Goal: Task Accomplishment & Management: Manage account settings

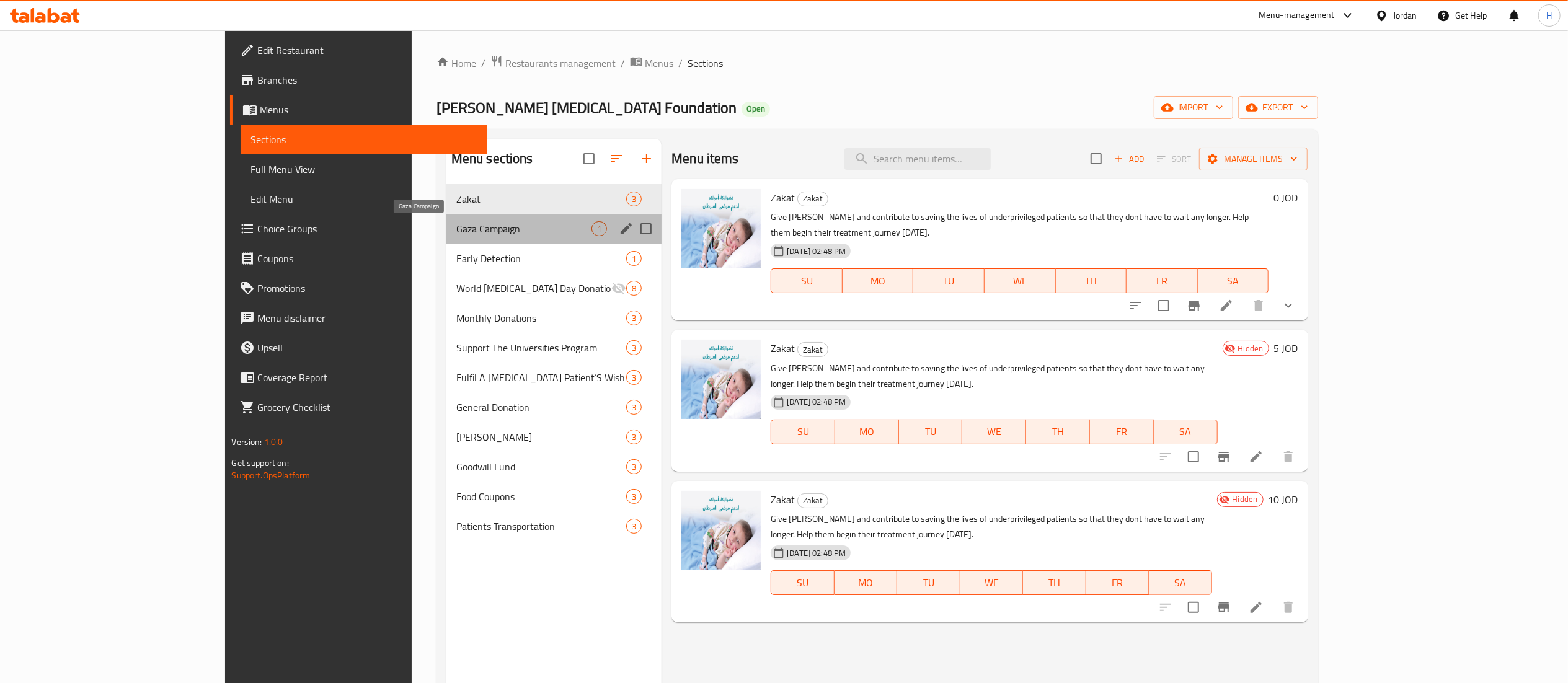
click at [456, 225] on span "Gaza Campaign" at bounding box center [523, 228] width 135 height 15
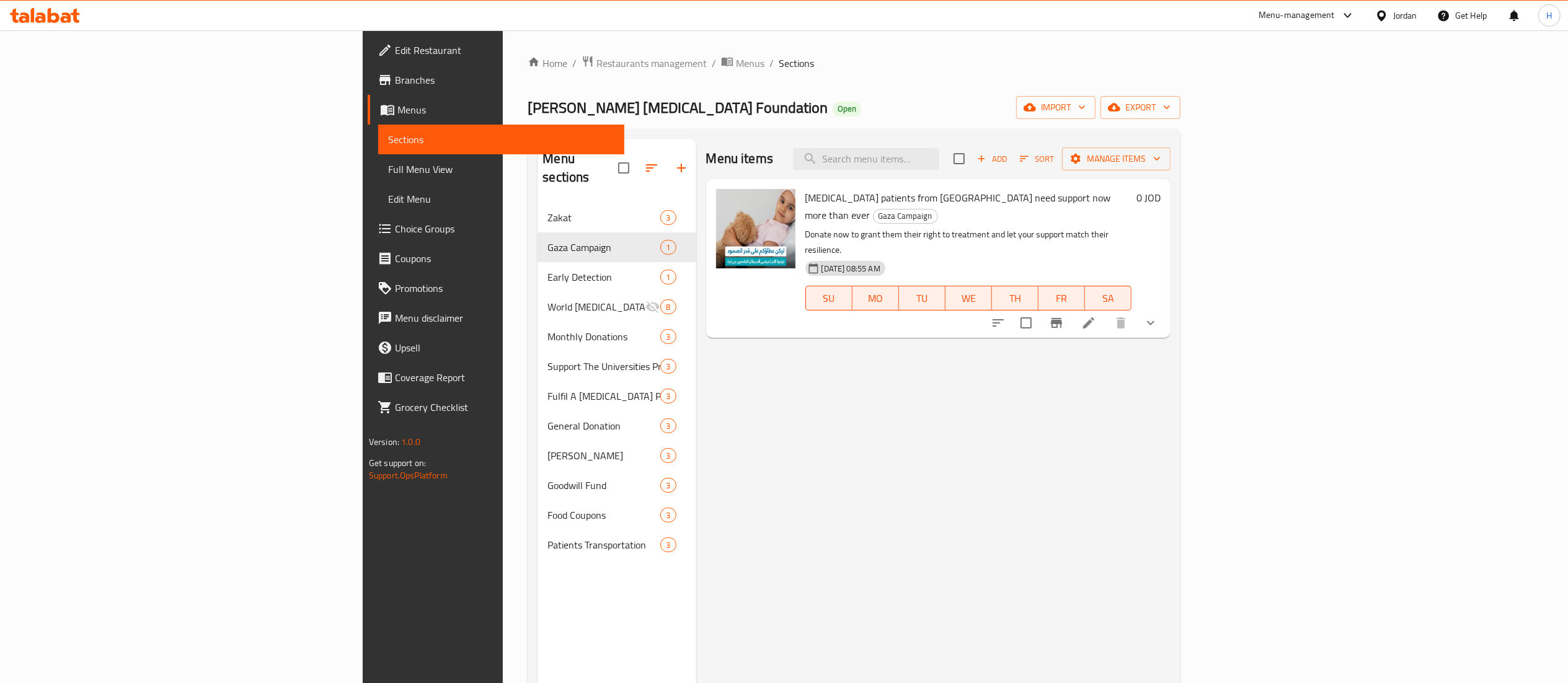
click at [1154, 321] on icon "show more" at bounding box center [1151, 323] width 8 height 5
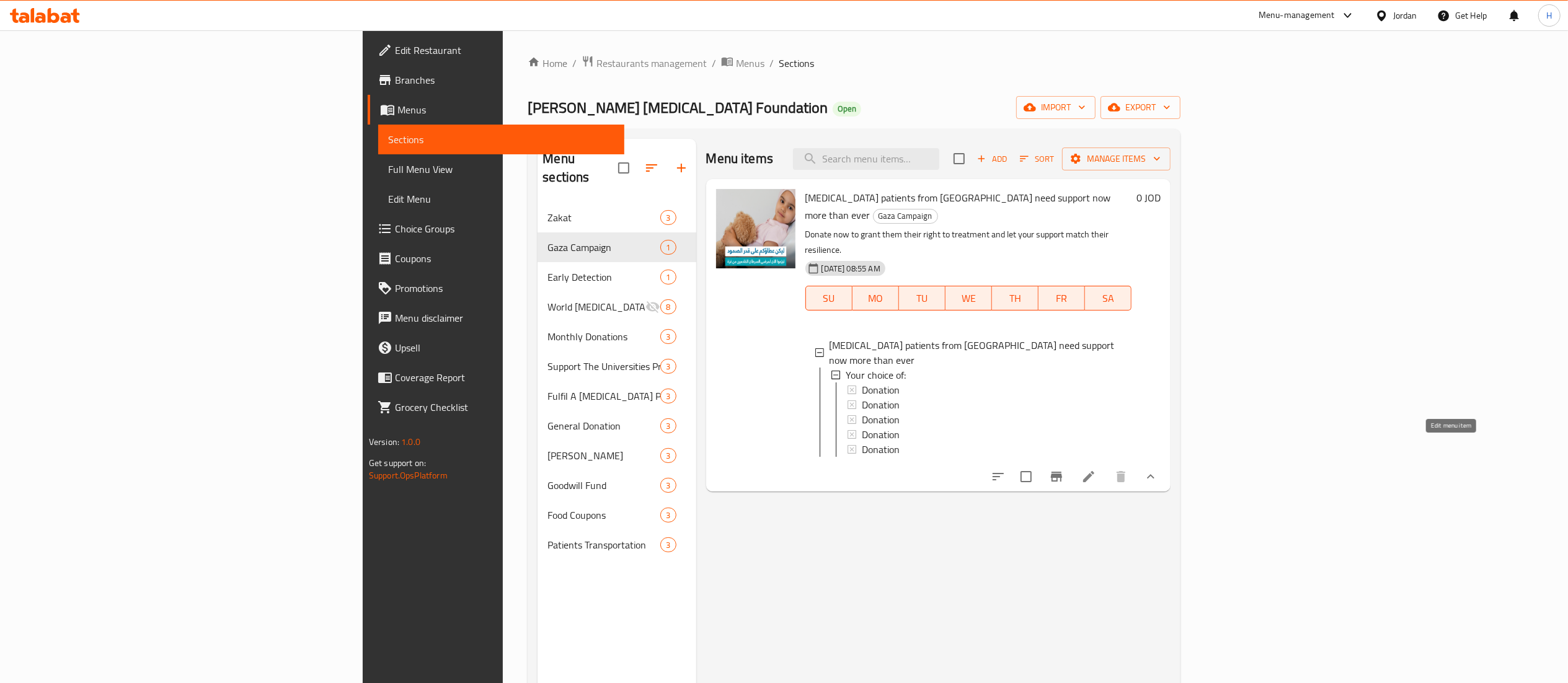
click at [1096, 469] on icon at bounding box center [1088, 476] width 15 height 15
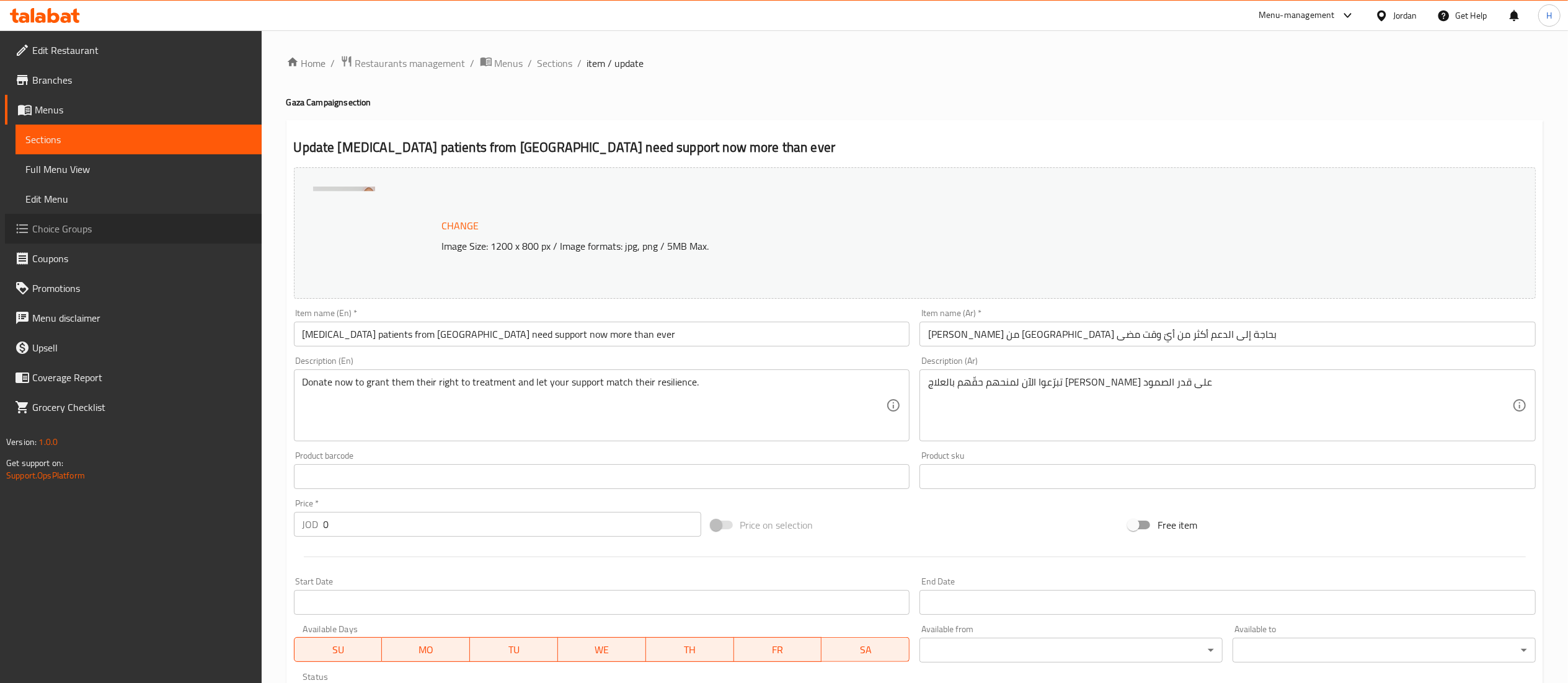
click at [68, 231] on span "Choice Groups" at bounding box center [142, 228] width 219 height 15
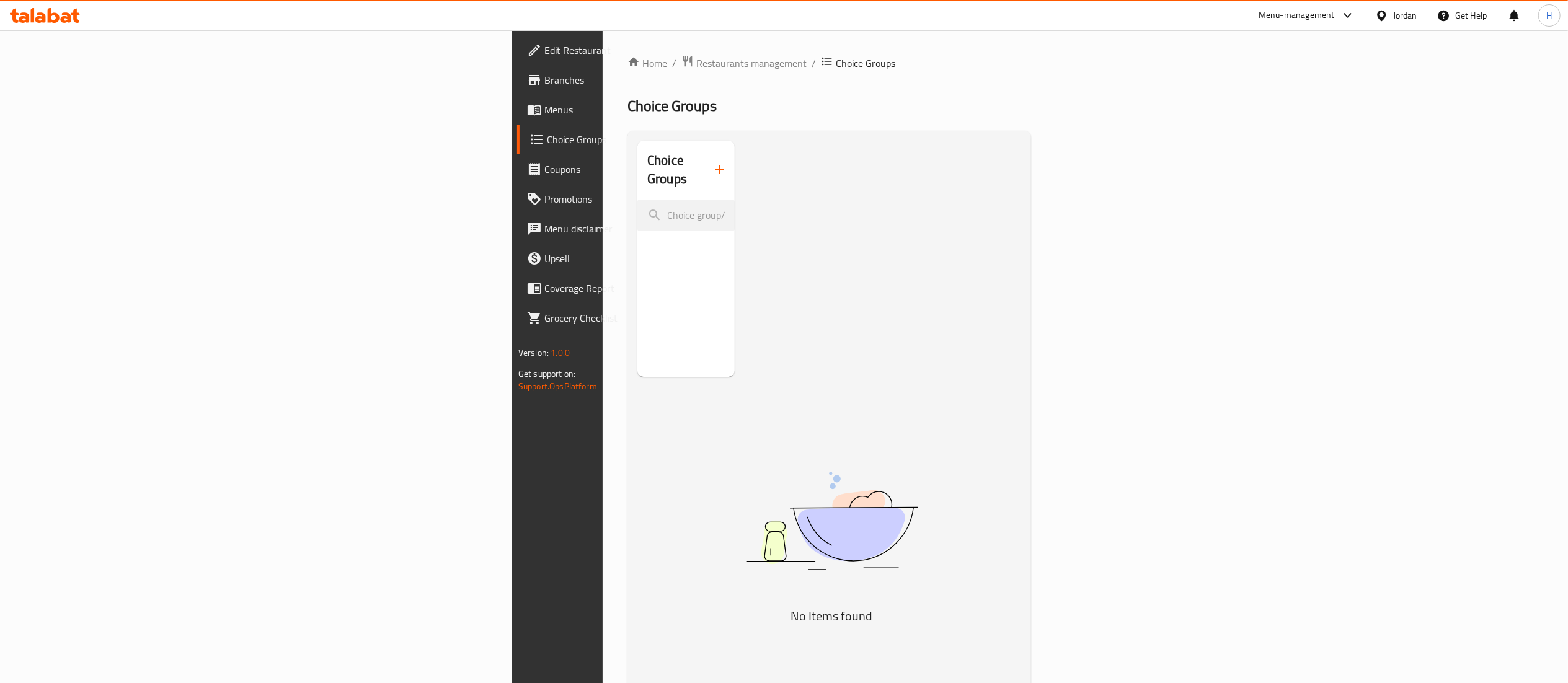
click at [712, 162] on icon "button" at bounding box center [720, 170] width 15 height 15
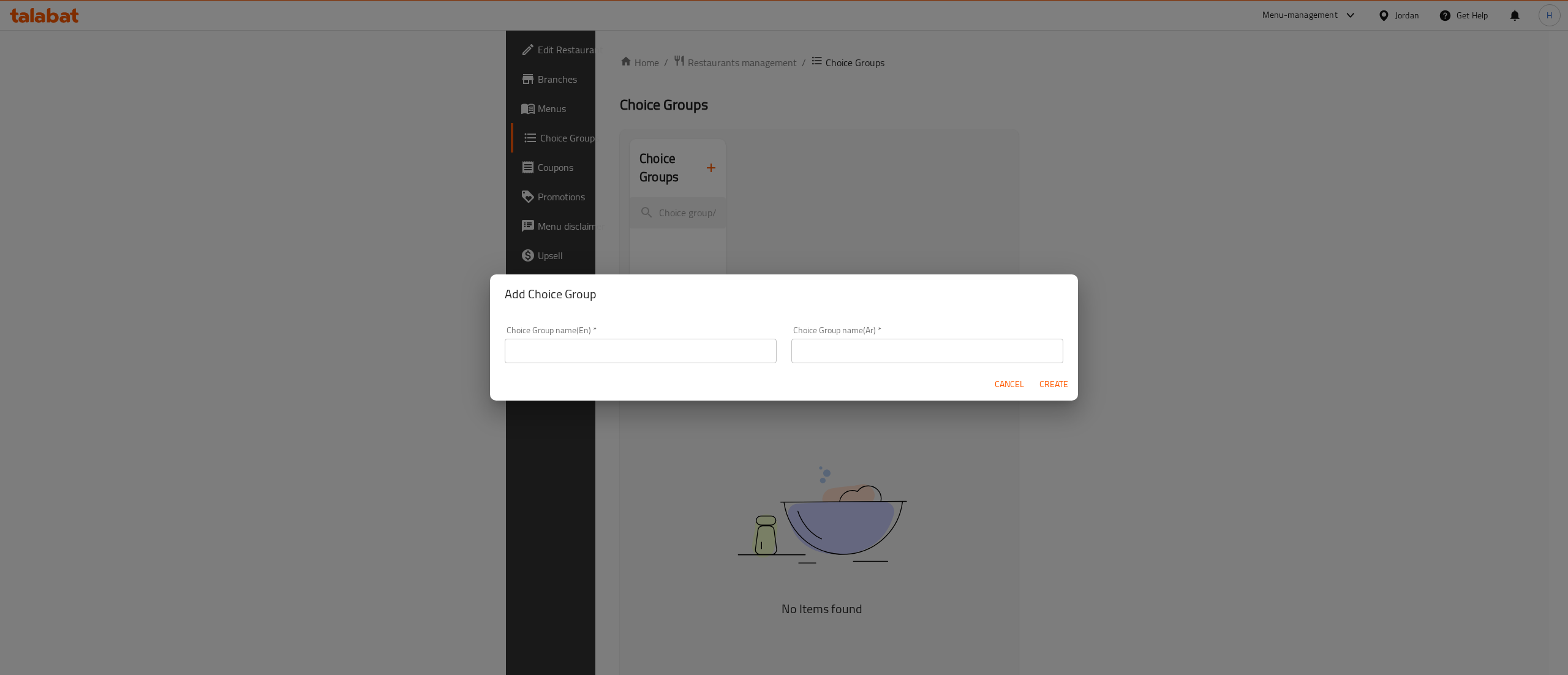
click at [591, 346] on input "text" at bounding box center [640, 351] width 272 height 25
type input "Your Choice Of"
type input "اختيارك من"
click at [1034, 373] on button "Create" at bounding box center [1053, 384] width 39 height 22
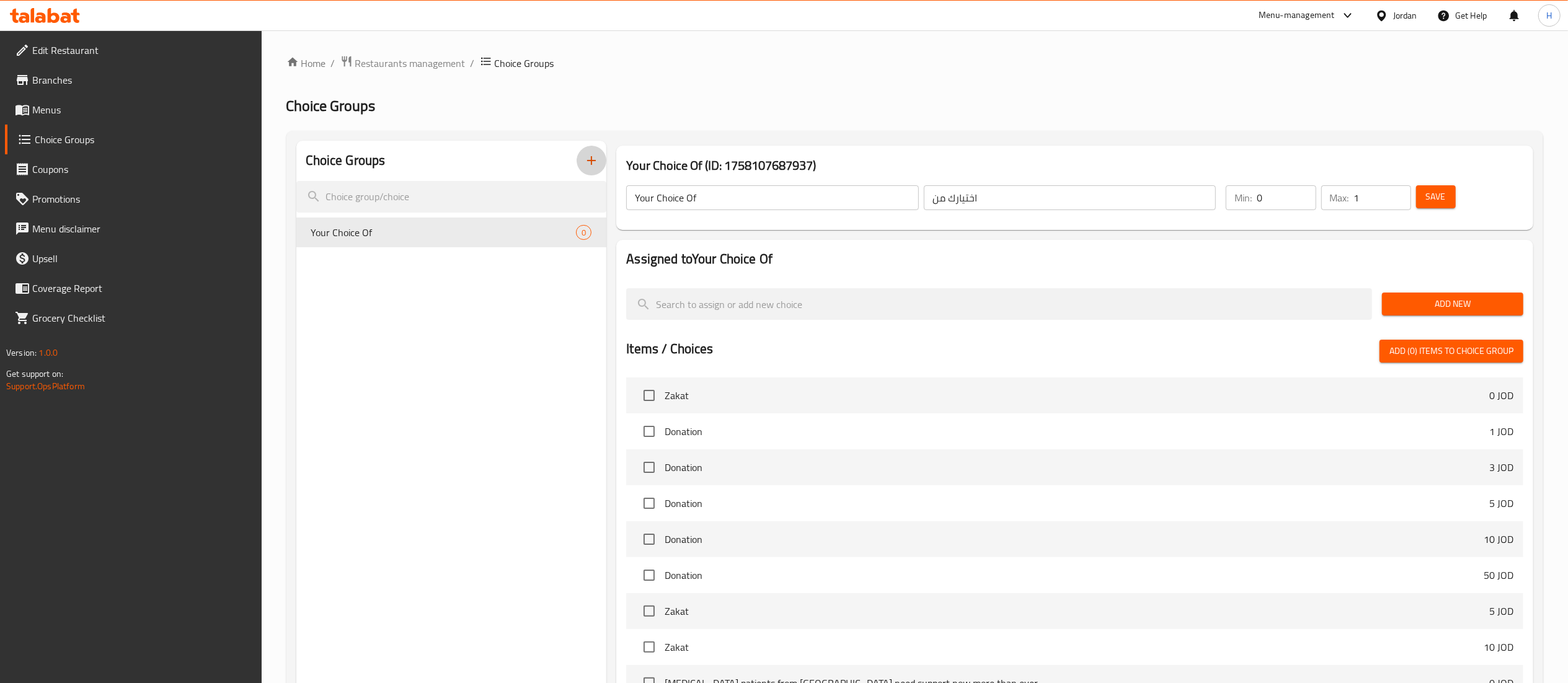
type input "1"
click at [1396, 193] on input "1" at bounding box center [1382, 198] width 57 height 25
type input "1"
click at [1303, 193] on input "1" at bounding box center [1286, 198] width 59 height 25
click at [1352, 265] on h2 "Assigned to Your Choice Of" at bounding box center [1074, 259] width 897 height 19
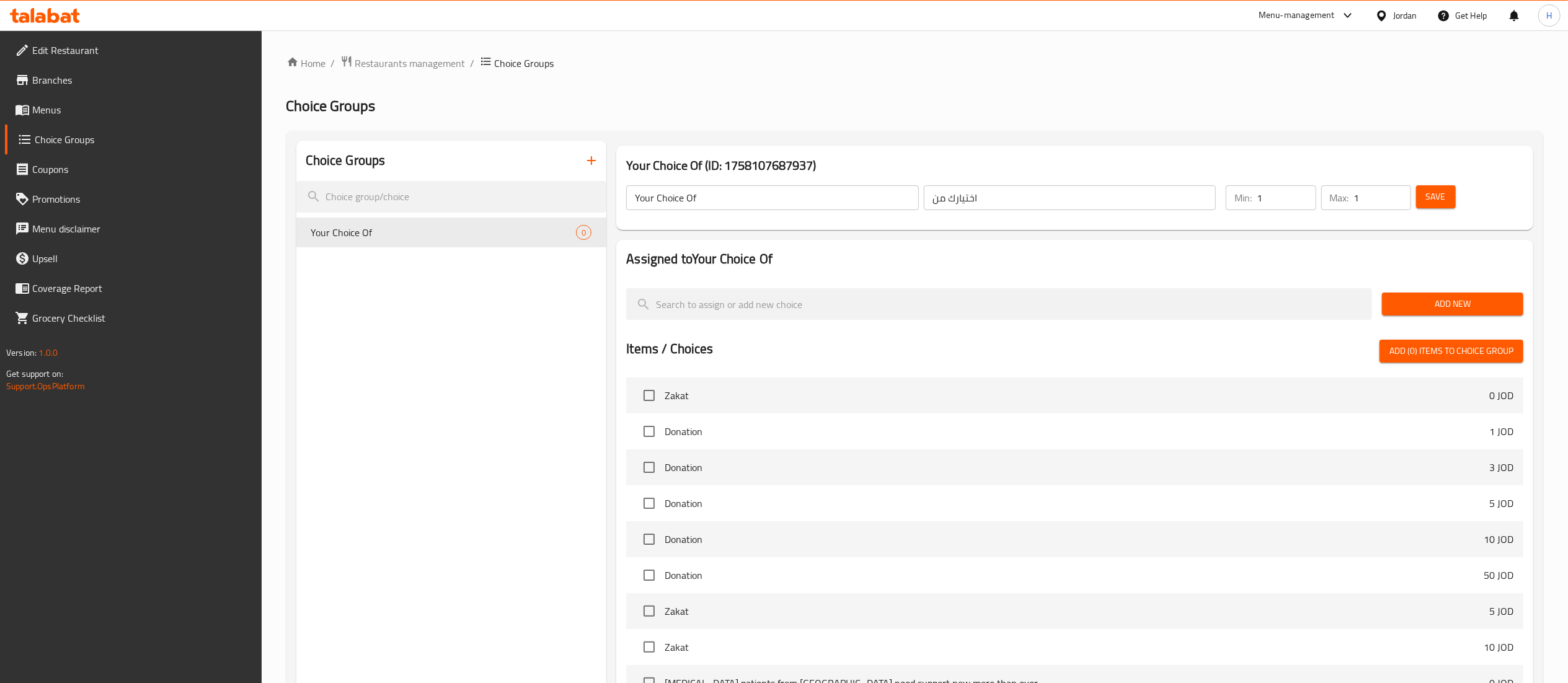
click at [1435, 319] on div "Add New" at bounding box center [1453, 304] width 152 height 41
click at [1432, 312] on button "Add New" at bounding box center [1452, 304] width 141 height 23
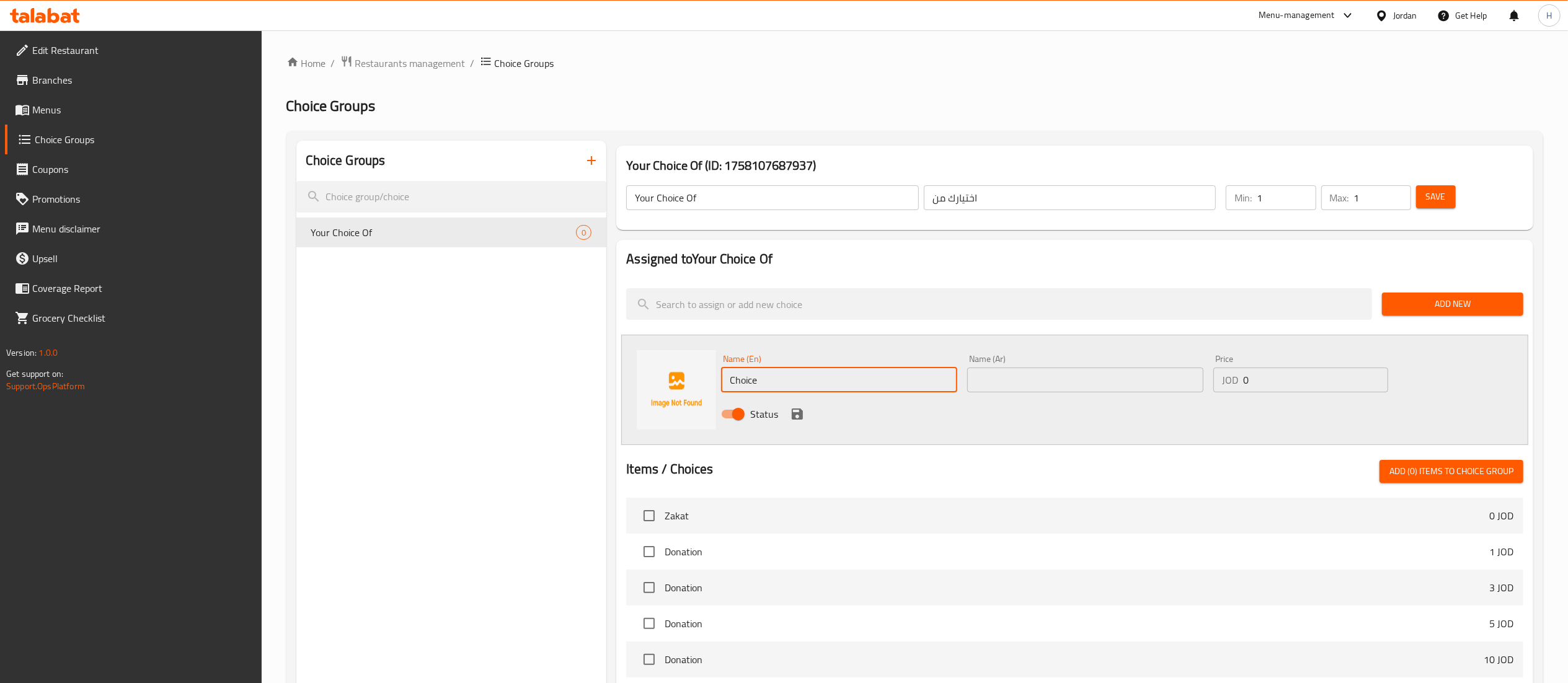
drag, startPoint x: 795, startPoint y: 371, endPoint x: 569, endPoint y: 381, distance: 226.2
click at [569, 381] on div "Choice Groups Your Choice Of 0 Your Choice Of (ID: 1758107687937) Your Choice O…" at bounding box center [917, 572] width 1241 height 863
paste input "Accommodation cost"
type input "Accommodation cost"
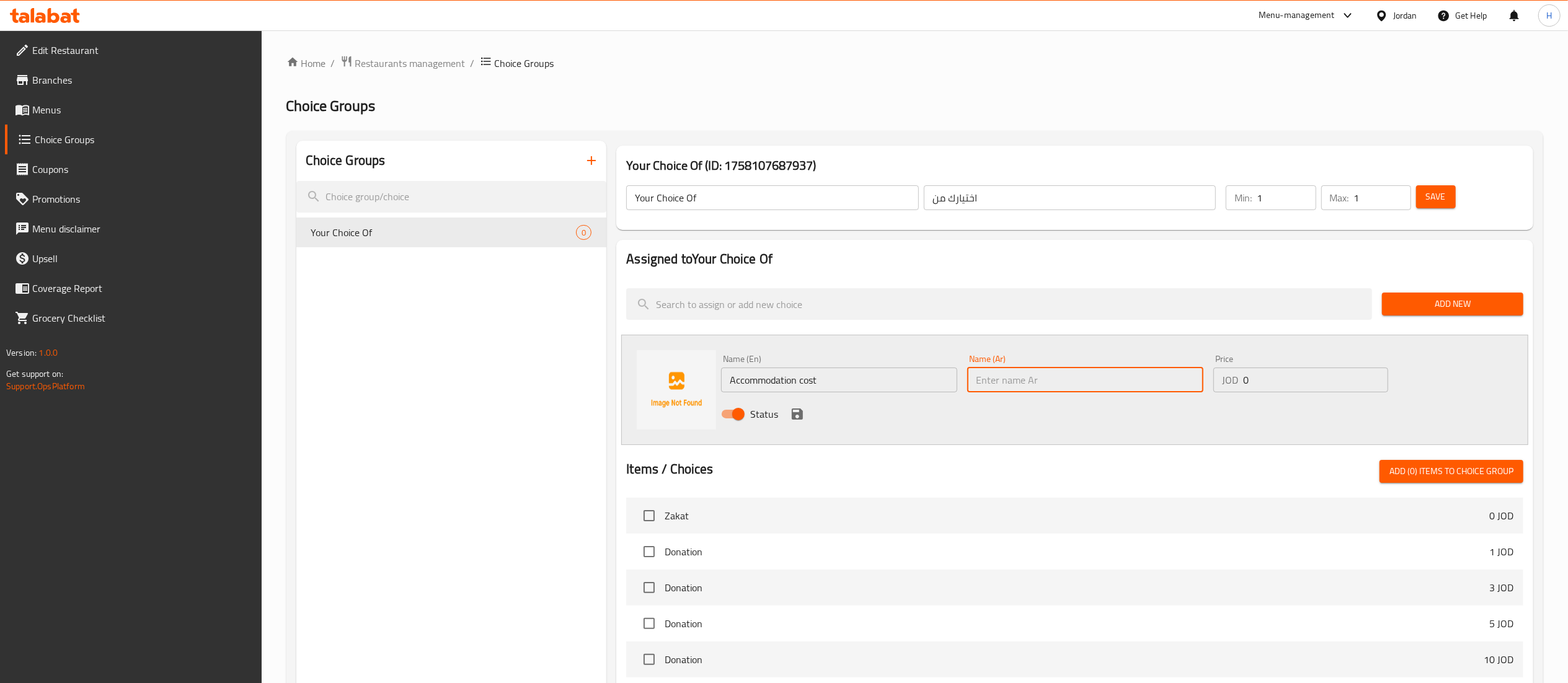
click at [997, 381] on input "text" at bounding box center [1085, 379] width 236 height 25
paste input "تكلفة الإقامة"
type input "تكلفة الإقامة"
click at [792, 410] on icon "save" at bounding box center [797, 414] width 11 height 11
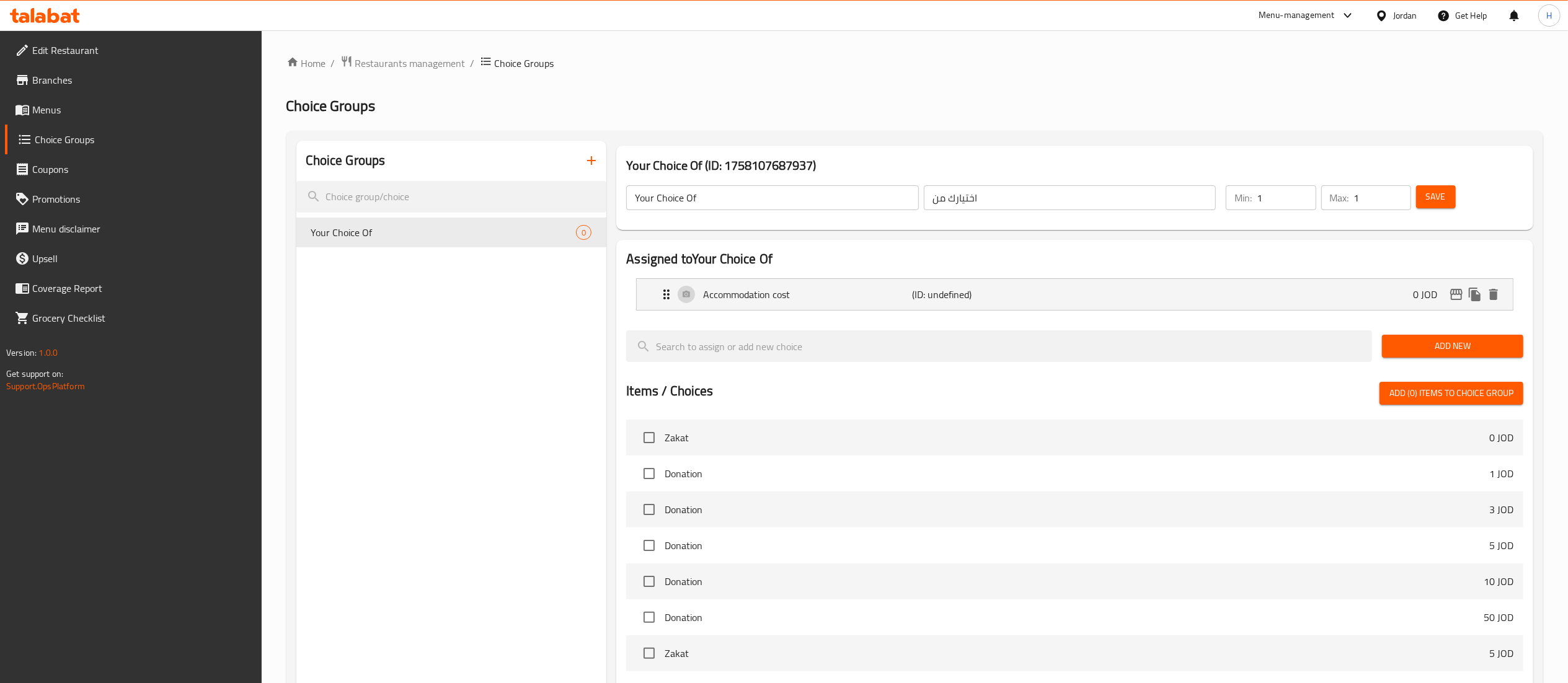
click at [1406, 351] on span "Add New" at bounding box center [1452, 346] width 121 height 16
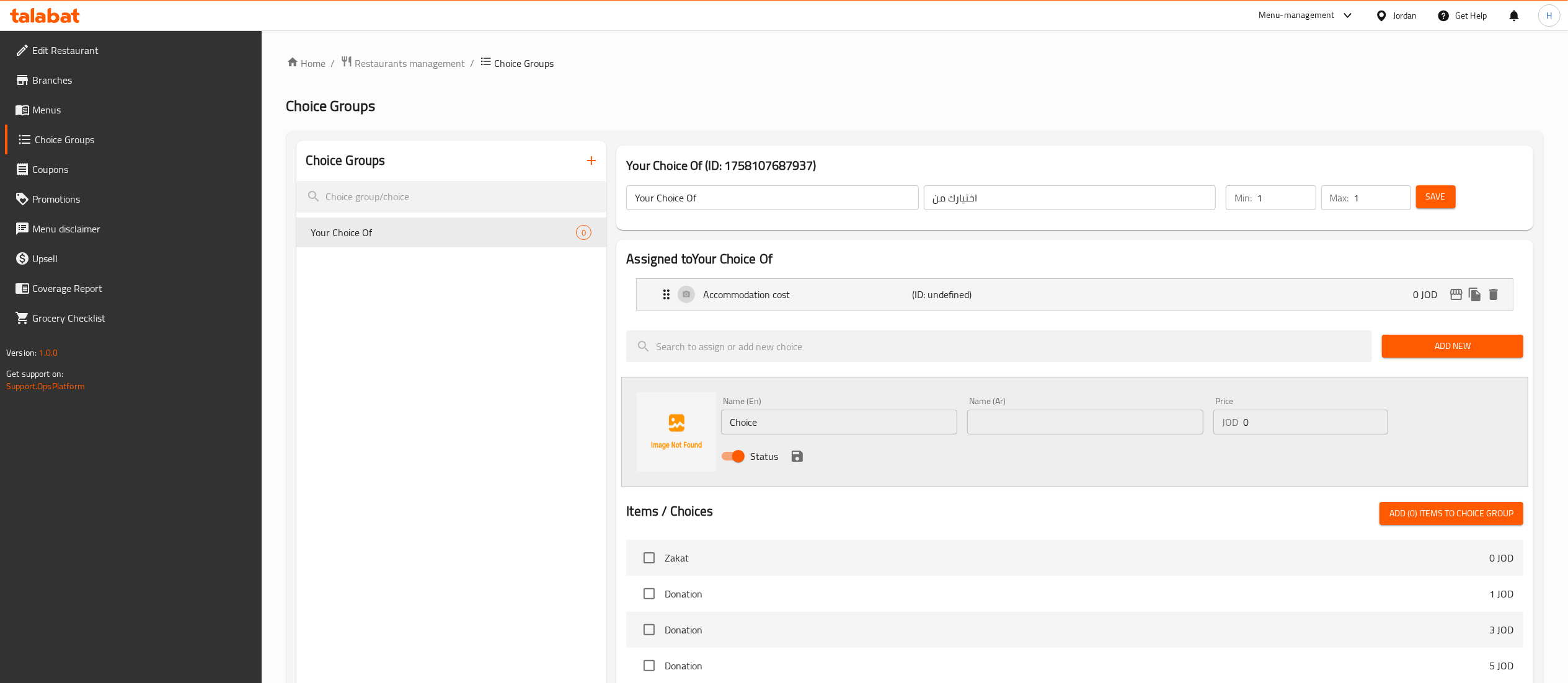
drag, startPoint x: 824, startPoint y: 404, endPoint x: 754, endPoint y: 418, distance: 71.4
click at [754, 418] on div "Name (En) Choice Name (En)" at bounding box center [839, 415] width 236 height 38
click at [747, 419] on input "Choice" at bounding box center [839, 421] width 236 height 25
paste input "Living cost (Clothes, Food, Transportation..etc)"
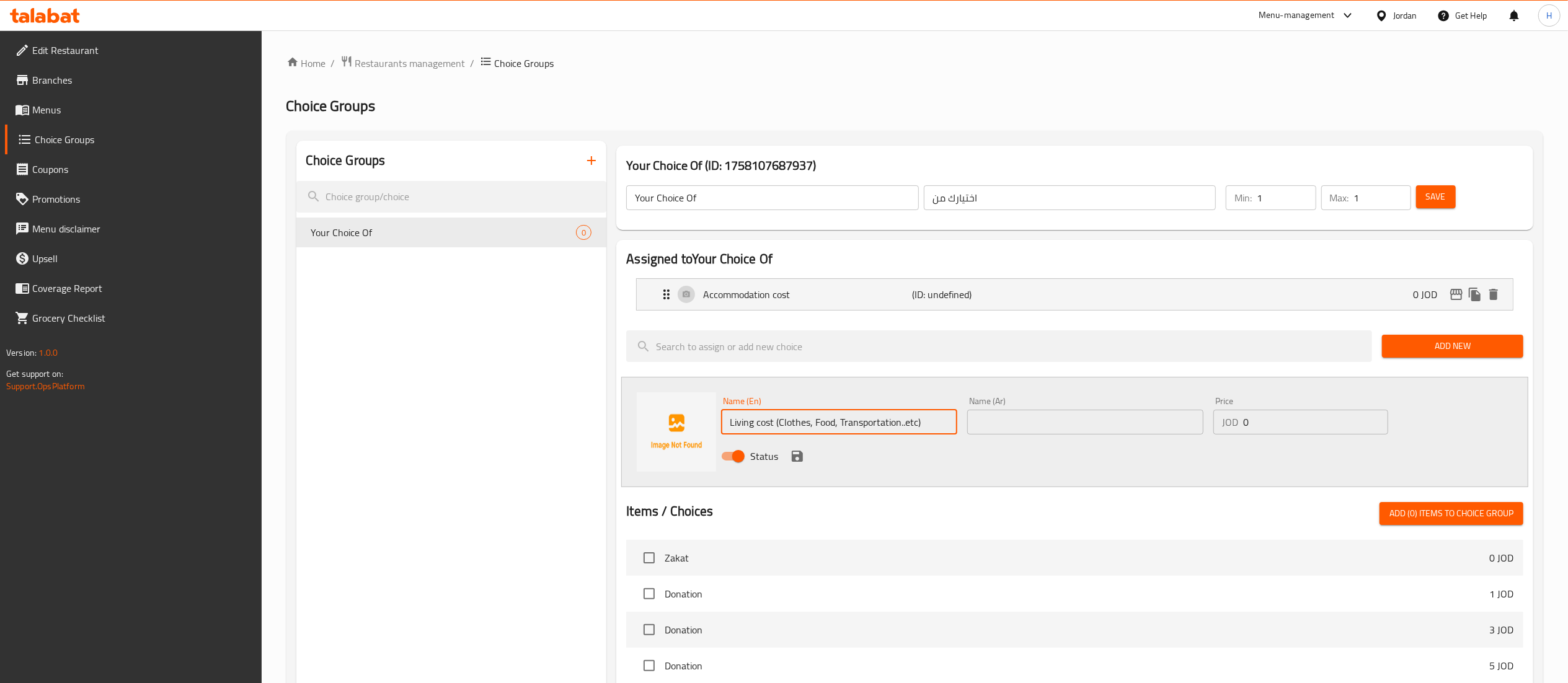
type input "Living cost (Clothes, Food, Transportation..etc)"
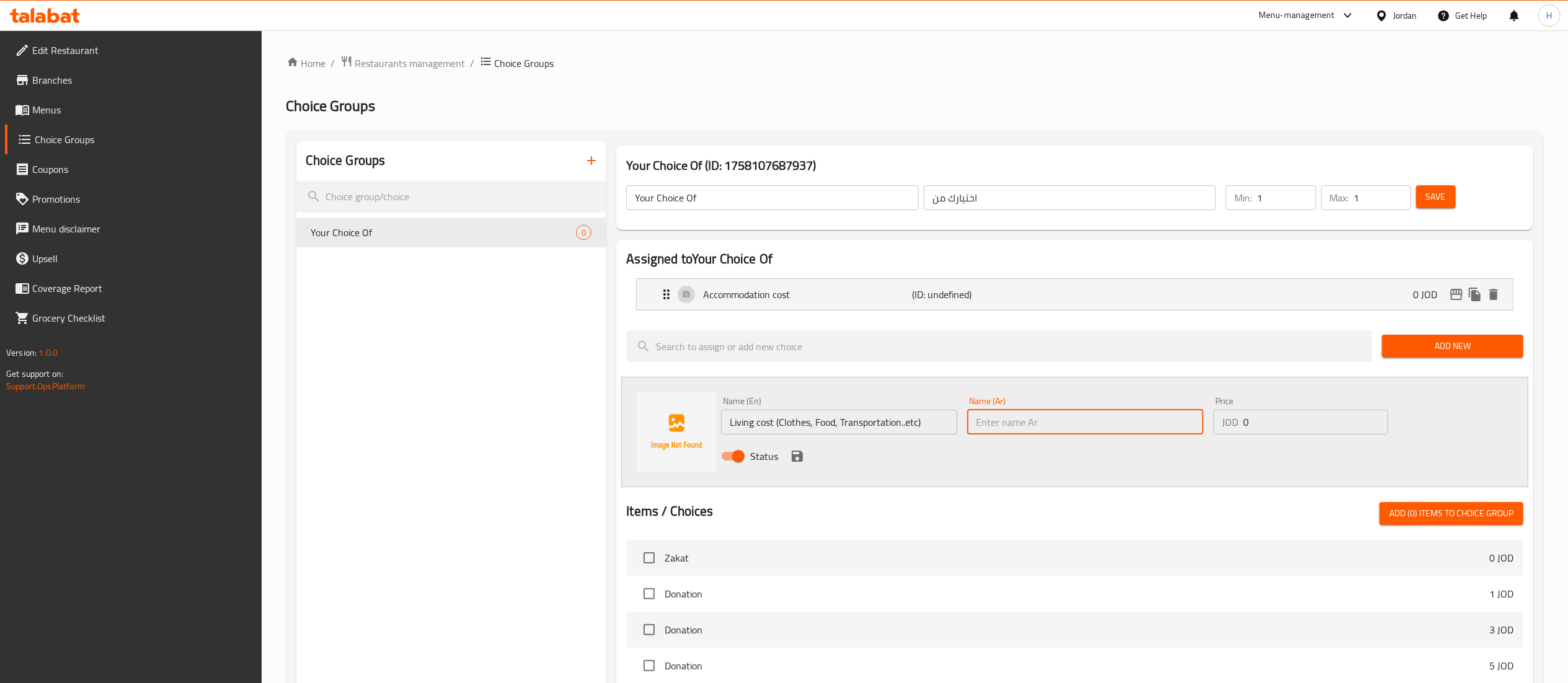
click at [1008, 427] on input "text" at bounding box center [1085, 421] width 236 height 25
paste input "تكاليف المعيشة (الملابس، الطعام، المواصلات، الخ)"
type input "تكاليف المعيشة (الملابس، الطعام، المواصلات، الخ)"
click at [802, 458] on icon "save" at bounding box center [797, 456] width 11 height 11
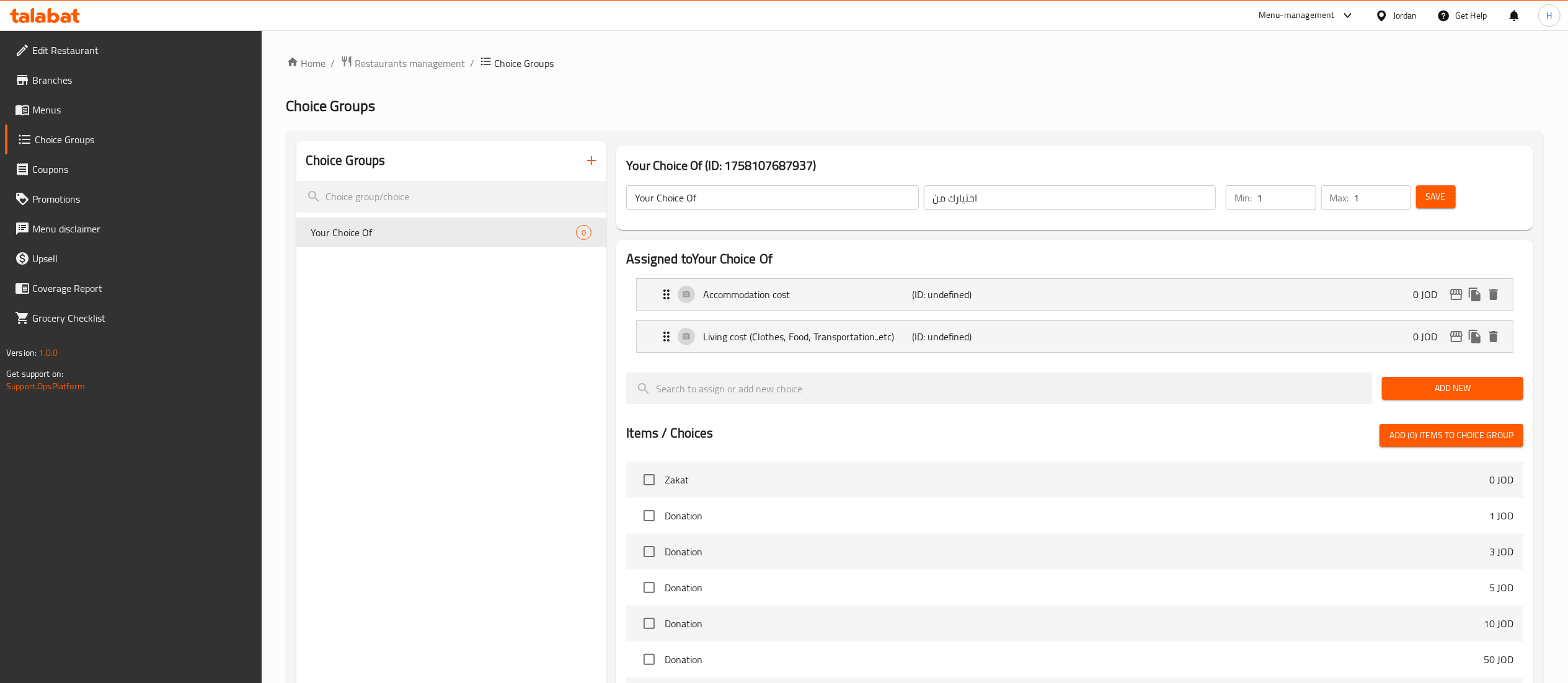
click at [1387, 388] on button "Add New" at bounding box center [1452, 388] width 141 height 23
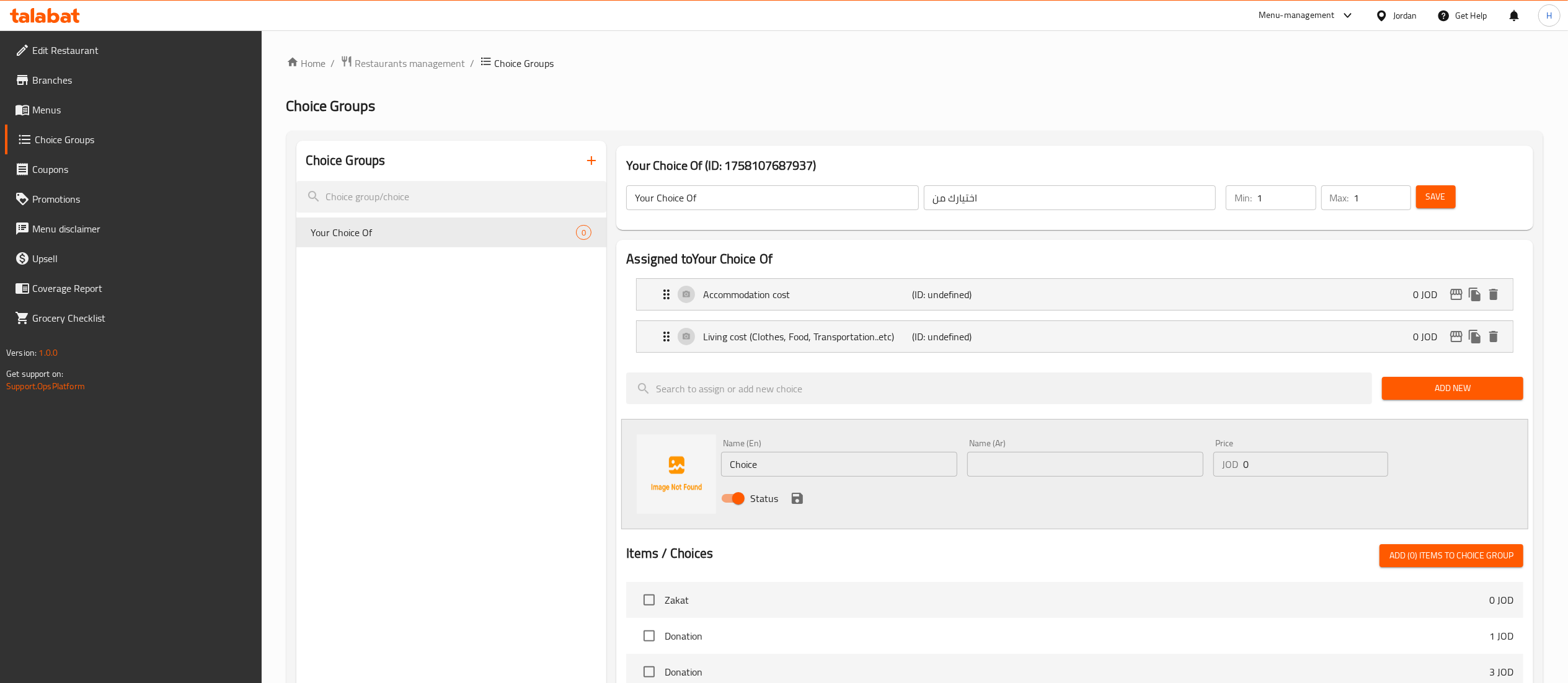
click at [757, 468] on input "Choice" at bounding box center [839, 464] width 236 height 25
paste input "University registration fees and transportation fees"
type input "University registration fees and transportation fees"
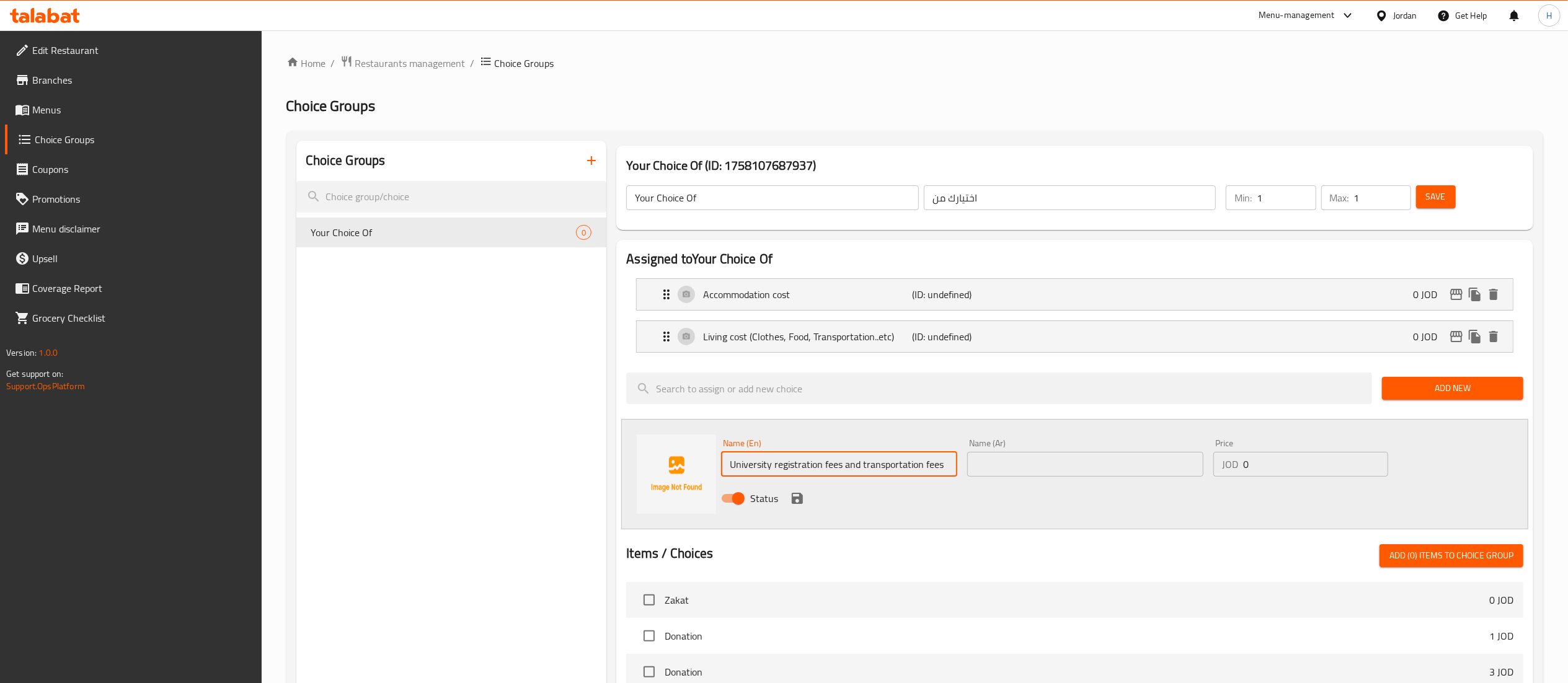
click at [1122, 461] on input "text" at bounding box center [1085, 464] width 236 height 25
paste input "رسوم التسجيل الجامعي ورسوم المواصلات"
type input "رسوم التسجيل الجامعي ورسوم المواصلات"
click at [799, 502] on icon "save" at bounding box center [797, 498] width 11 height 11
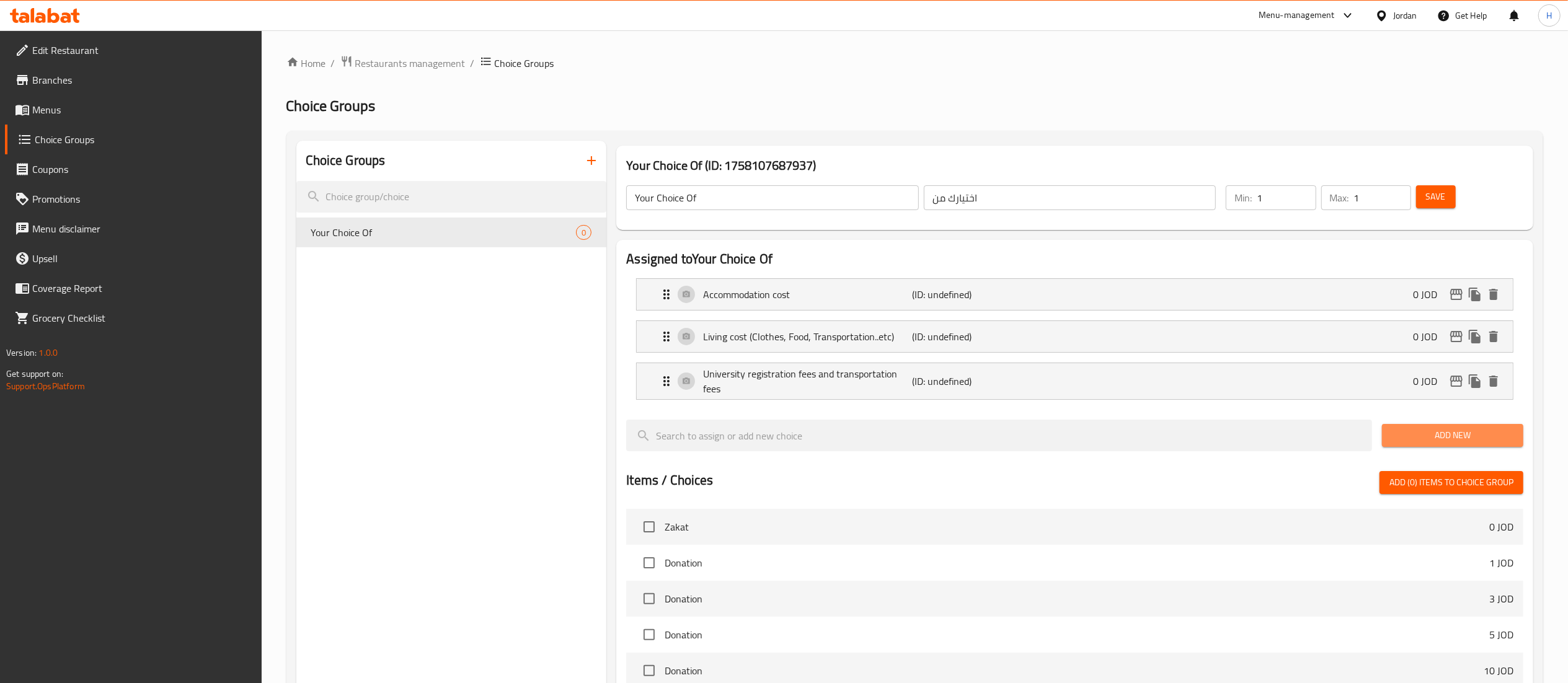
click at [1432, 437] on span "Add New" at bounding box center [1452, 435] width 121 height 16
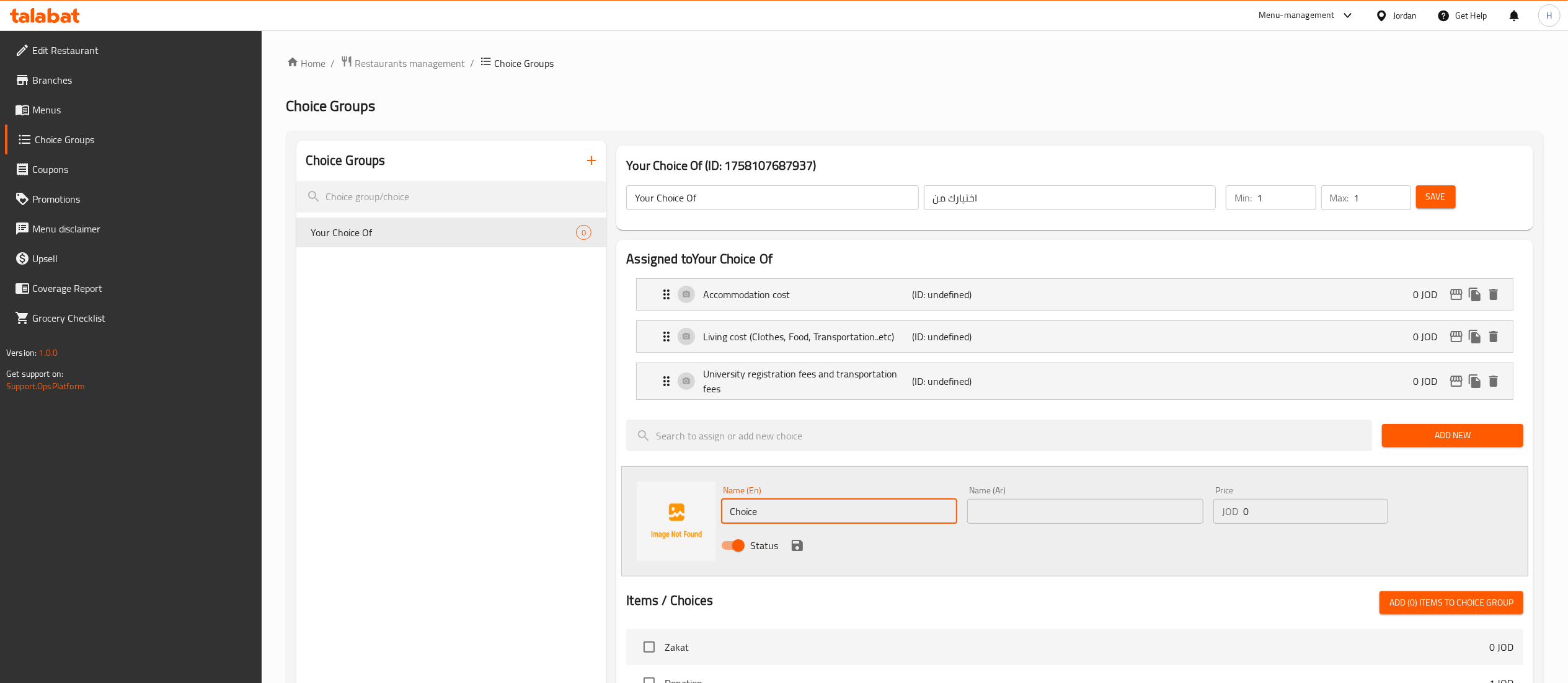
click at [743, 507] on input "Choice" at bounding box center [839, 511] width 236 height 25
paste input "Treatment"
type input "Treatment"
click at [986, 524] on input "text" at bounding box center [1085, 511] width 236 height 25
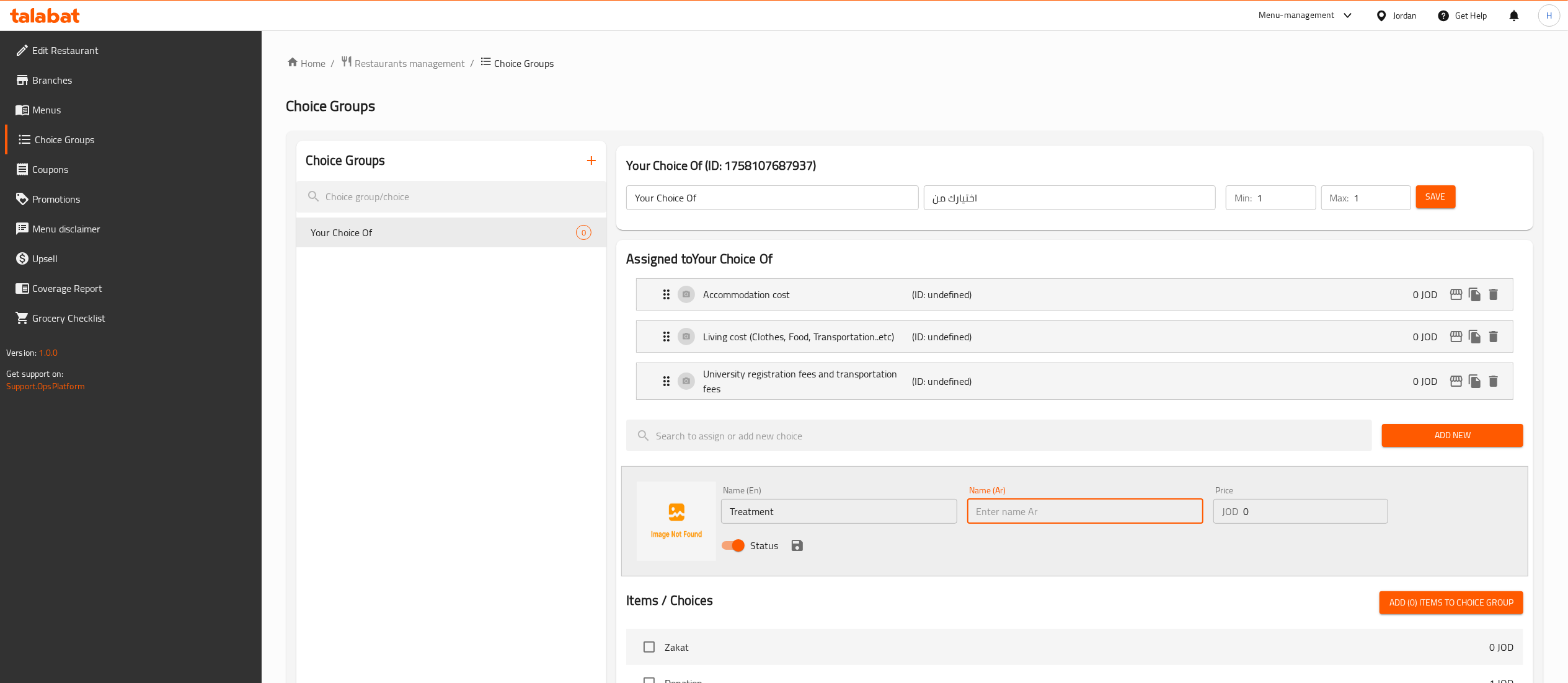
paste input "علاج"
type input "علاج"
click at [795, 544] on icon "save" at bounding box center [797, 545] width 15 height 15
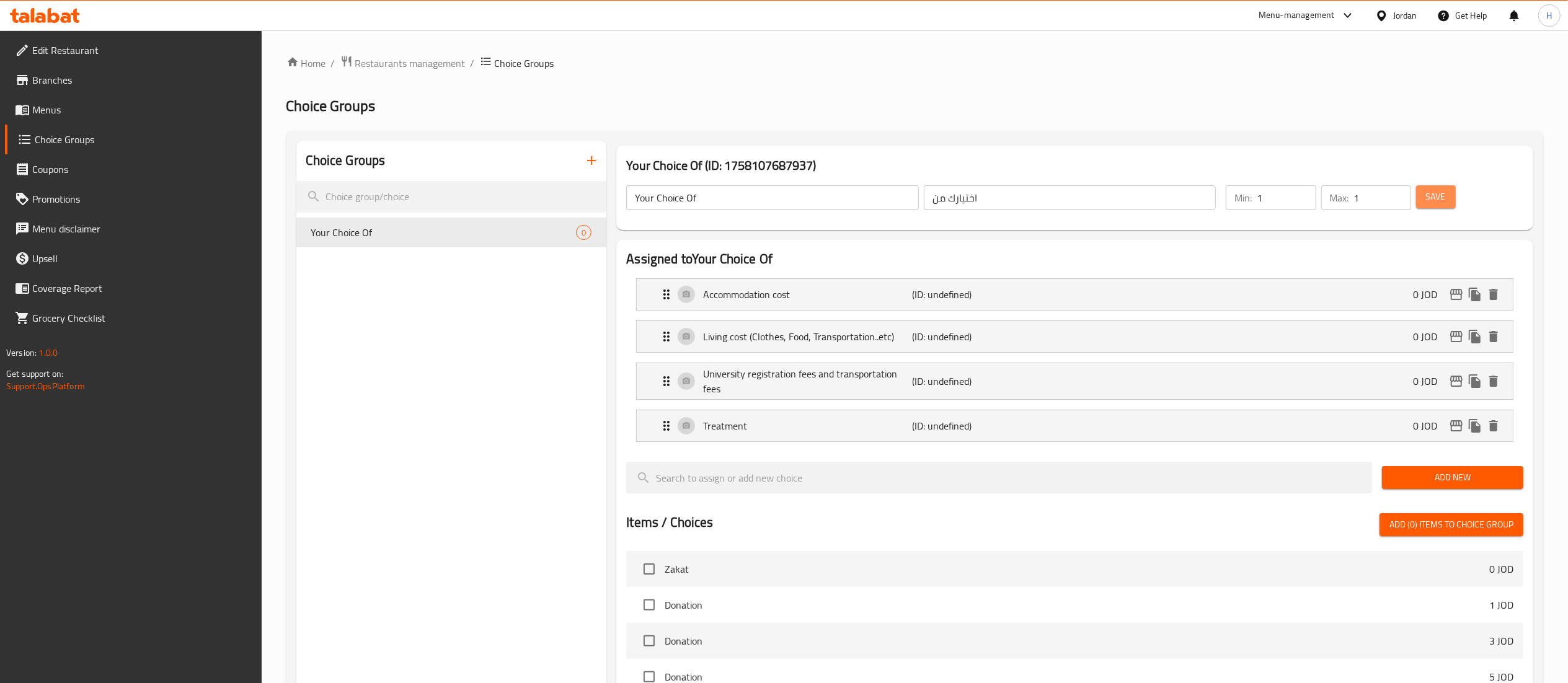
click at [1439, 192] on span "Save" at bounding box center [1435, 197] width 20 height 16
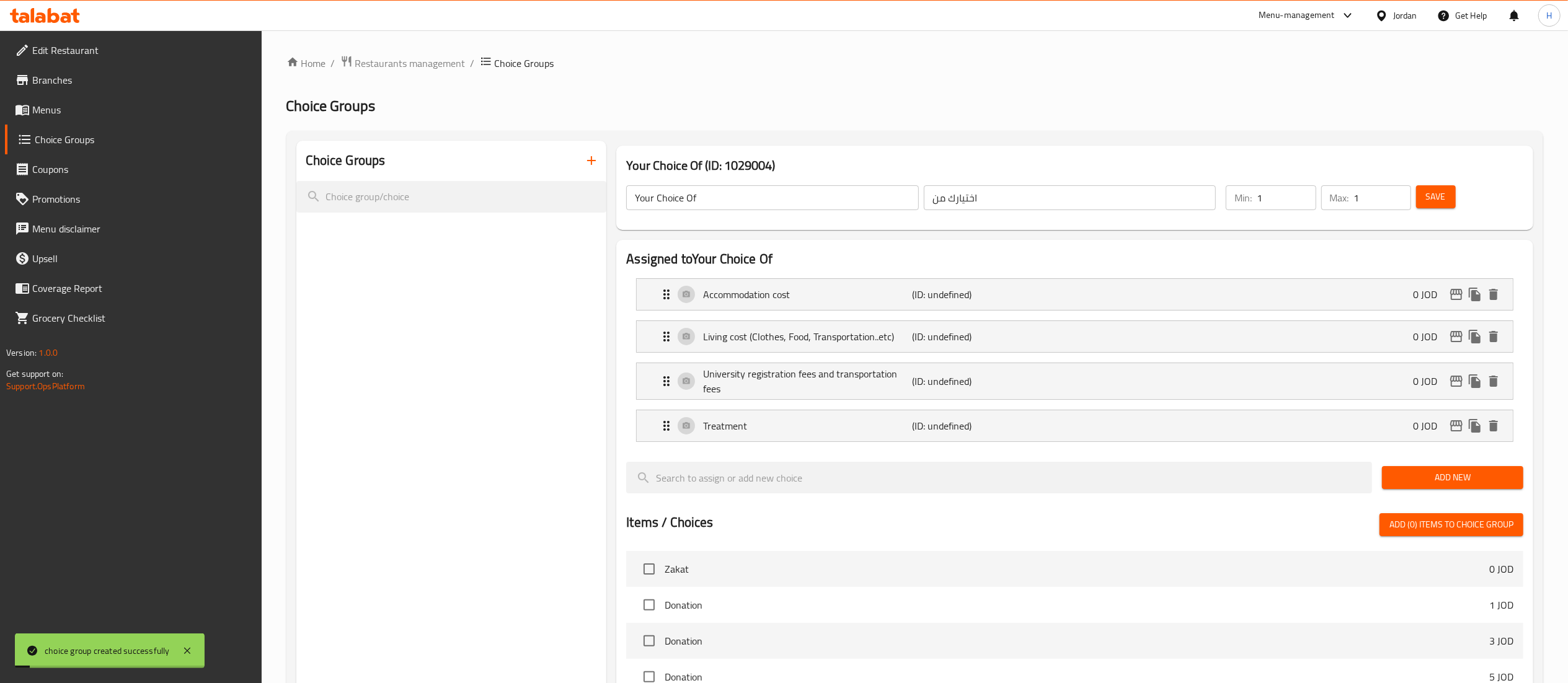
click at [1439, 192] on span "Save" at bounding box center [1435, 197] width 20 height 16
click at [347, 239] on div "Choice Groups" at bounding box center [452, 599] width 311 height 917
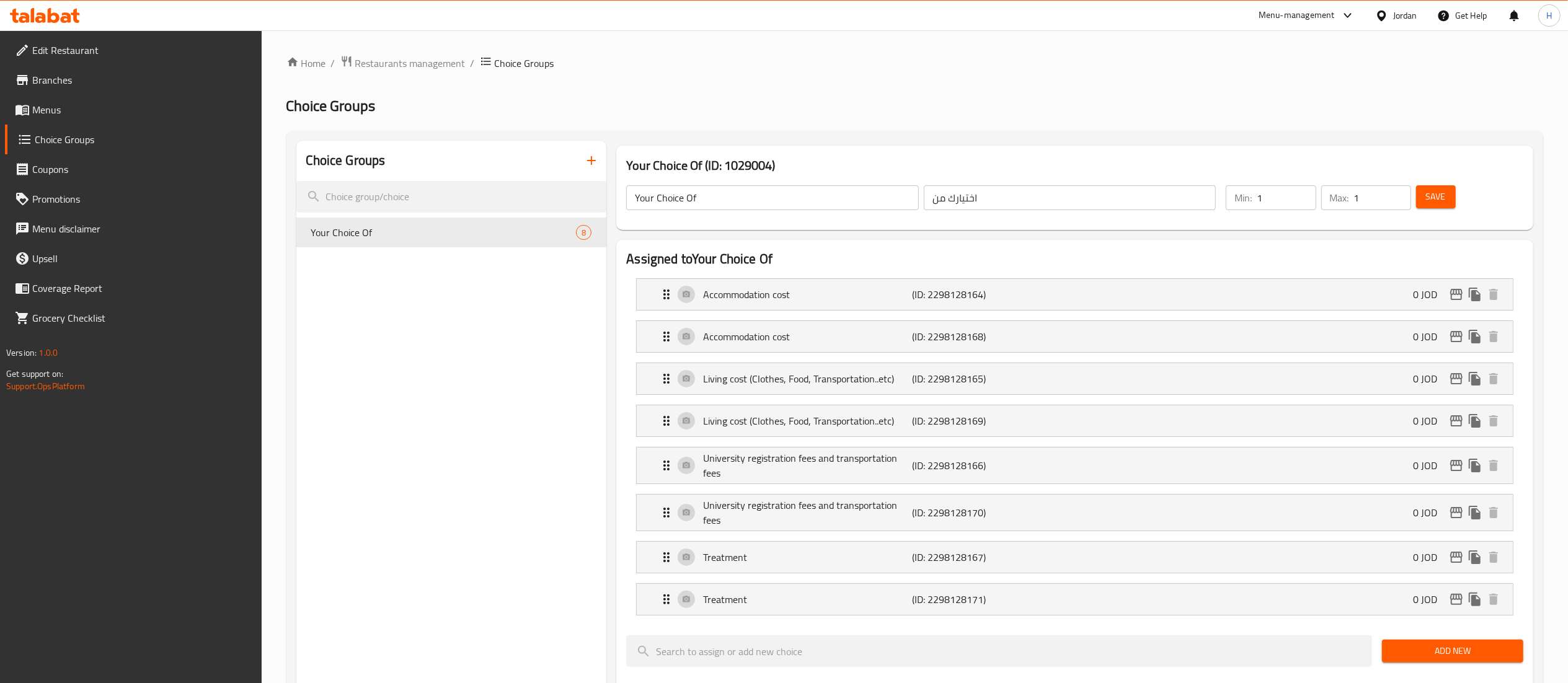
click at [54, 99] on link "Menus" at bounding box center [133, 109] width 256 height 29
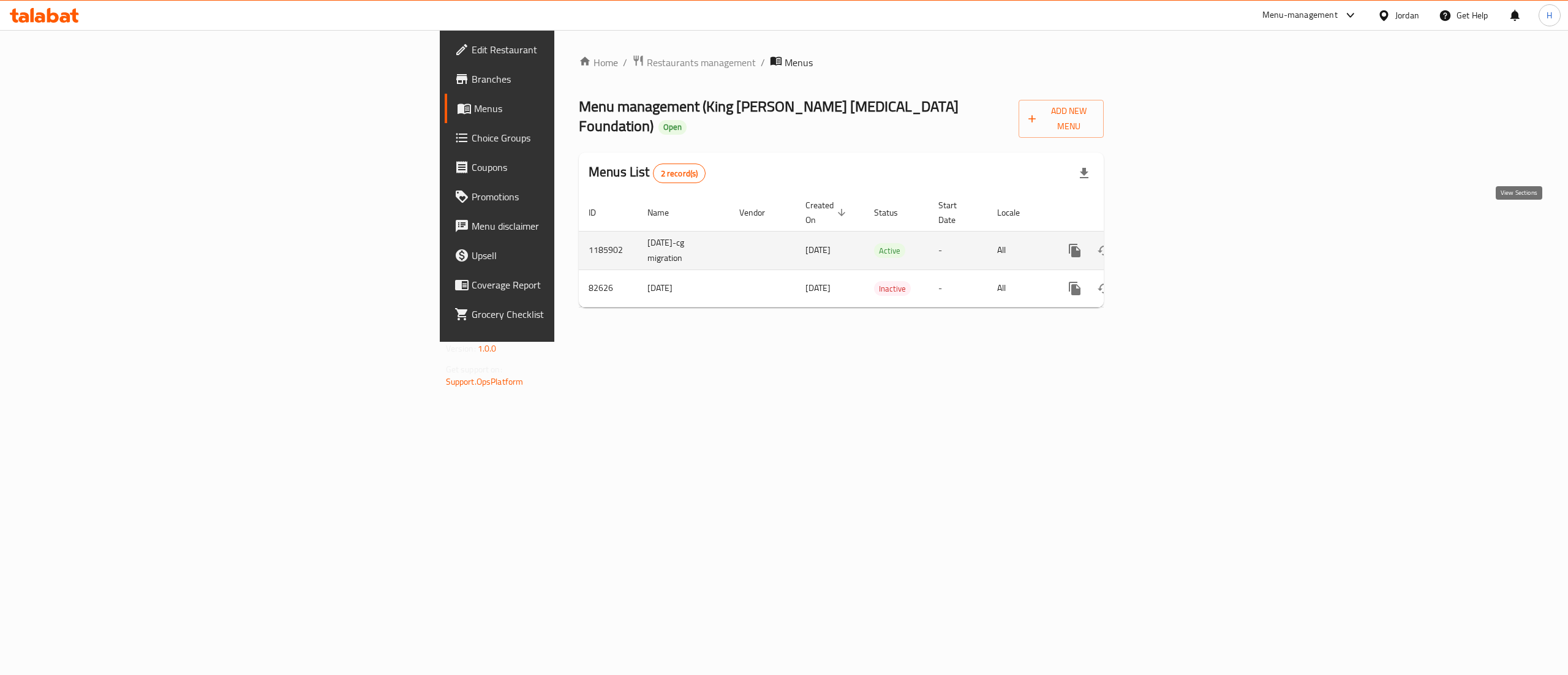
click at [1169, 245] on icon "enhanced table" at bounding box center [1163, 250] width 11 height 11
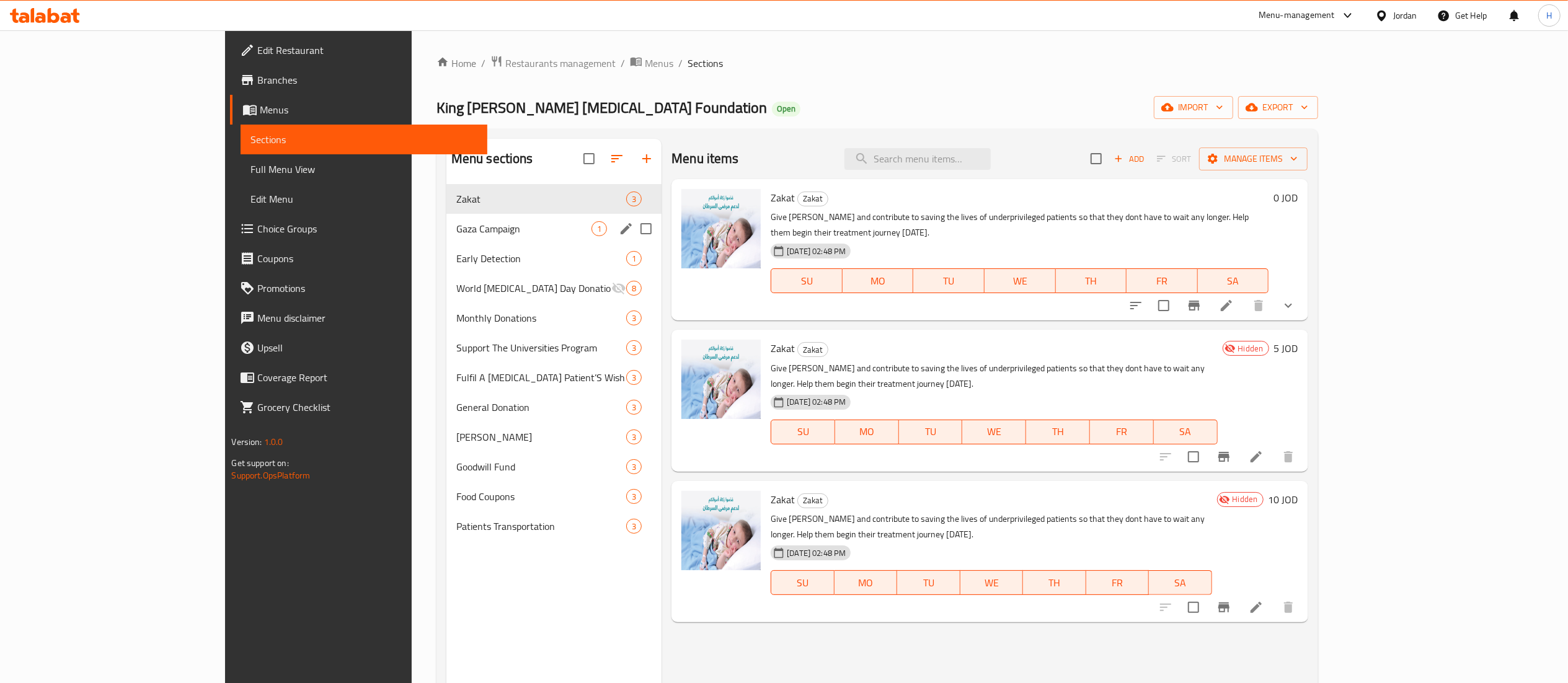
click at [446, 238] on div "Gaza Campaign 1" at bounding box center [554, 228] width 215 height 29
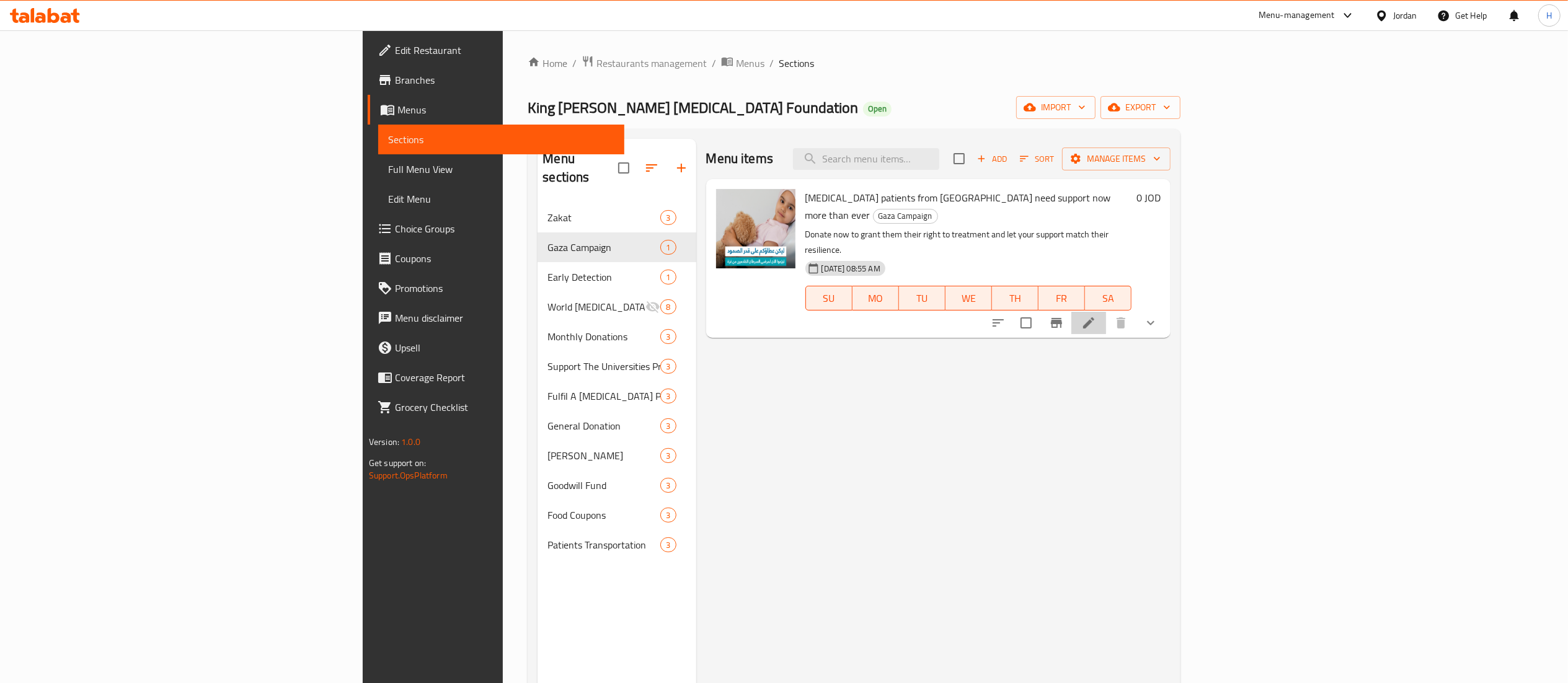
click at [1106, 311] on li at bounding box center [1088, 323] width 35 height 23
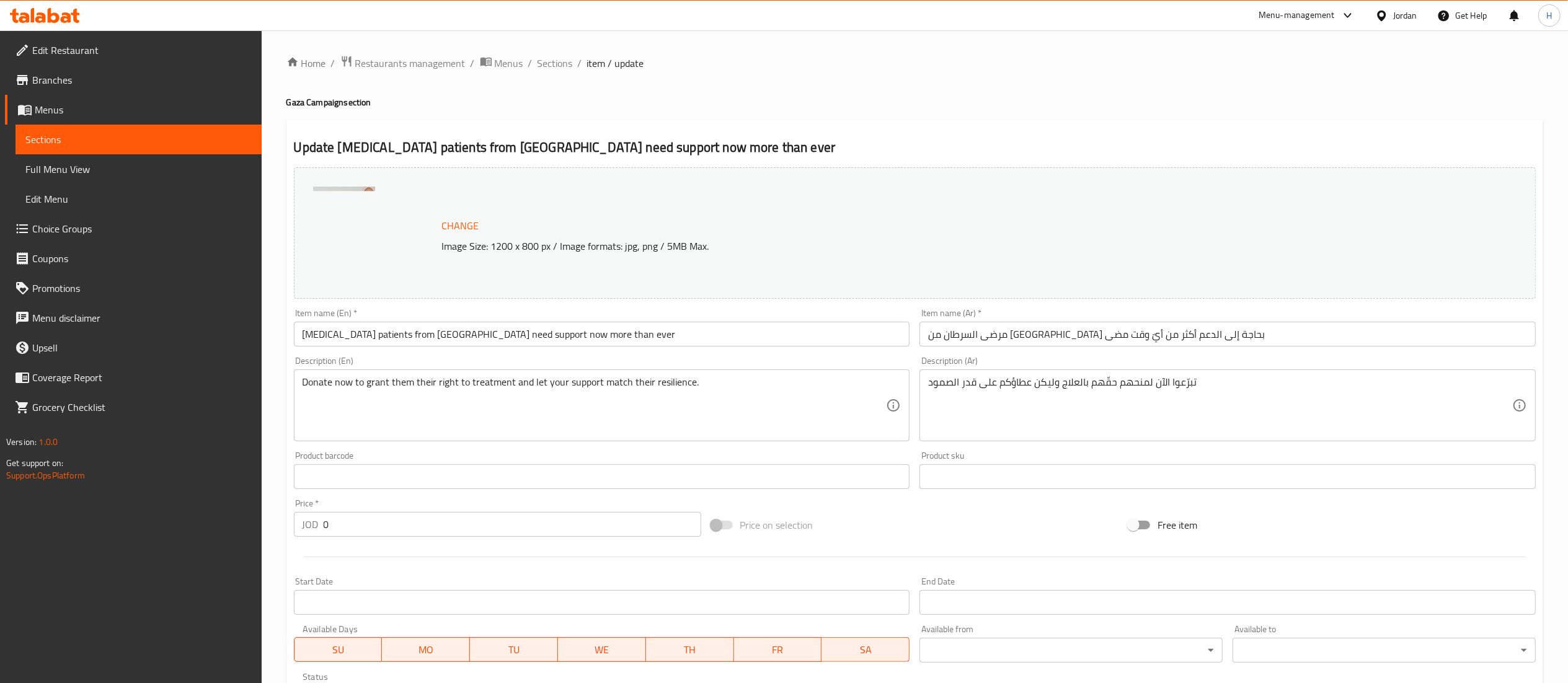
click at [465, 225] on span "Change" at bounding box center [460, 226] width 37 height 18
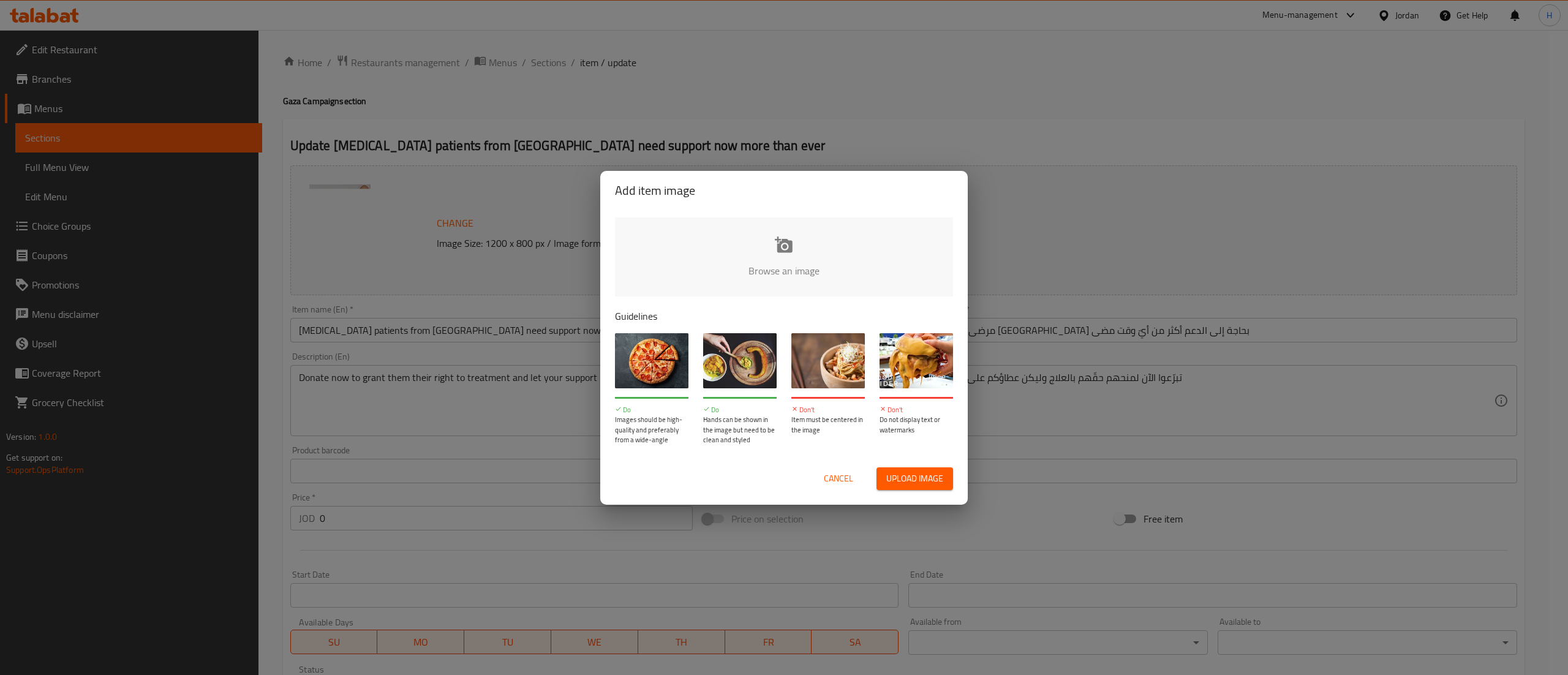
click at [739, 242] on input "file" at bounding box center [1198, 275] width 1166 height 115
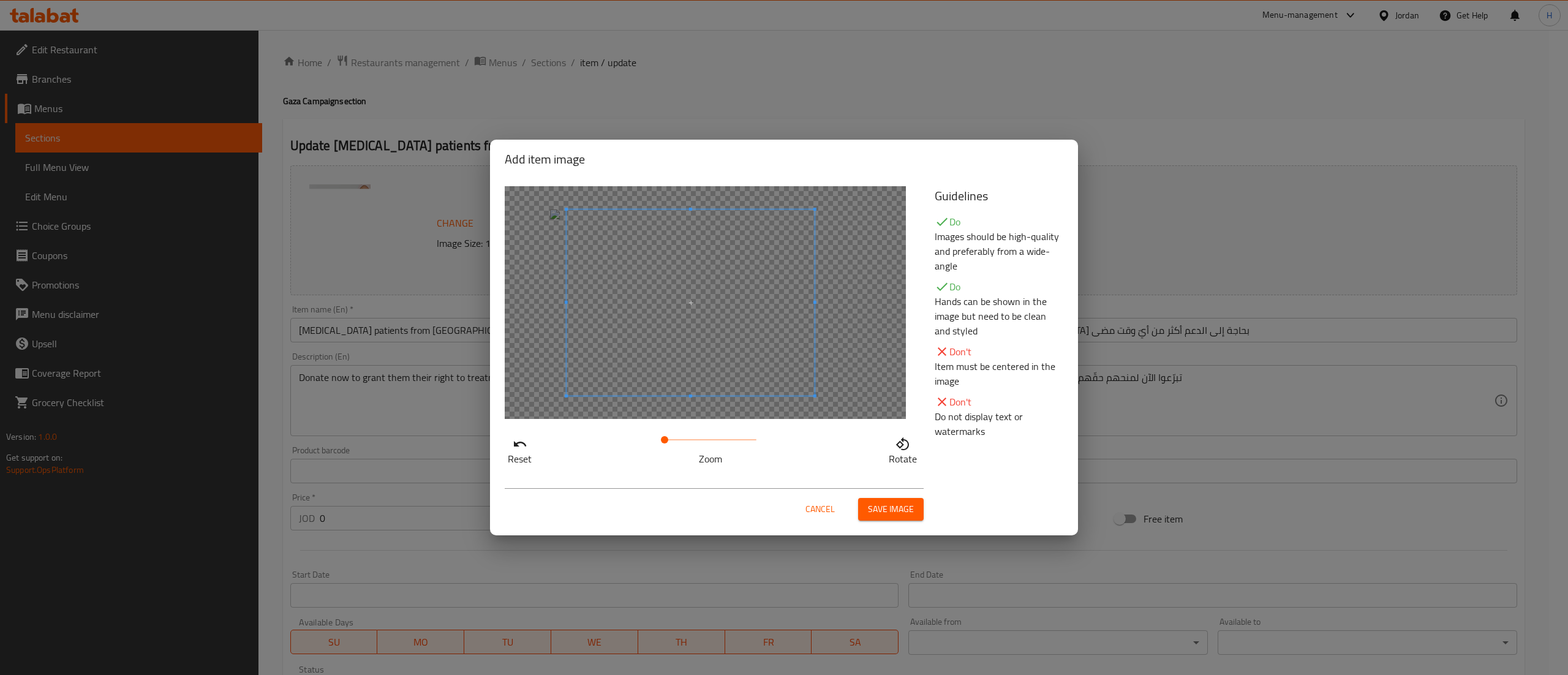
click at [614, 299] on span at bounding box center [690, 302] width 248 height 186
click at [885, 511] on span "Save image" at bounding box center [891, 509] width 46 height 16
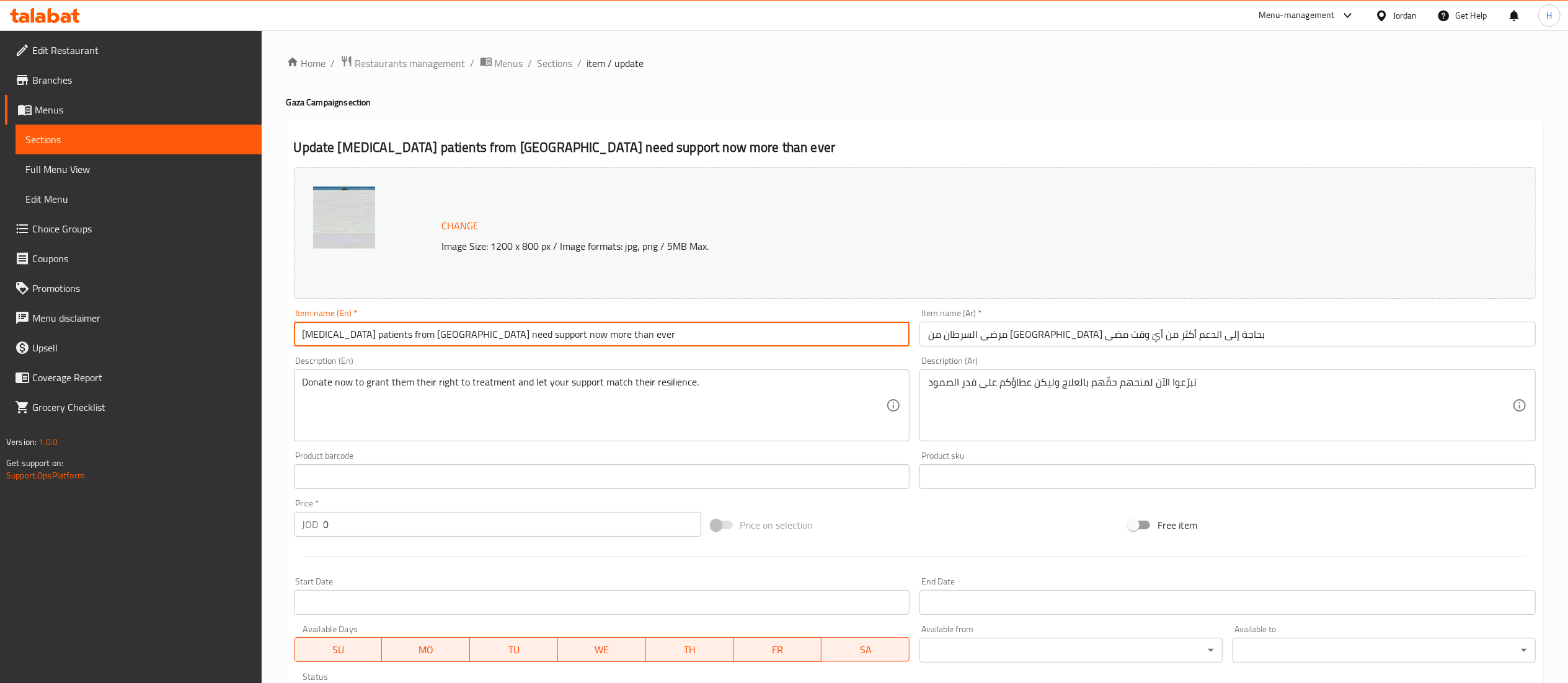
click at [591, 339] on input "Cancer patients from Gaza need support now more than ever" at bounding box center [602, 334] width 616 height 25
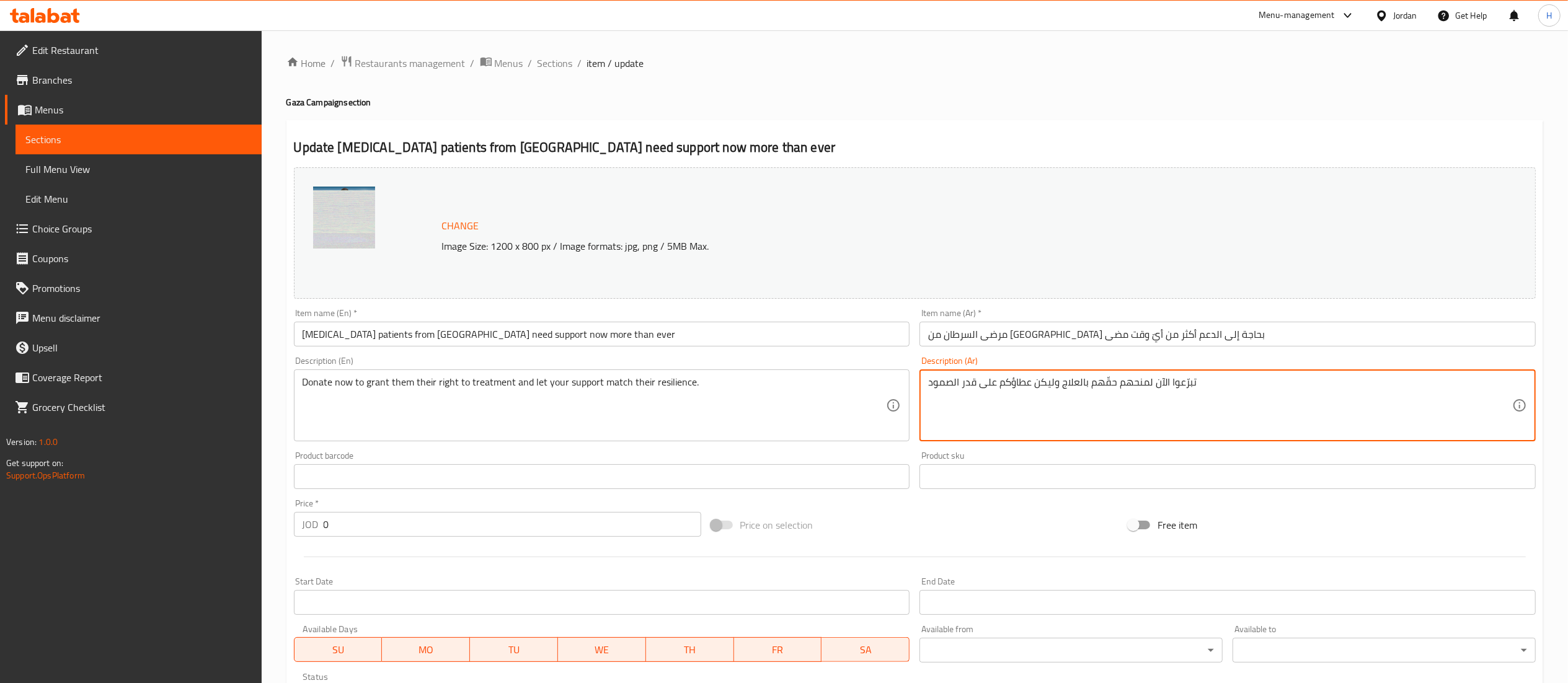
click at [977, 381] on textarea "تبرّعوا الآن لمنحهم حقّهم بالعلاج وليكن عطاؤكم على قدر الصمود" at bounding box center [1220, 406] width 584 height 59
paste textarea "عوا لدعم الاحتياجات الأساسية لمرضى غزة التي تشمل الإقامة، والمصاريف المعيشية (ا…"
type textarea "تبرعوا لدعم الاحتياجات الأساسية لمرضى غزة التي تشمل الإقامة، والمصاريف المعيشية…"
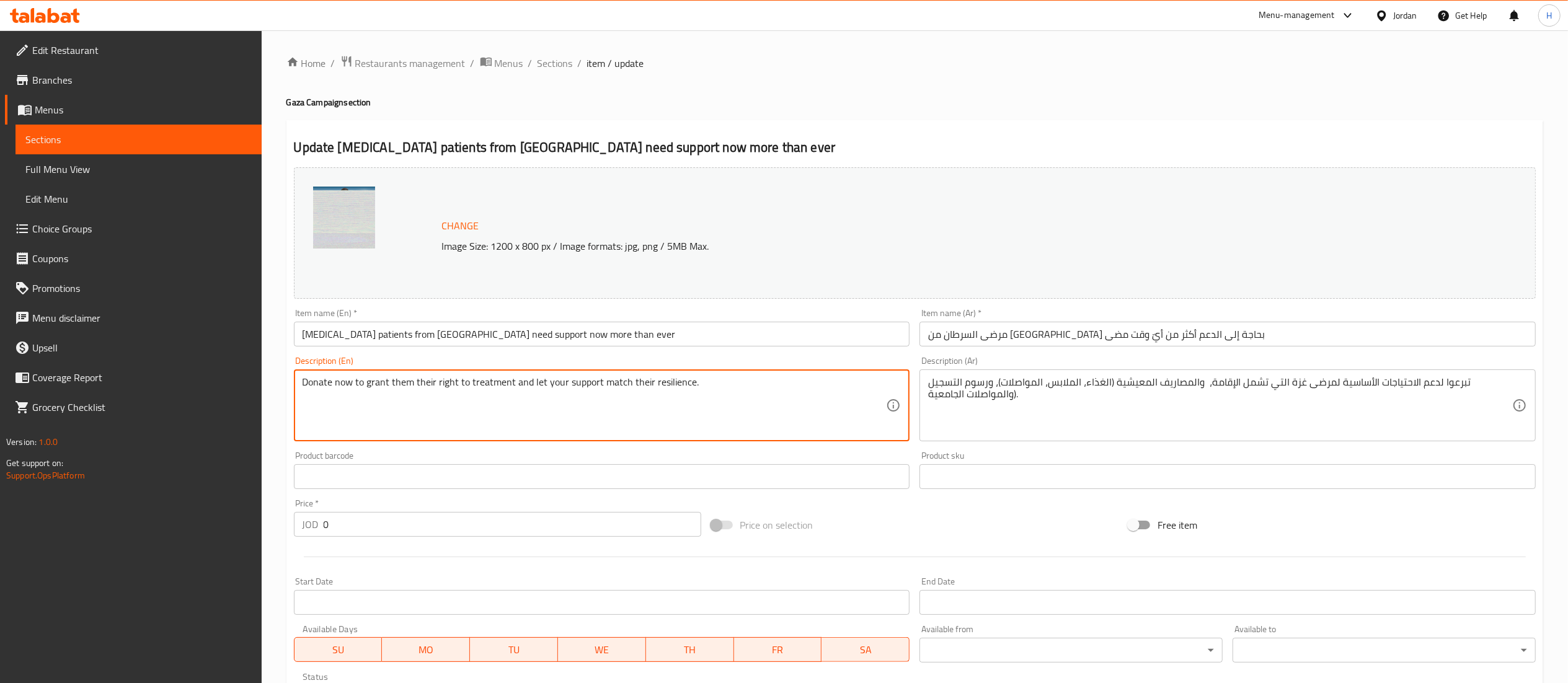
click at [658, 391] on textarea "Donate now to grant them their right to treatment and let your support match th…" at bounding box center [594, 406] width 584 height 59
click at [657, 391] on textarea "Donate now to grant them their right to treatment and let your support match th…" at bounding box center [594, 406] width 584 height 59
paste textarea "to help cover the needs of Gaza’s cancer patients and their families including …"
type textarea "Donate to help cover the needs of Gaza’s cancer patients and their families inc…"
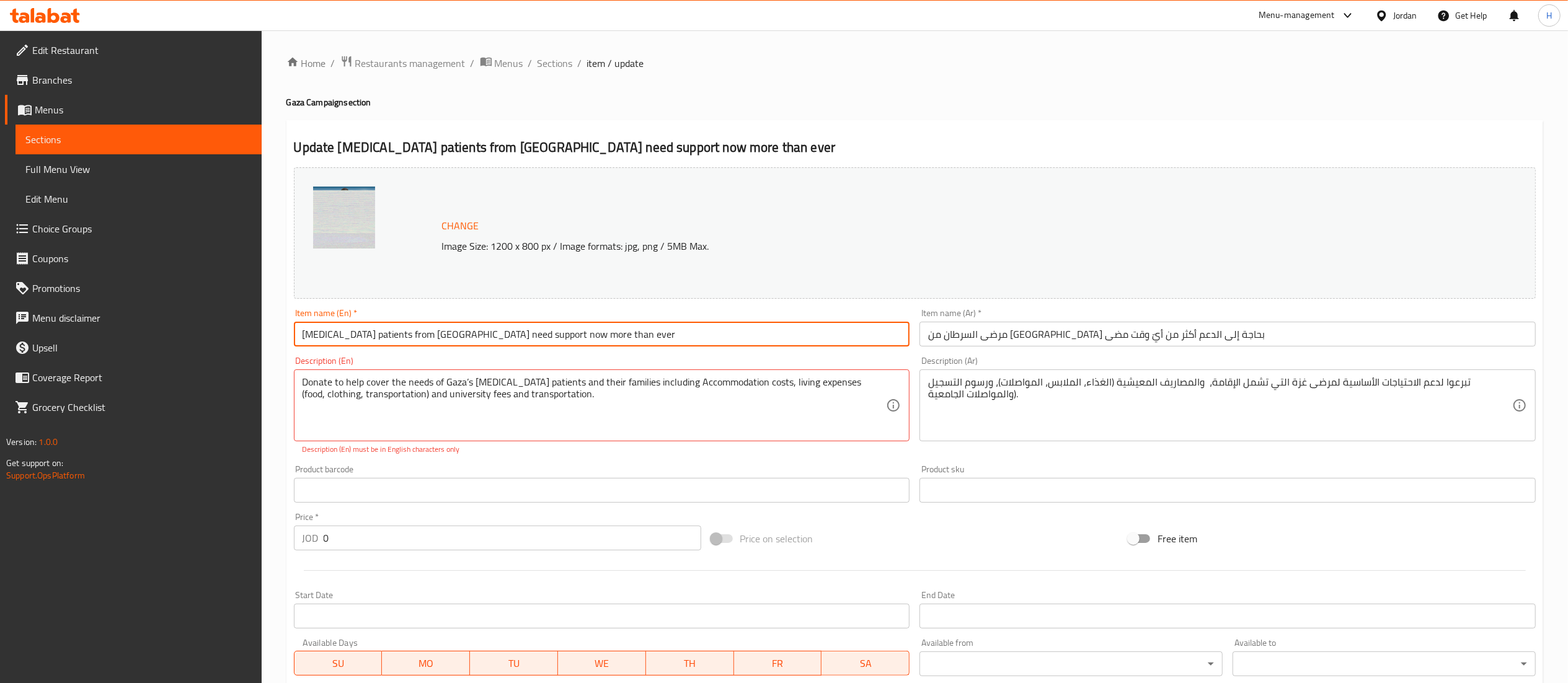
click at [459, 334] on input "Cancer patients from Gaza need support now more than ever" at bounding box center [602, 334] width 616 height 25
paste input "Give Hope, Ignite Healing Campaign"
type input "Give Hope, Ignite Healing Campaign"
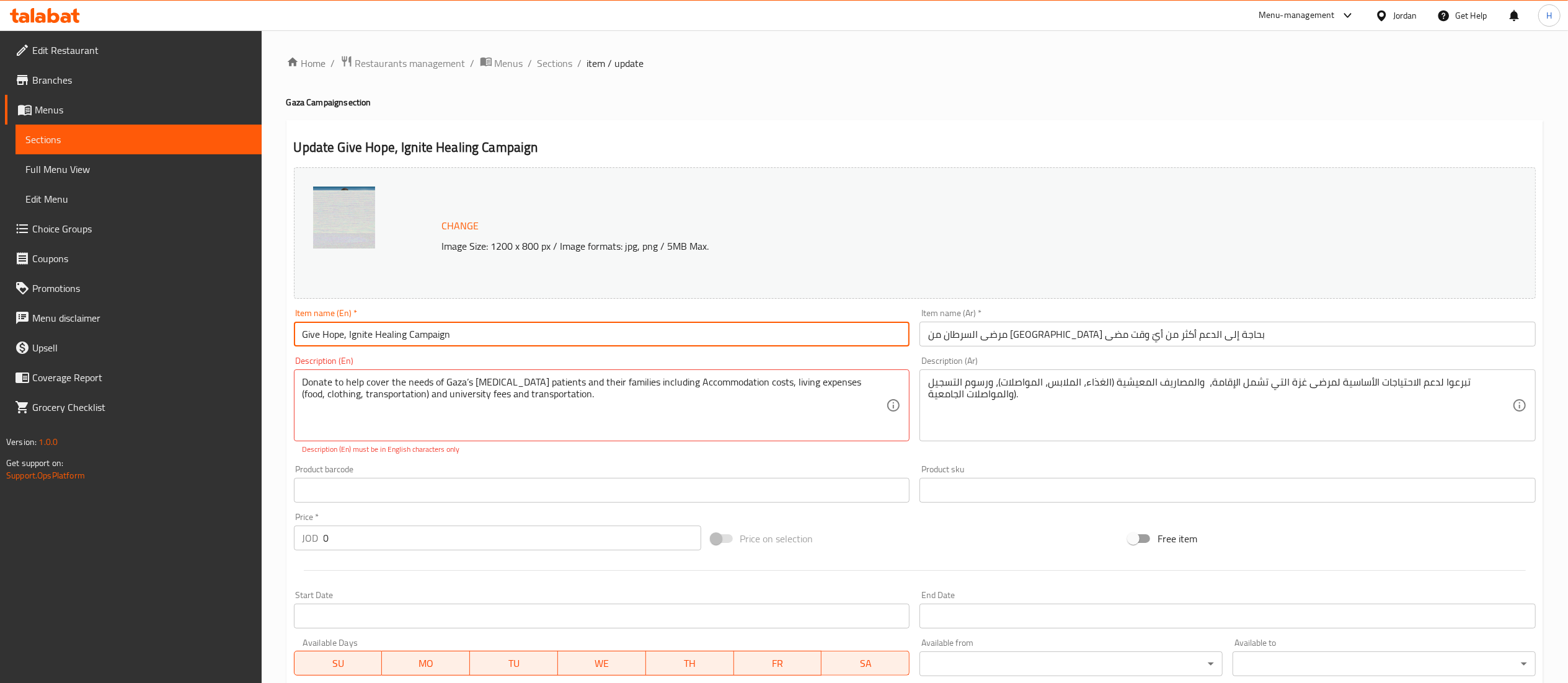
click at [1043, 345] on input "مرضى السرطان من غزة بحاجة إلى الدعم أكثر من أيّ وقت مضى" at bounding box center [1227, 334] width 616 height 25
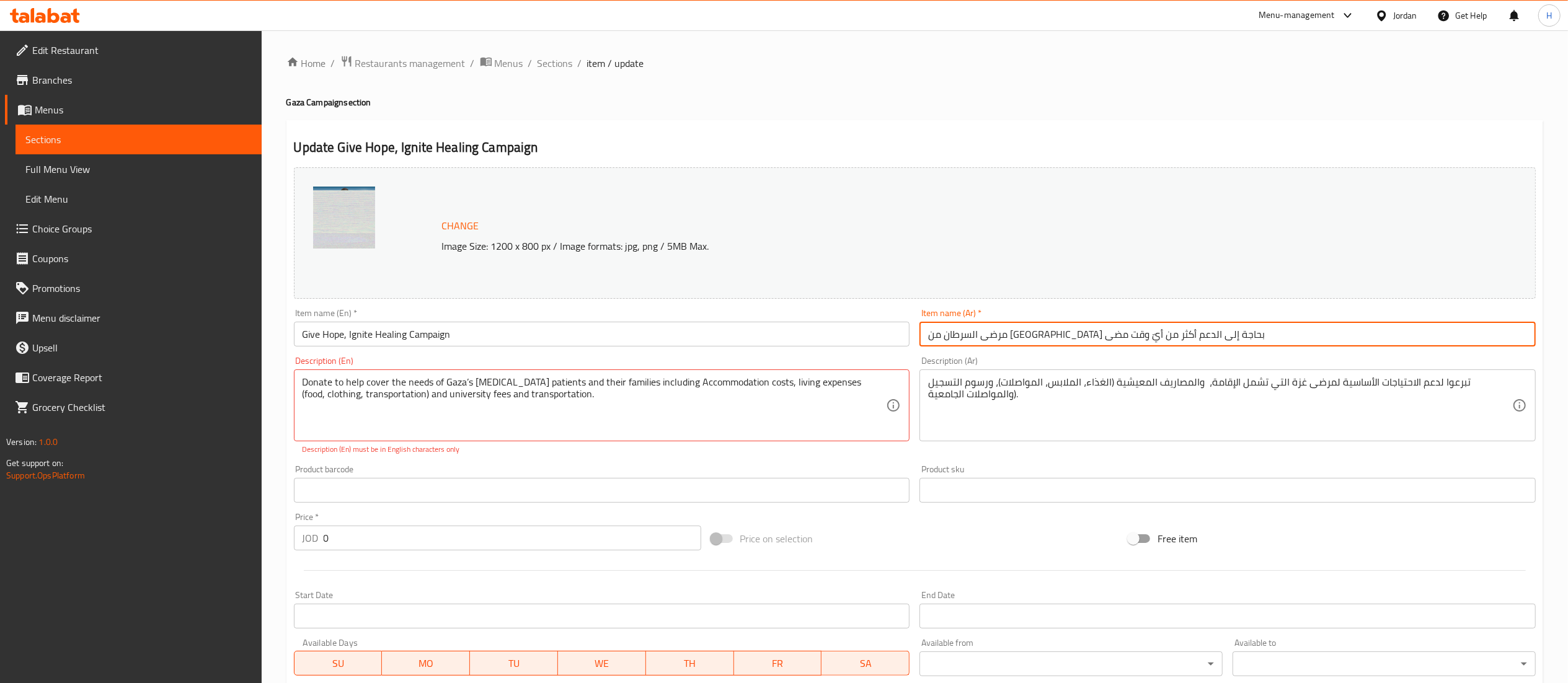
click at [1043, 345] on input "مرضى السرطان من غزة بحاجة إلى الدعم أكثر من أيّ وقت مضى" at bounding box center [1227, 334] width 616 height 25
click at [1045, 348] on div "Item name (Ar)   * مرضى السرطان من غزة بحاجة إلى الدعم أكثر من أيّ وقت مضى Item…" at bounding box center [1227, 327] width 626 height 47
paste input "ادعم احتياجات مرضى غزة وأهاليهم"
type input "ادعم احتياجات مرضى غزة وأهاليهم"
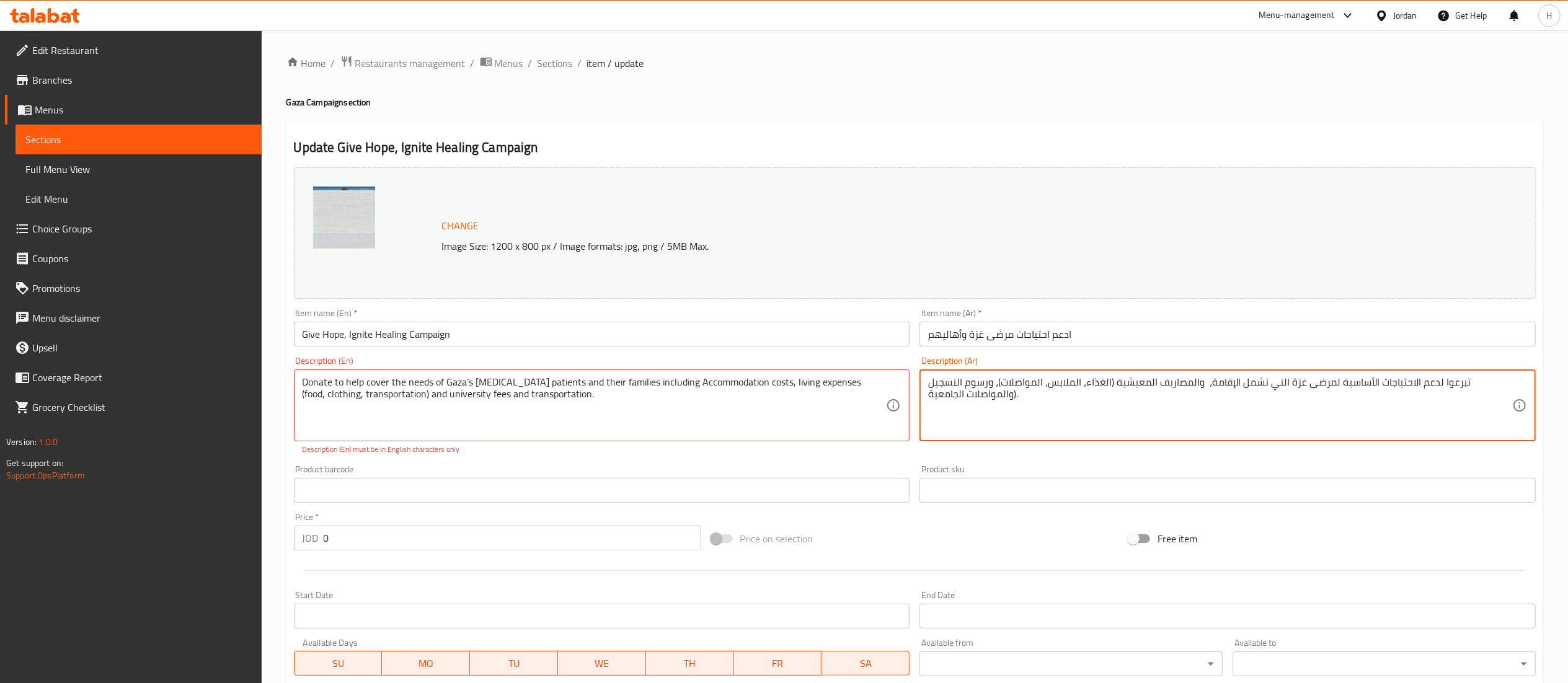
click at [1095, 387] on textarea "تبرعوا لدعم الاحتياجات الأساسية لمرضى غزة التي تشمل الإقامة، والمصاريف المعيشية…" at bounding box center [1220, 406] width 584 height 59
paste textarea "ملة "بين الداء والدواء، وقفة أهل وأصدقاء" تبرعوا لدعم الاحتياجات الأساسية لمرضى…"
type textarea "حملة "بين الداء والدواء، وقفة أهل وأصدقاء" تبرعوا لدعم الاحتياجات الأساسية لمرض…"
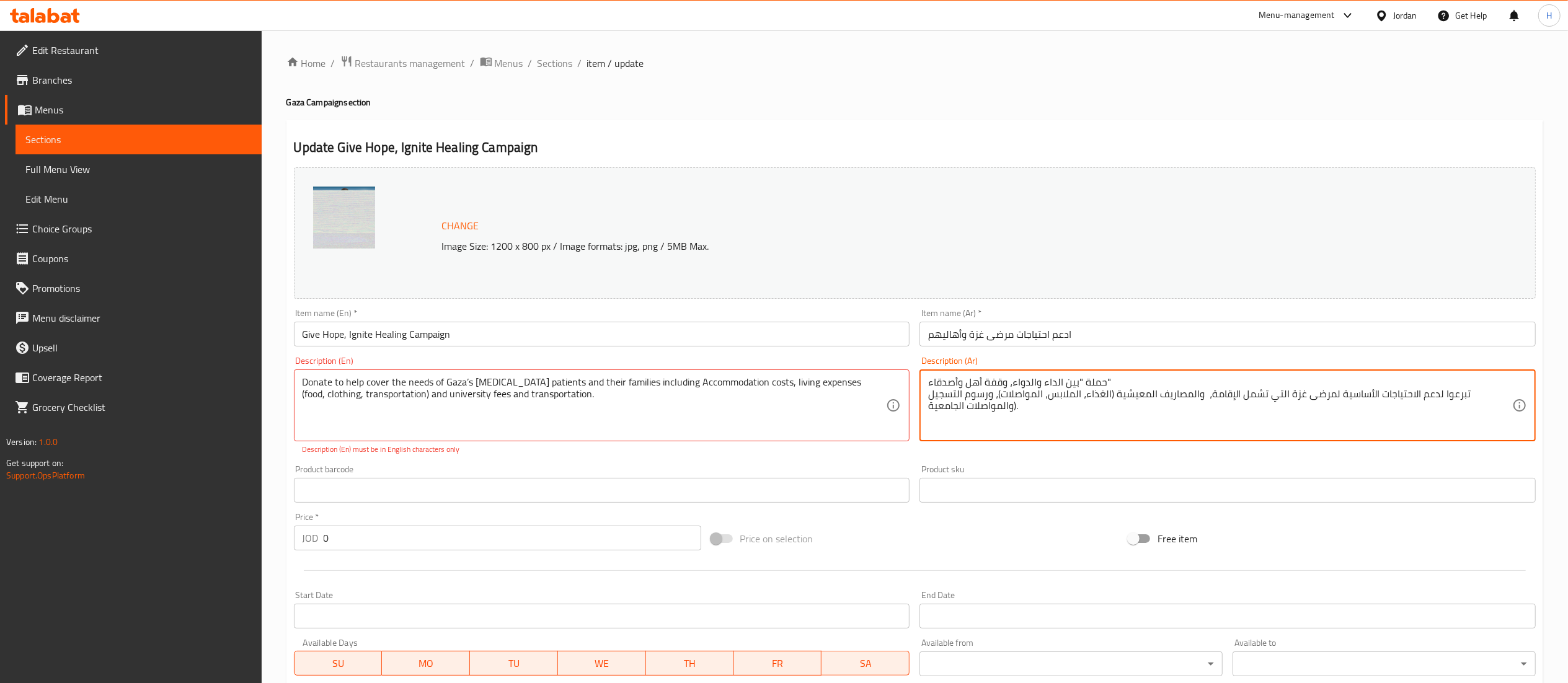
click at [482, 344] on input "Give Hope, Ignite Healing Campaign" at bounding box center [602, 334] width 616 height 25
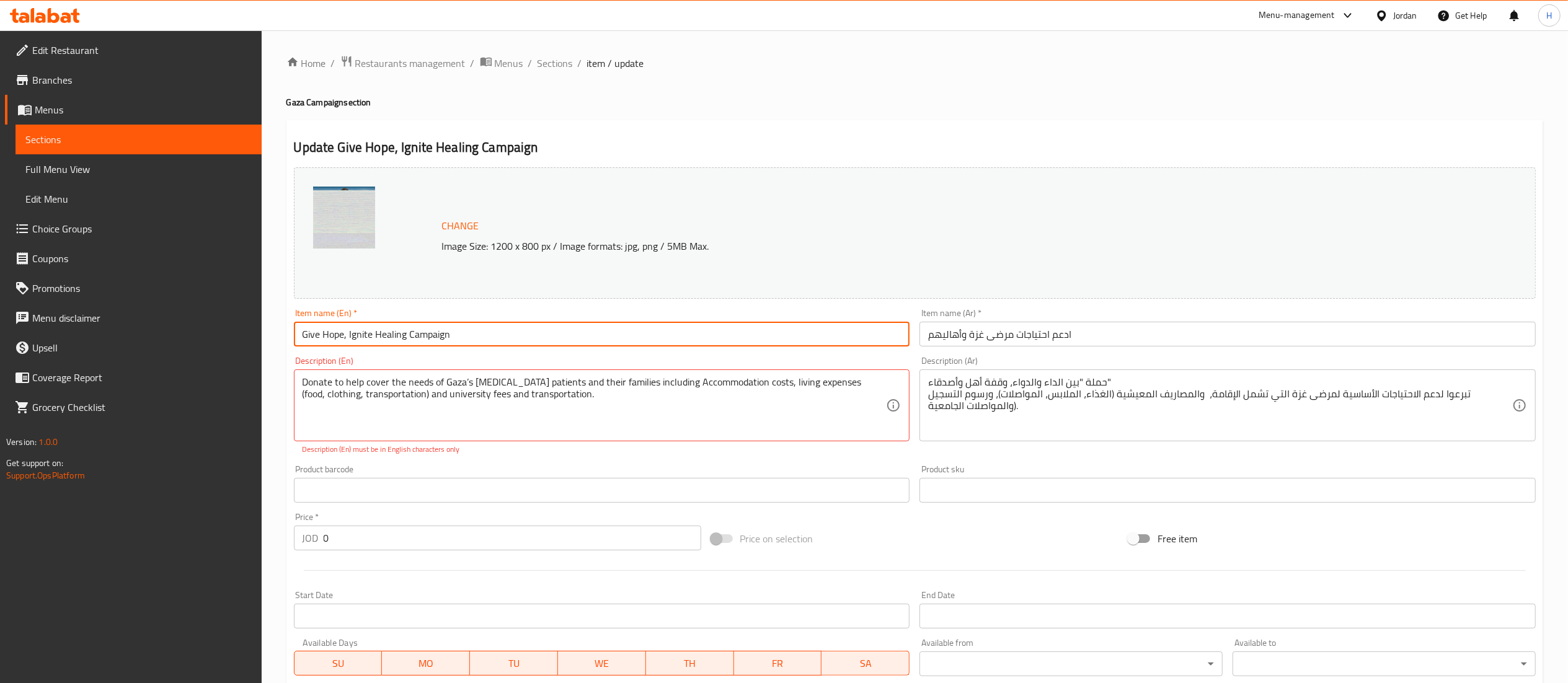
click at [482, 344] on input "Give Hope, Ignite Healing Campaign" at bounding box center [602, 334] width 616 height 25
paste input "Support the needs of Gaza’s patients and their families"
type input "Support the needs of Gaza’s patients and their families"
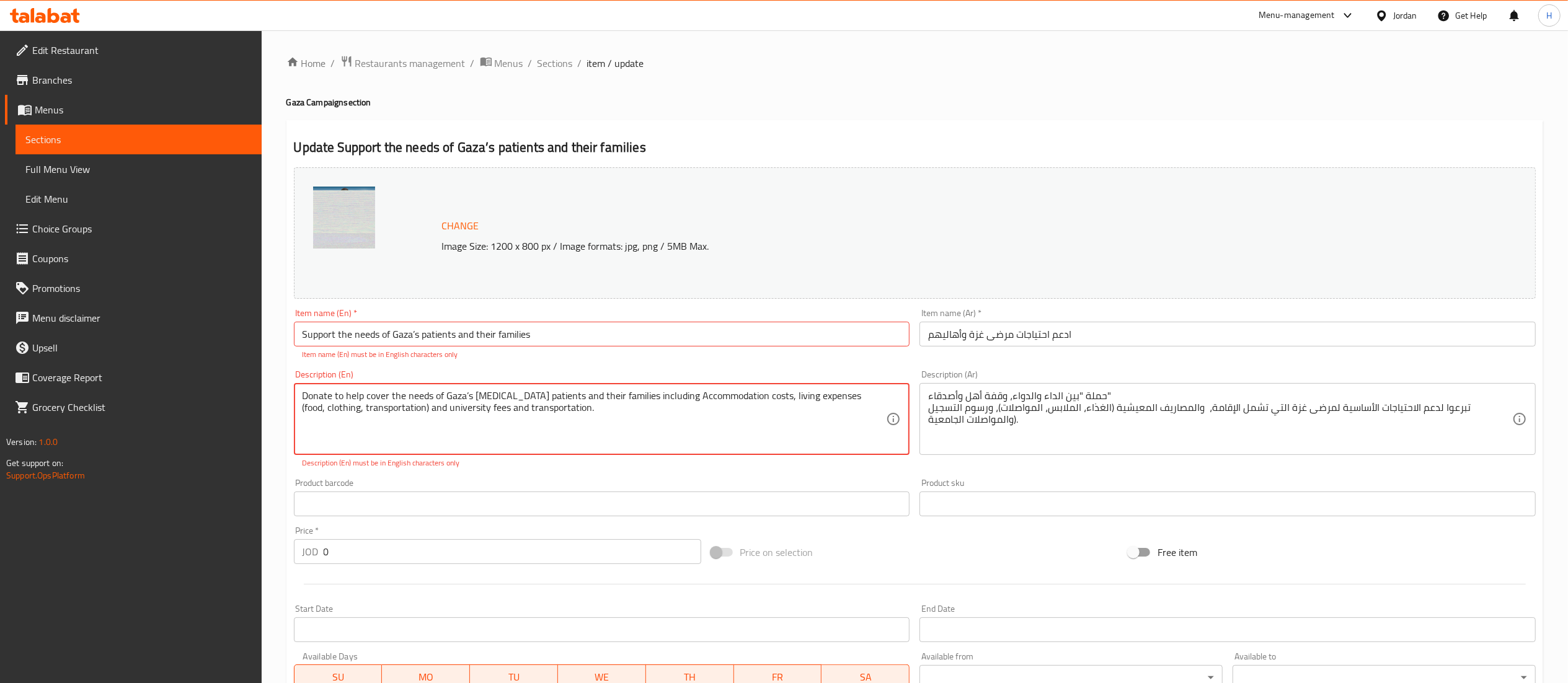
click at [477, 398] on textarea "Donate to help cover the needs of Gaza’s cancer patients and their families inc…" at bounding box center [594, 419] width 584 height 59
paste textarea "Give Hope, Ignite Healing Campaign Donate to help cover the needs of Gaza’s can…"
type textarea "Give Hope, Ignite Healing Campaign Donate to help cover the needs of Gaza’s can…"
click at [419, 335] on input "Support the needs of Gaza’s patients and their families" at bounding box center [602, 334] width 616 height 25
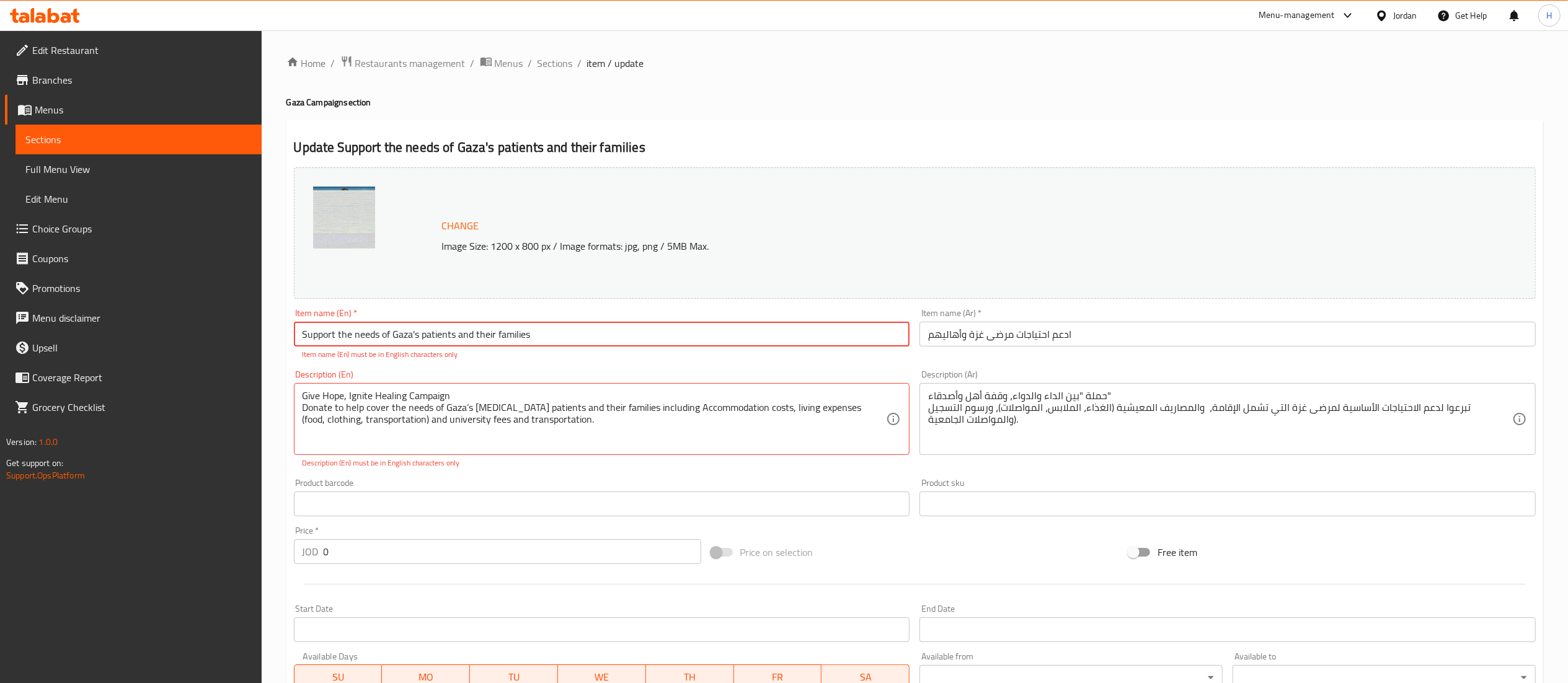
type input "Support the needs of Gaza's patients and their families"
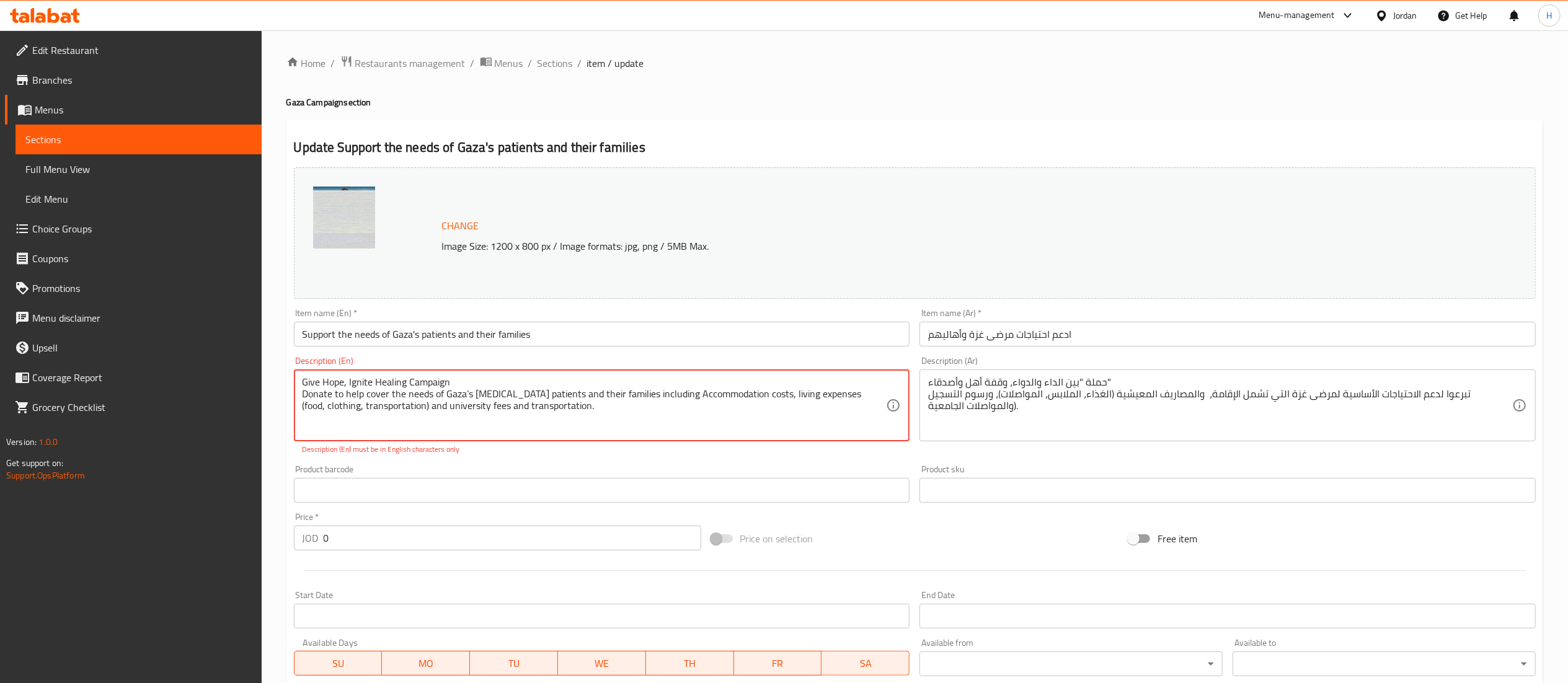
click at [468, 388] on textarea "Give Hope, Ignite Healing Campaign Donate to help cover the needs of Gaza’s can…" at bounding box center [594, 406] width 584 height 59
click at [591, 413] on textarea "Give Hope, Ignite Healing Campaign Donate to help cover the needs of Gaza's can…" at bounding box center [594, 406] width 584 height 59
type textarea "Give Hope, Ignite Healing Campaign Donate to help cover the needs of Gaza's can…"
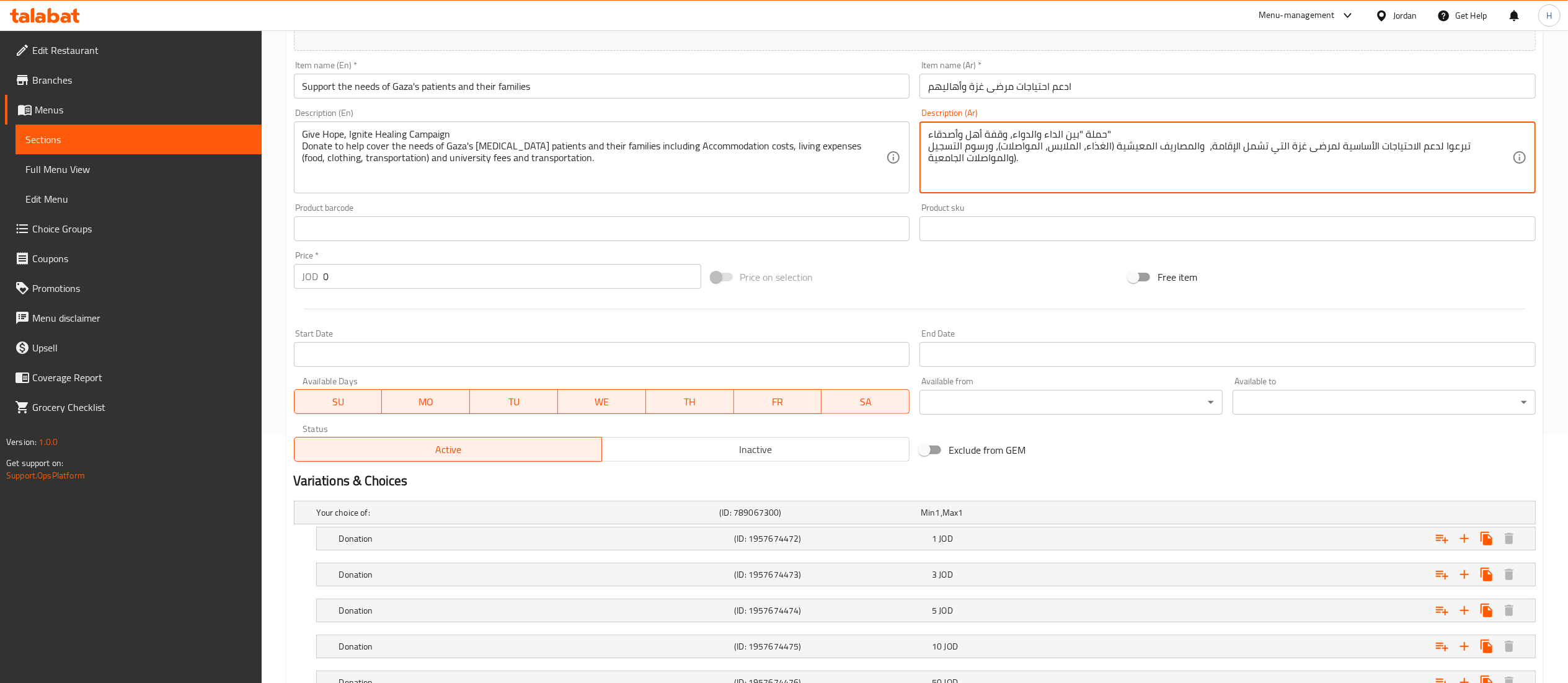
scroll to position [348, 0]
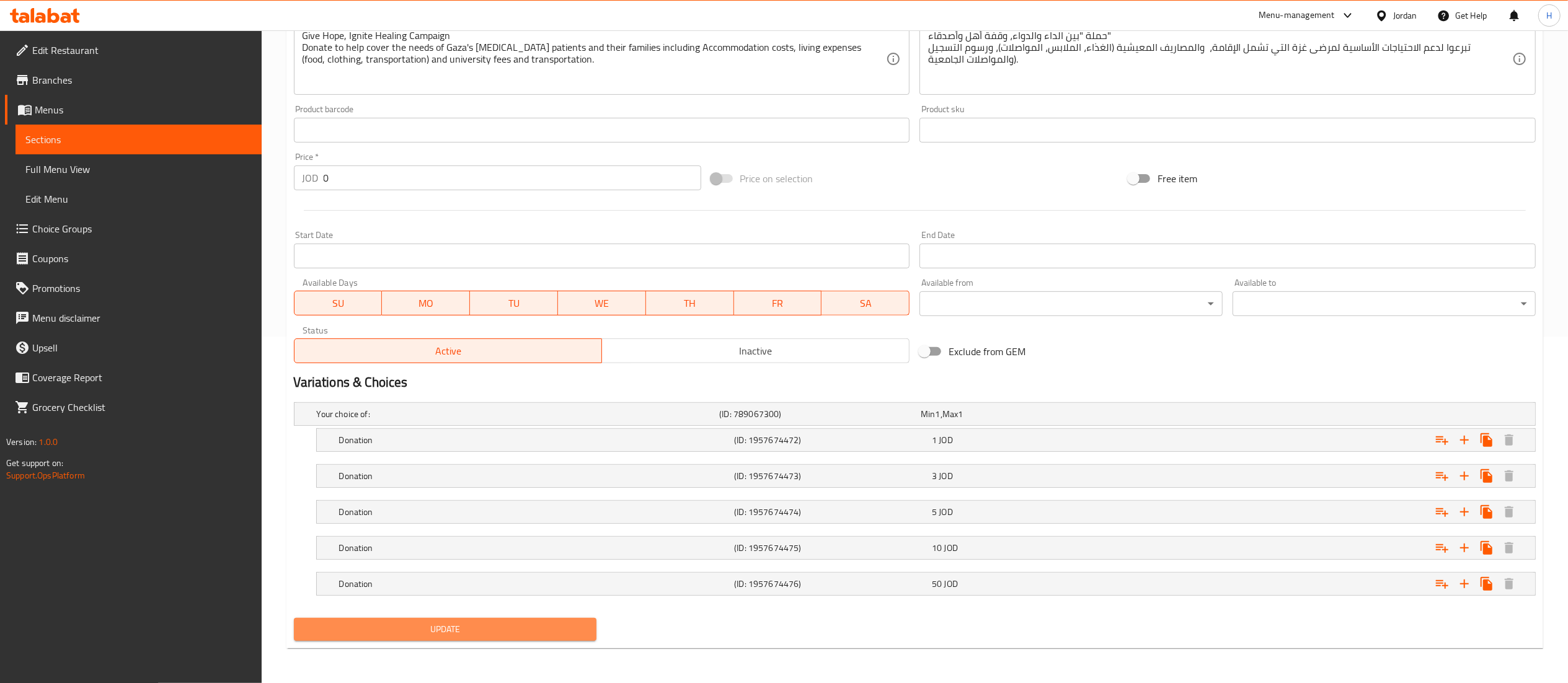
click at [404, 626] on span "Update" at bounding box center [446, 629] width 284 height 16
click at [406, 626] on span "Update" at bounding box center [446, 629] width 284 height 16
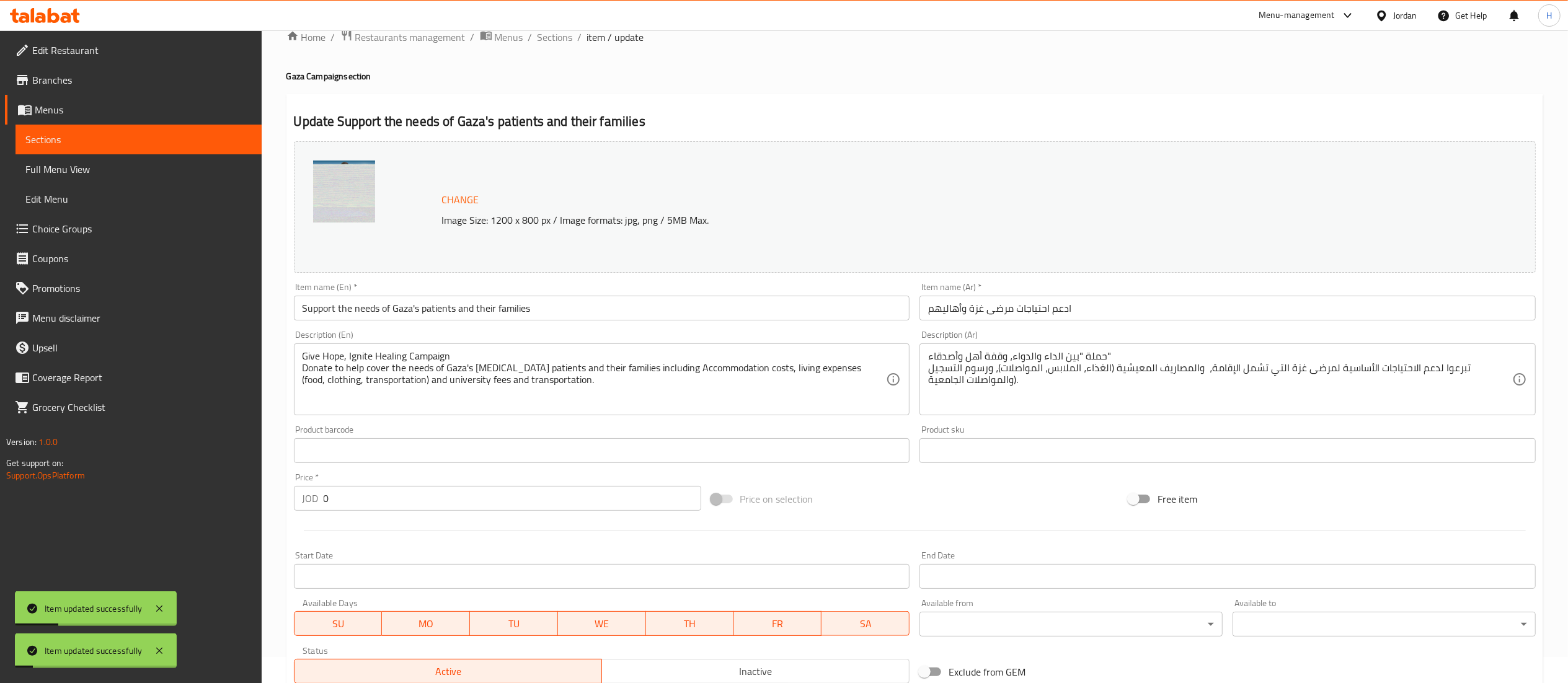
scroll to position [0, 0]
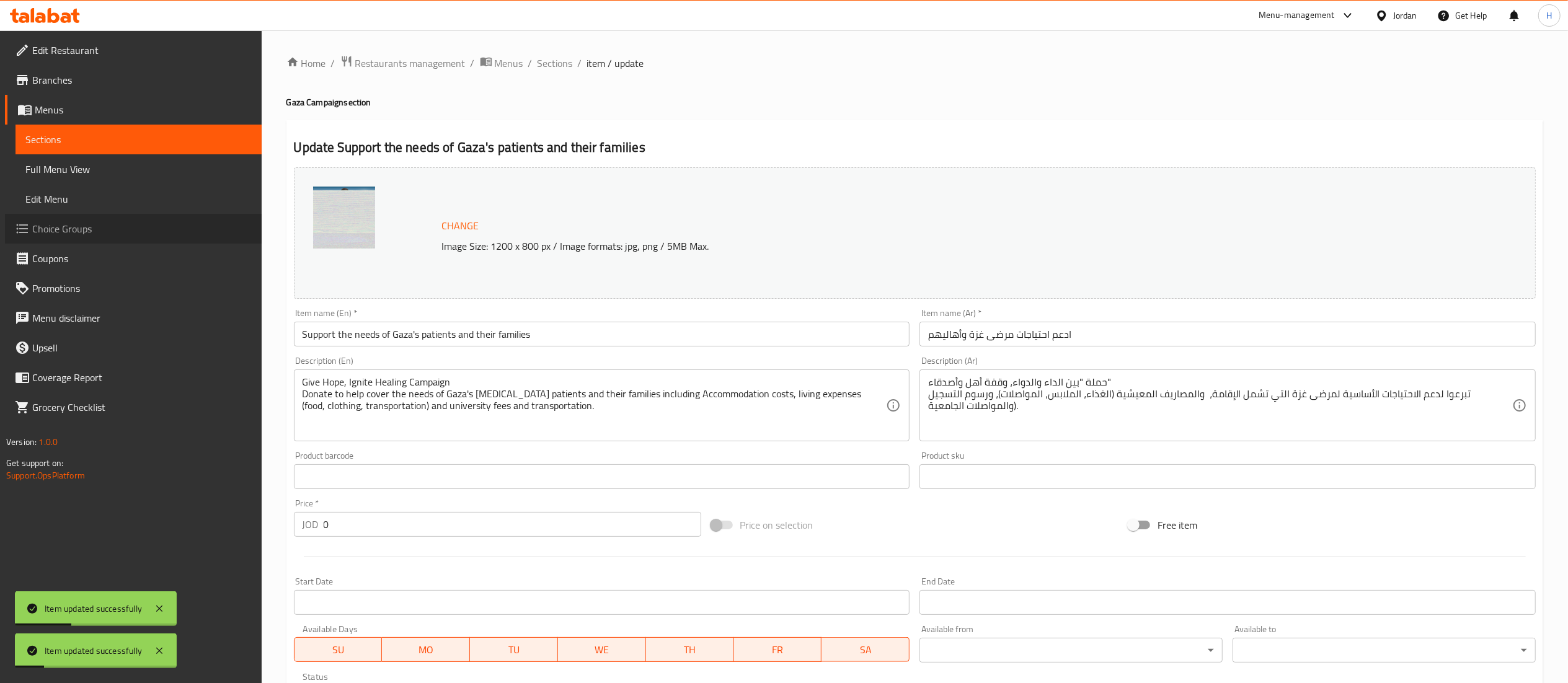
click at [78, 231] on span "Choice Groups" at bounding box center [142, 228] width 219 height 15
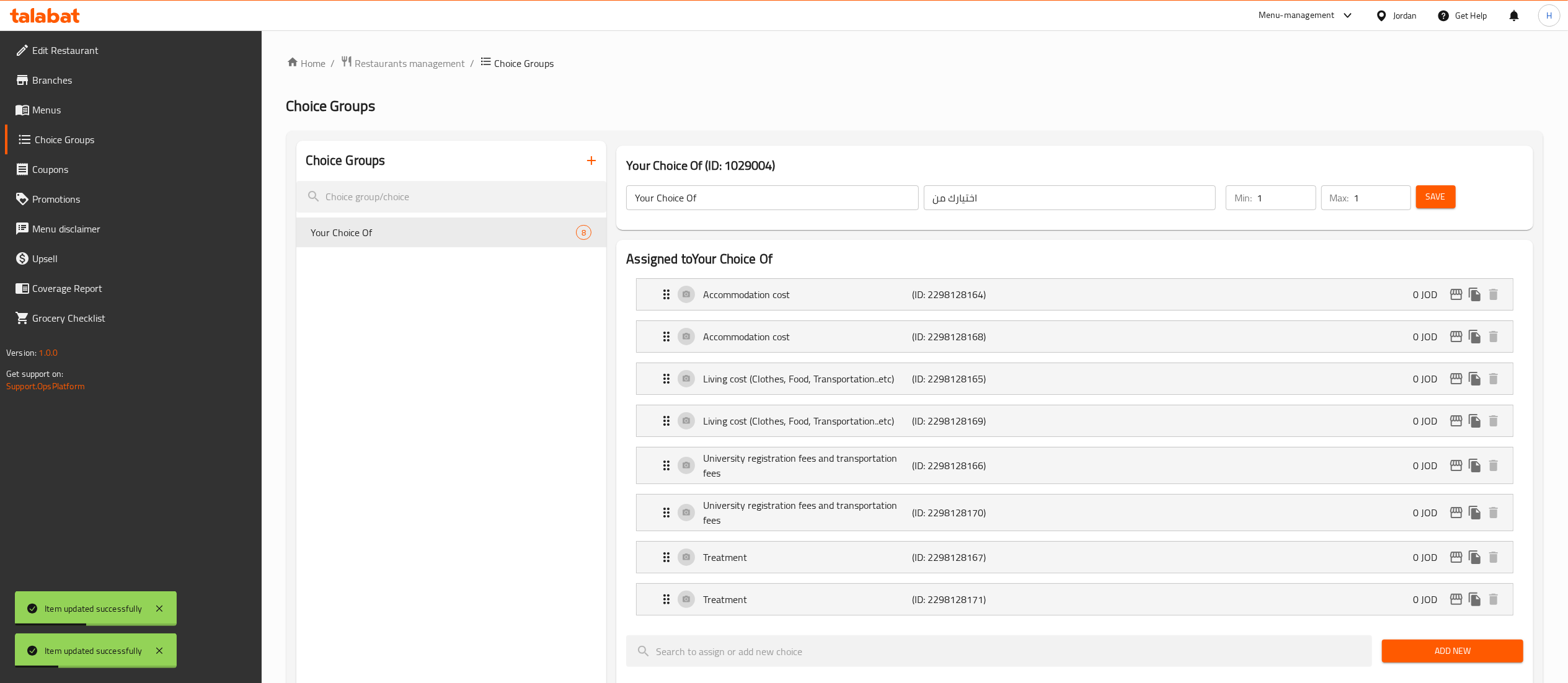
drag, startPoint x: 434, startPoint y: 308, endPoint x: 510, endPoint y: 315, distance: 76.3
click at [434, 308] on div "Choice Groups Your Choice Of 8" at bounding box center [452, 686] width 311 height 1090
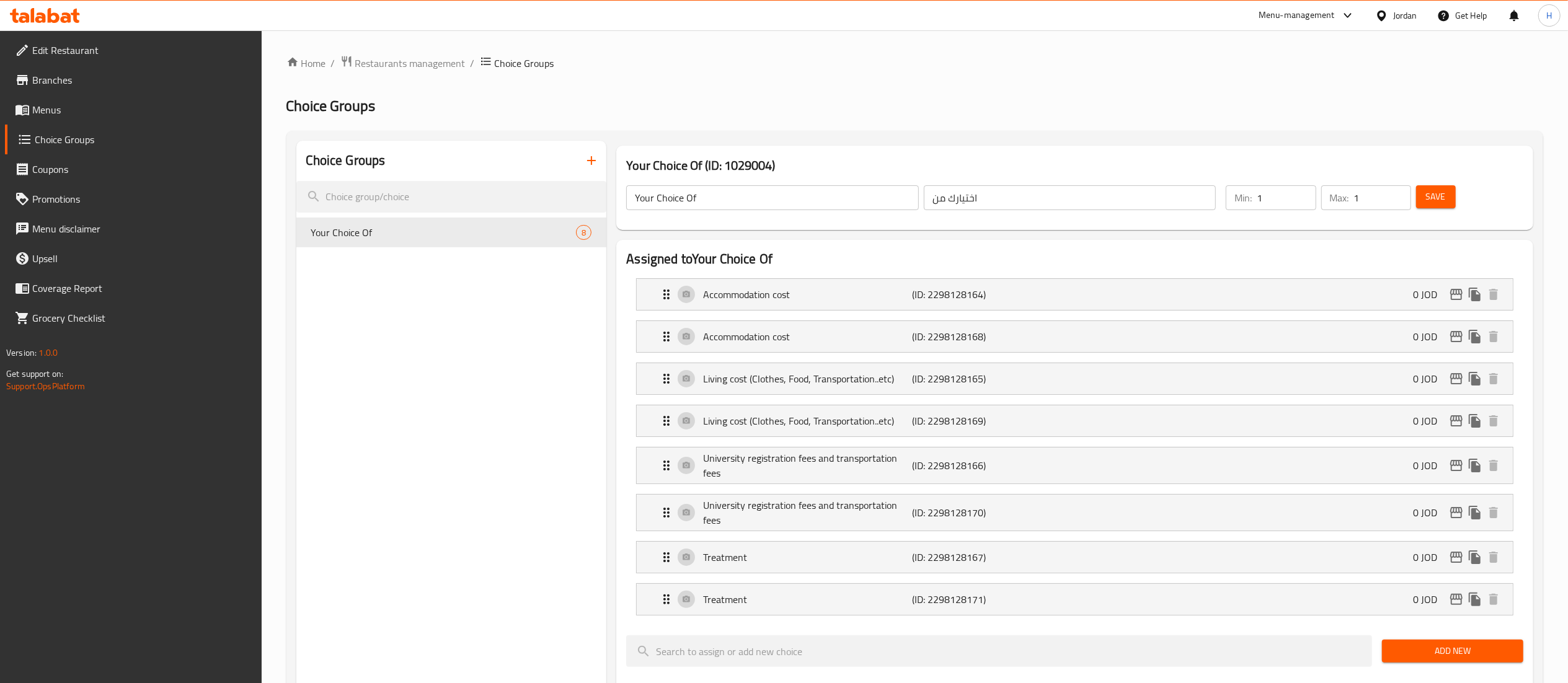
click at [510, 351] on div "Choice Groups Your Choice Of 8" at bounding box center [452, 686] width 311 height 1090
click at [597, 161] on icon "button" at bounding box center [591, 161] width 15 height 15
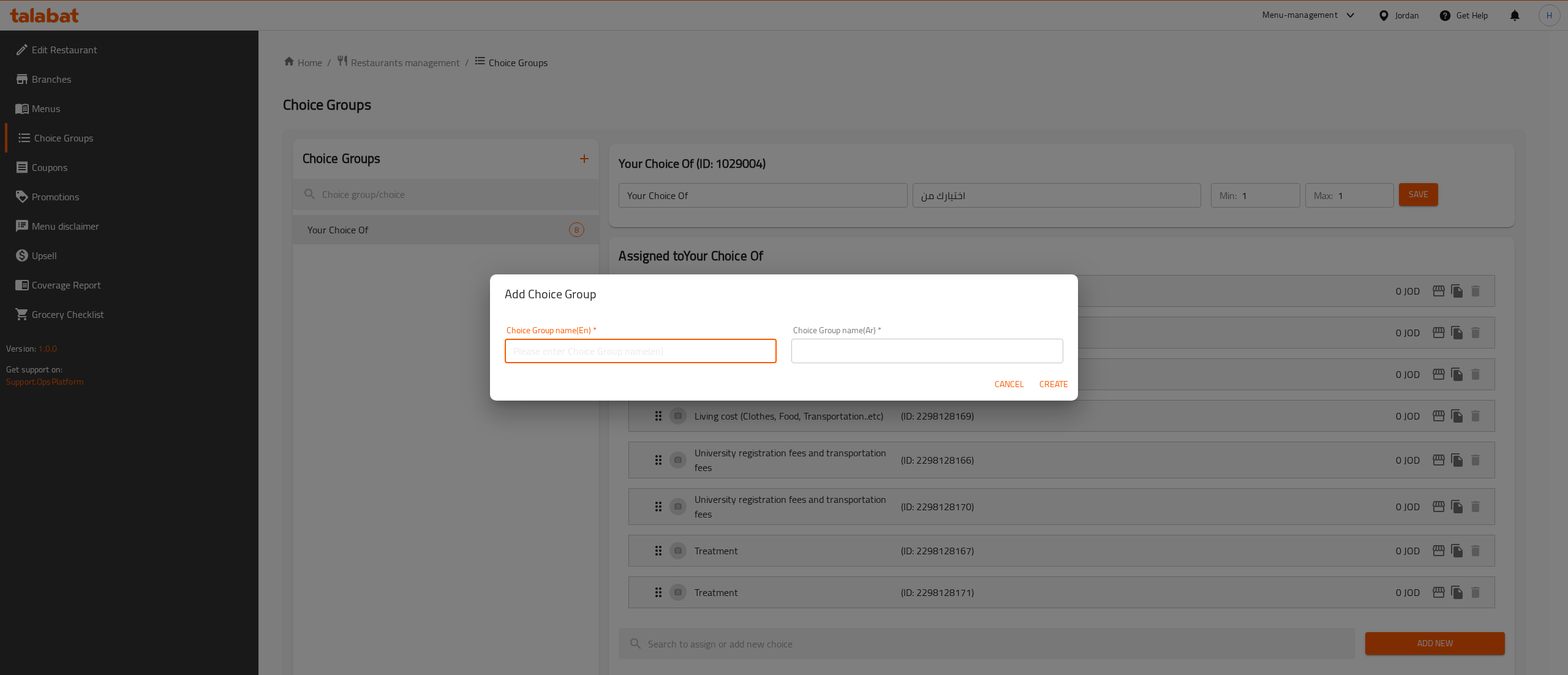
drag, startPoint x: 580, startPoint y: 348, endPoint x: 1101, endPoint y: 361, distance: 521.2
click at [580, 349] on input "text" at bounding box center [640, 351] width 272 height 25
type input "Your Choice Of:"
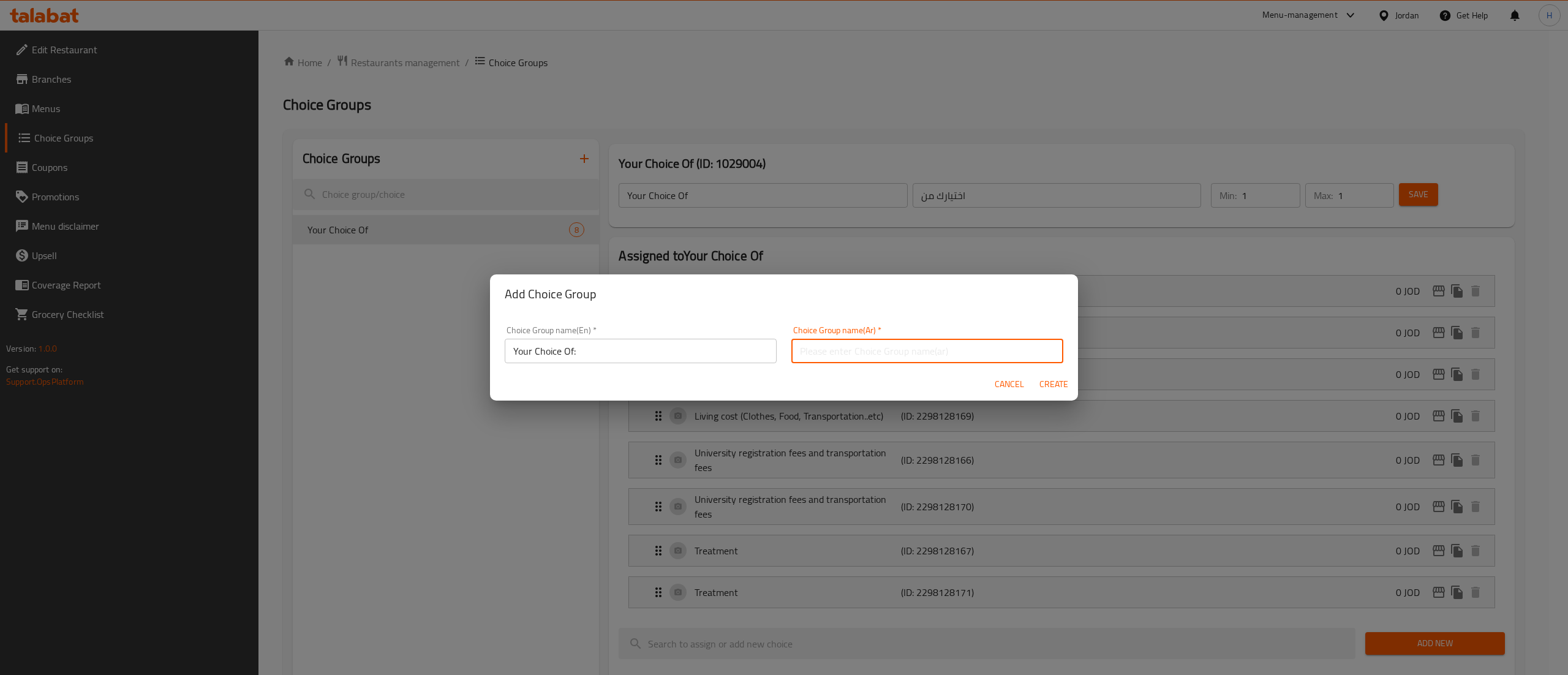
click at [844, 354] on input "text" at bounding box center [927, 351] width 272 height 25
type input "اختيارك من"
click at [1050, 387] on span "Create" at bounding box center [1053, 384] width 29 height 16
type input "Your Choice Of:"
type input "0"
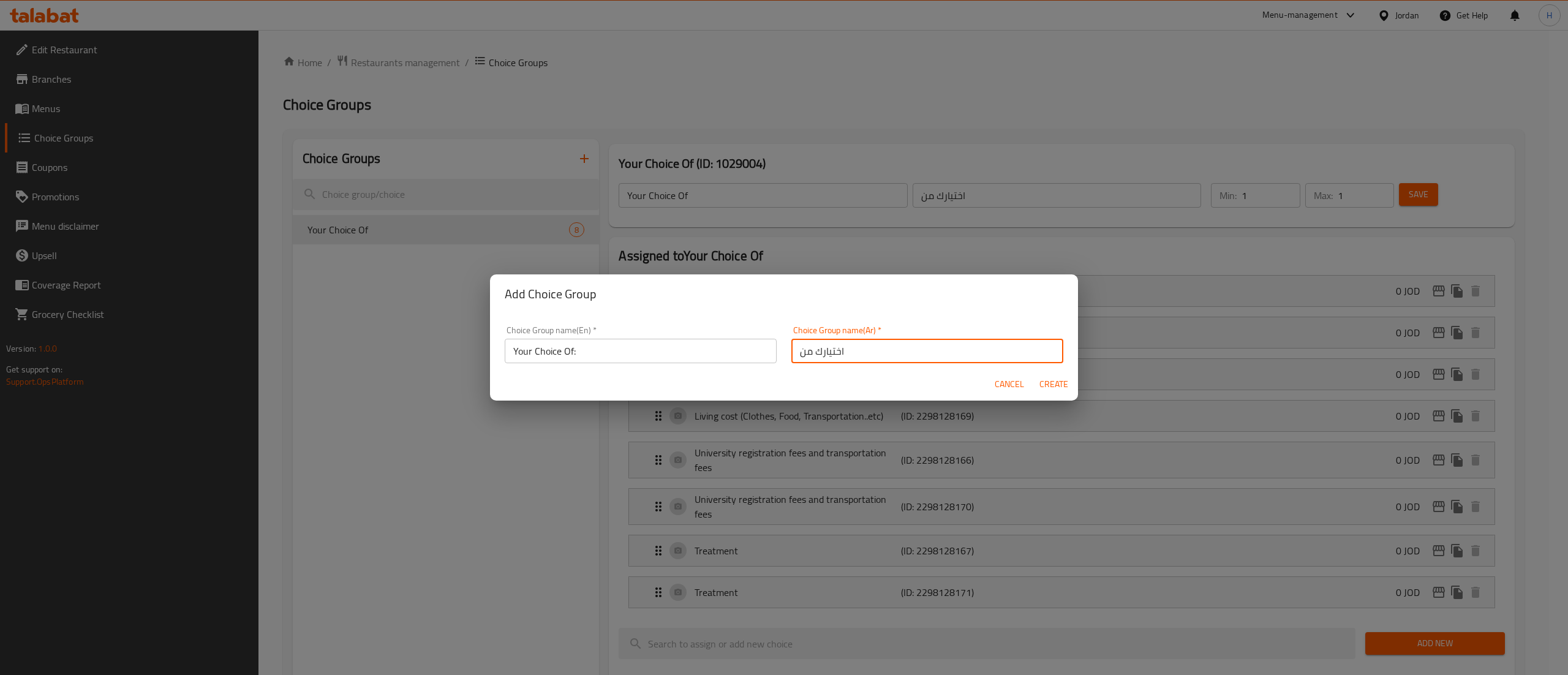
type input "0"
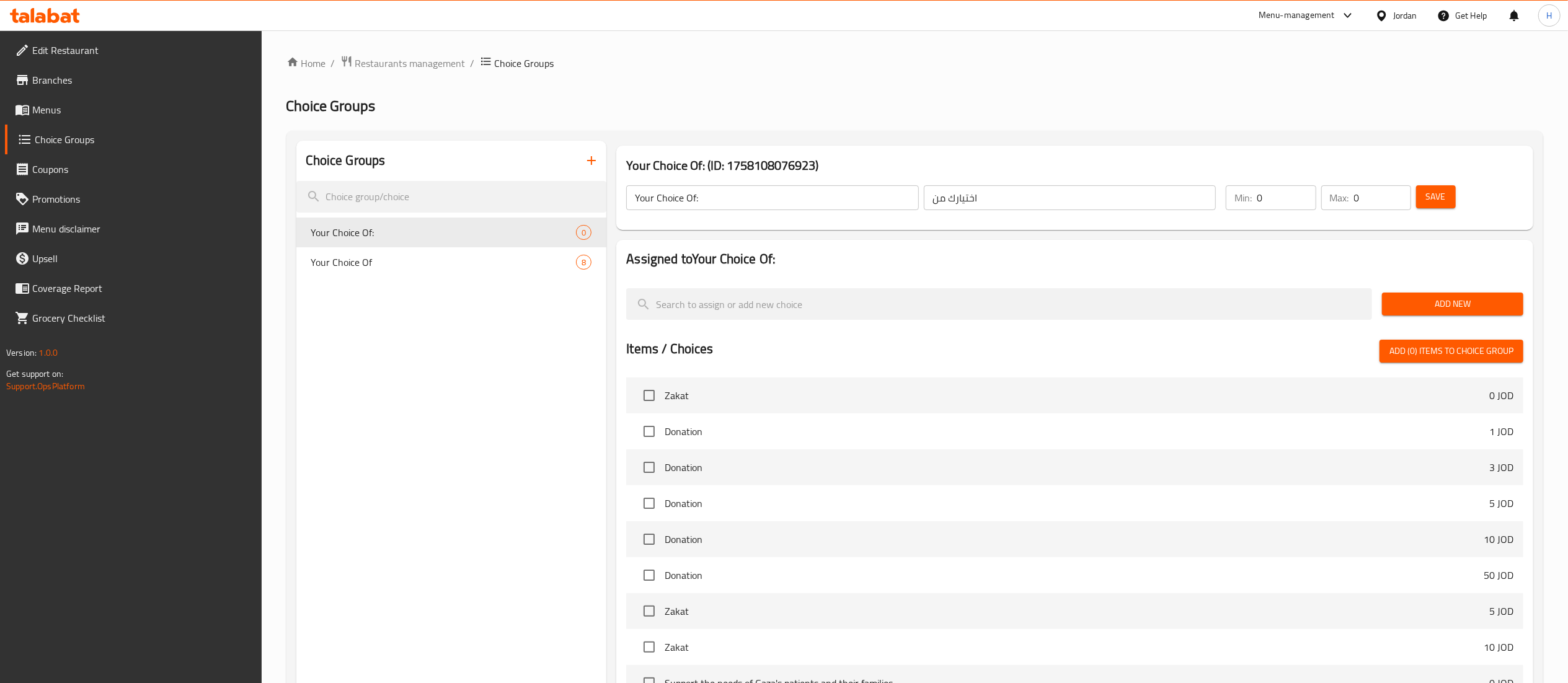
drag, startPoint x: 418, startPoint y: 341, endPoint x: 909, endPoint y: 341, distance: 491.0
click at [440, 341] on div "Choice Groups Your Choice Of: 0 Your Choice Of 8" at bounding box center [452, 513] width 311 height 743
click at [1424, 289] on div "Add New" at bounding box center [1453, 304] width 152 height 41
click at [1421, 306] on span "Add New" at bounding box center [1452, 304] width 121 height 16
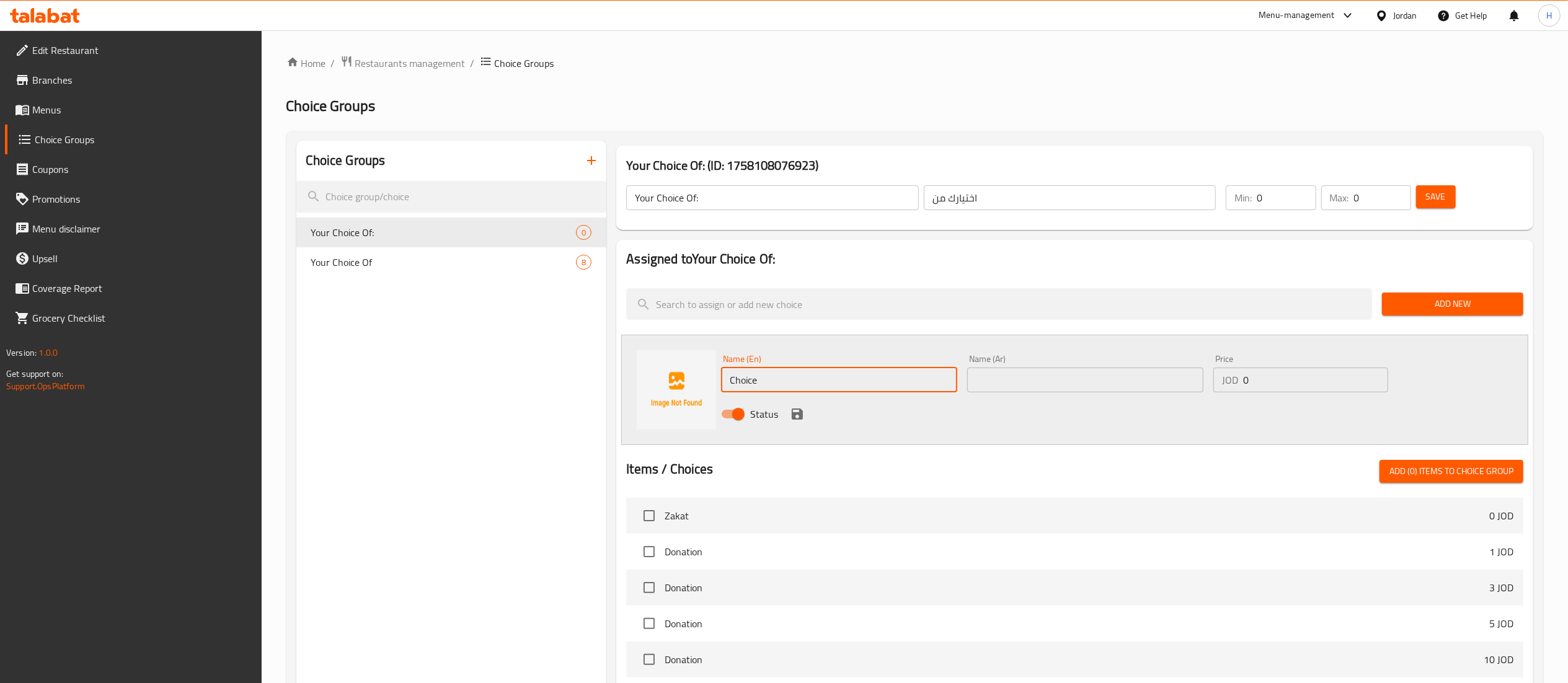
drag, startPoint x: 787, startPoint y: 376, endPoint x: 467, endPoint y: 369, distance: 320.1
click at [467, 369] on div "Choice Groups Your Choice Of: 0 Your Choice Of 8 Your Choice Of: (ID: 175810807…" at bounding box center [917, 572] width 1241 height 863
type input "ِ"
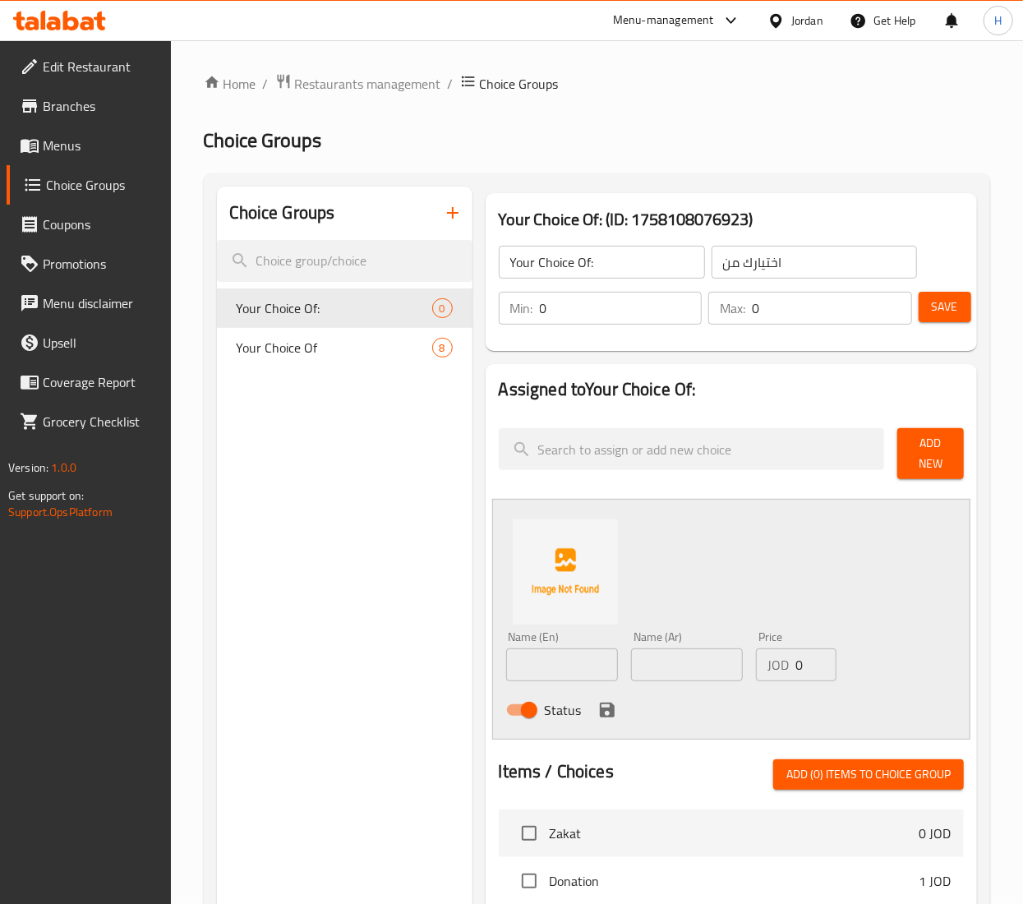
click at [549, 670] on input "text" at bounding box center [562, 665] width 112 height 33
paste input "Accommodation cost"
type input "Accommodation cost"
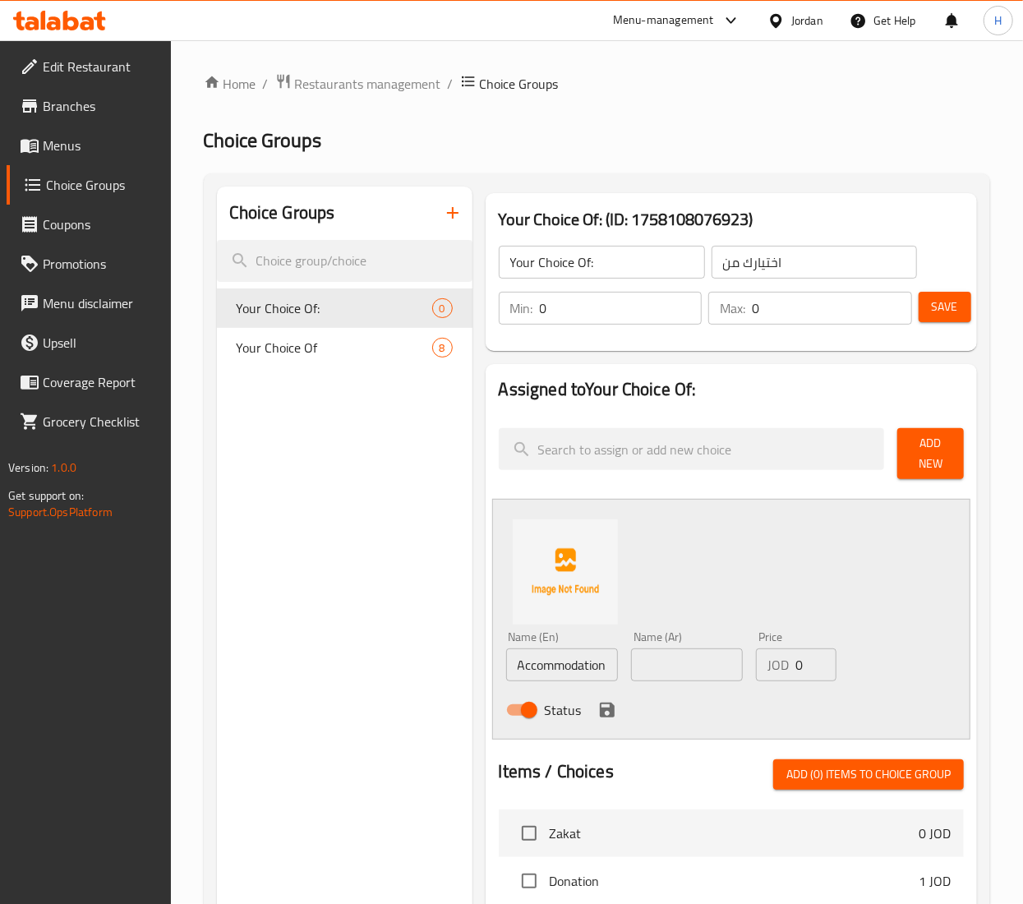
click at [701, 661] on input "text" at bounding box center [687, 665] width 112 height 33
paste input "تكلفة الإقامة"
type input "تكلفة الإقامة"
click at [607, 709] on icon "save" at bounding box center [607, 710] width 15 height 15
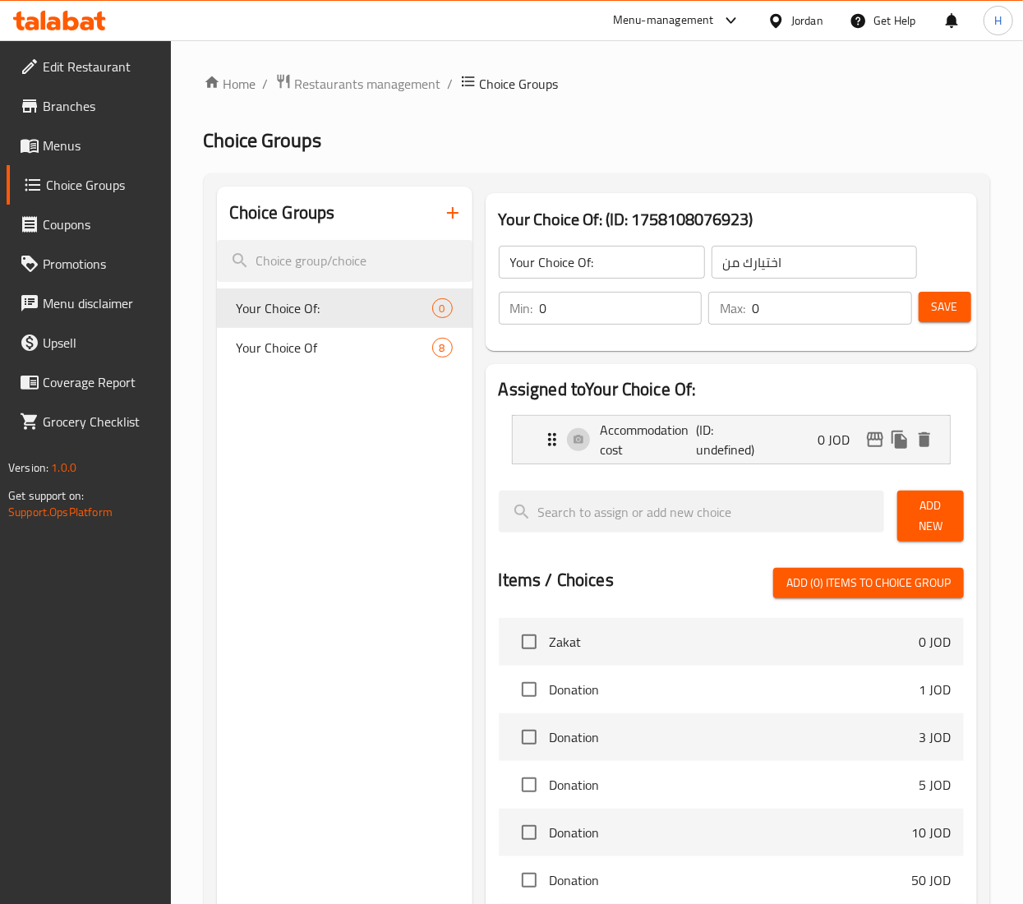
click at [942, 523] on span "Add New" at bounding box center [931, 516] width 40 height 41
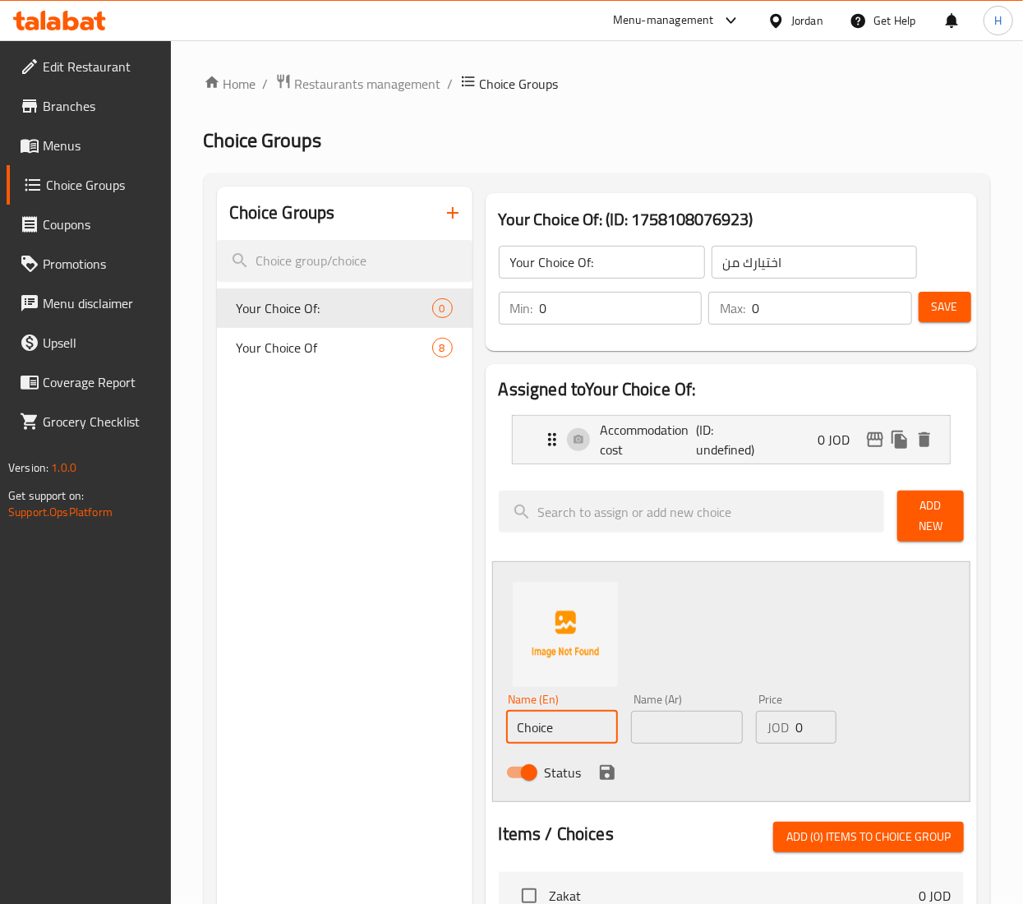
click at [531, 732] on input "Choice" at bounding box center [562, 727] width 112 height 33
click at [531, 730] on input "Choice" at bounding box center [562, 727] width 112 height 33
paste input "Living cost (Clothes, Food, Transportation..etc)"
type input "Living cost (Clothes, Food, Transportation..etc)"
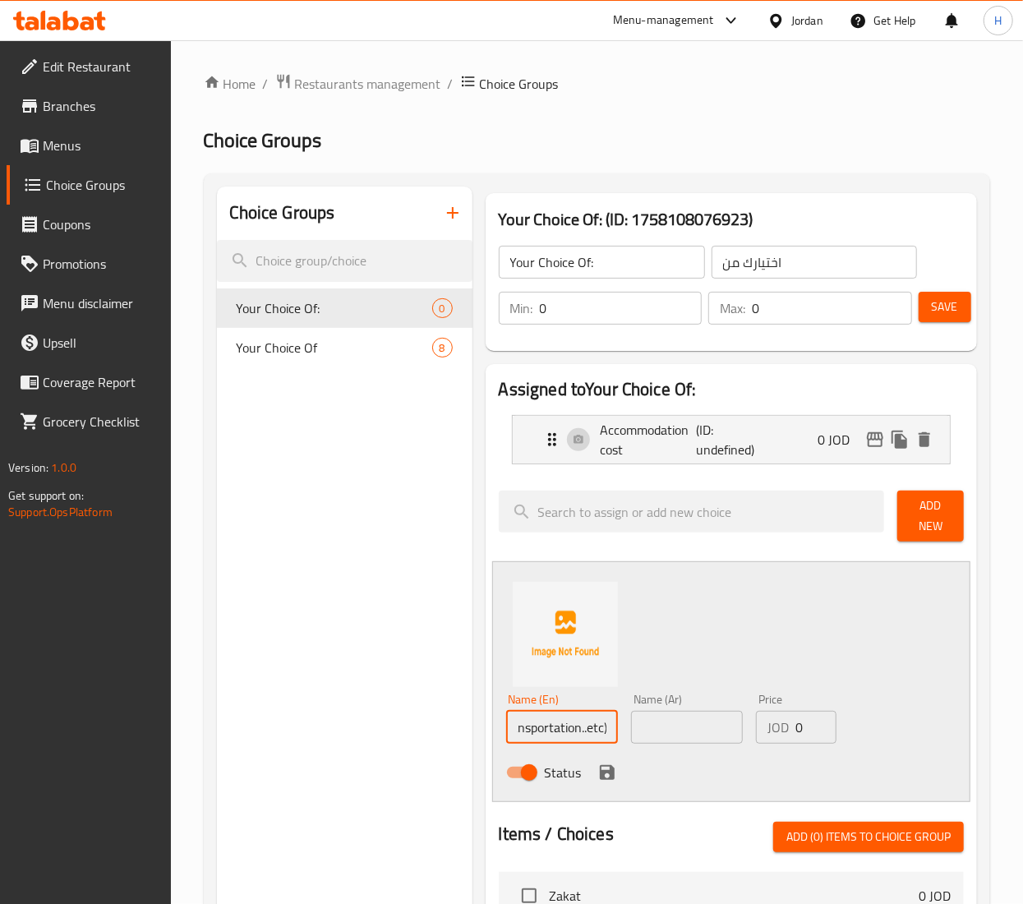
scroll to position [0, 0]
click at [689, 728] on input "text" at bounding box center [687, 727] width 112 height 33
paste input "تكاليف المعيشة (الملابس، الطعام، المواصلات، الخ)"
type input "تكاليف المعيشة (الملابس، الطعام، المواصلات، الخ)"
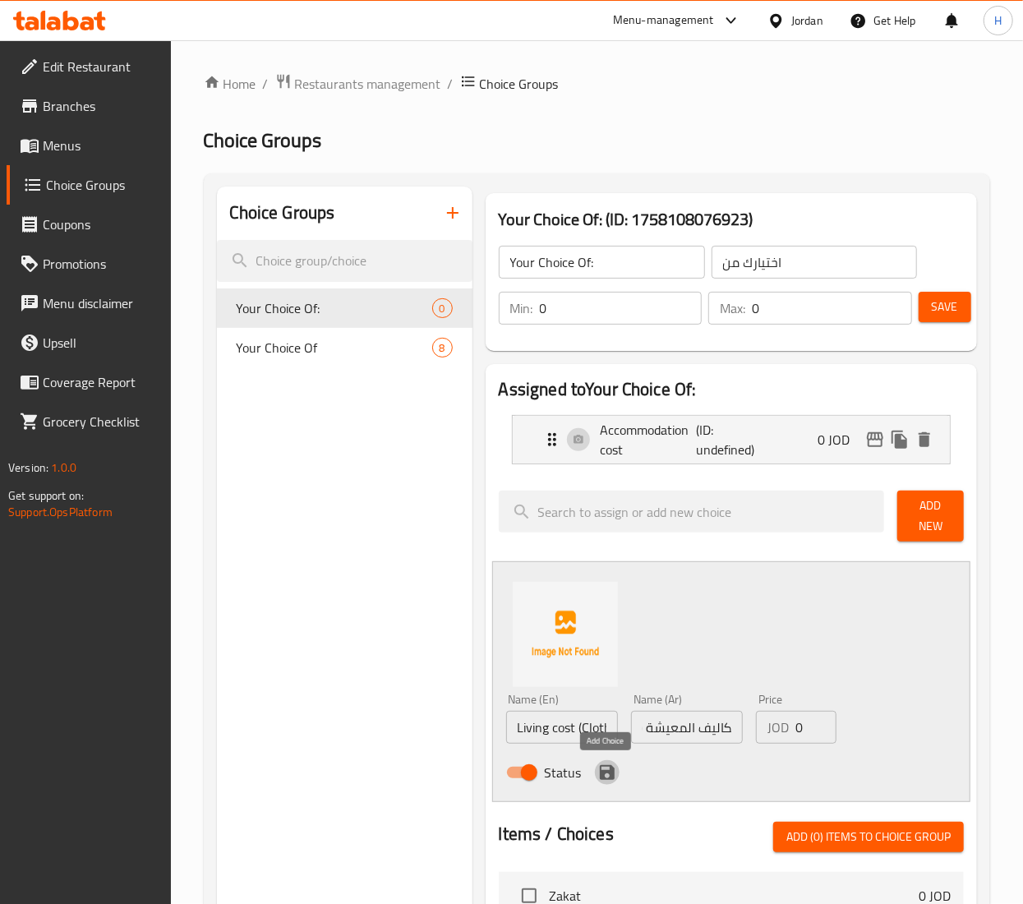
scroll to position [0, 0]
click at [606, 775] on icon "save" at bounding box center [608, 773] width 20 height 20
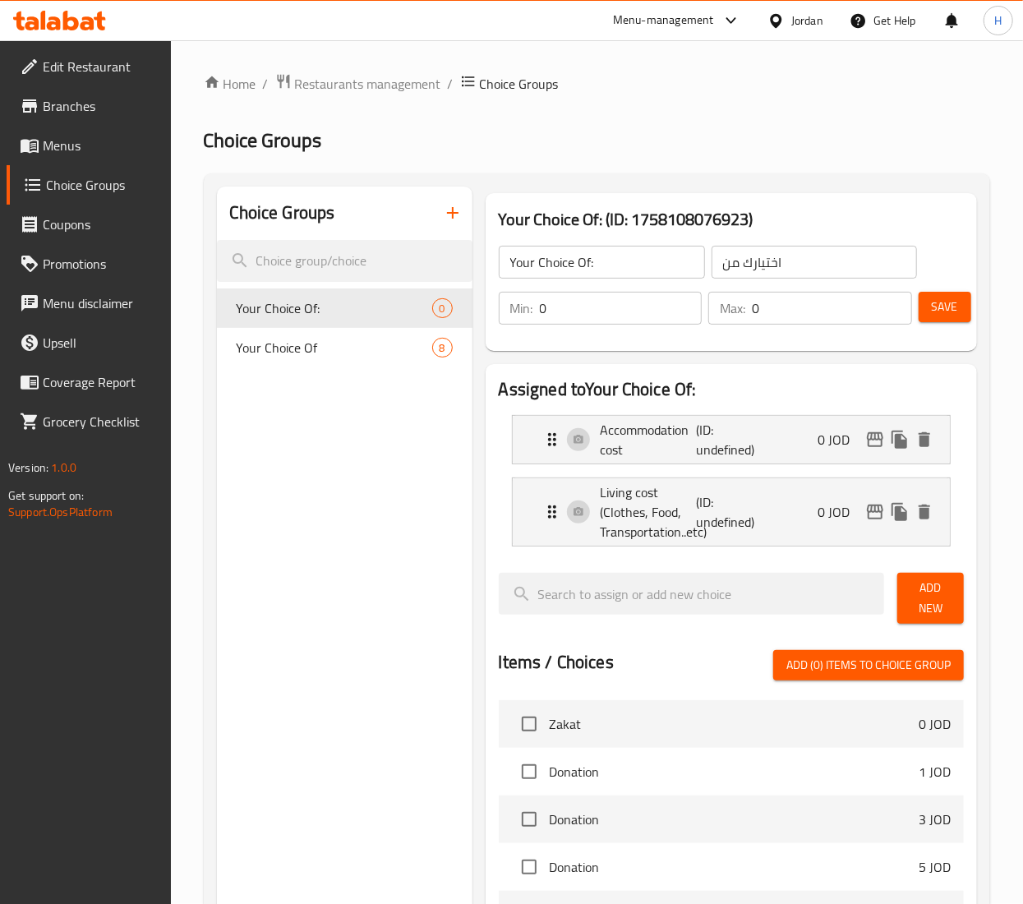
click at [942, 608] on span "Add New" at bounding box center [931, 598] width 40 height 41
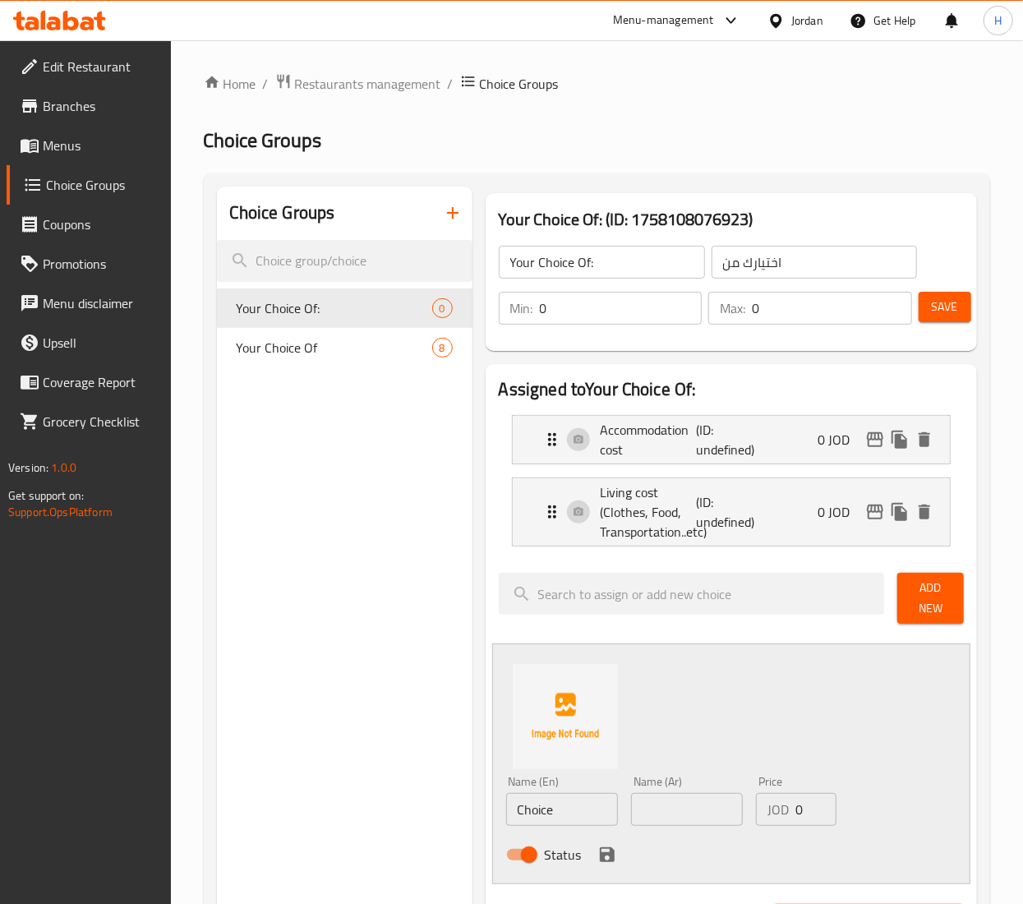
click at [547, 810] on input "Choice" at bounding box center [562, 809] width 112 height 33
click at [547, 811] on input "Choice" at bounding box center [562, 809] width 112 height 33
paste input "University registration fees and transportation fees"
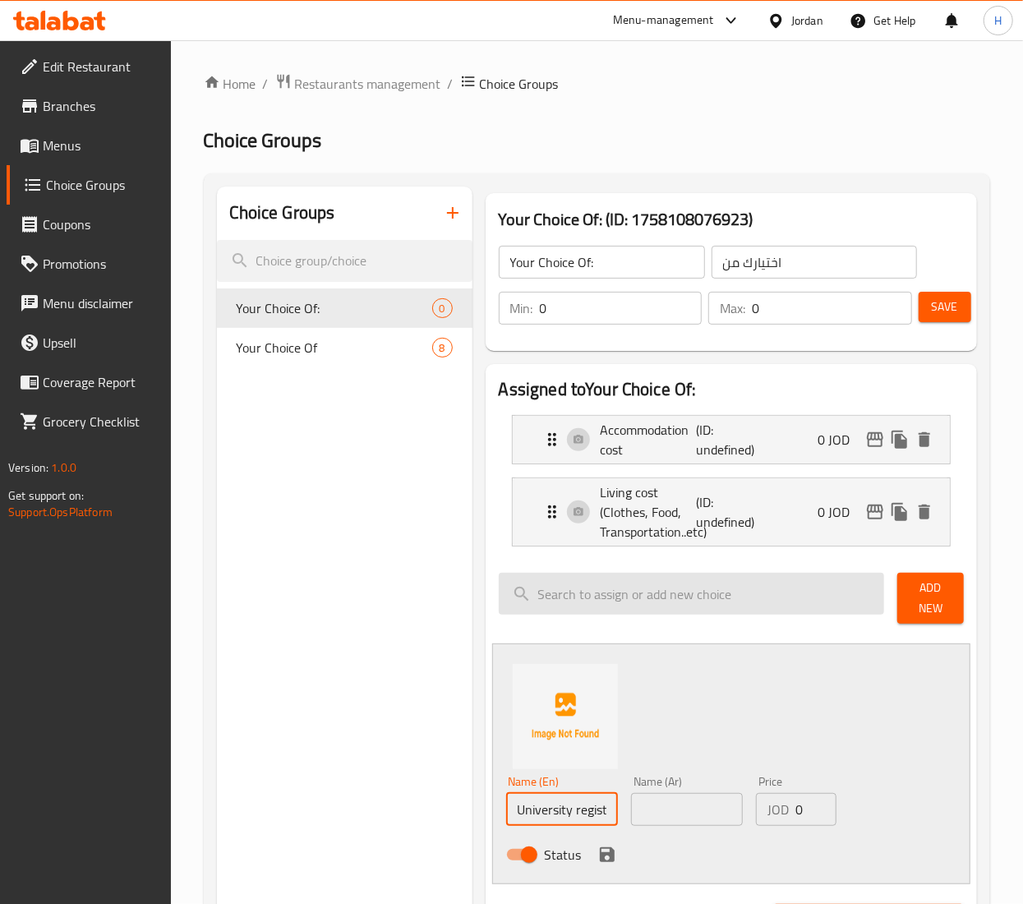
scroll to position [0, 192]
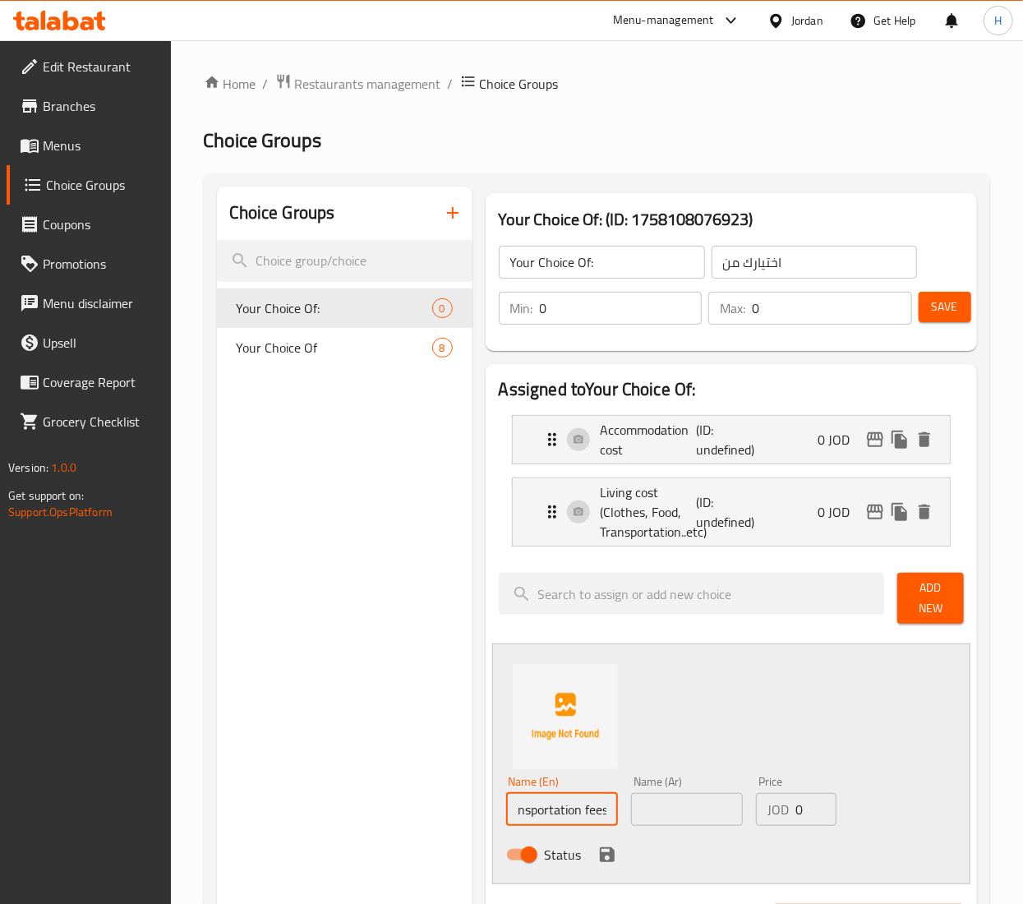
type input "University registration fees and transportation fees"
click at [698, 815] on input "text" at bounding box center [687, 809] width 112 height 33
paste input "رسوم التسجيل الجامعي ورسوم المواصلات"
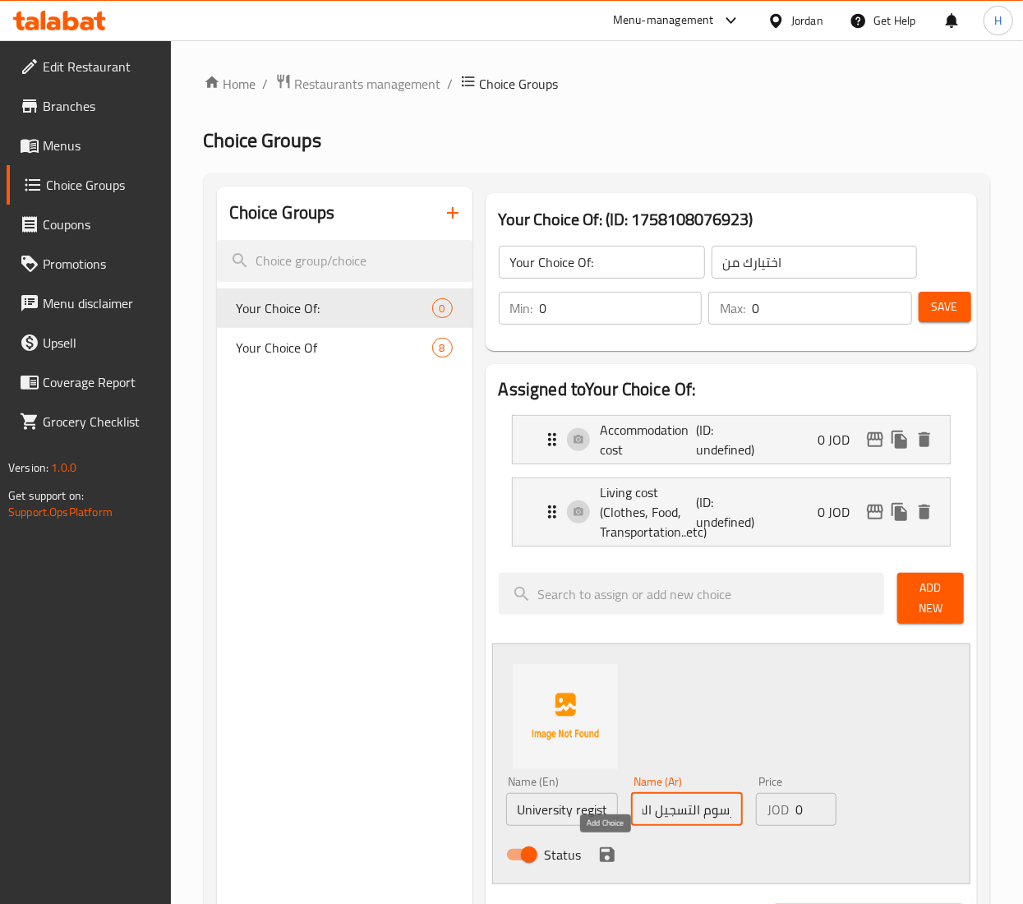
type input "رسوم التسجيل الجامعي ورسوم المواصلات"
click at [603, 858] on icon "save" at bounding box center [607, 854] width 15 height 15
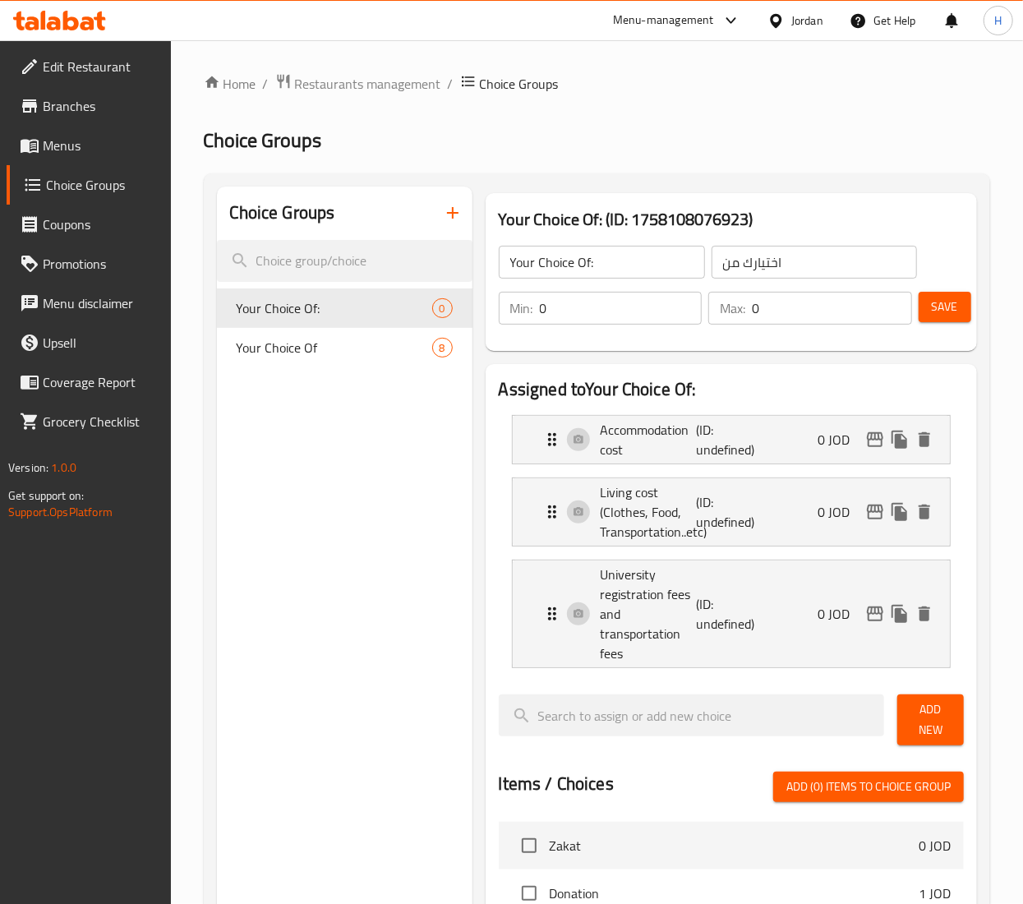
click at [939, 716] on span "Add New" at bounding box center [931, 719] width 40 height 41
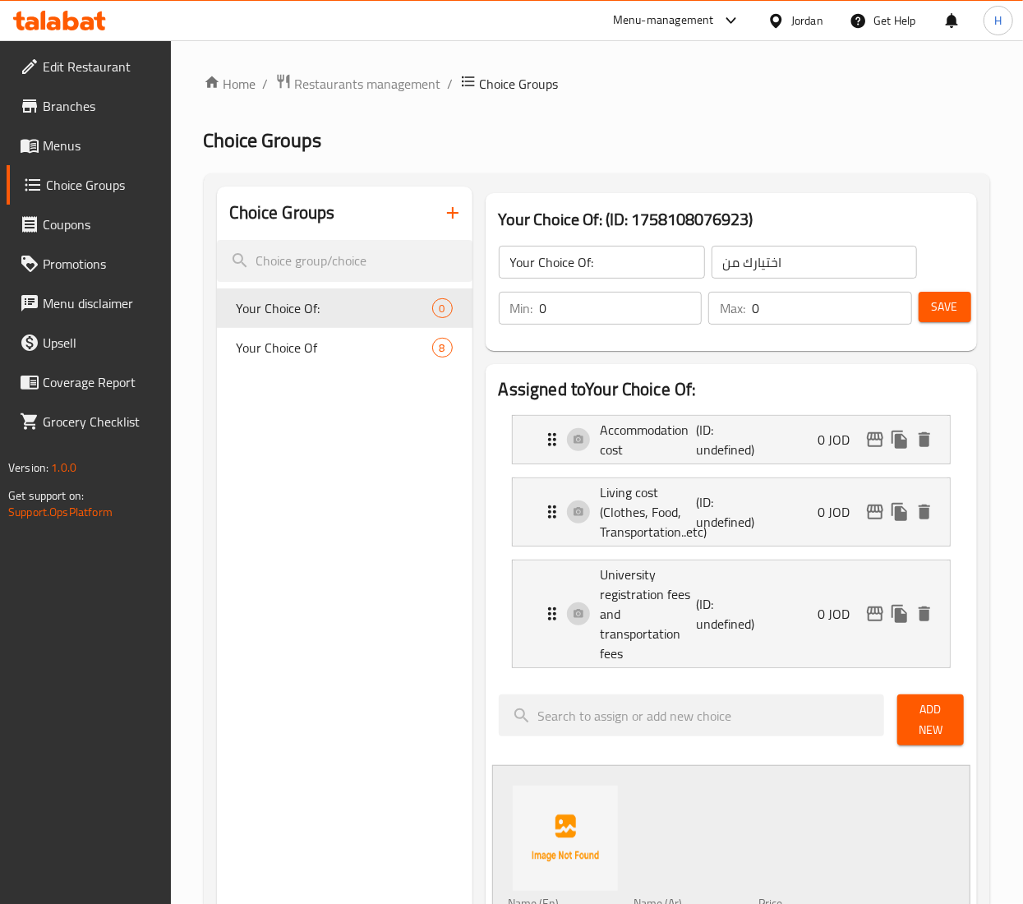
click at [927, 713] on span "Add New" at bounding box center [931, 719] width 40 height 41
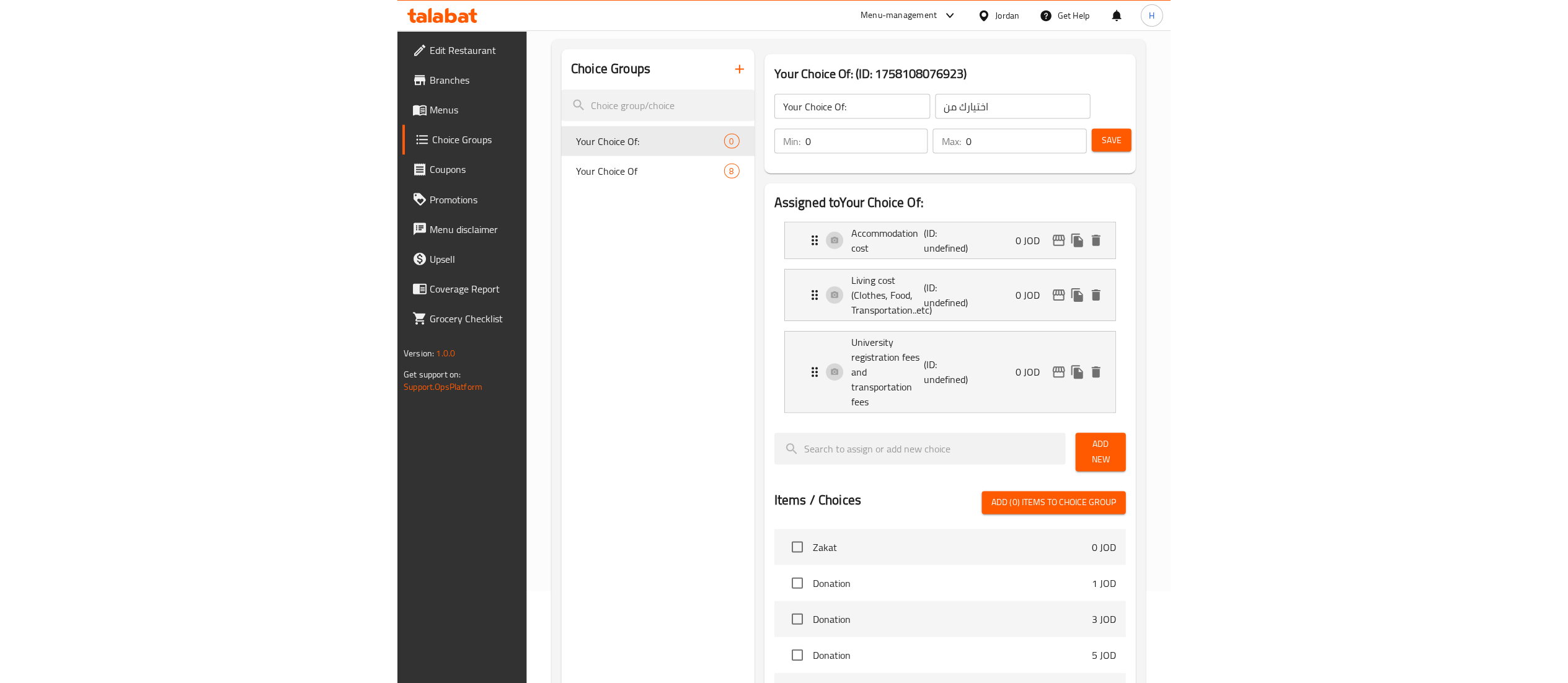
scroll to position [124, 0]
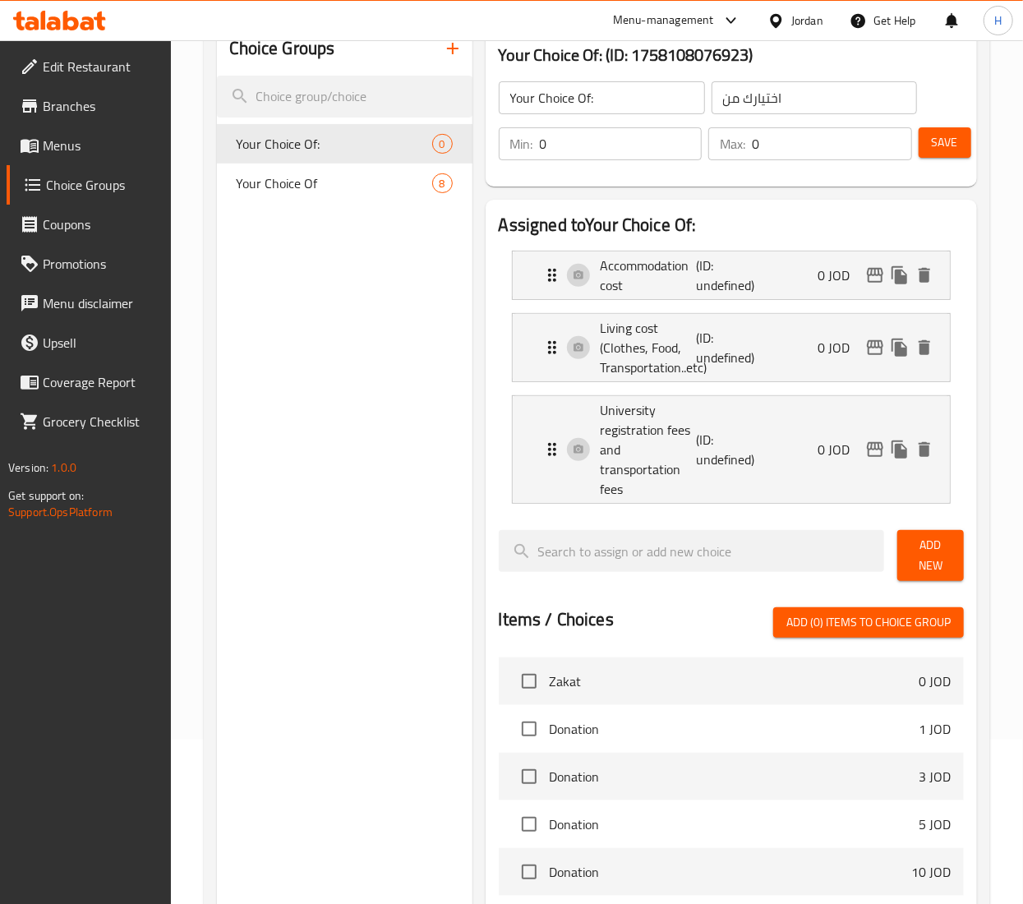
click at [925, 552] on span "Add New" at bounding box center [931, 555] width 40 height 41
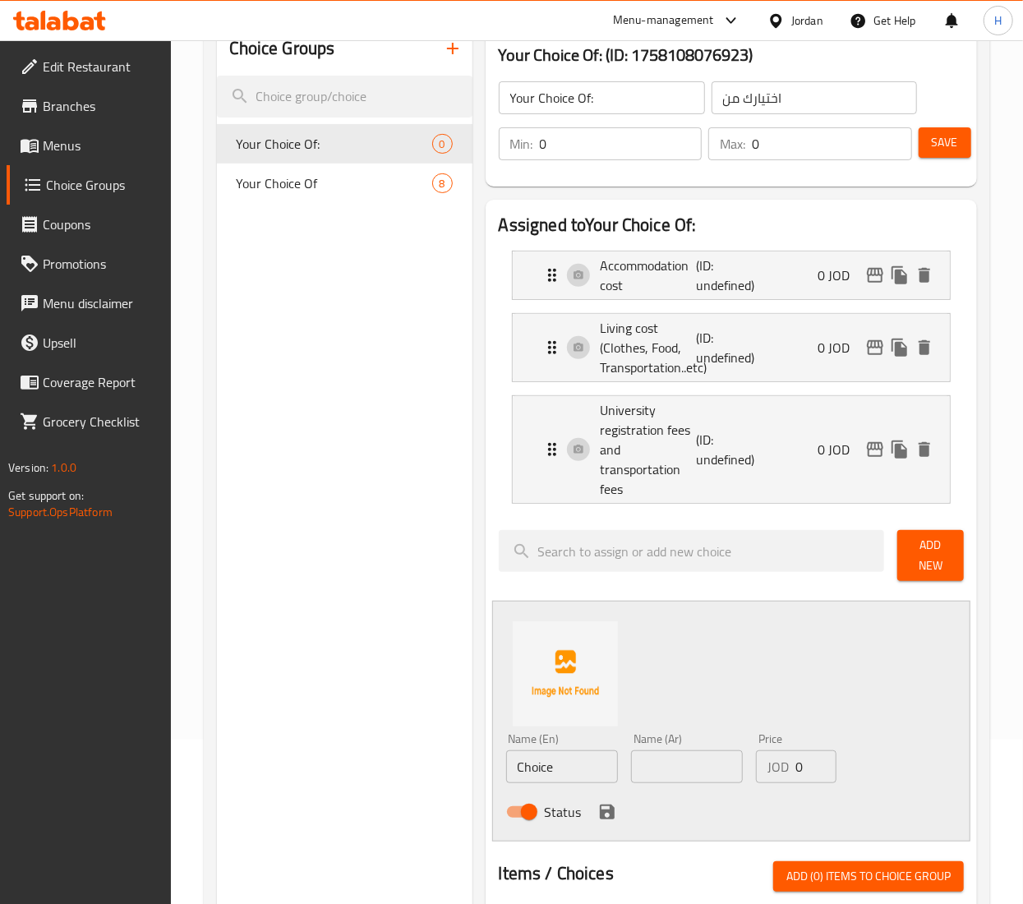
click at [554, 775] on input "Choice" at bounding box center [562, 766] width 112 height 33
click at [551, 775] on input "Choice" at bounding box center [562, 766] width 112 height 33
paste input "Treatment"
type input "Treatment"
click at [672, 772] on input "text" at bounding box center [687, 766] width 112 height 33
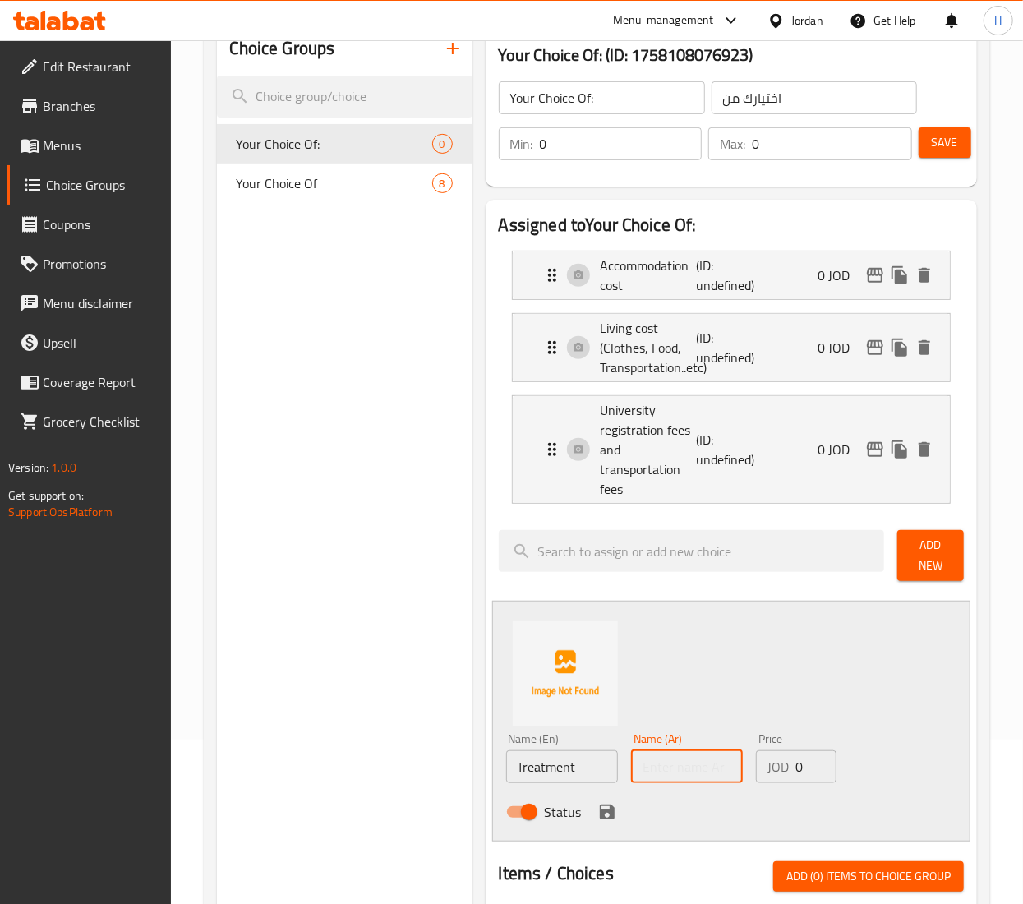
paste input "علاج"
type input "علاج"
click at [607, 804] on icon "save" at bounding box center [608, 812] width 20 height 20
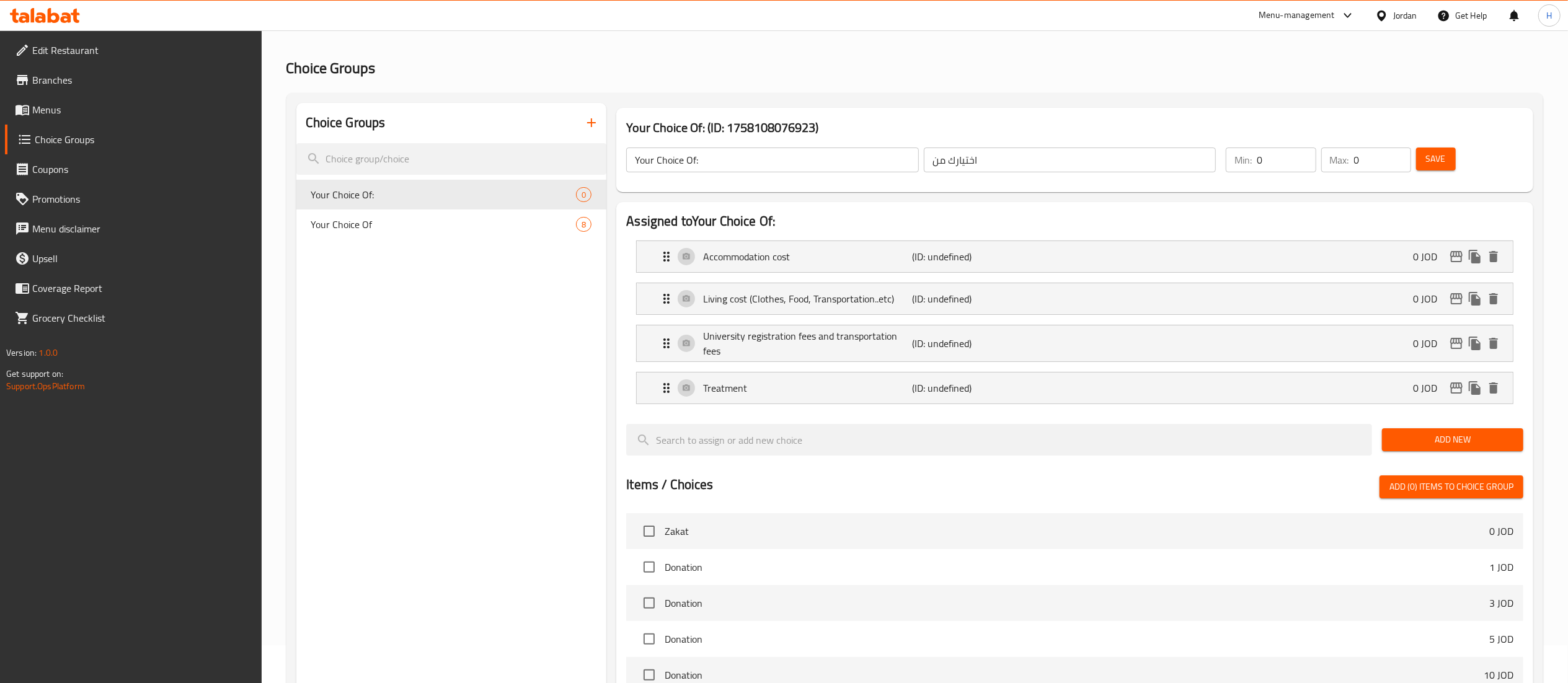
scroll to position [0, 0]
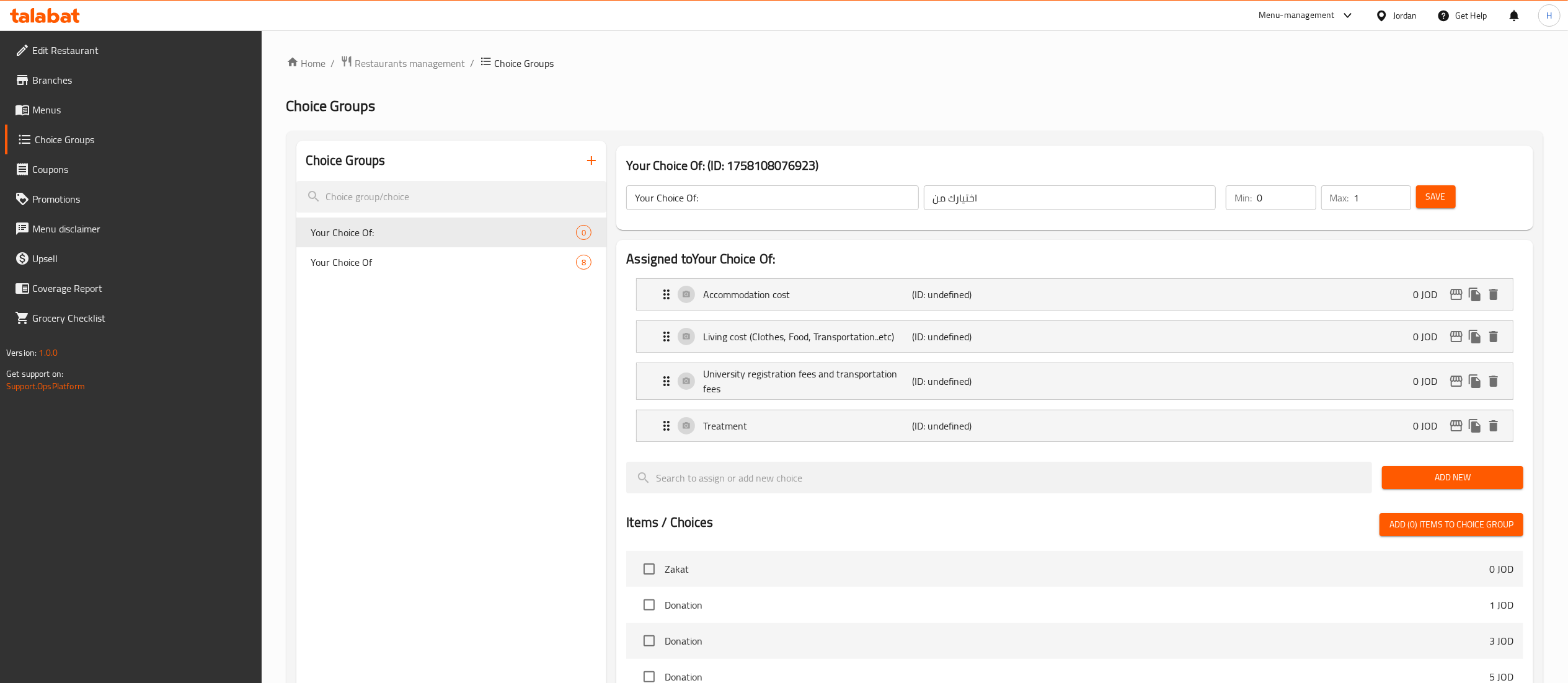
type input "1"
click at [1398, 194] on input "1" at bounding box center [1382, 198] width 57 height 25
type input "1"
click at [1300, 193] on input "1" at bounding box center [1286, 198] width 59 height 25
click at [1435, 197] on span "Save" at bounding box center [1435, 197] width 20 height 16
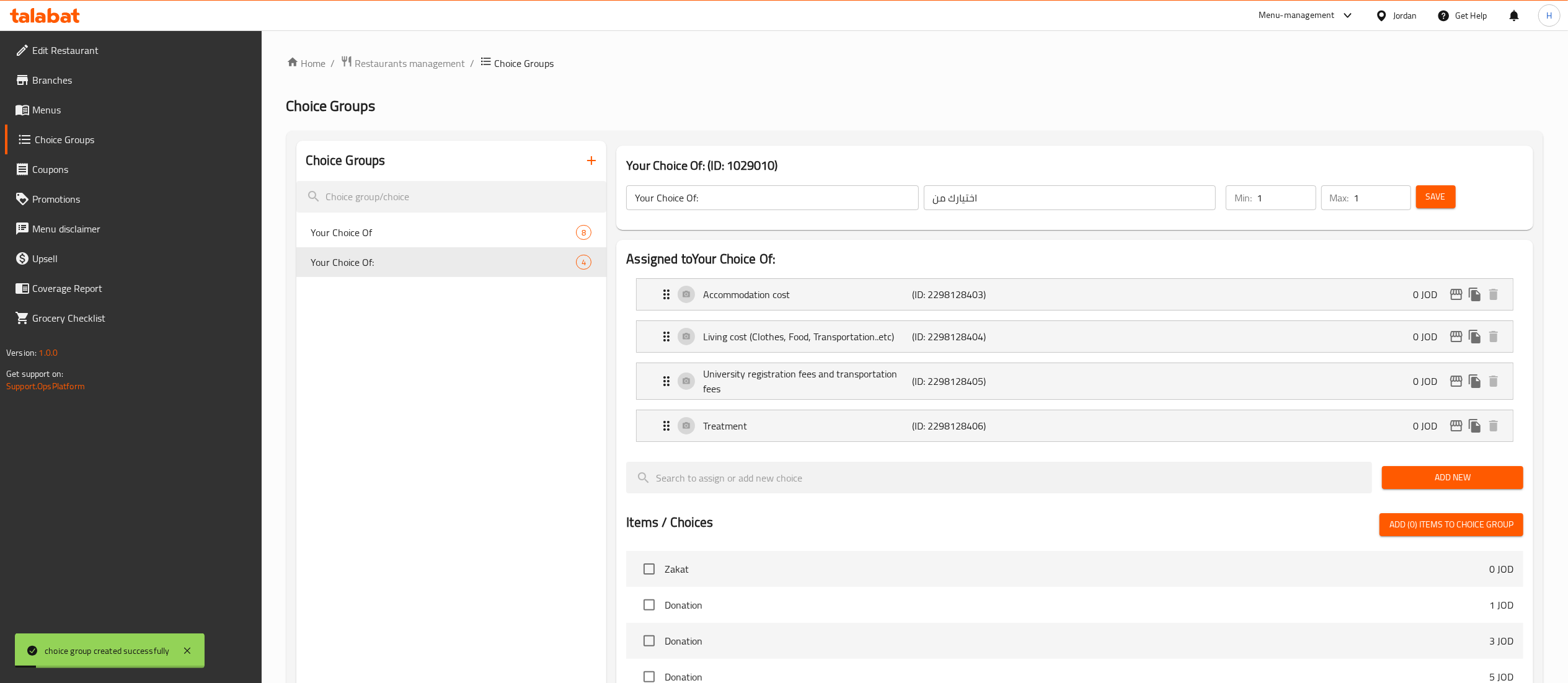
click at [370, 347] on div "Choice Groups Your Choice Of 8 Your Choice Of: 4" at bounding box center [452, 599] width 311 height 917
click at [348, 225] on span "Your Choice Of" at bounding box center [425, 232] width 228 height 15
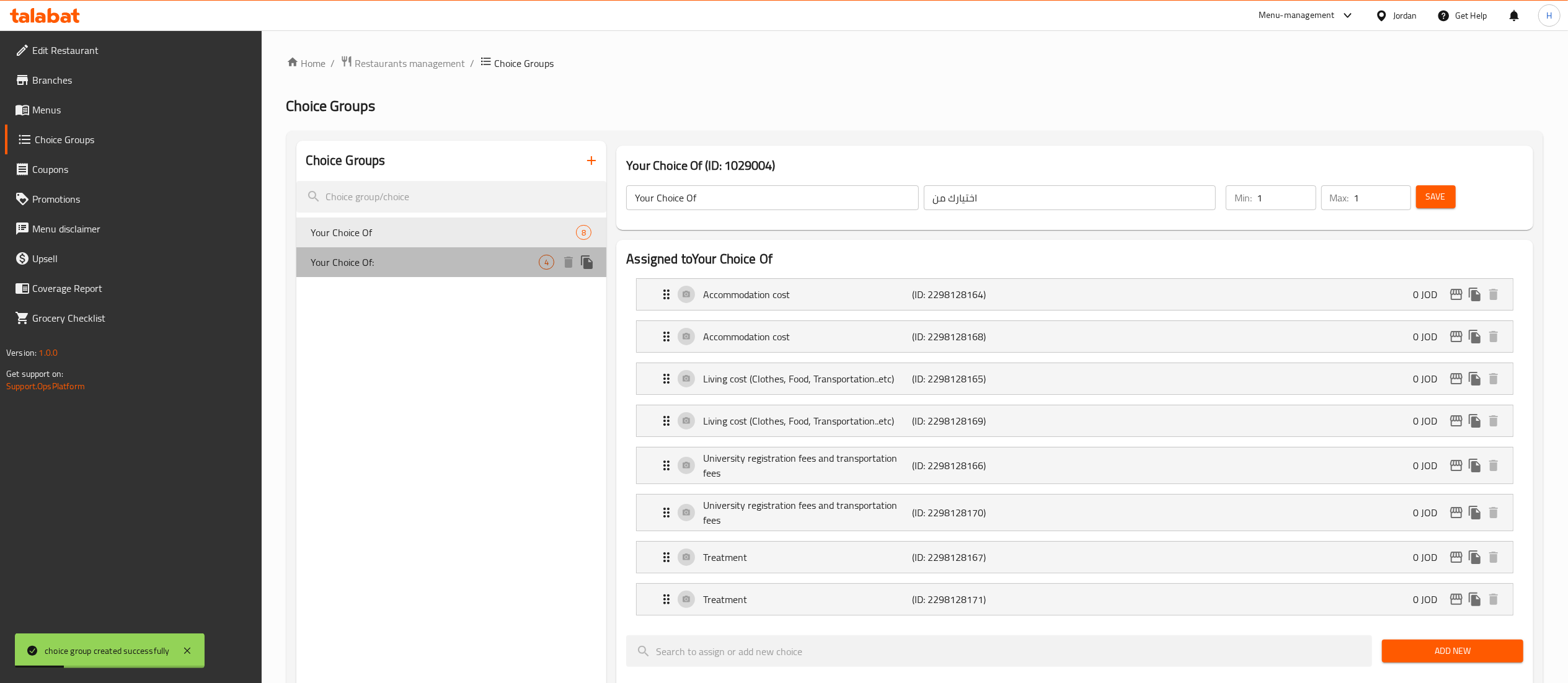
click at [342, 255] on span "Your Choice Of:" at bounding box center [425, 262] width 228 height 15
type input "Your Choice Of:"
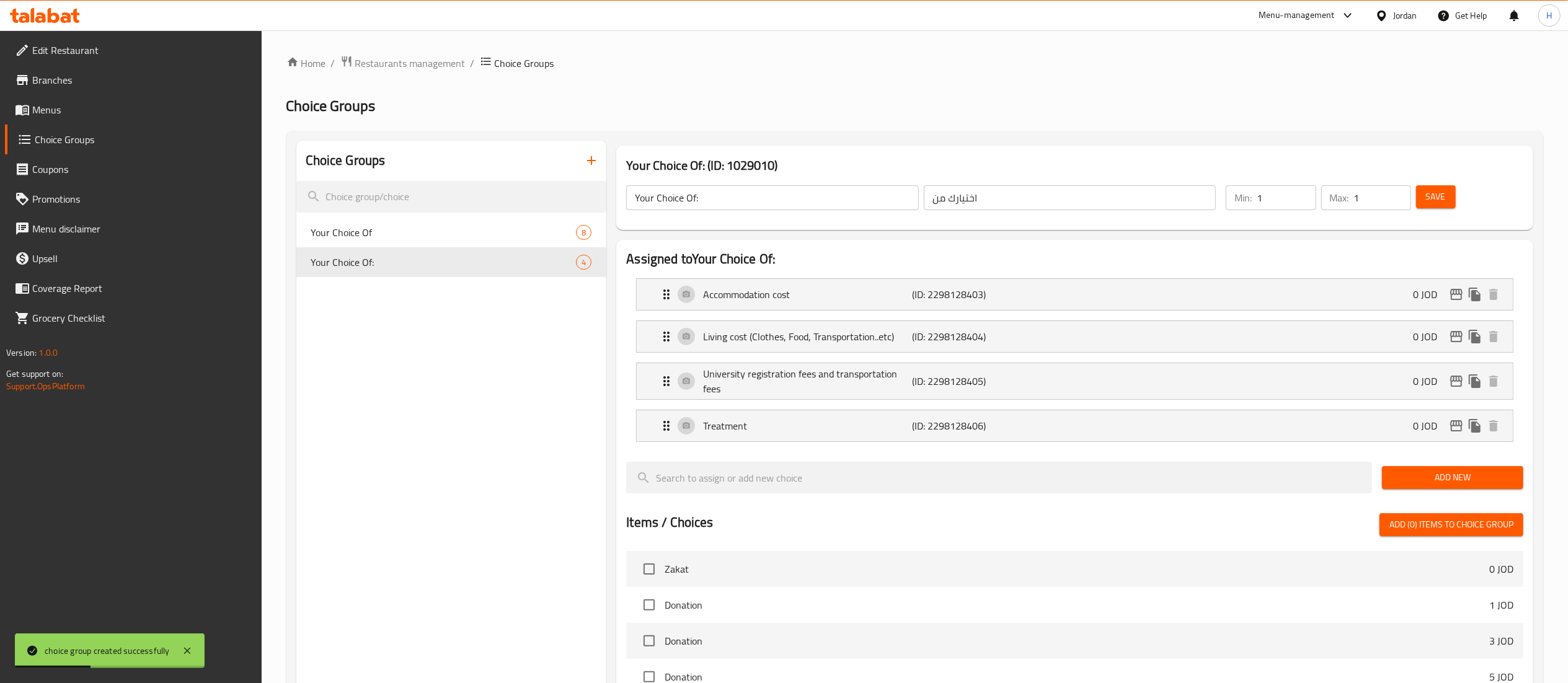
click at [55, 109] on span "Menus" at bounding box center [142, 110] width 219 height 15
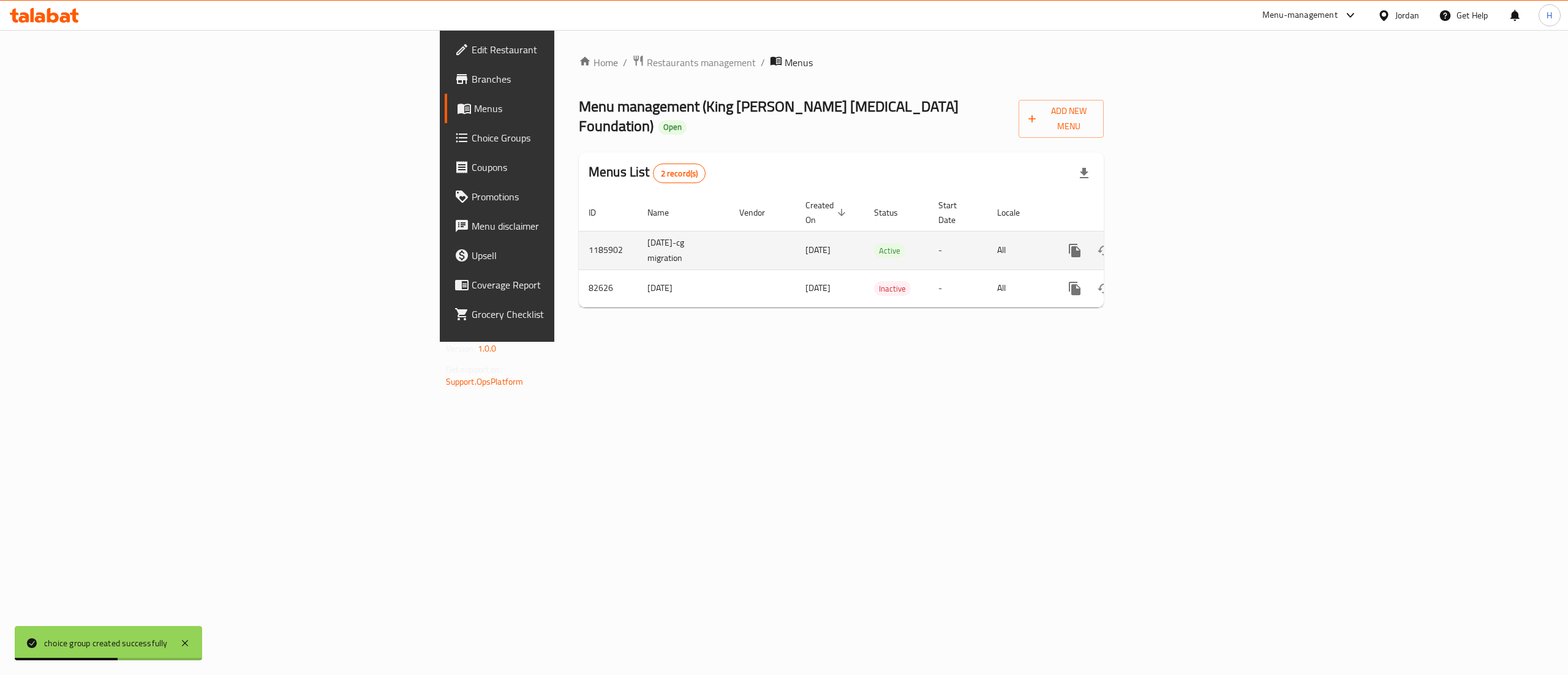
click at [1169, 245] on icon "enhanced table" at bounding box center [1163, 250] width 11 height 11
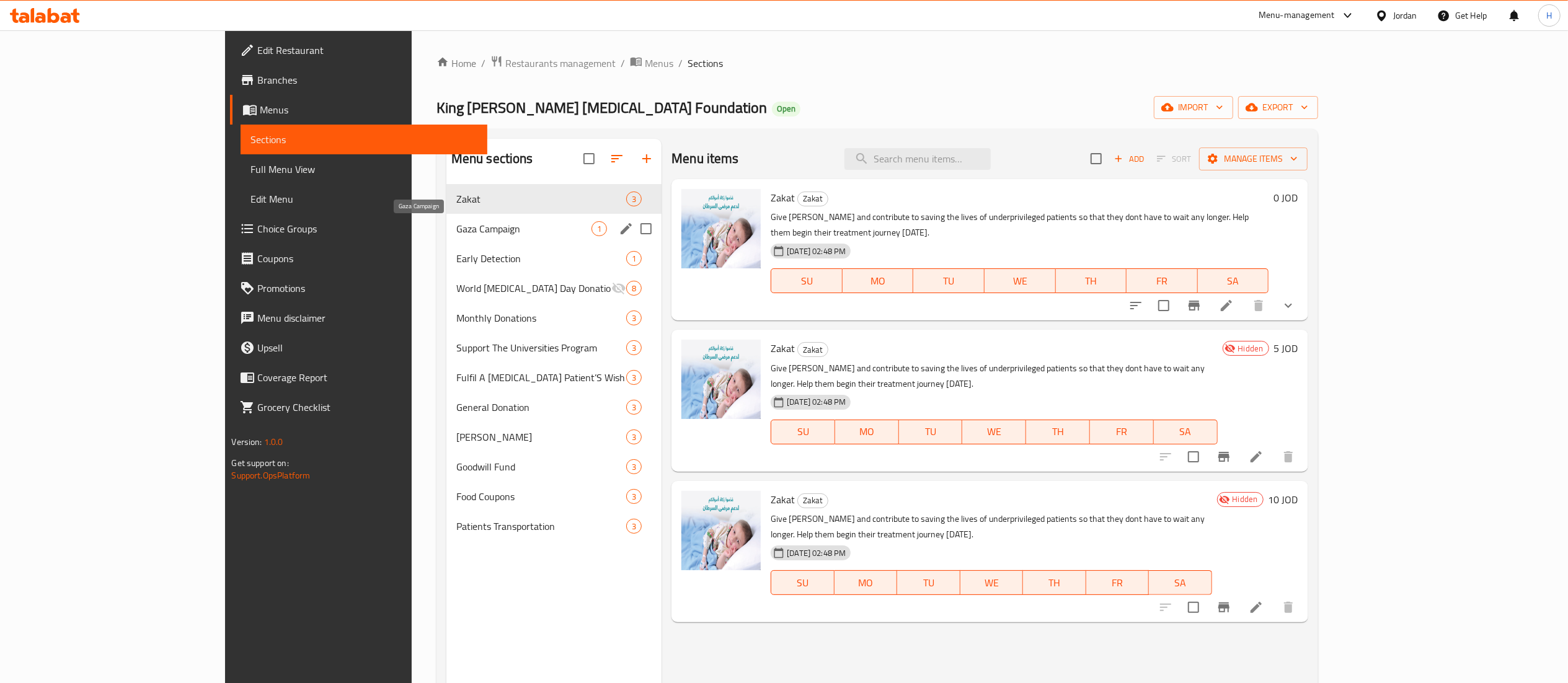
click at [456, 227] on span "Gaza Campaign" at bounding box center [523, 228] width 135 height 15
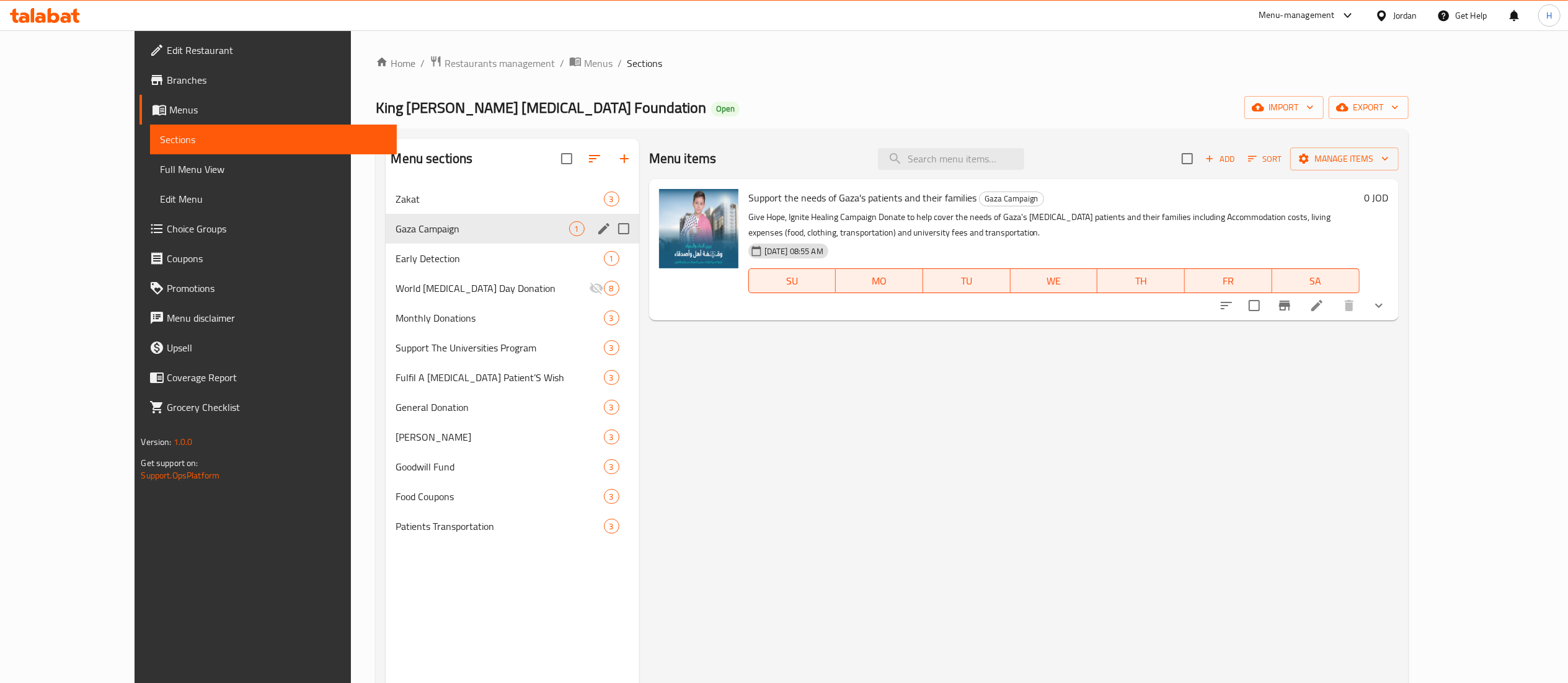
click at [395, 227] on span "Gaza Campaign" at bounding box center [481, 228] width 173 height 15
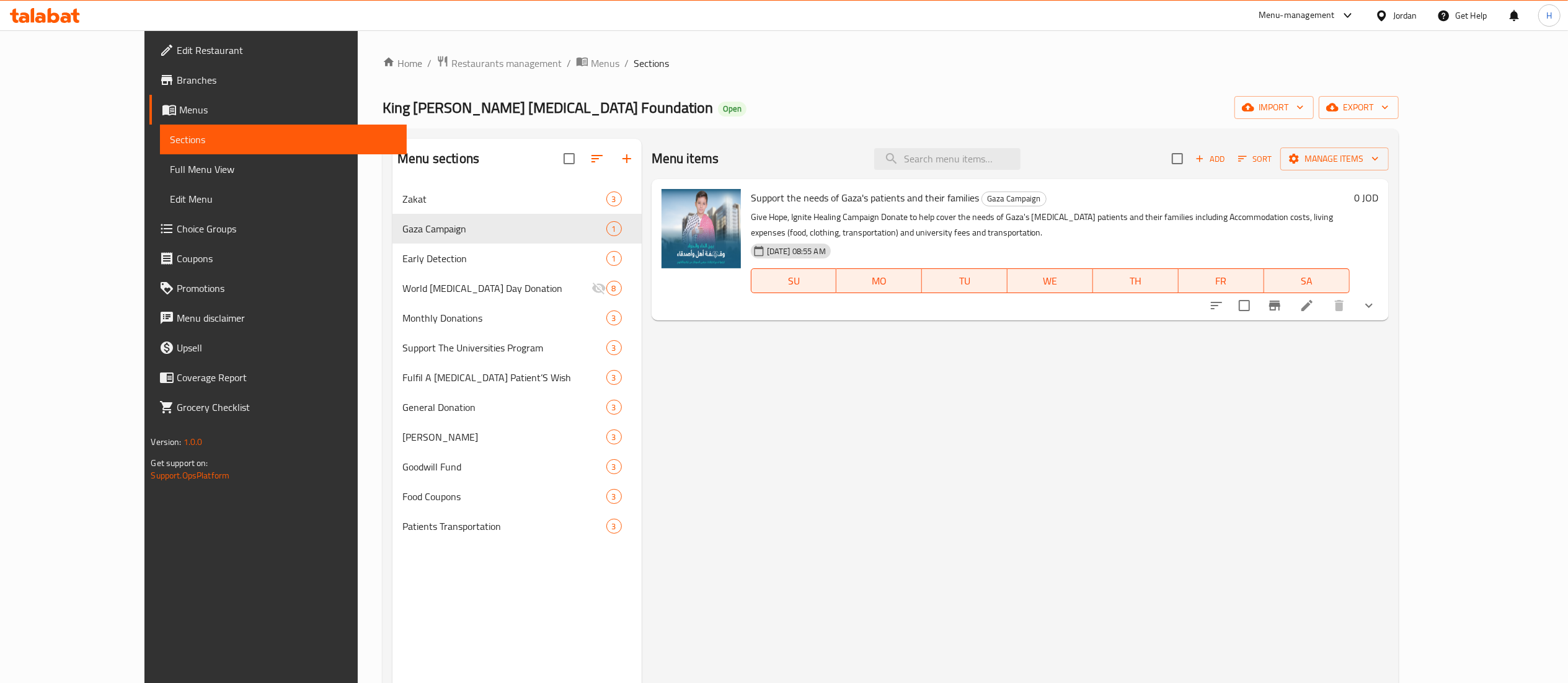
click at [1315, 305] on icon at bounding box center [1307, 305] width 15 height 15
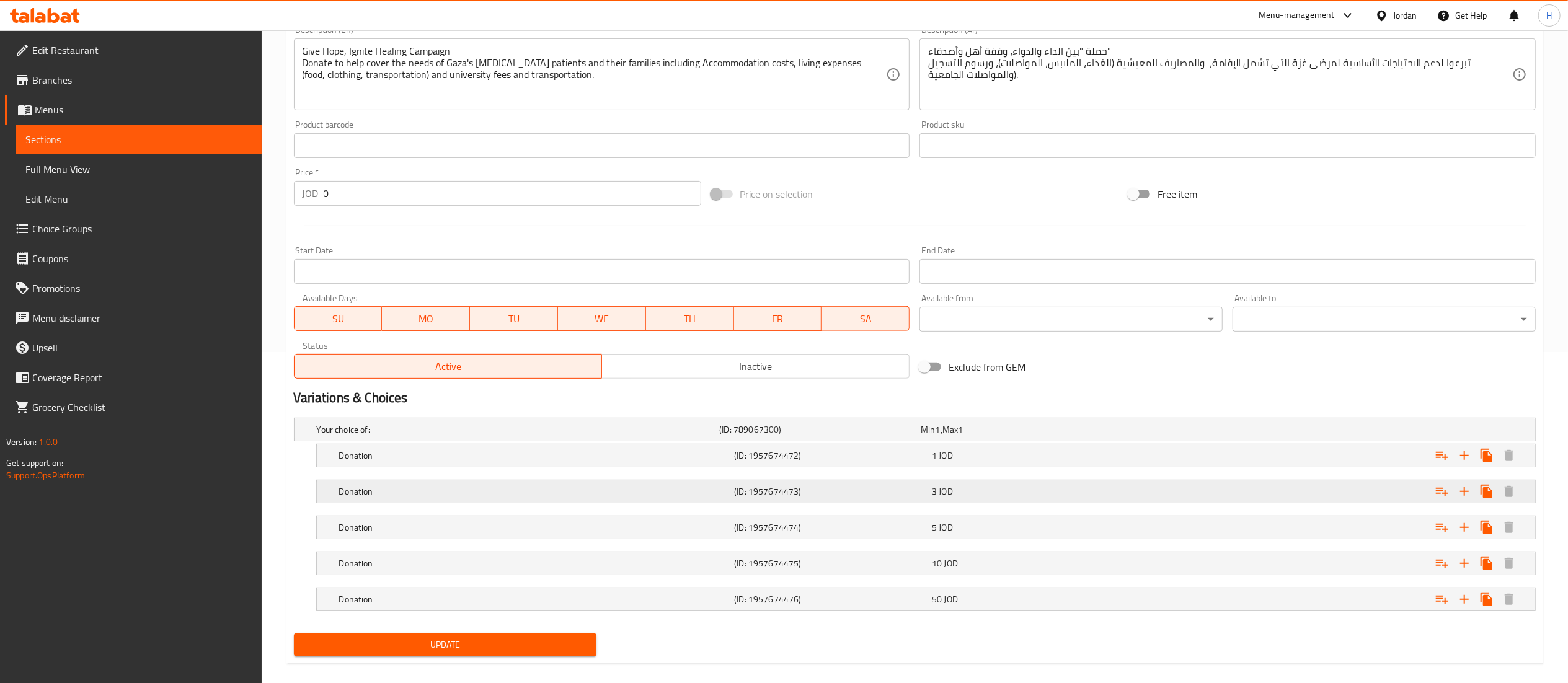
scroll to position [348, 0]
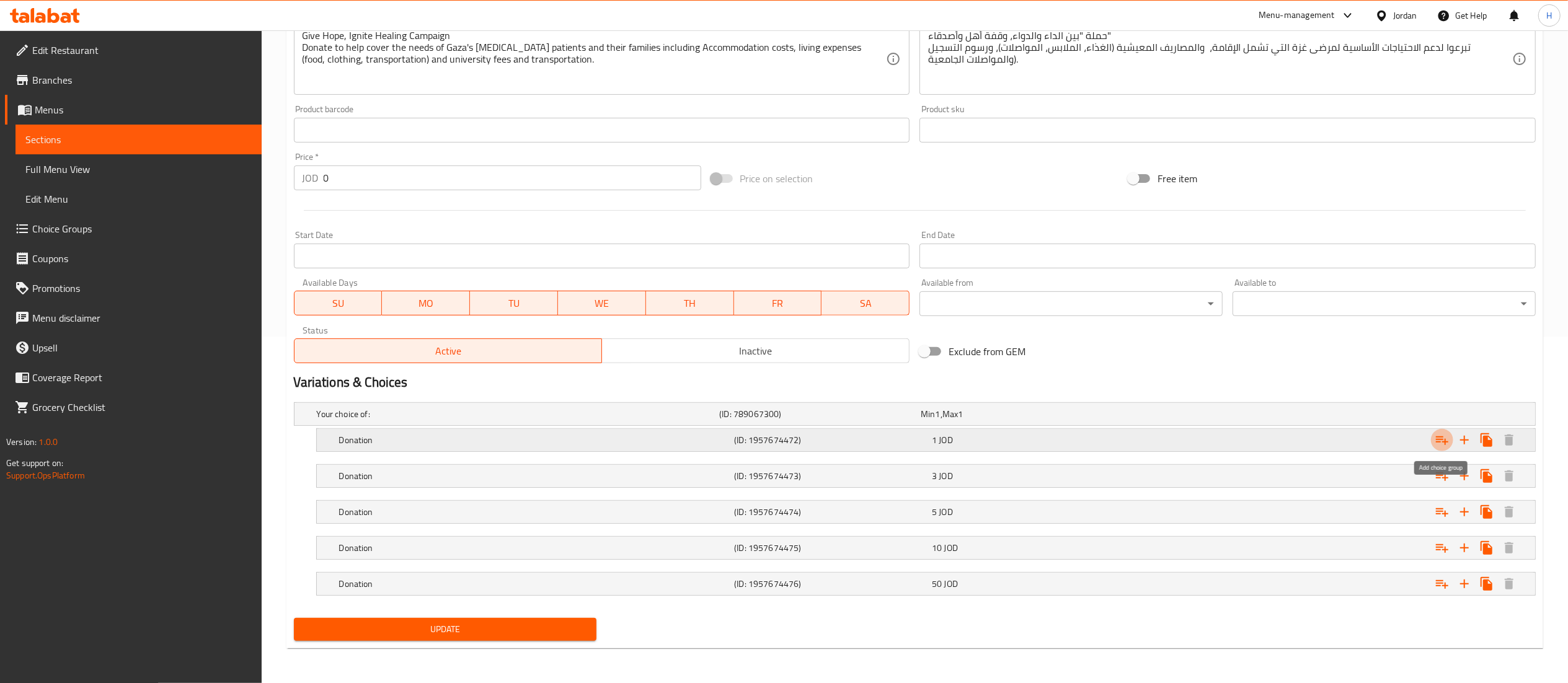
click at [1441, 441] on icon "Expand" at bounding box center [1442, 440] width 15 height 15
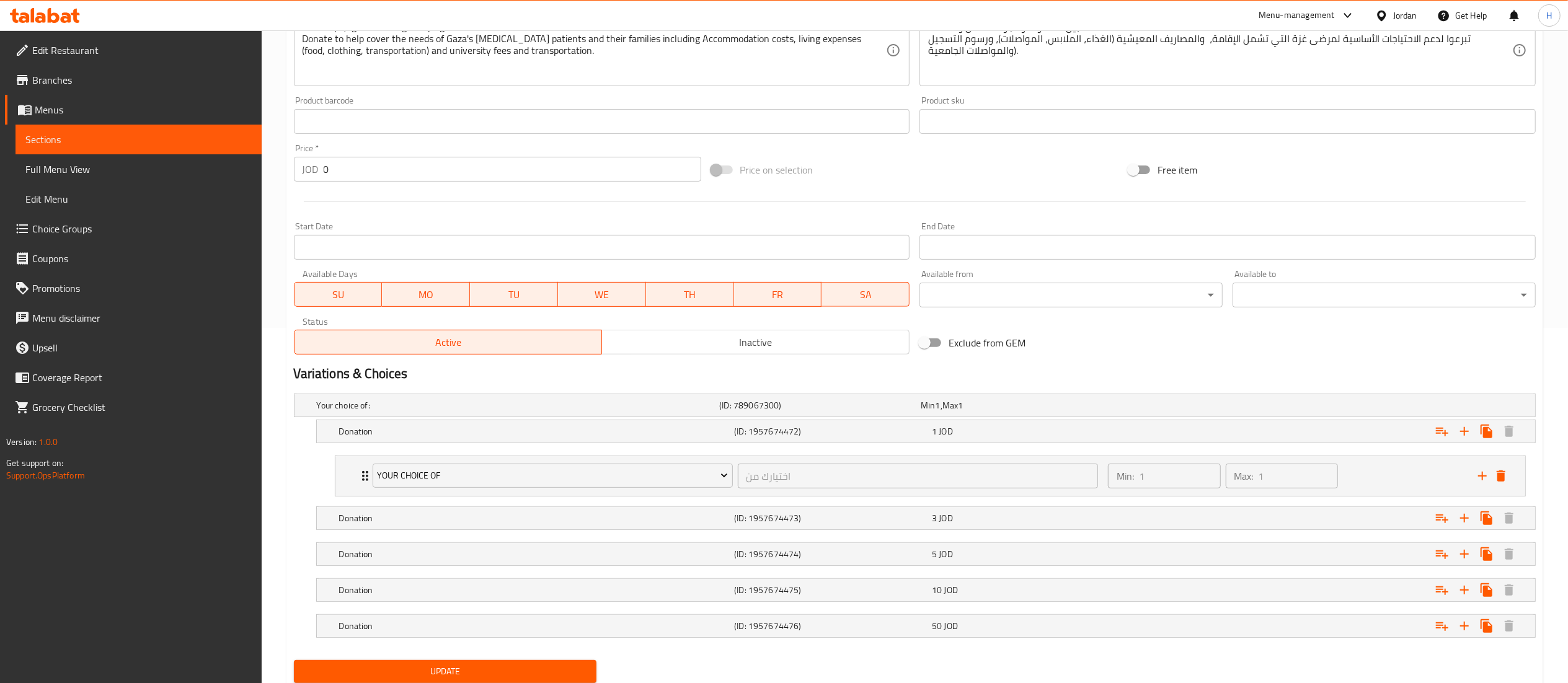
scroll to position [400, 0]
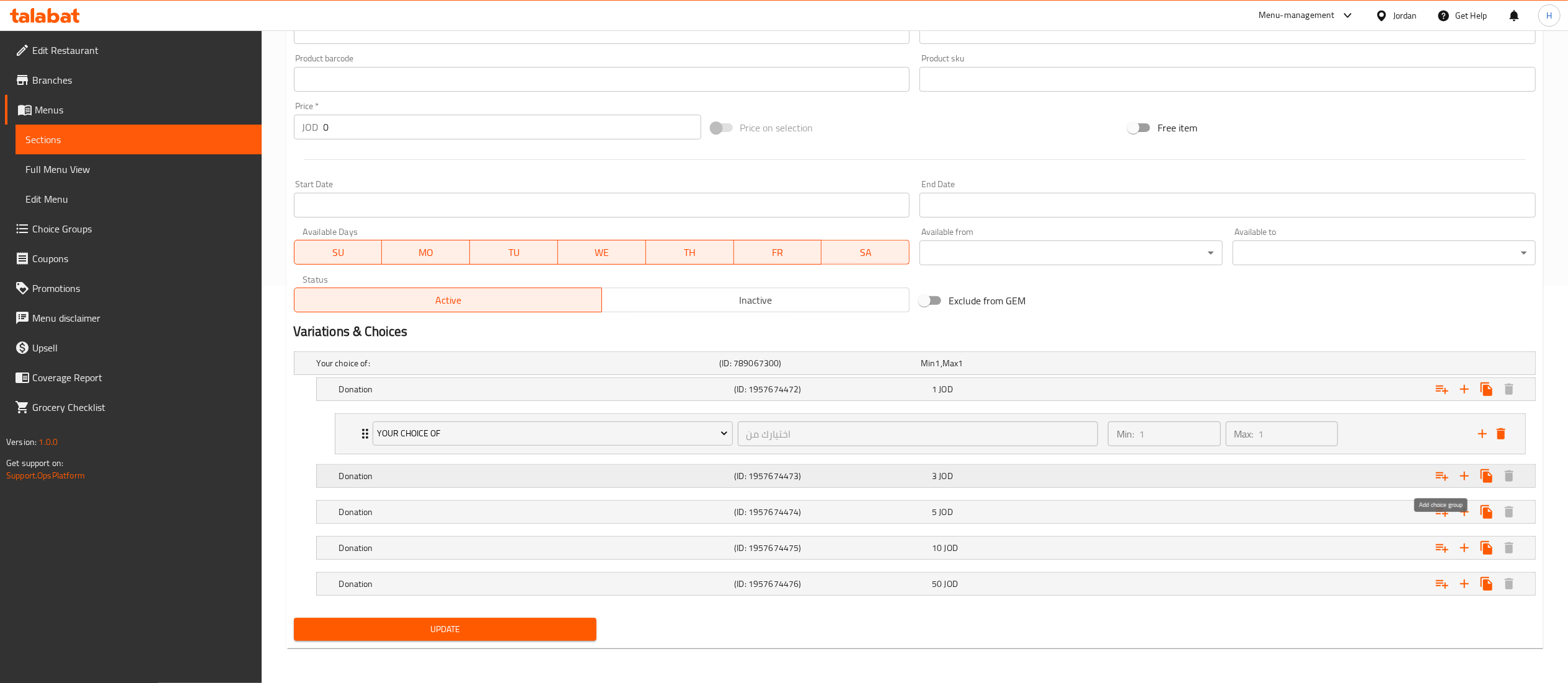
click at [1446, 468] on icon "Expand" at bounding box center [1442, 476] width 15 height 15
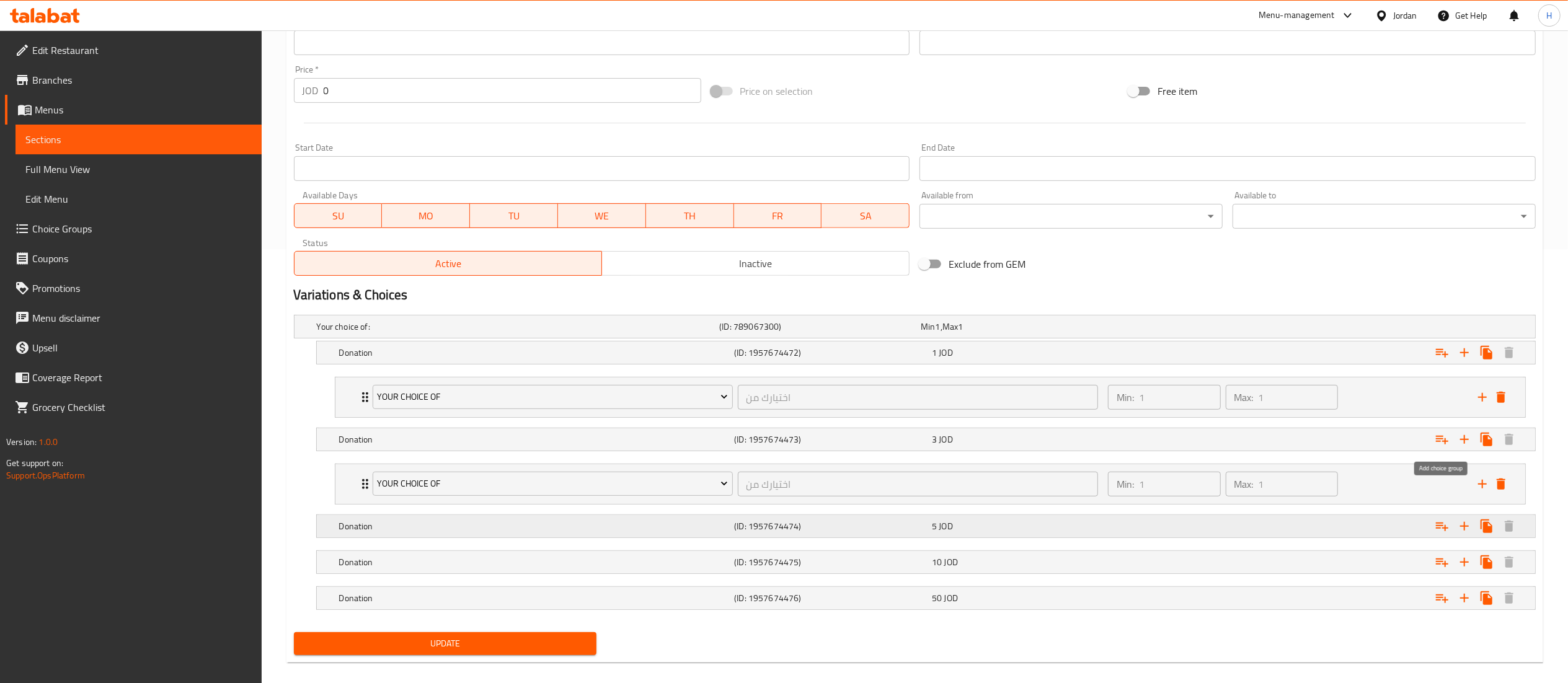
scroll to position [452, 0]
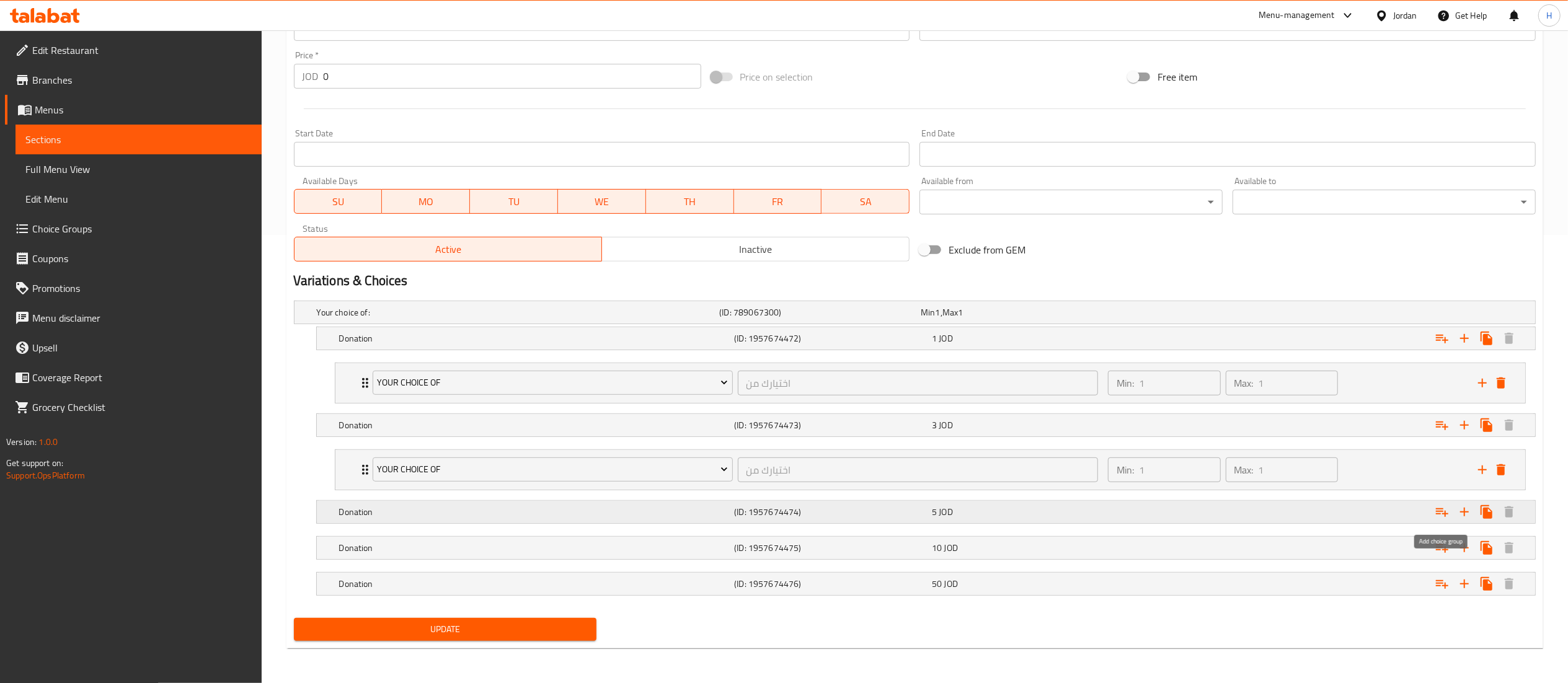
click at [1446, 510] on icon "Expand" at bounding box center [1442, 512] width 15 height 15
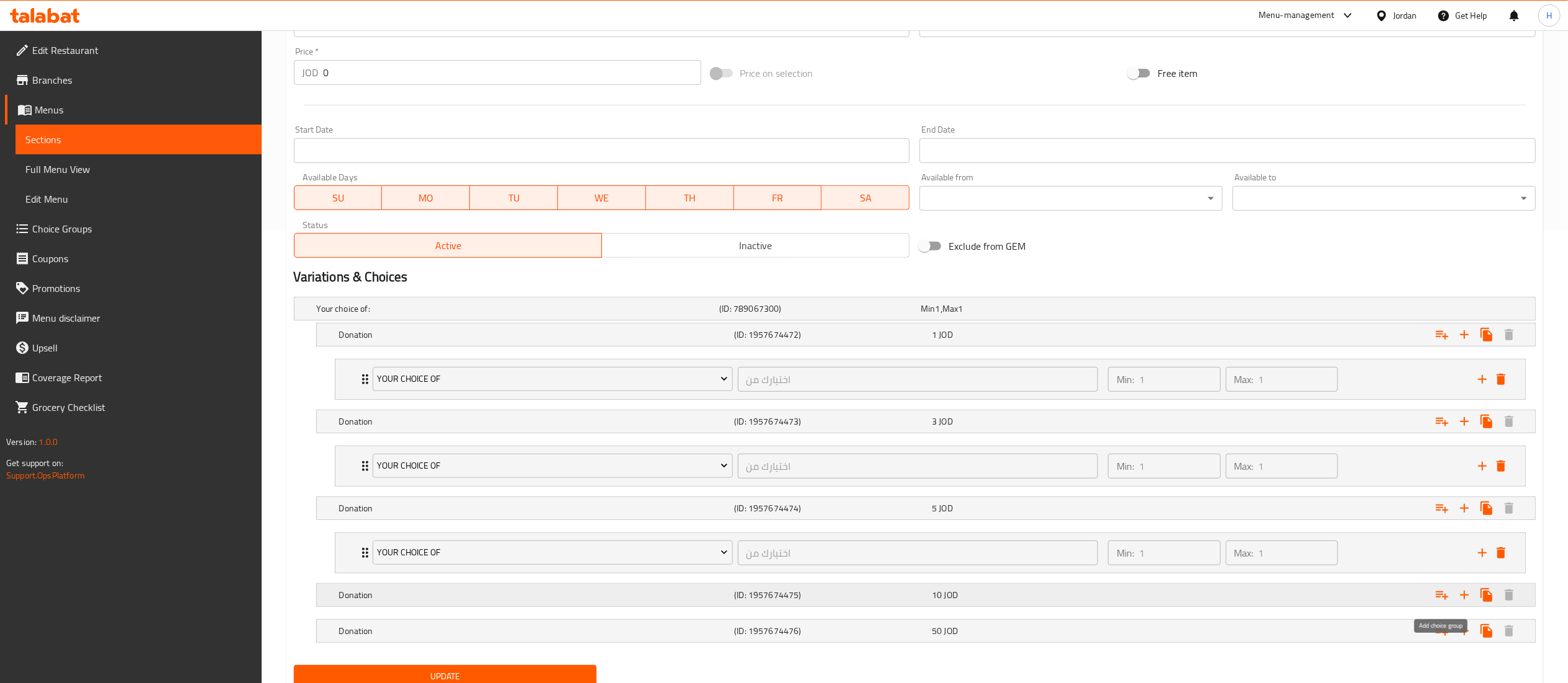
click at [1441, 599] on icon "Expand" at bounding box center [1442, 595] width 15 height 15
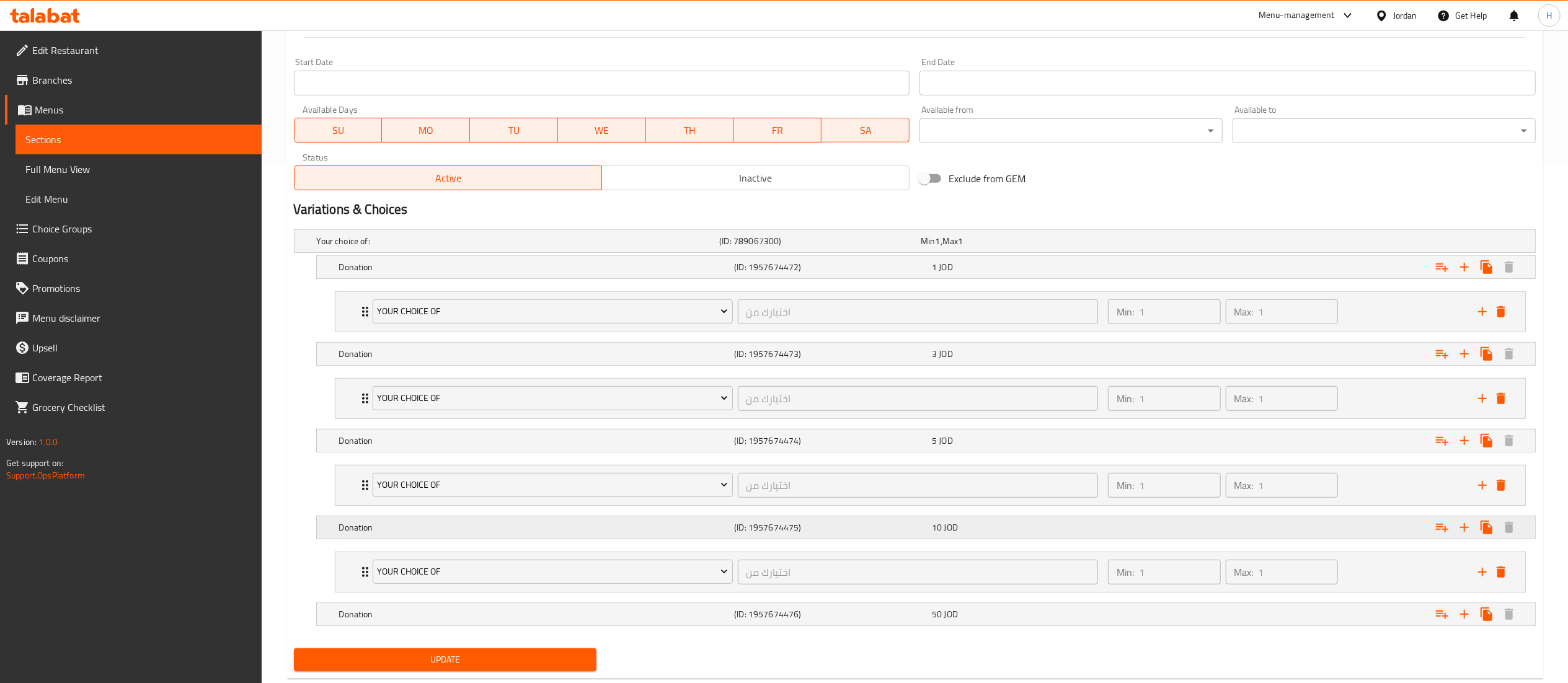
scroll to position [555, 0]
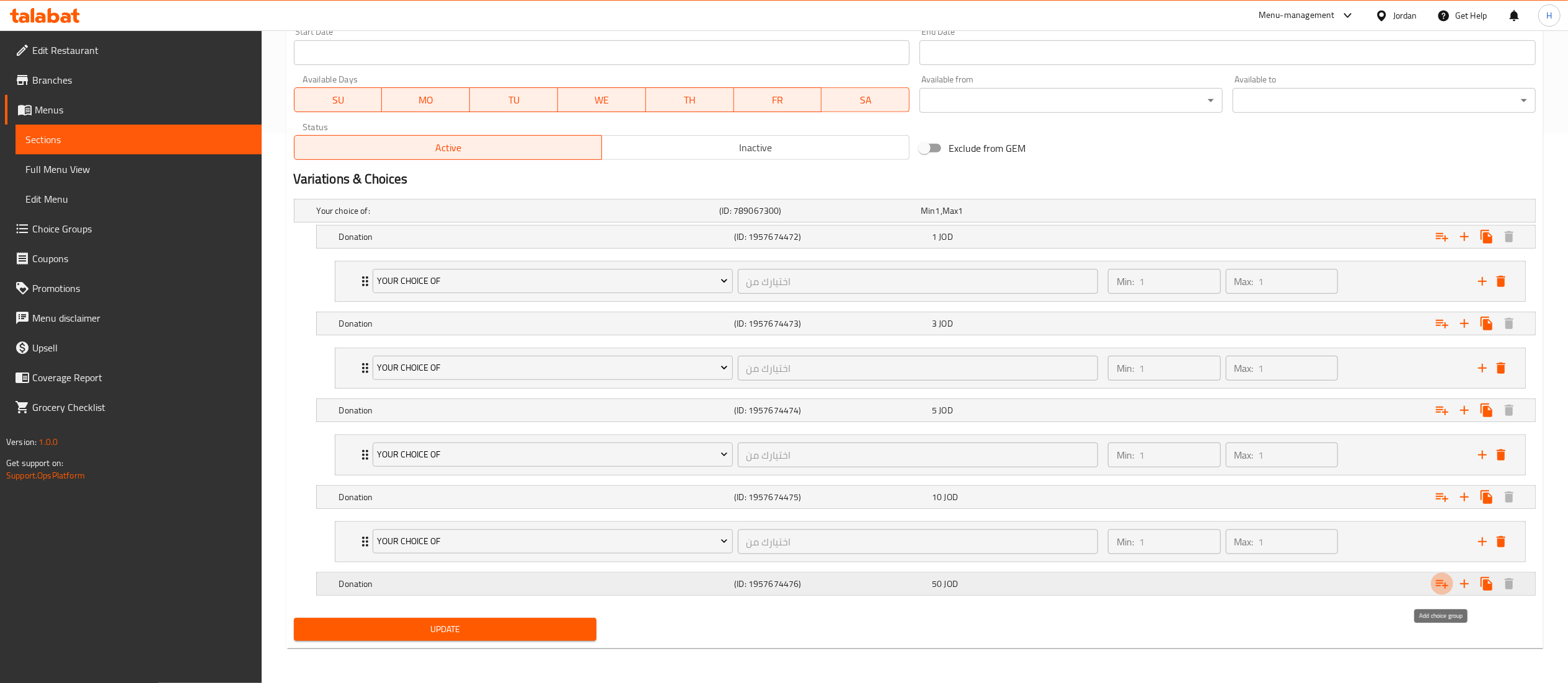
click at [1440, 581] on icon "Expand" at bounding box center [1442, 583] width 15 height 15
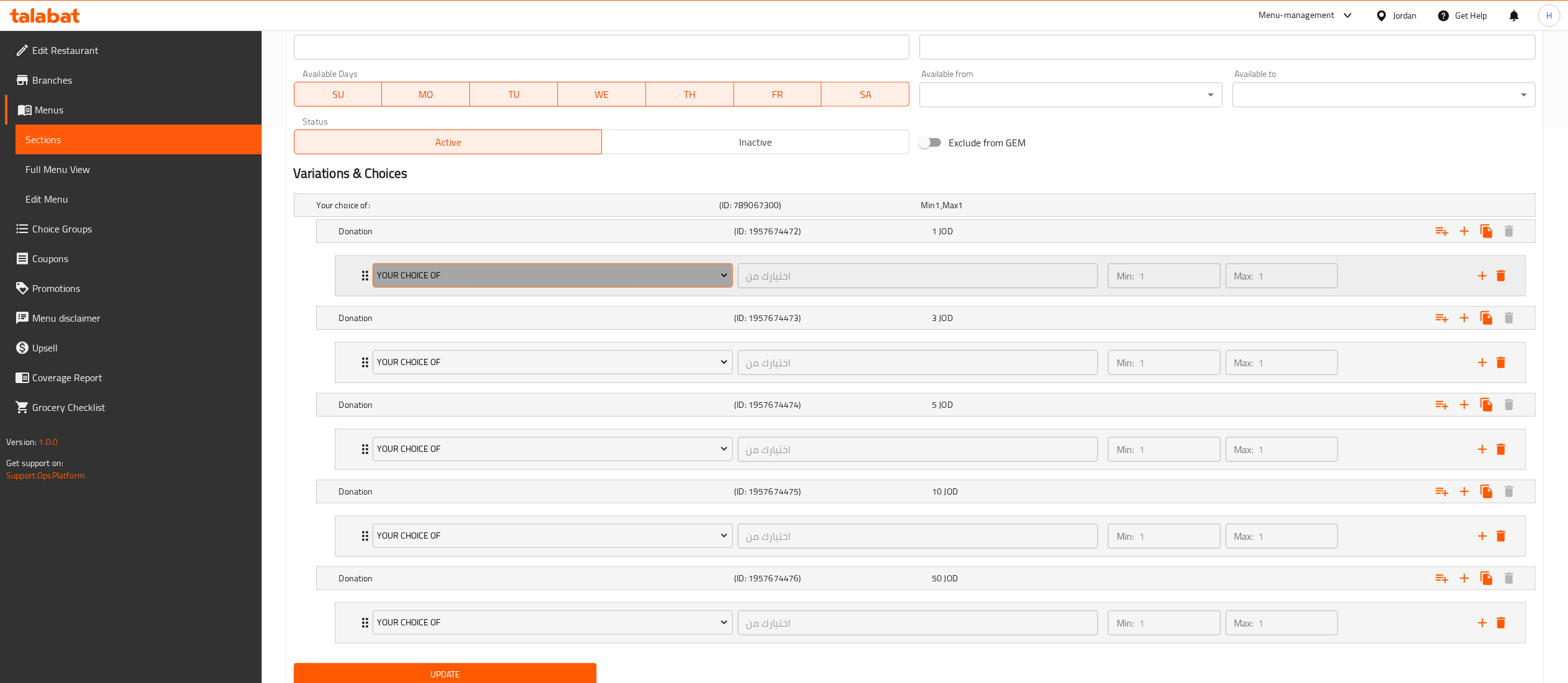
click at [441, 281] on span "Your Choice Of" at bounding box center [552, 275] width 351 height 16
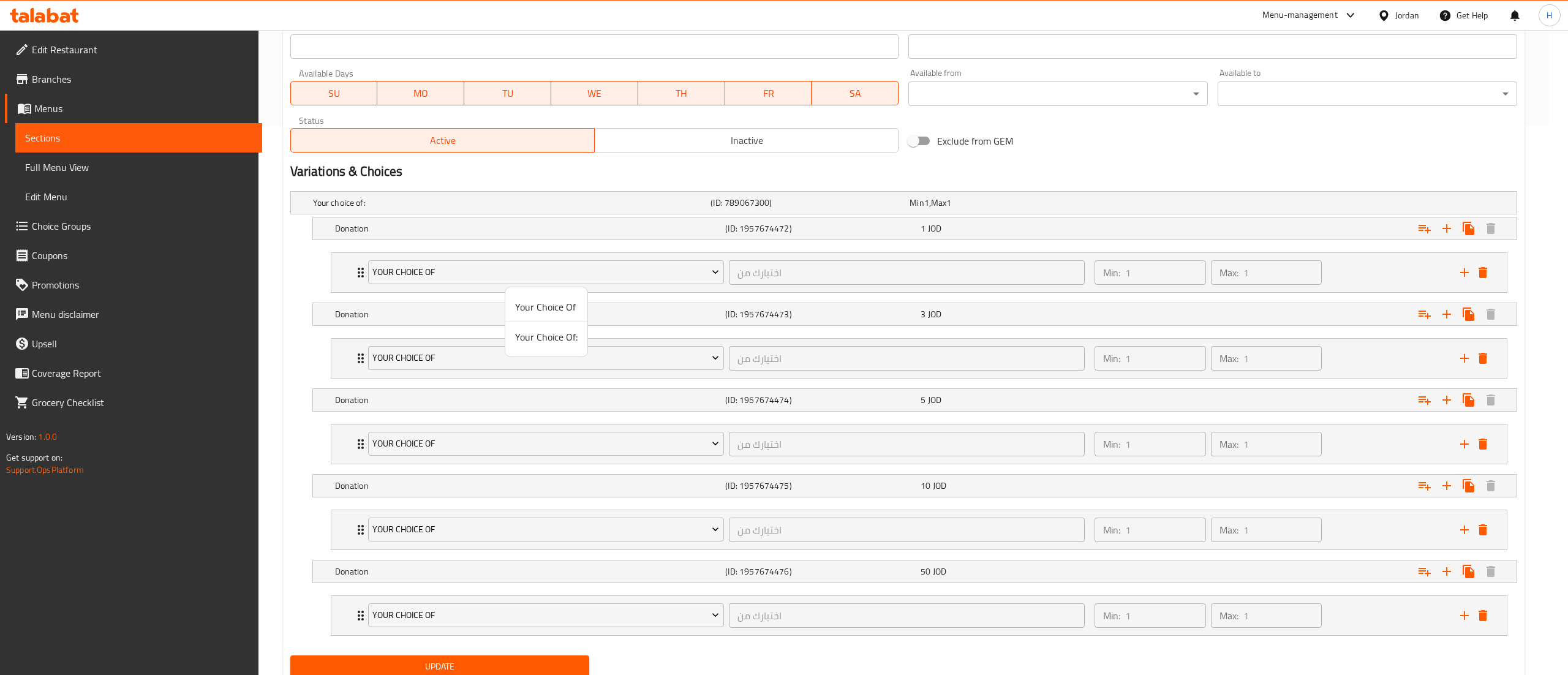
click at [522, 335] on span "Your Choice Of:" at bounding box center [546, 337] width 63 height 15
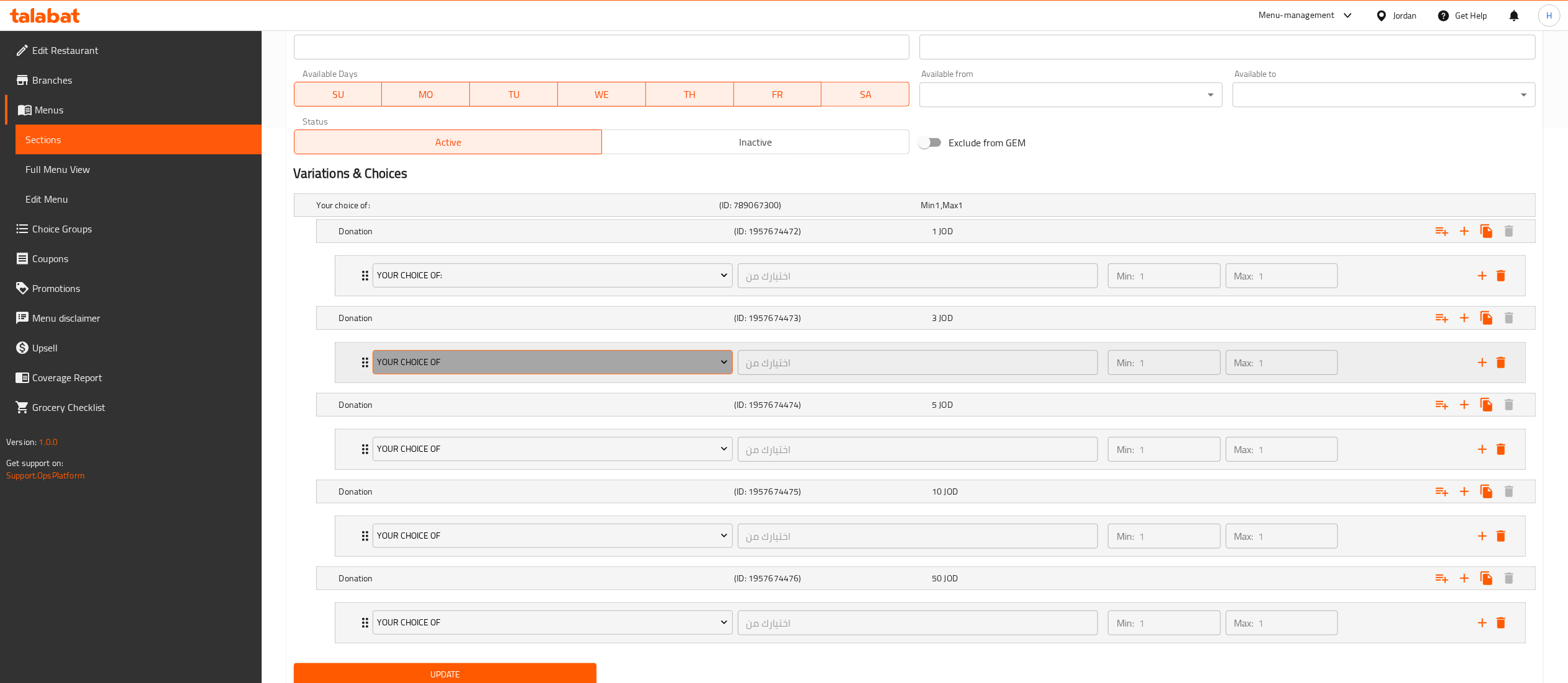
click at [480, 358] on span "Your Choice Of" at bounding box center [552, 362] width 351 height 16
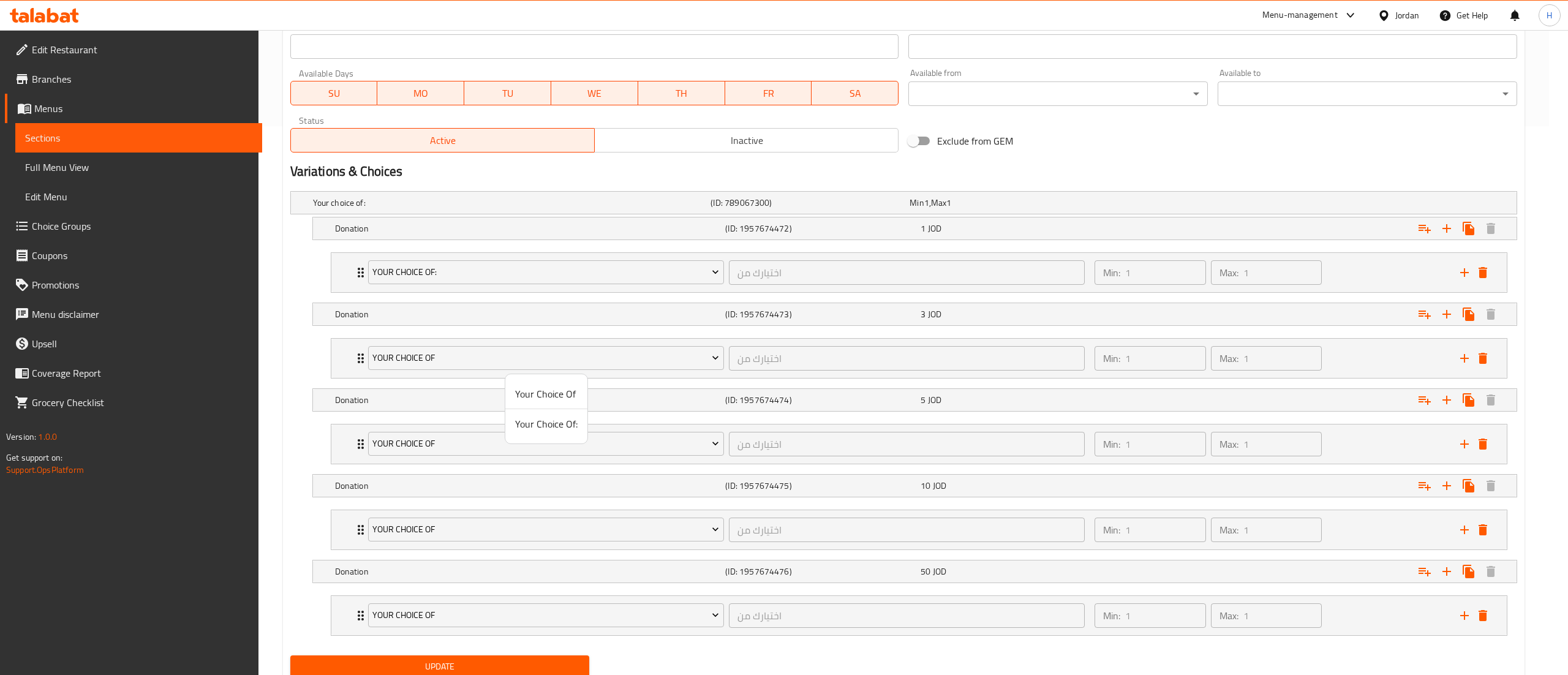
click at [521, 426] on span "Your Choice Of:" at bounding box center [546, 424] width 63 height 15
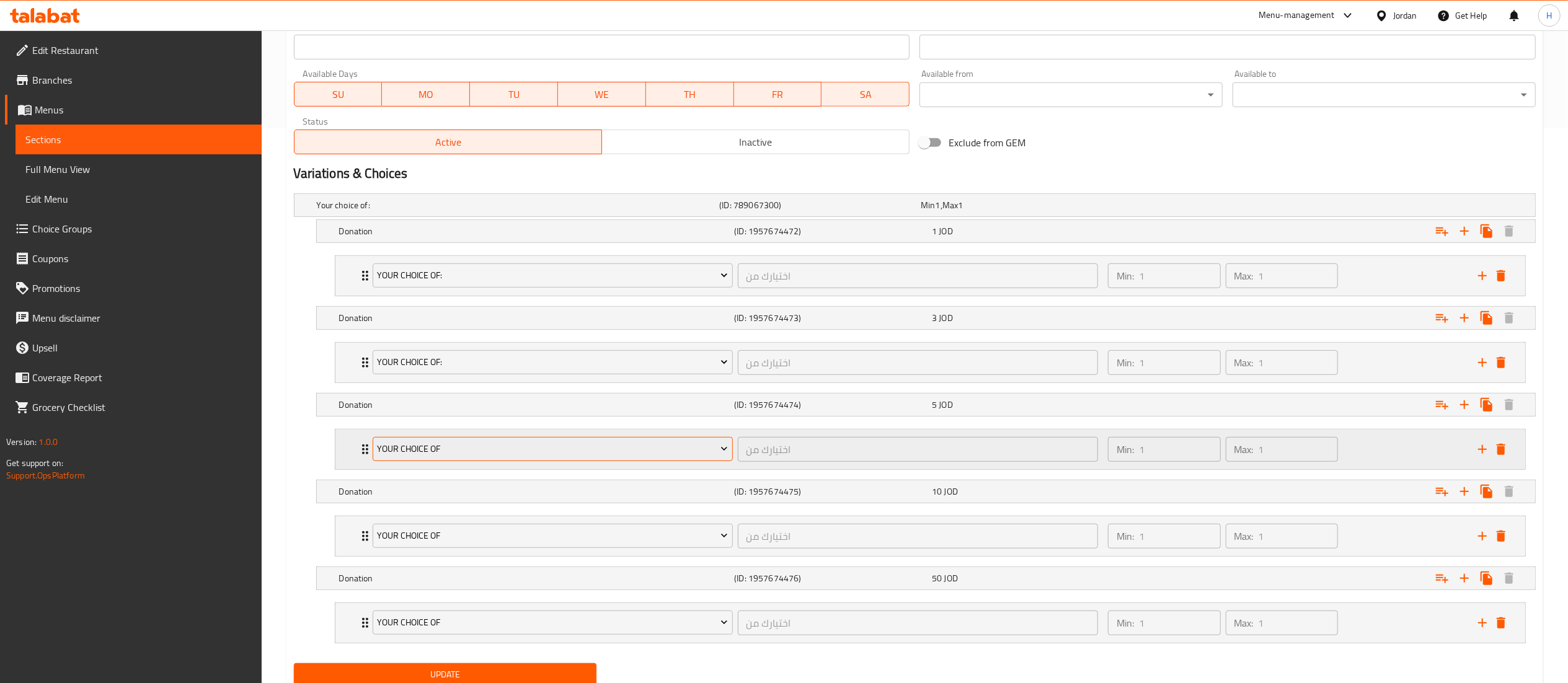
click at [486, 455] on span "Your Choice Of" at bounding box center [552, 449] width 351 height 16
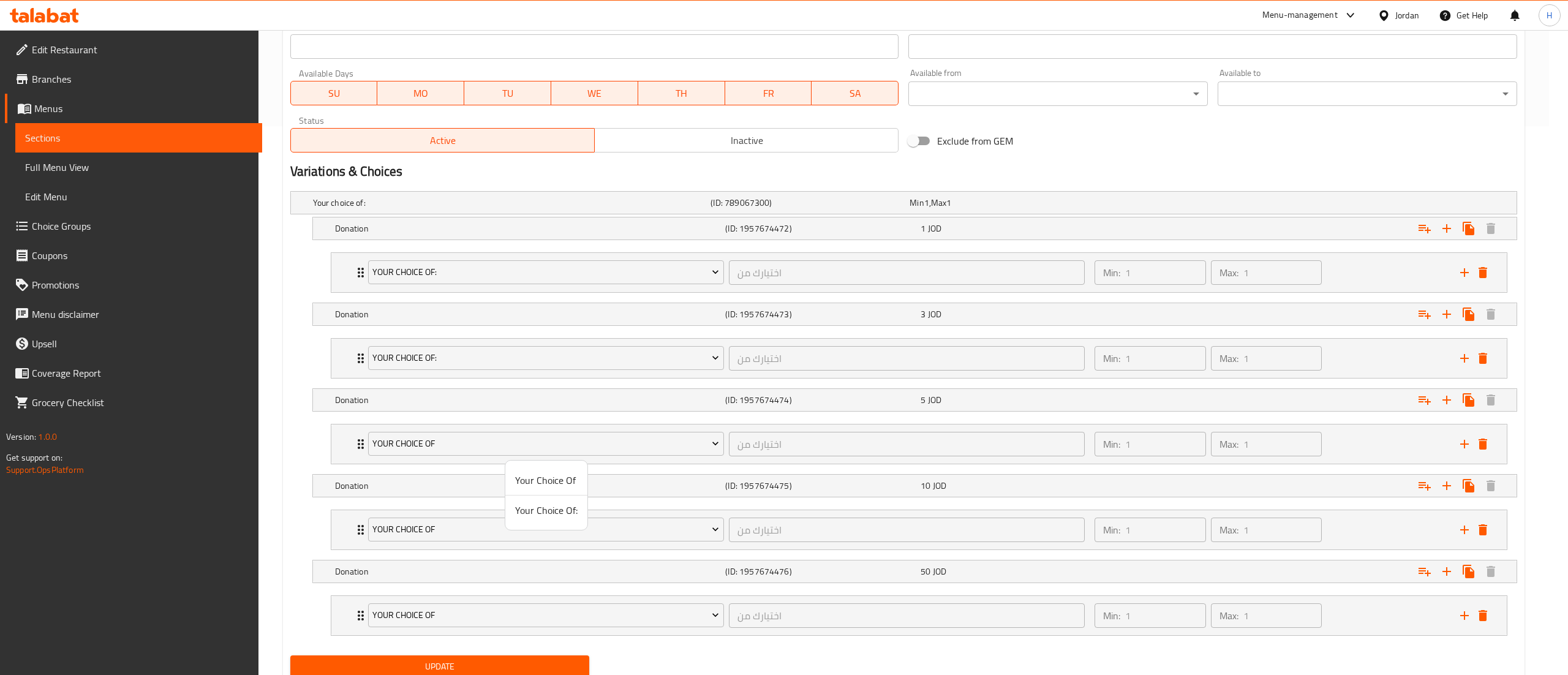
click at [525, 506] on span "Your Choice Of:" at bounding box center [546, 510] width 63 height 15
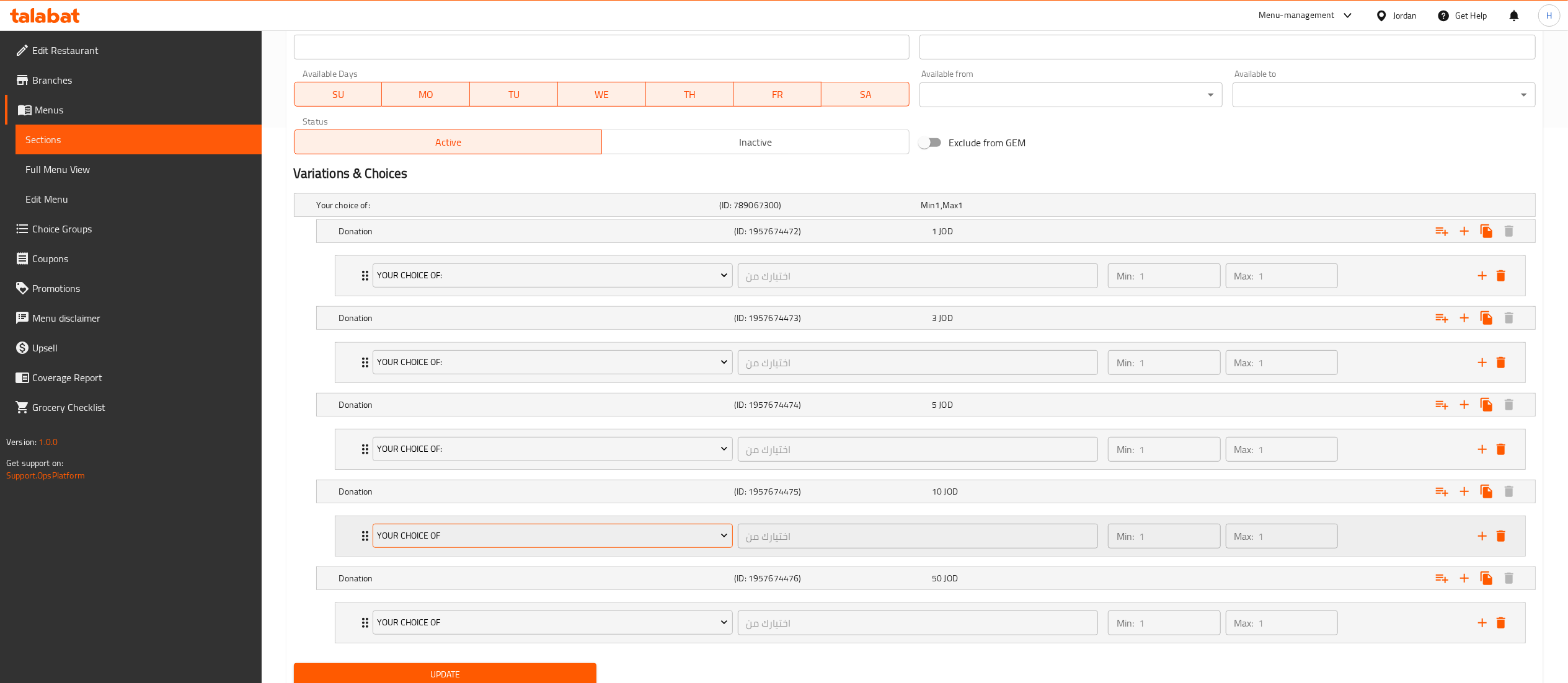
click at [472, 542] on span "Your Choice Of" at bounding box center [552, 535] width 351 height 16
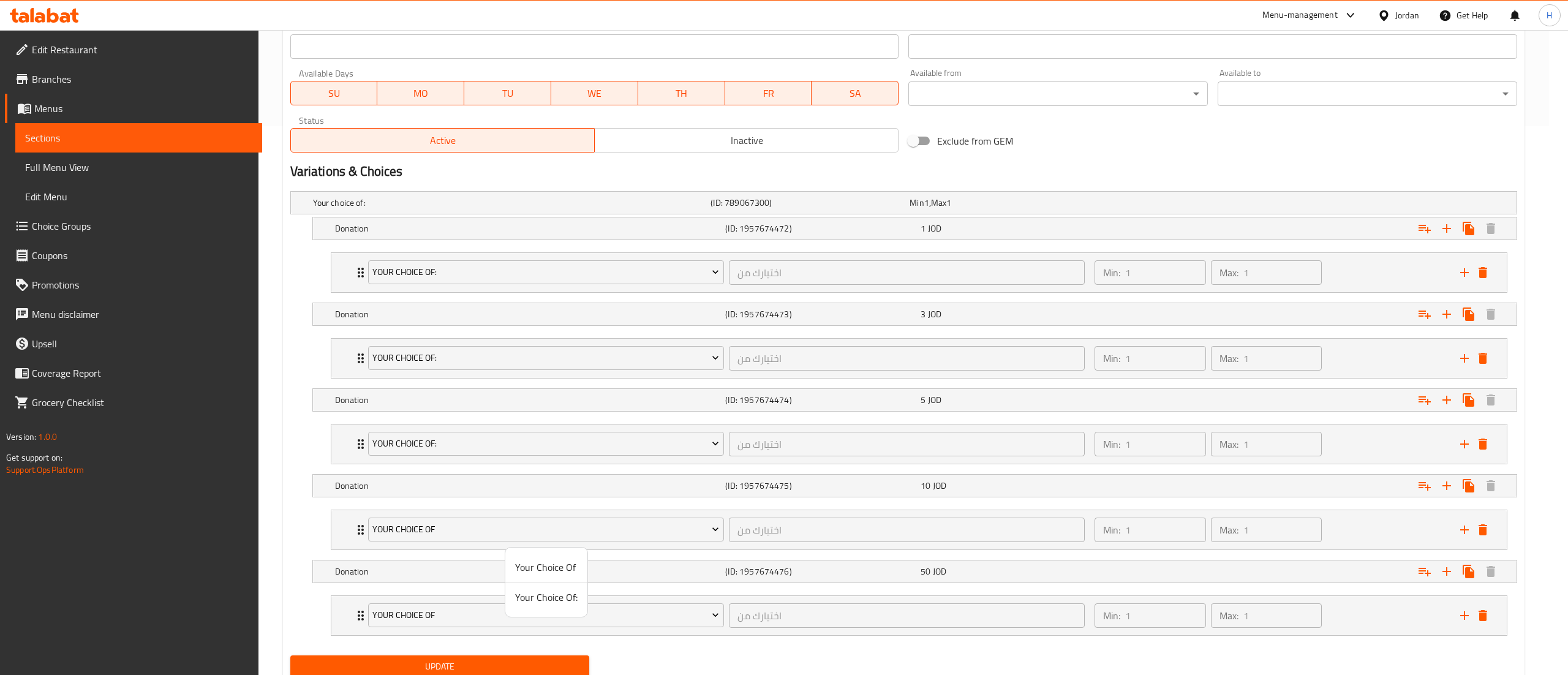
click at [525, 600] on span "Your Choice Of:" at bounding box center [546, 598] width 63 height 15
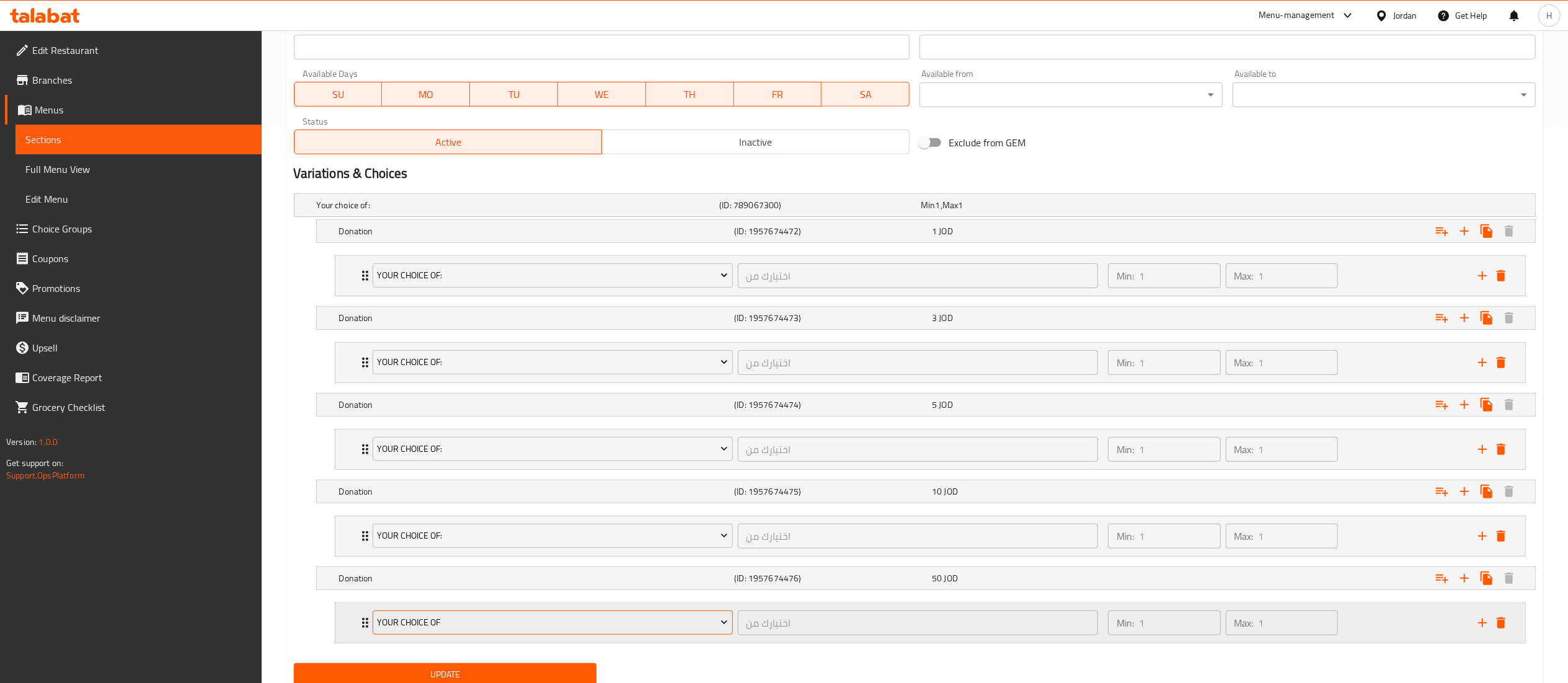
click at [479, 629] on span "Your Choice Of" at bounding box center [552, 622] width 351 height 16
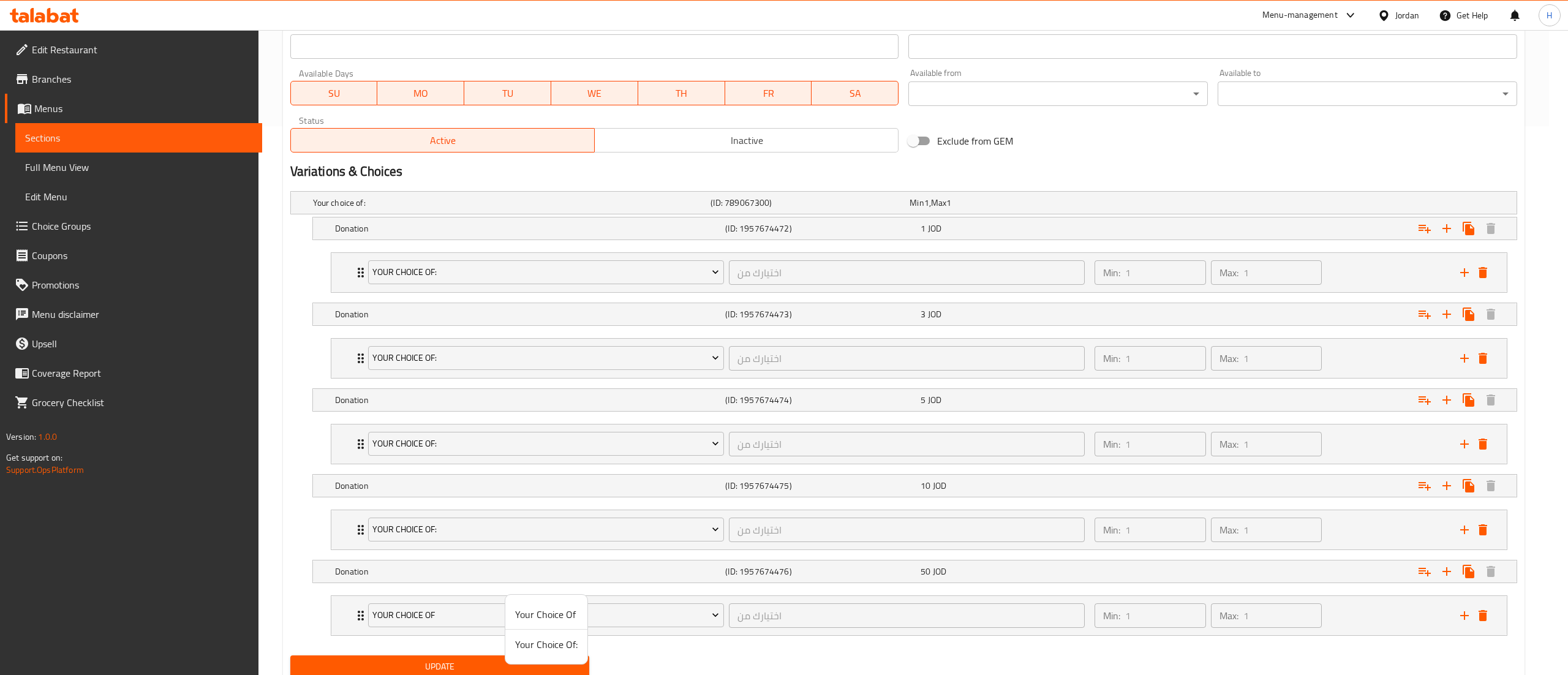
click at [525, 645] on span "Your Choice Of:" at bounding box center [546, 644] width 63 height 15
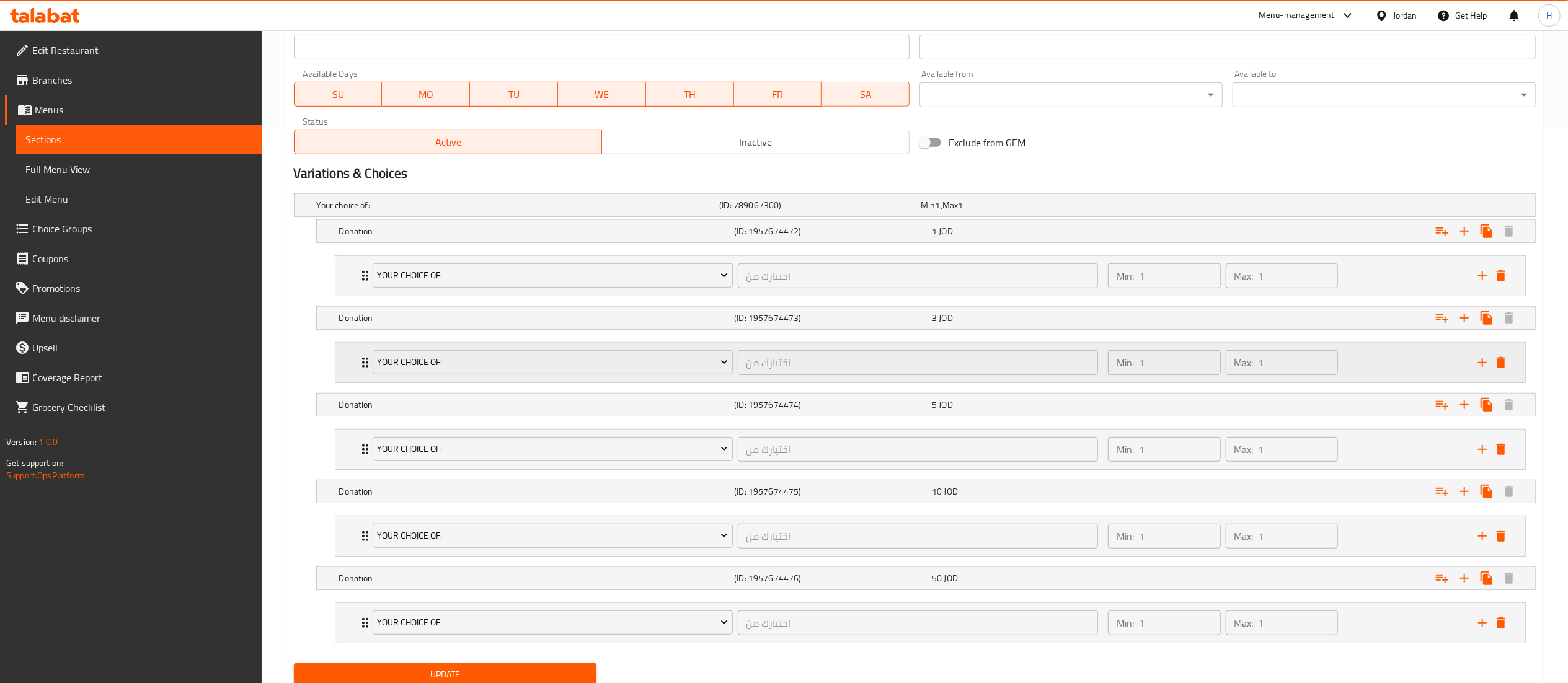
click at [1402, 363] on div "Min: 1 ​ Max: 1 ​" at bounding box center [1285, 363] width 370 height 40
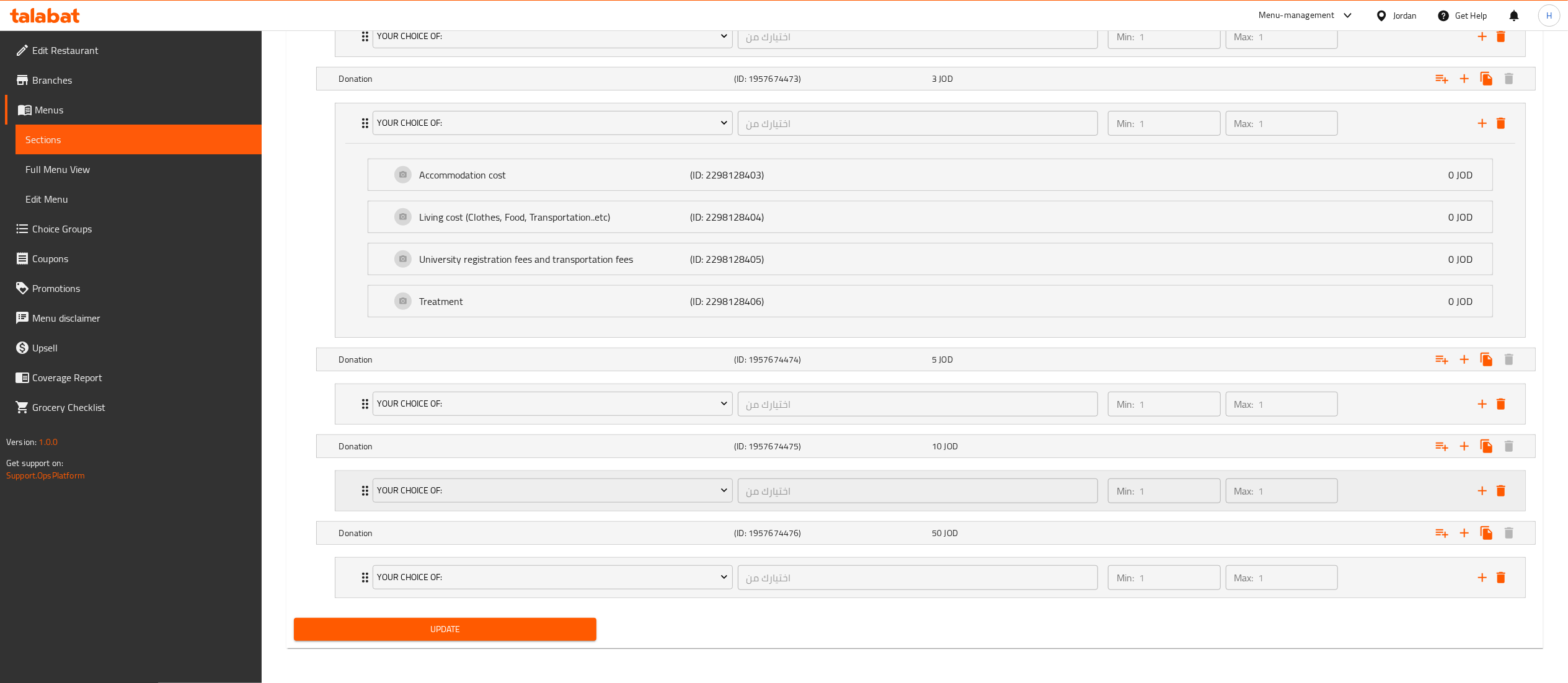
scroll to position [802, 0]
click at [548, 627] on span "Update" at bounding box center [446, 629] width 284 height 16
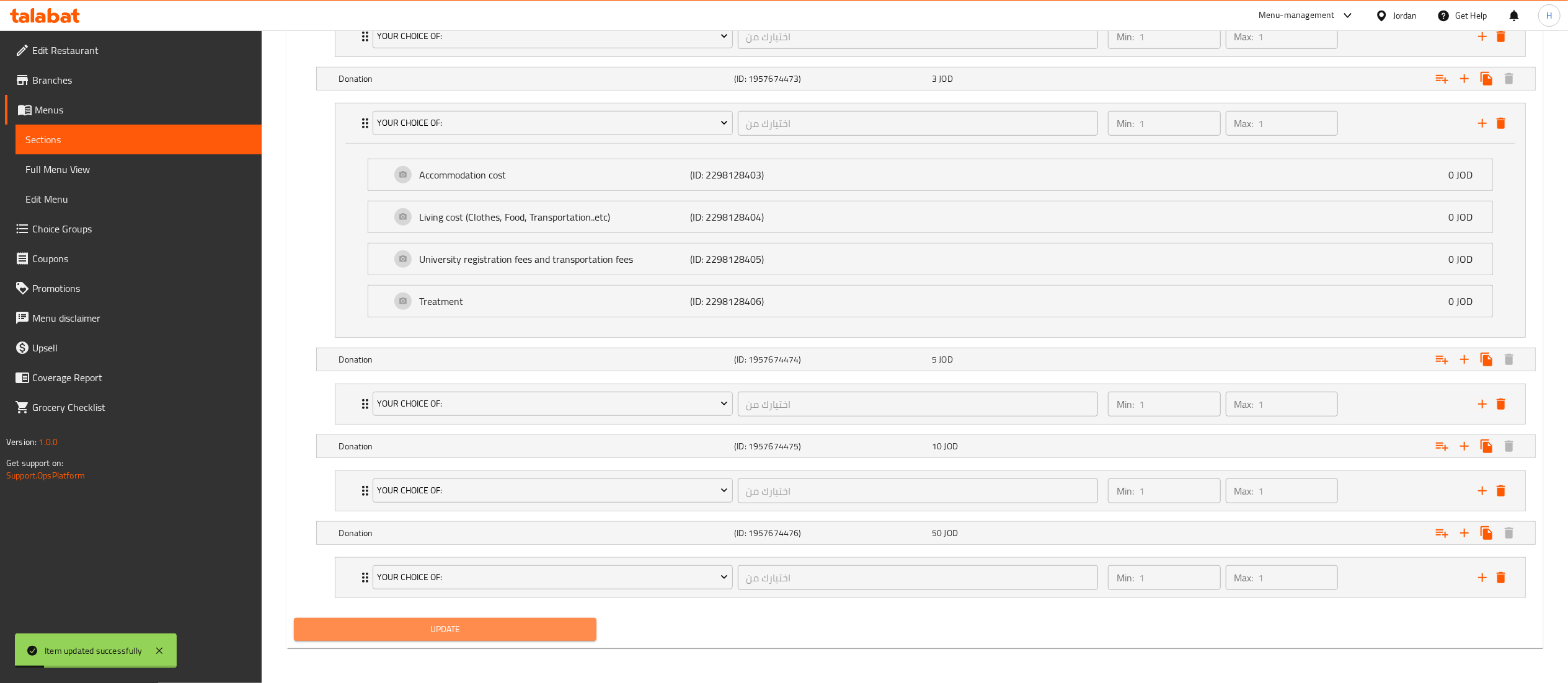
click at [443, 619] on button "Update" at bounding box center [446, 629] width 303 height 23
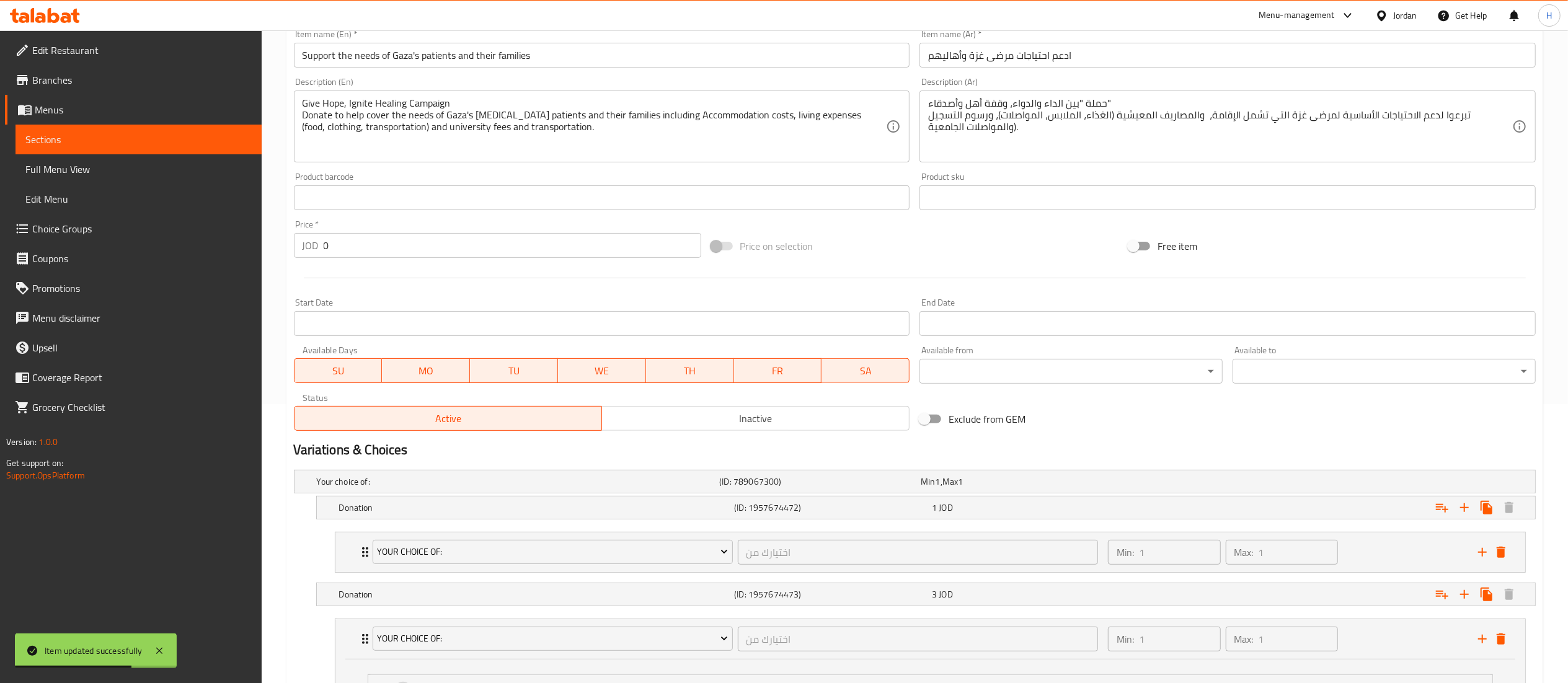
scroll to position [0, 0]
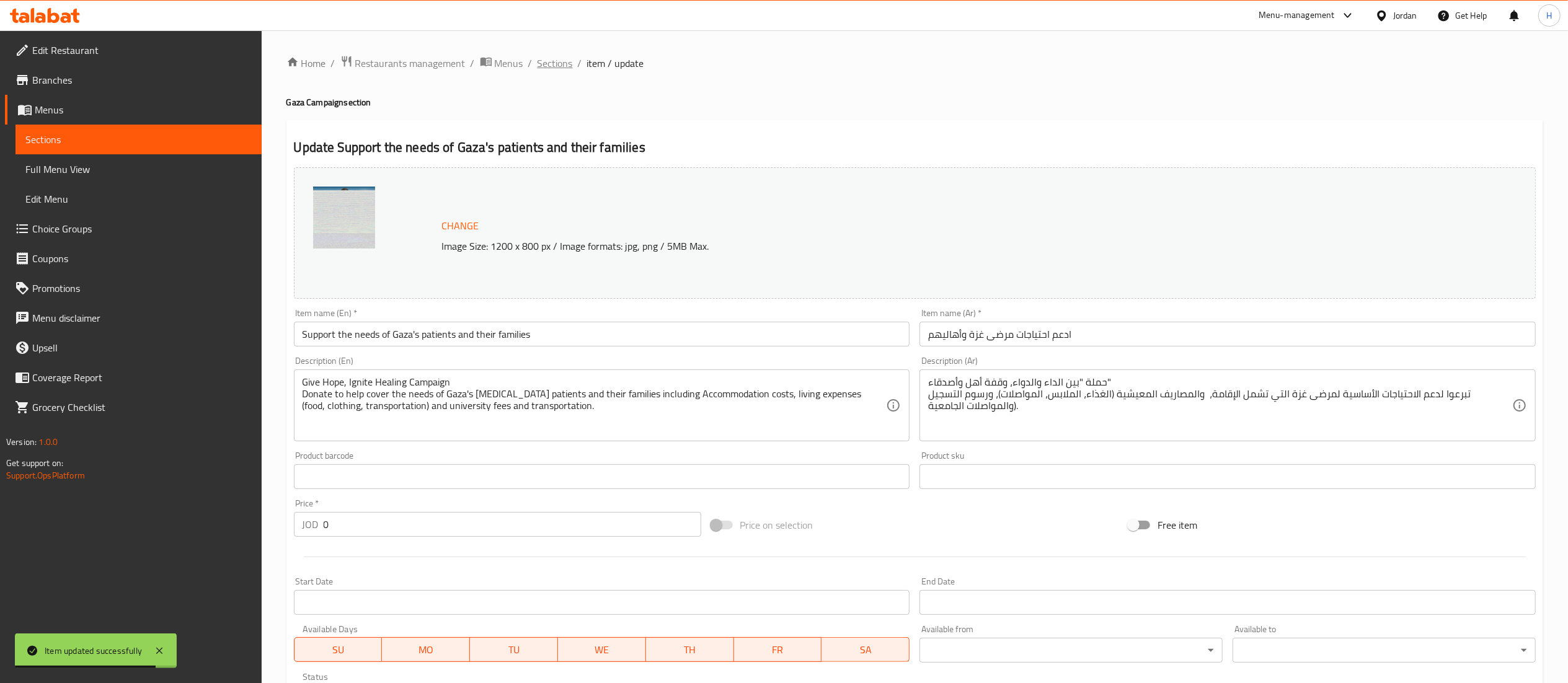
click at [554, 64] on span "Sections" at bounding box center [555, 63] width 35 height 15
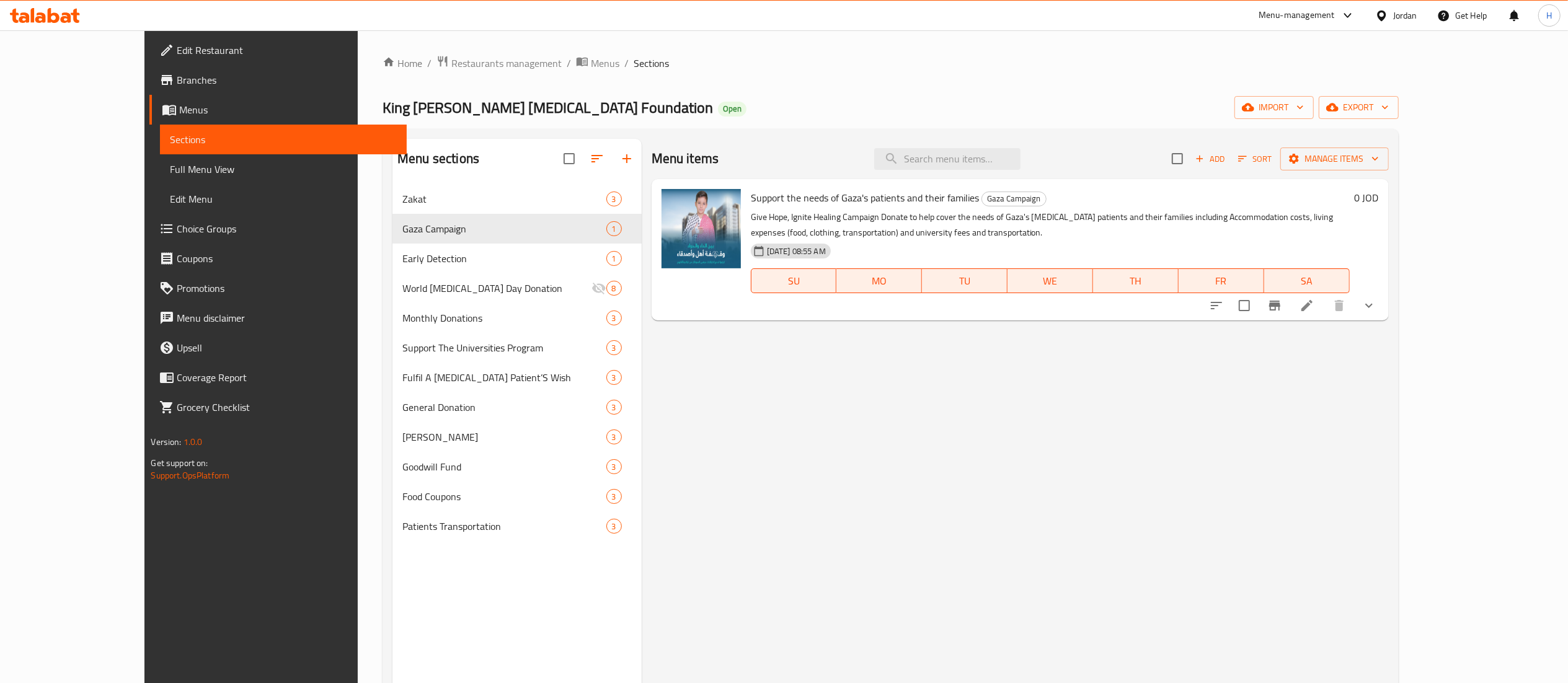
click at [55, 23] on div at bounding box center [44, 15] width 90 height 25
click at [55, 20] on icon at bounding box center [54, 16] width 12 height 15
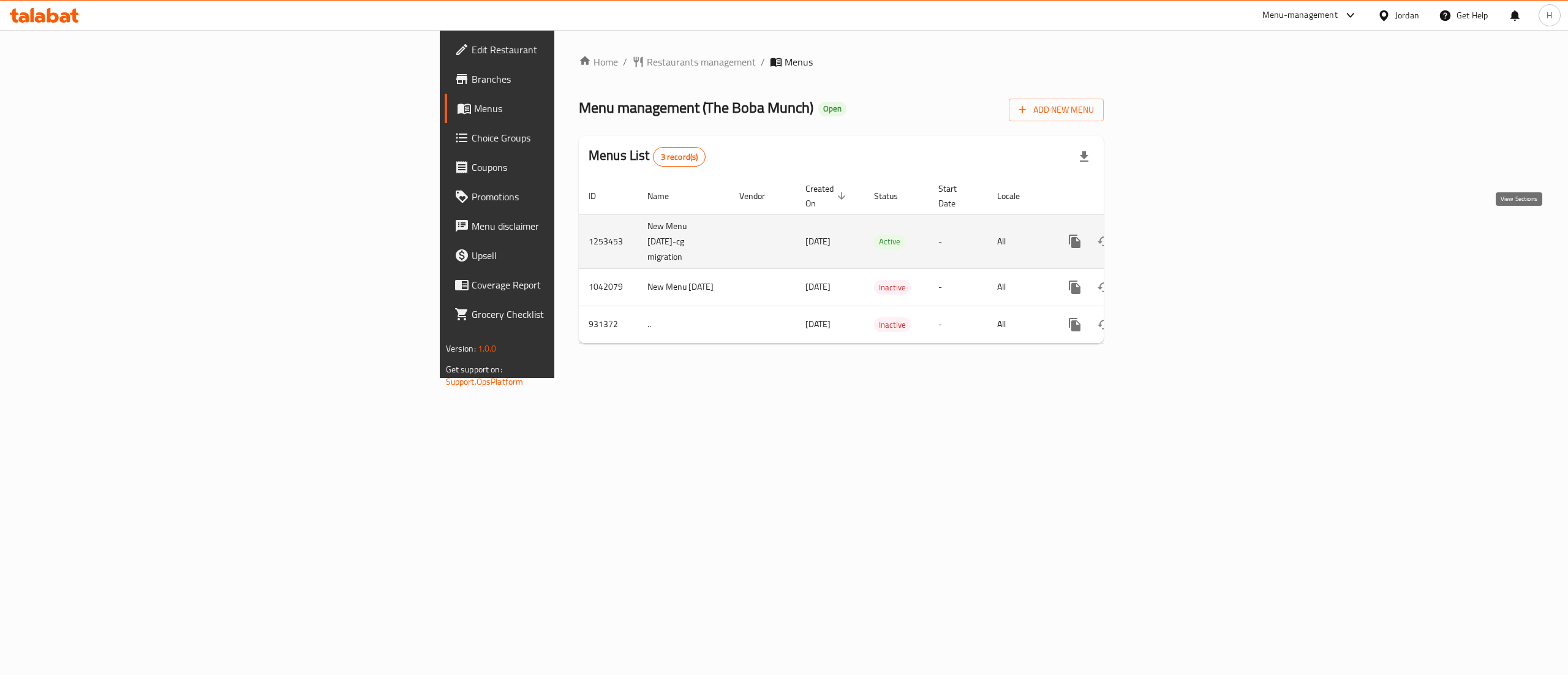
click at [1171, 234] on icon "enhanced table" at bounding box center [1163, 241] width 15 height 15
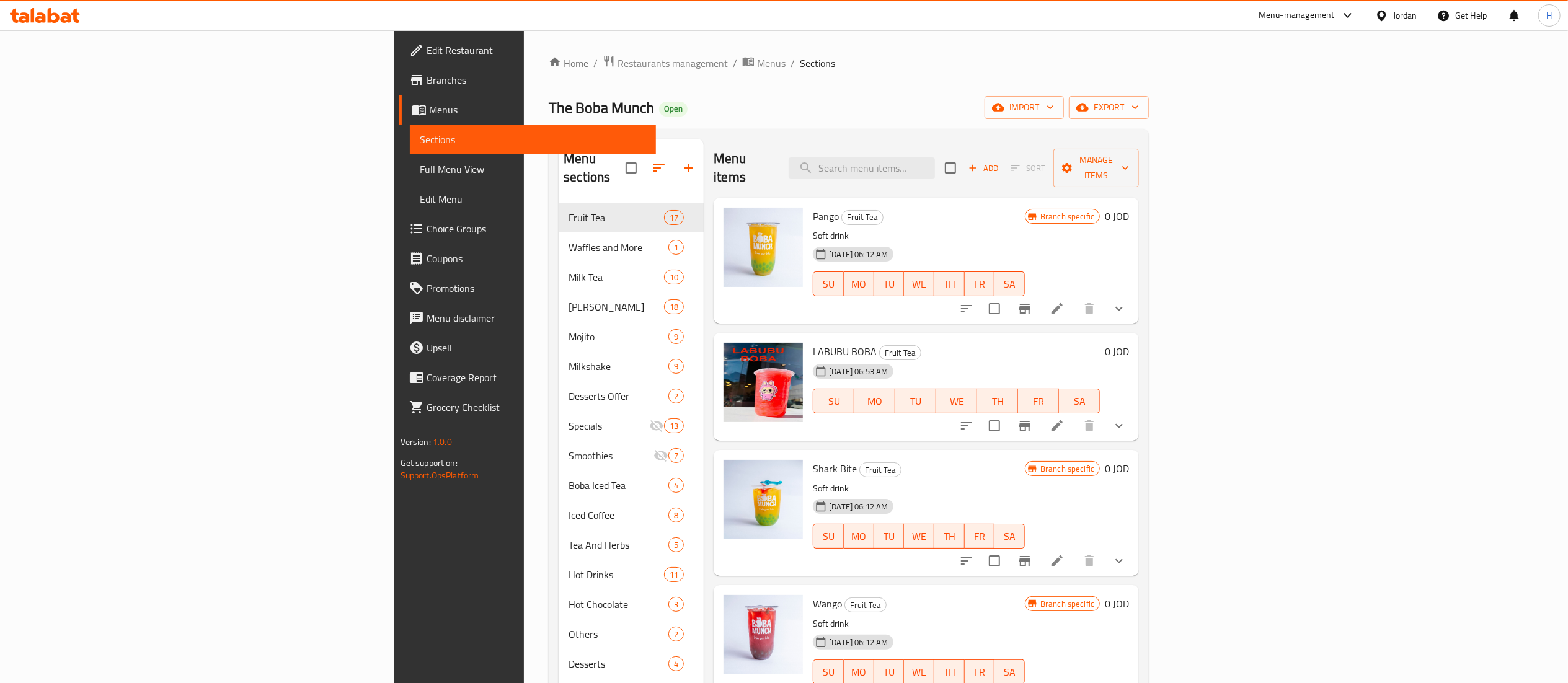
click at [61, 8] on icon at bounding box center [44, 16] width 70 height 15
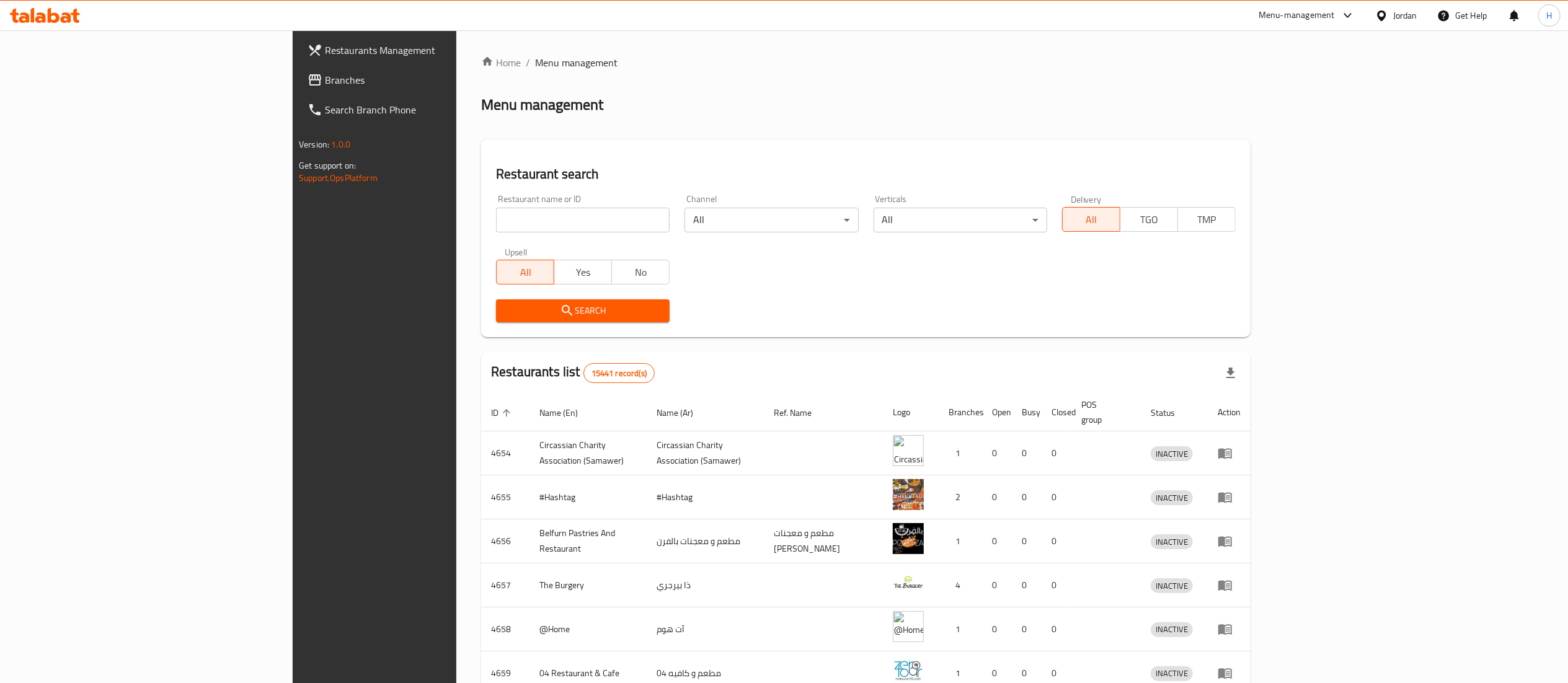
click at [535, 222] on input "search" at bounding box center [583, 219] width 173 height 25
paste input "775288"
type input "775288"
click button "Search" at bounding box center [583, 311] width 173 height 23
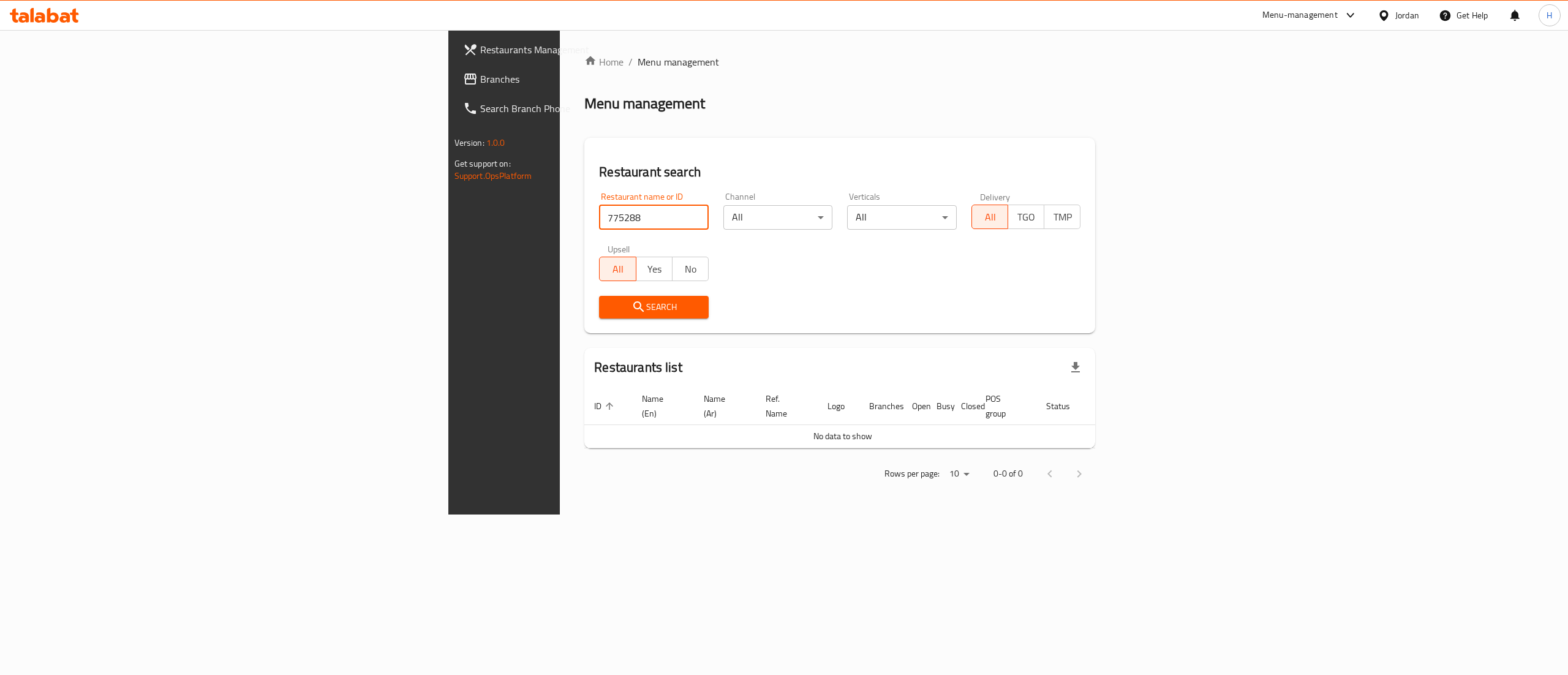
click at [480, 80] on span "Branches" at bounding box center [590, 79] width 221 height 15
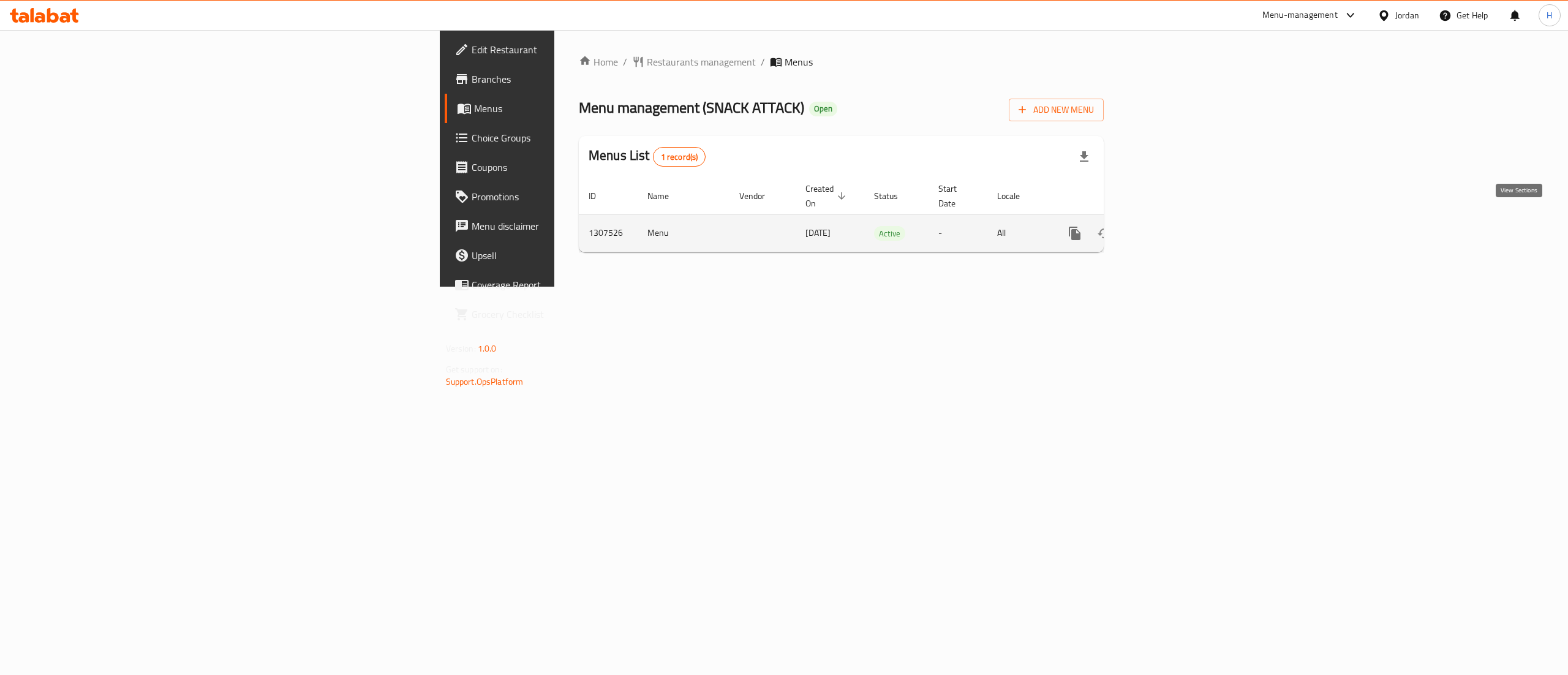
click at [1169, 228] on icon "enhanced table" at bounding box center [1163, 233] width 11 height 11
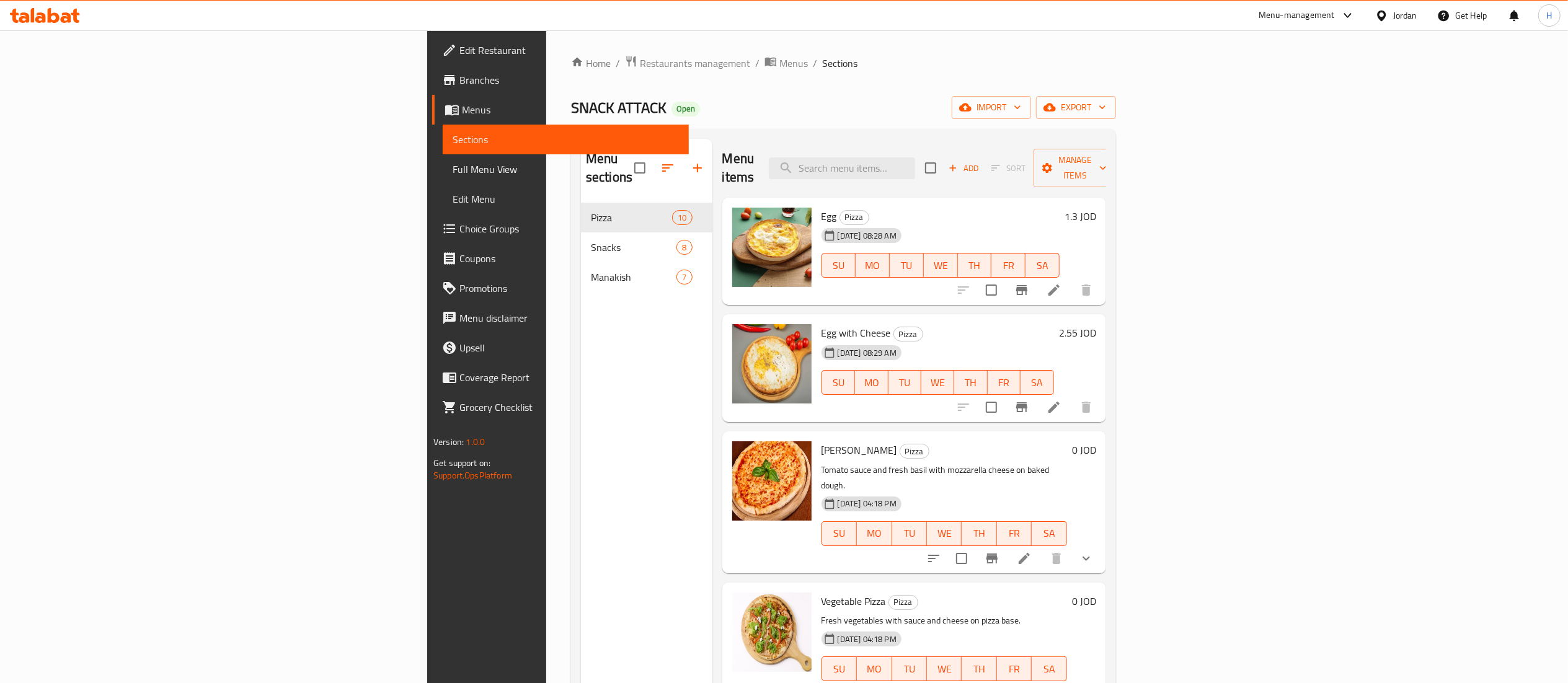
click at [581, 354] on div "Menu sections Pizza 10 Snacks 8 Manakish 7" at bounding box center [646, 480] width 131 height 683
click at [683, 153] on button "button" at bounding box center [697, 167] width 29 height 29
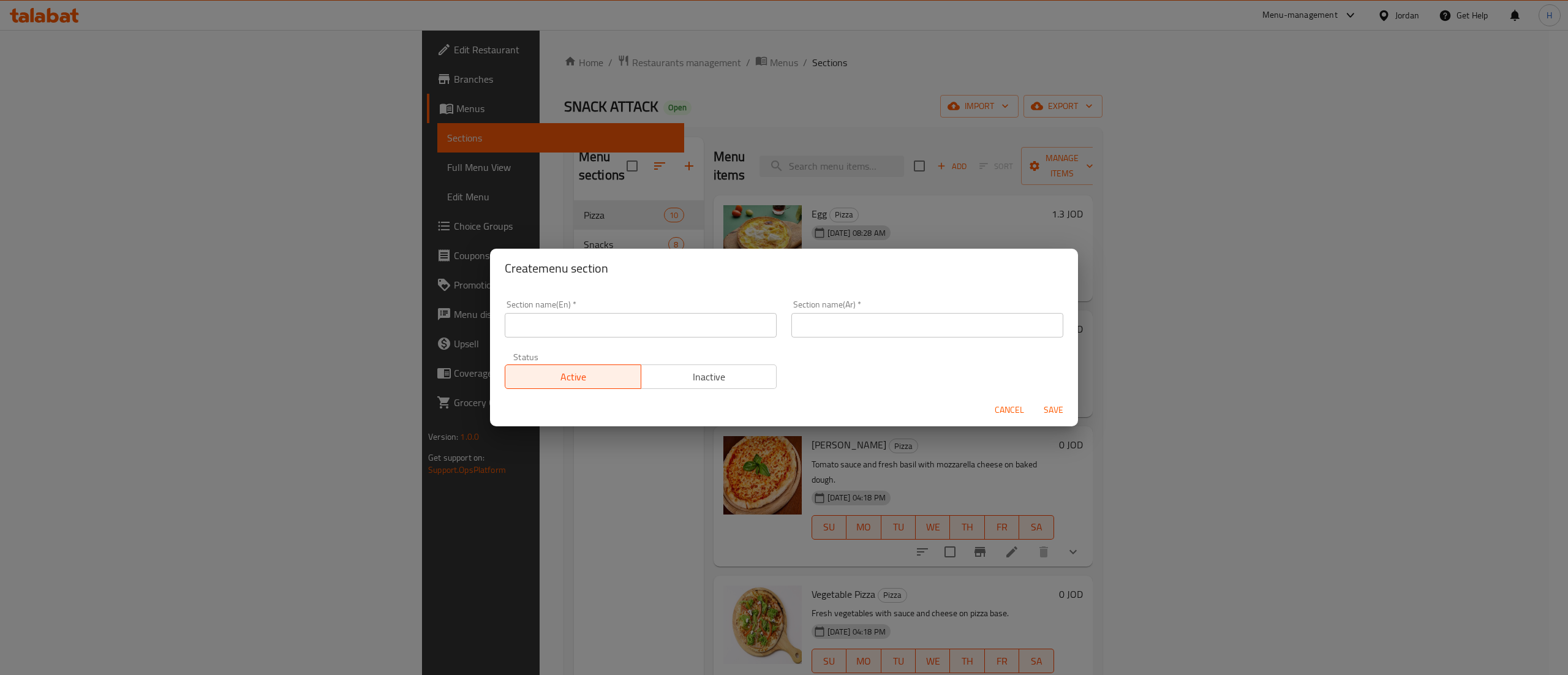
click at [667, 325] on input "text" at bounding box center [640, 325] width 272 height 25
type input "Offers"
type input "عروض"
click at [1034, 399] on button "Save" at bounding box center [1053, 410] width 39 height 22
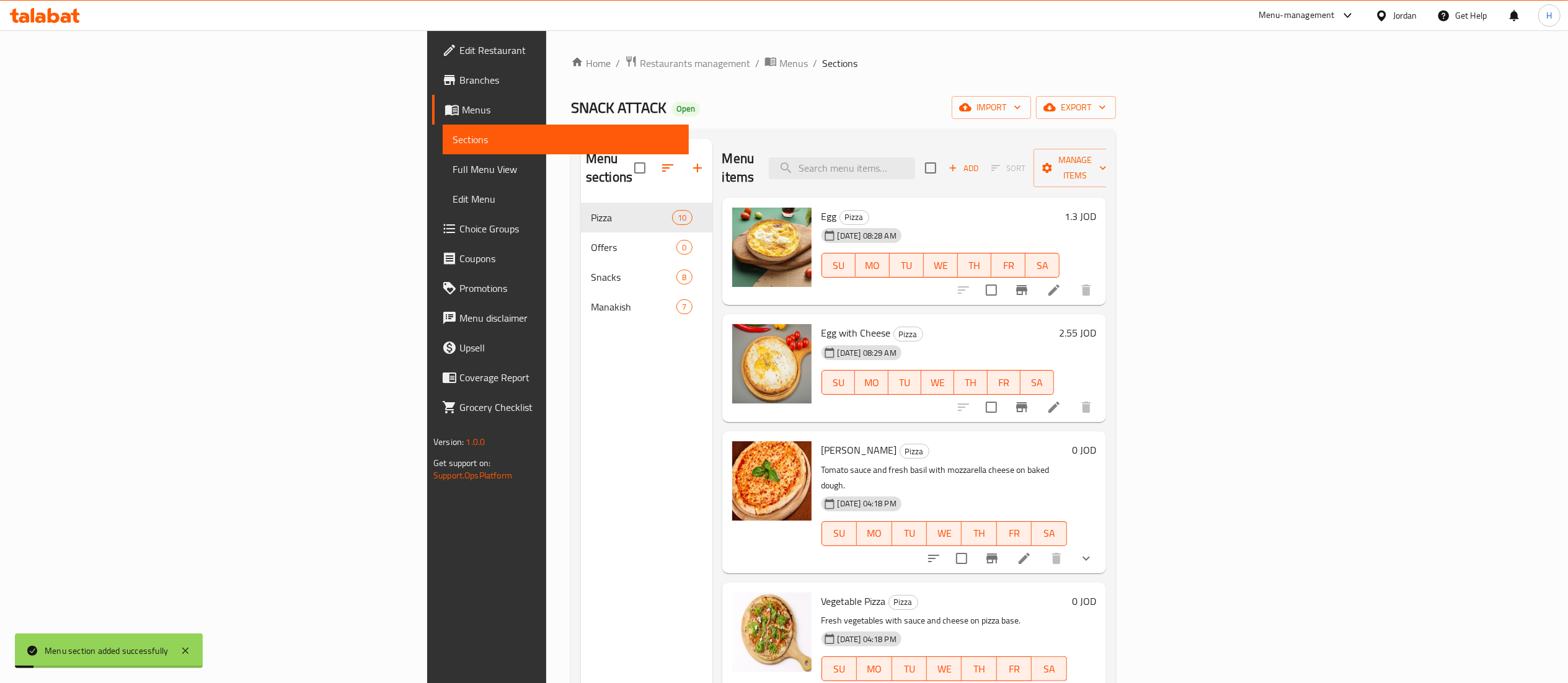
click at [581, 312] on div "Menu sections Pizza 10 Offers 0 Snacks 8 Manakish 7" at bounding box center [646, 480] width 131 height 683
click at [662, 164] on icon "button" at bounding box center [667, 168] width 11 height 8
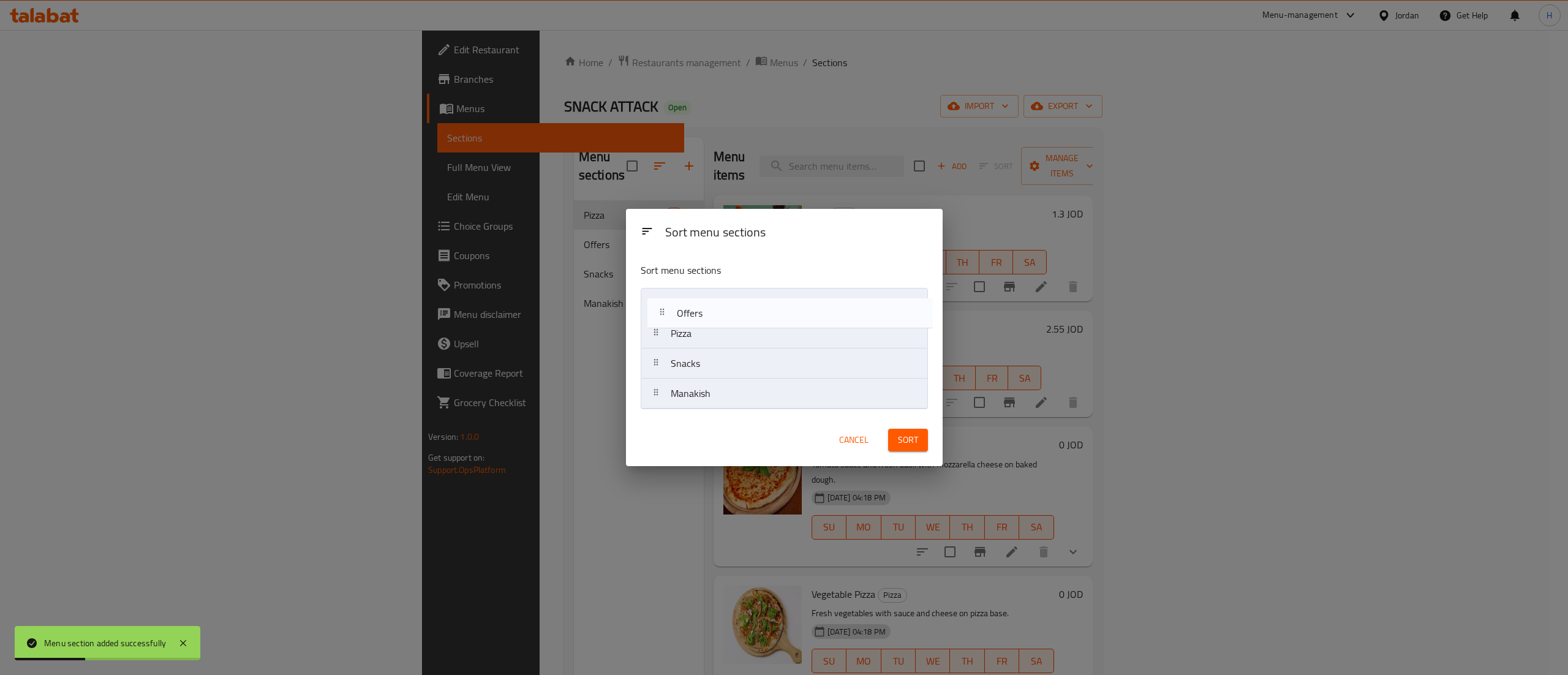
drag, startPoint x: 704, startPoint y: 335, endPoint x: 709, endPoint y: 312, distance: 23.5
click at [709, 312] on nav "Pizza Offers Snacks Manakish" at bounding box center [784, 348] width 287 height 121
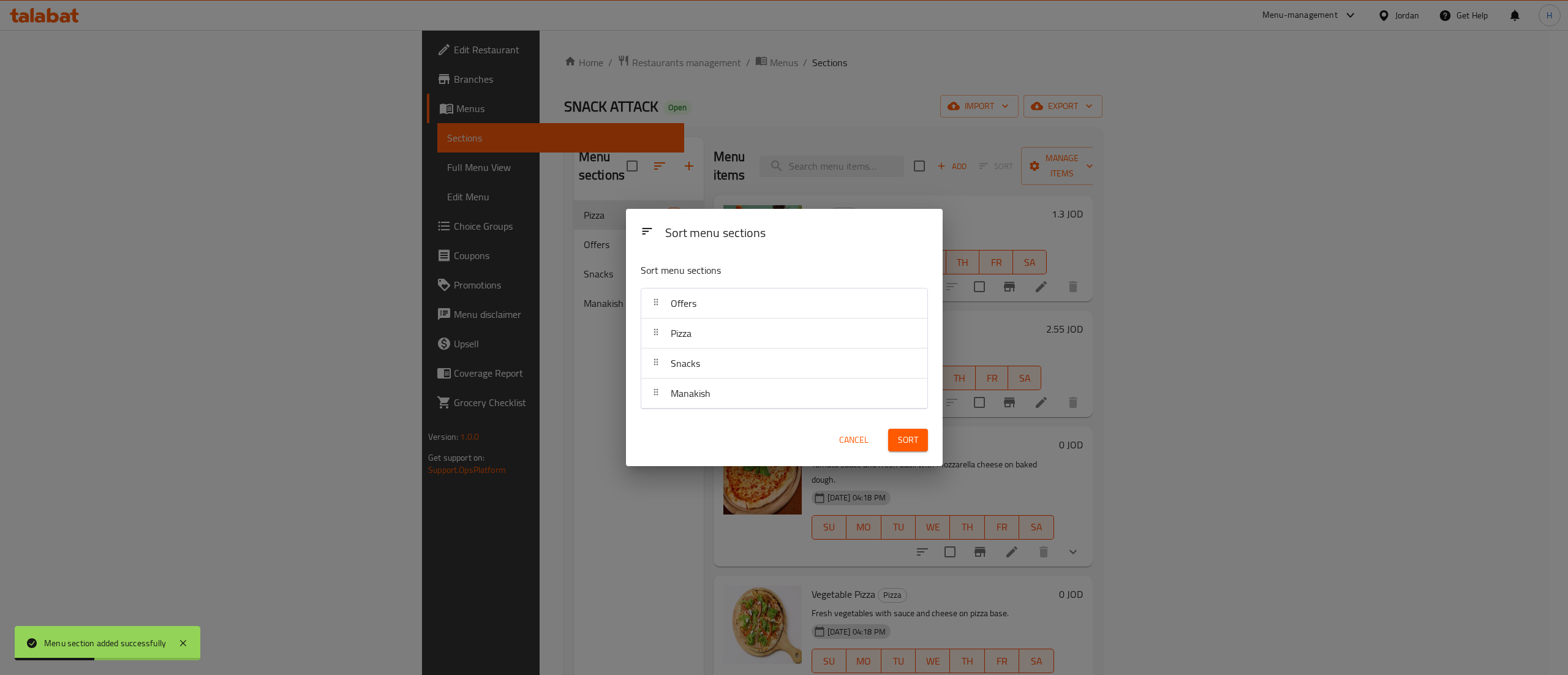
click at [907, 437] on span "Sort" at bounding box center [908, 440] width 20 height 16
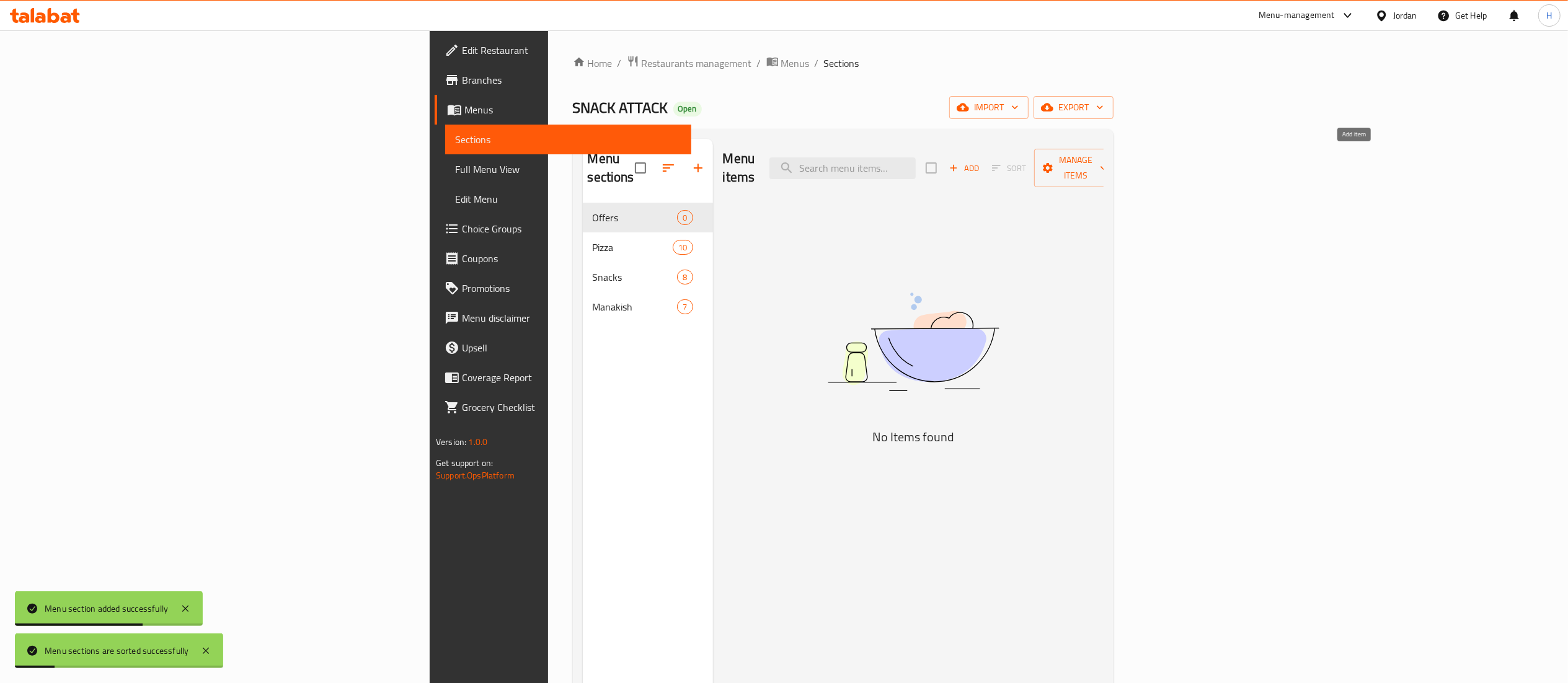
click at [980, 161] on span "Add" at bounding box center [964, 168] width 33 height 14
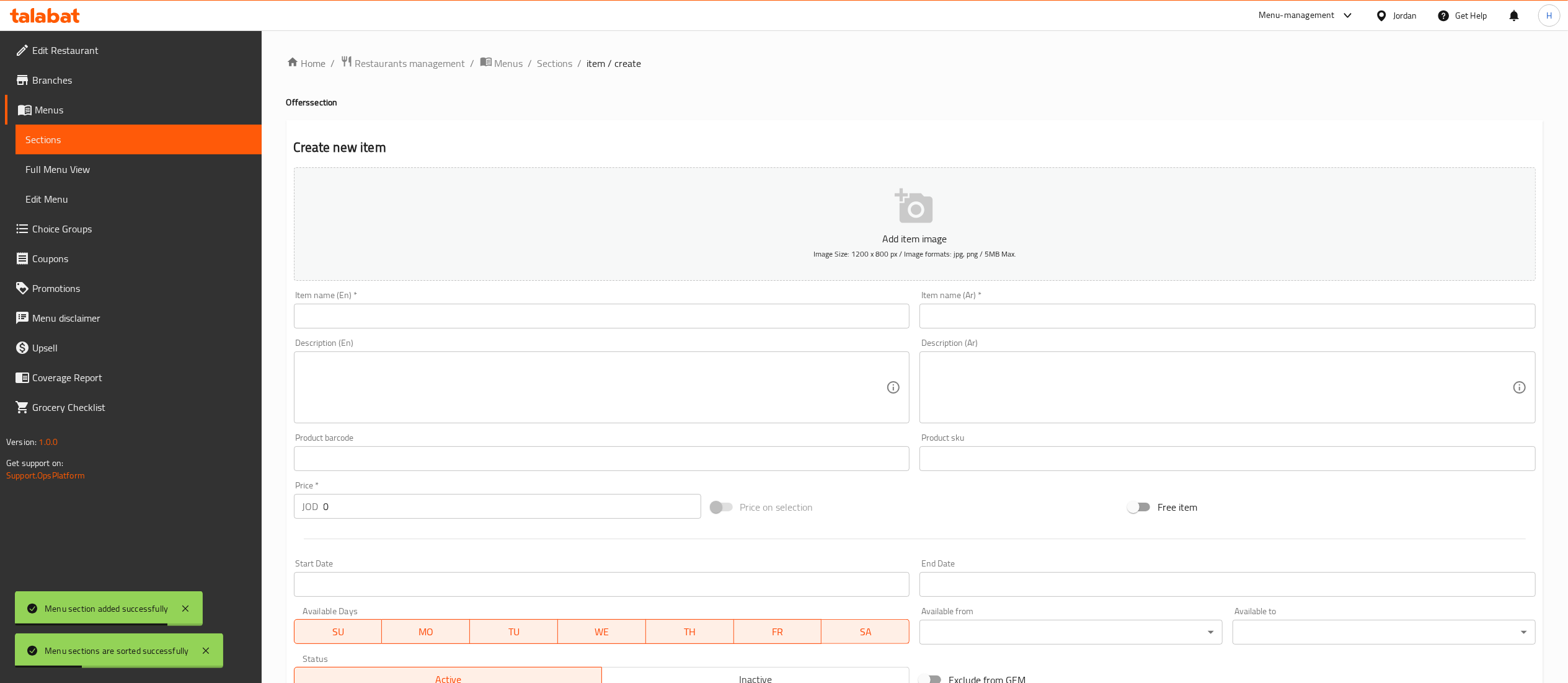
click at [561, 321] on input "text" at bounding box center [602, 316] width 616 height 25
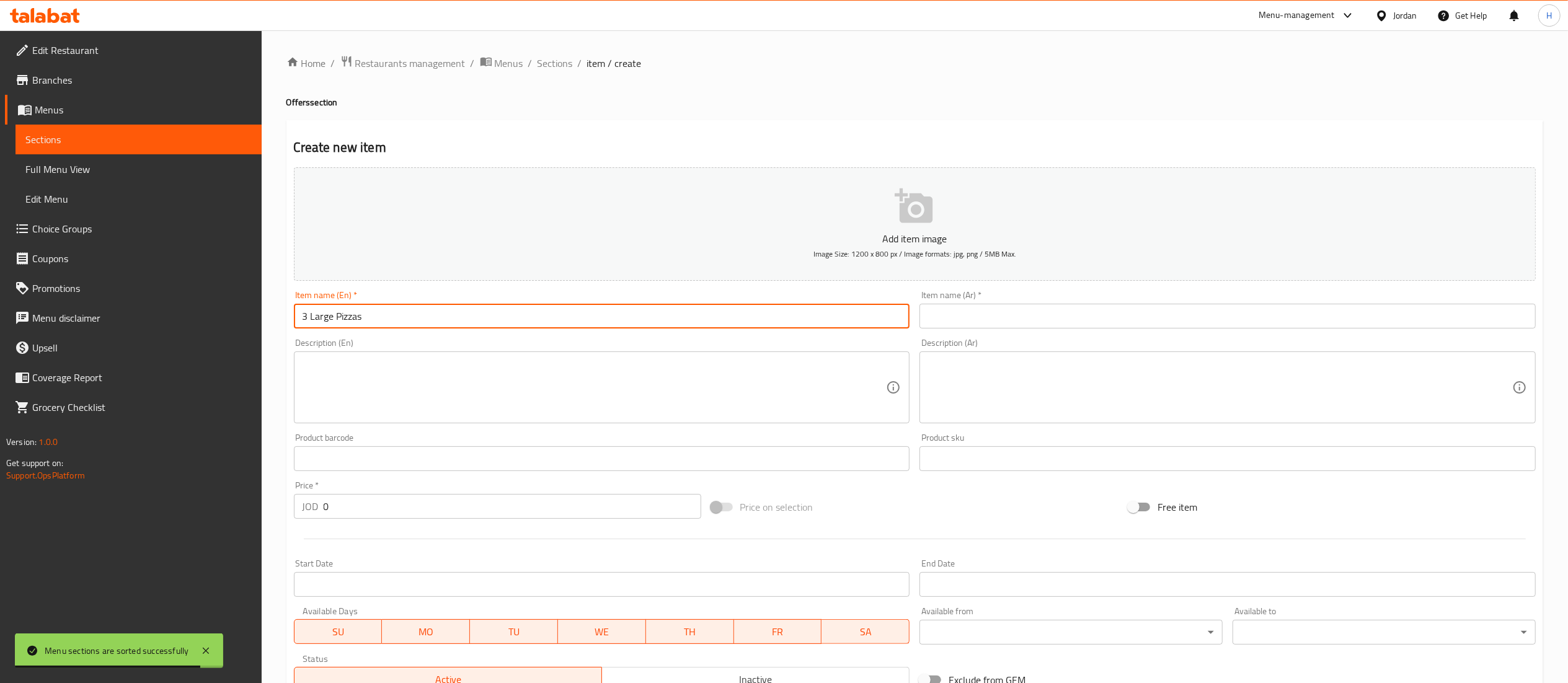
type input "3 Large Pizzas"
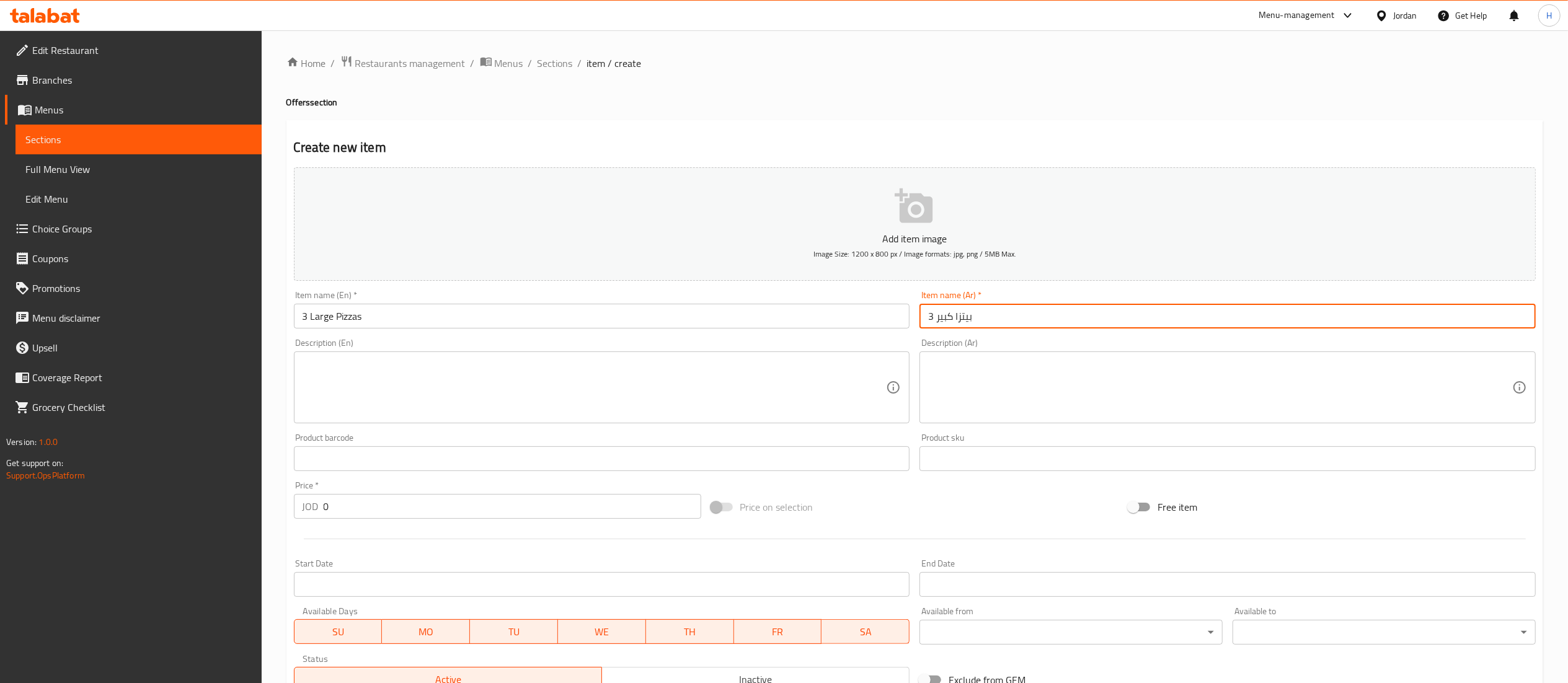
type input "3 بيتزا كبير"
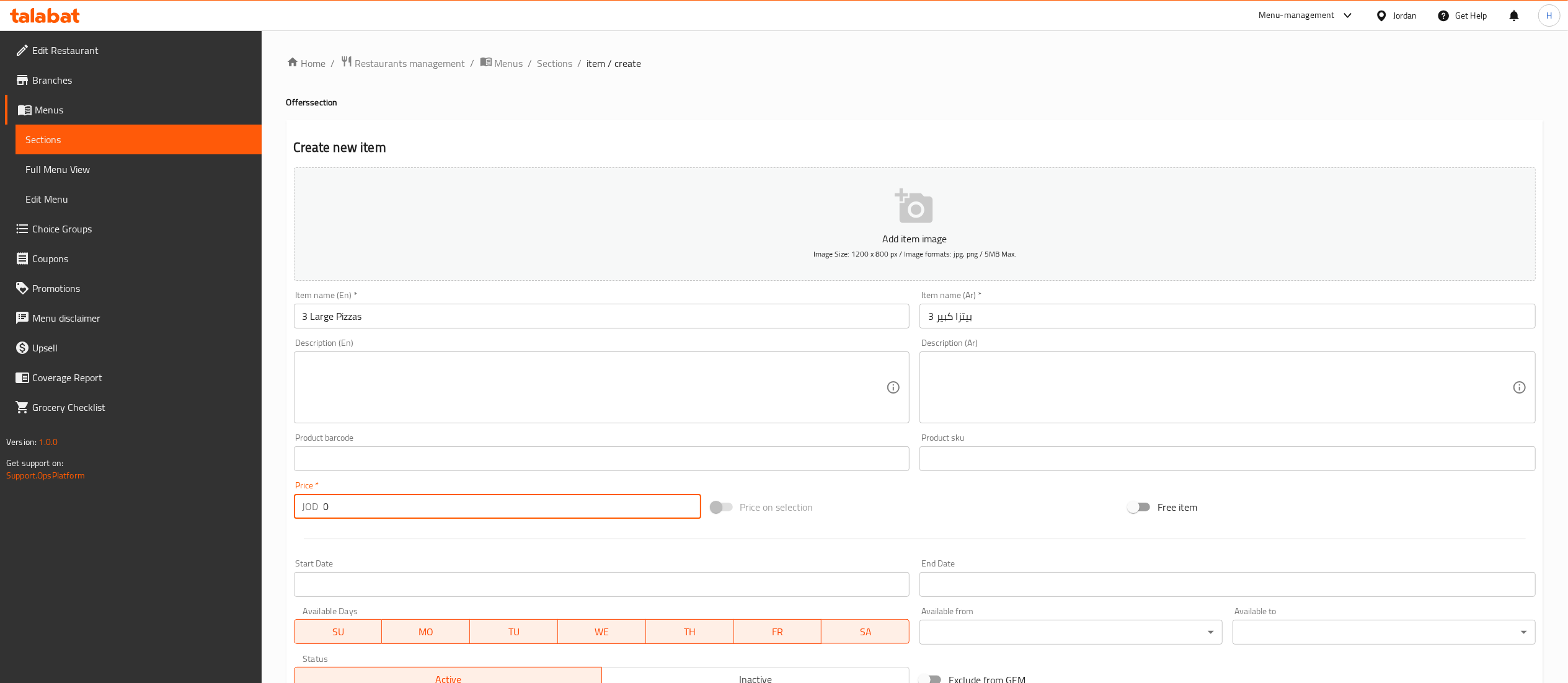
drag, startPoint x: 343, startPoint y: 505, endPoint x: 232, endPoint y: 489, distance: 112.1
click at [232, 489] on div "Edit Restaurant Branches Menus Sections Full Menu View Edit Menu Choice Groups …" at bounding box center [784, 452] width 1568 height 845
type input "19"
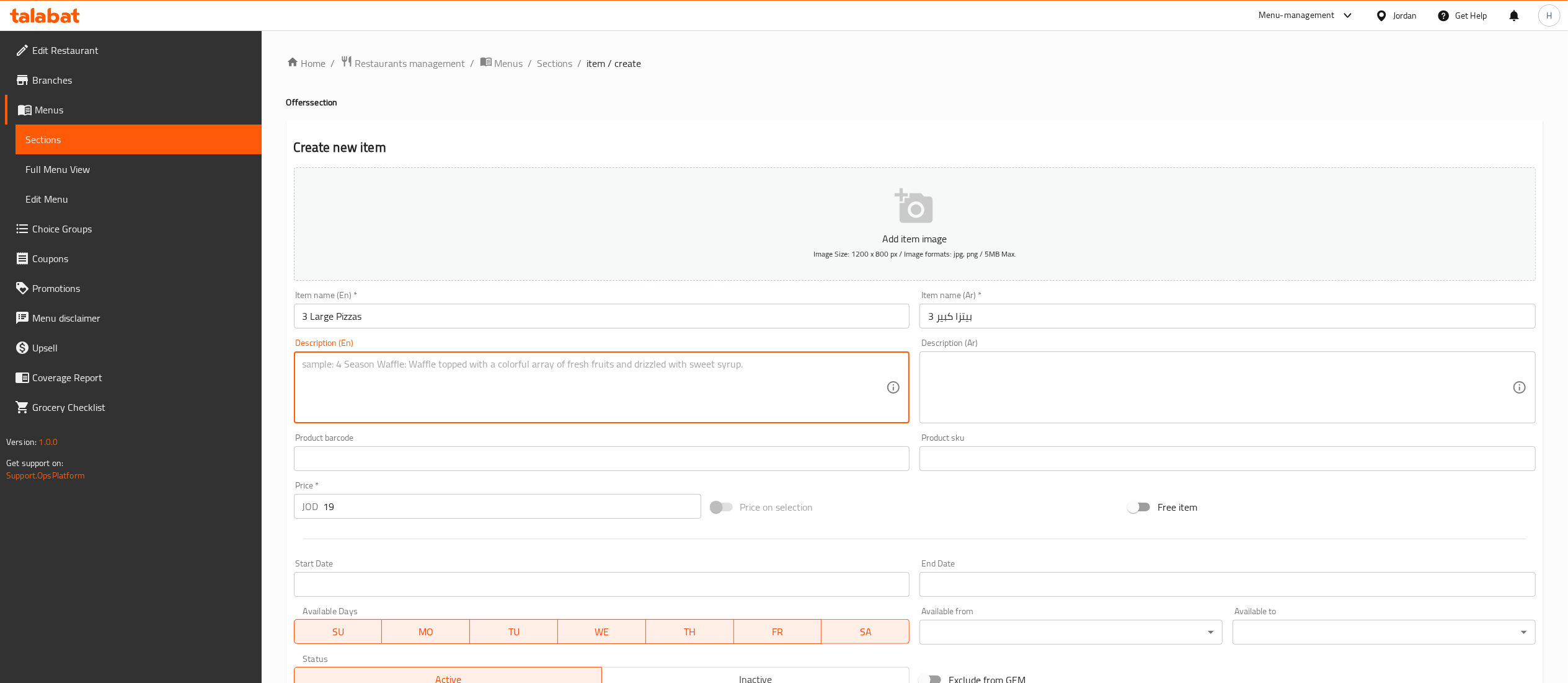
click at [457, 391] on textarea at bounding box center [594, 387] width 584 height 59
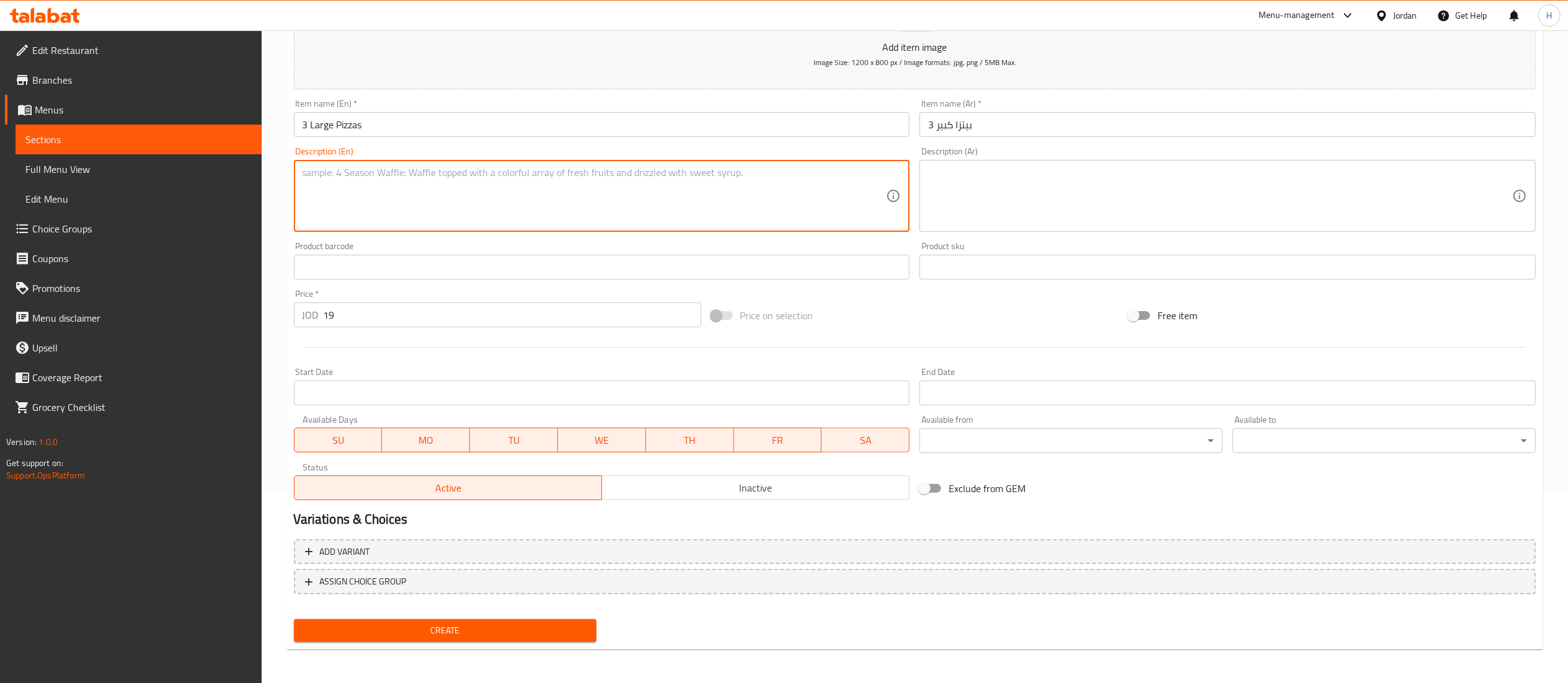
click at [476, 635] on span "Create" at bounding box center [446, 630] width 284 height 16
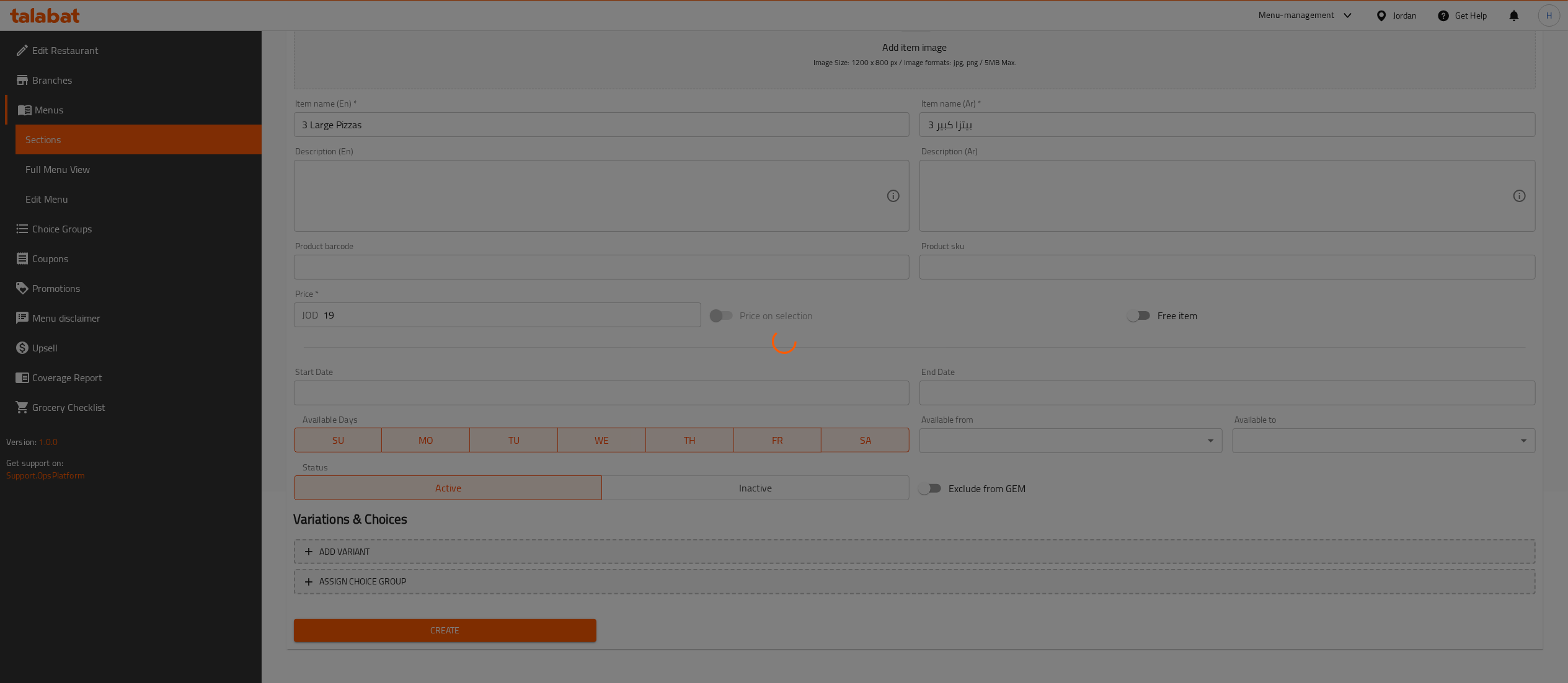
type input "0"
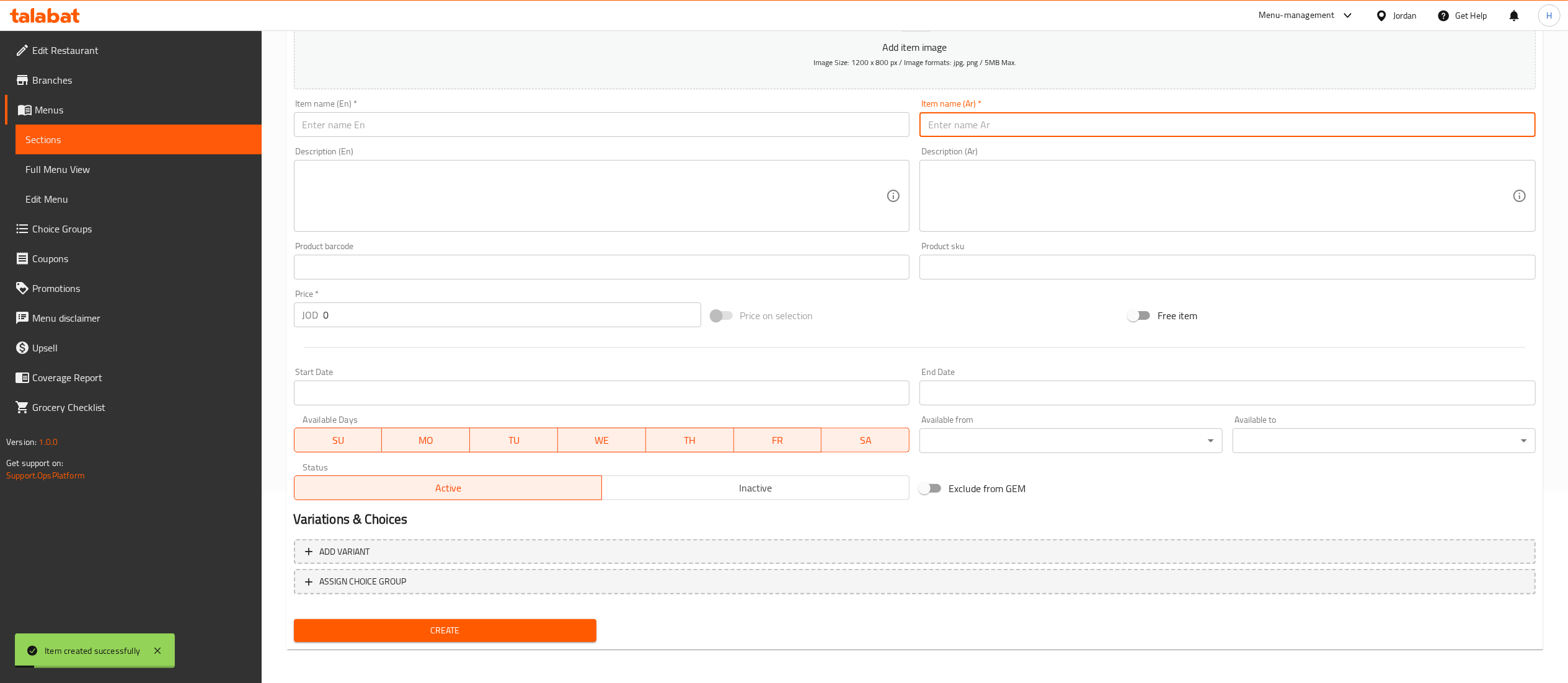
click at [1024, 126] on input "text" at bounding box center [1227, 124] width 616 height 25
type input "3"
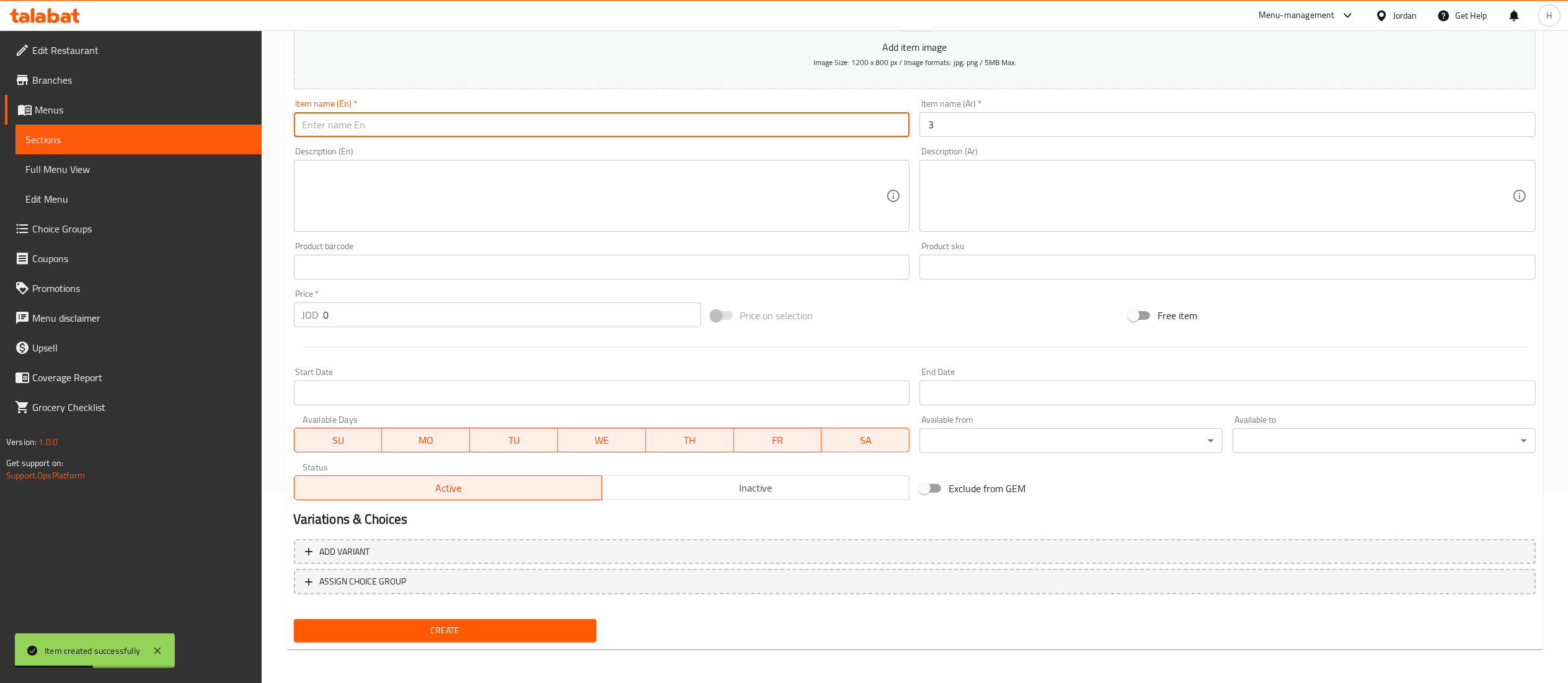
click at [797, 135] on input "text" at bounding box center [602, 124] width 616 height 25
type input "3 Medium Pizzas"
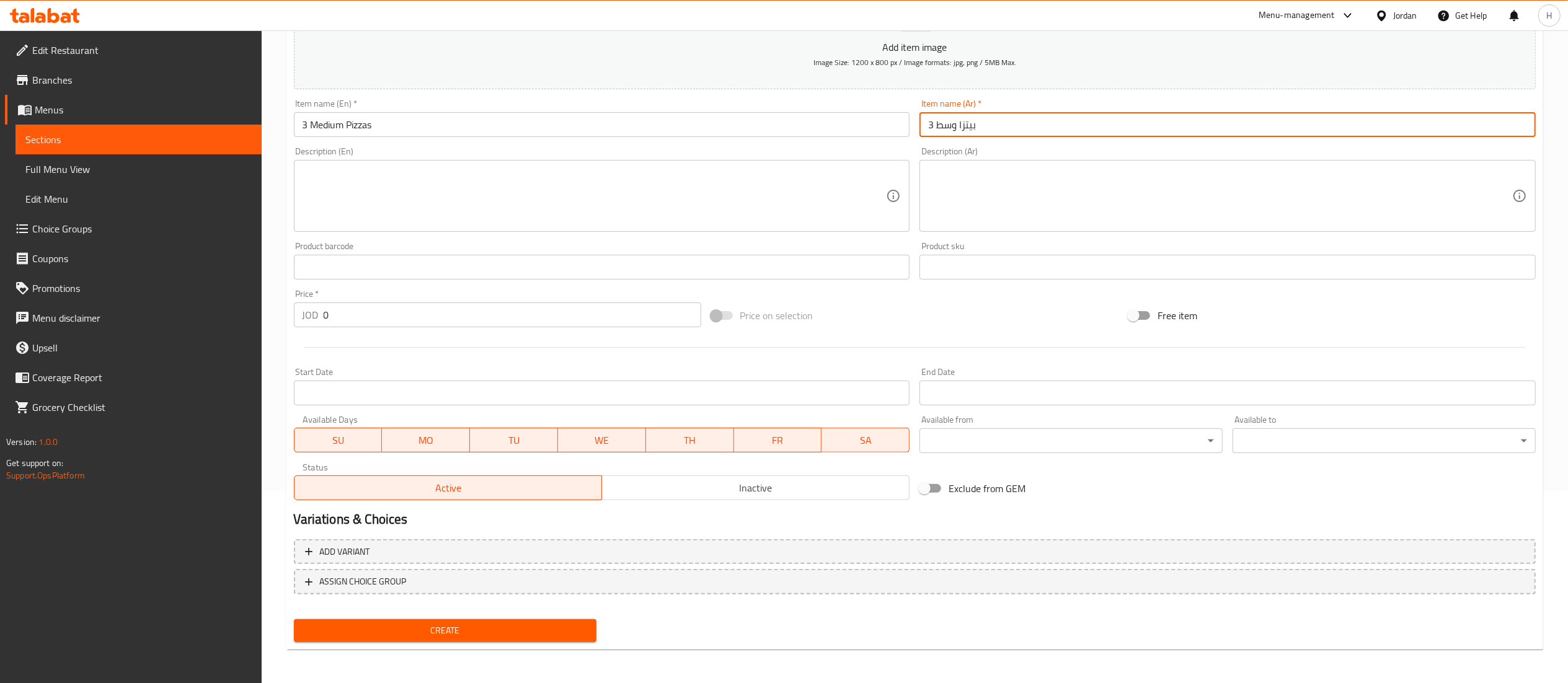
type input "3 بيتزا وسط"
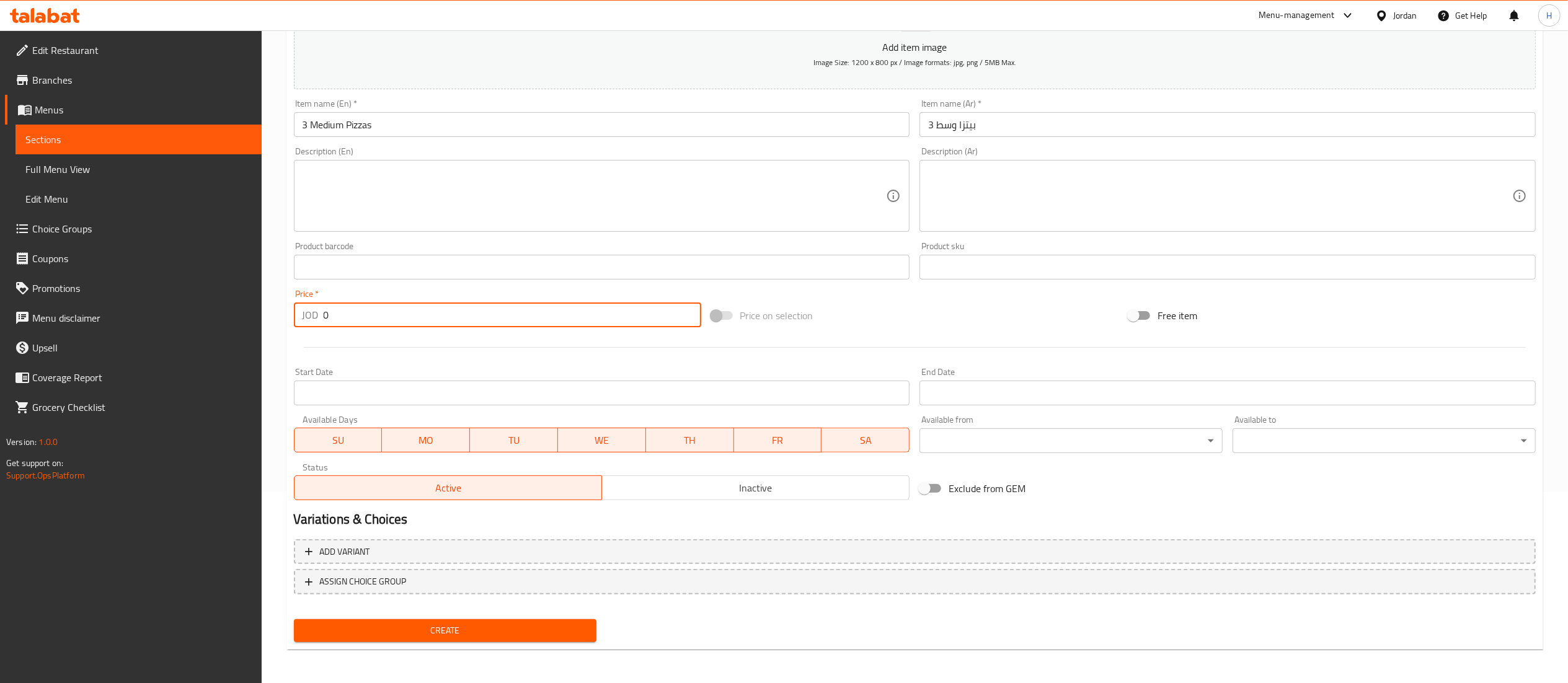
drag, startPoint x: 348, startPoint y: 317, endPoint x: 193, endPoint y: 283, distance: 158.7
click at [193, 283] on div "Edit Restaurant Branches Menus Sections Full Menu View Edit Menu Choice Groups …" at bounding box center [784, 261] width 1568 height 845
type input "13"
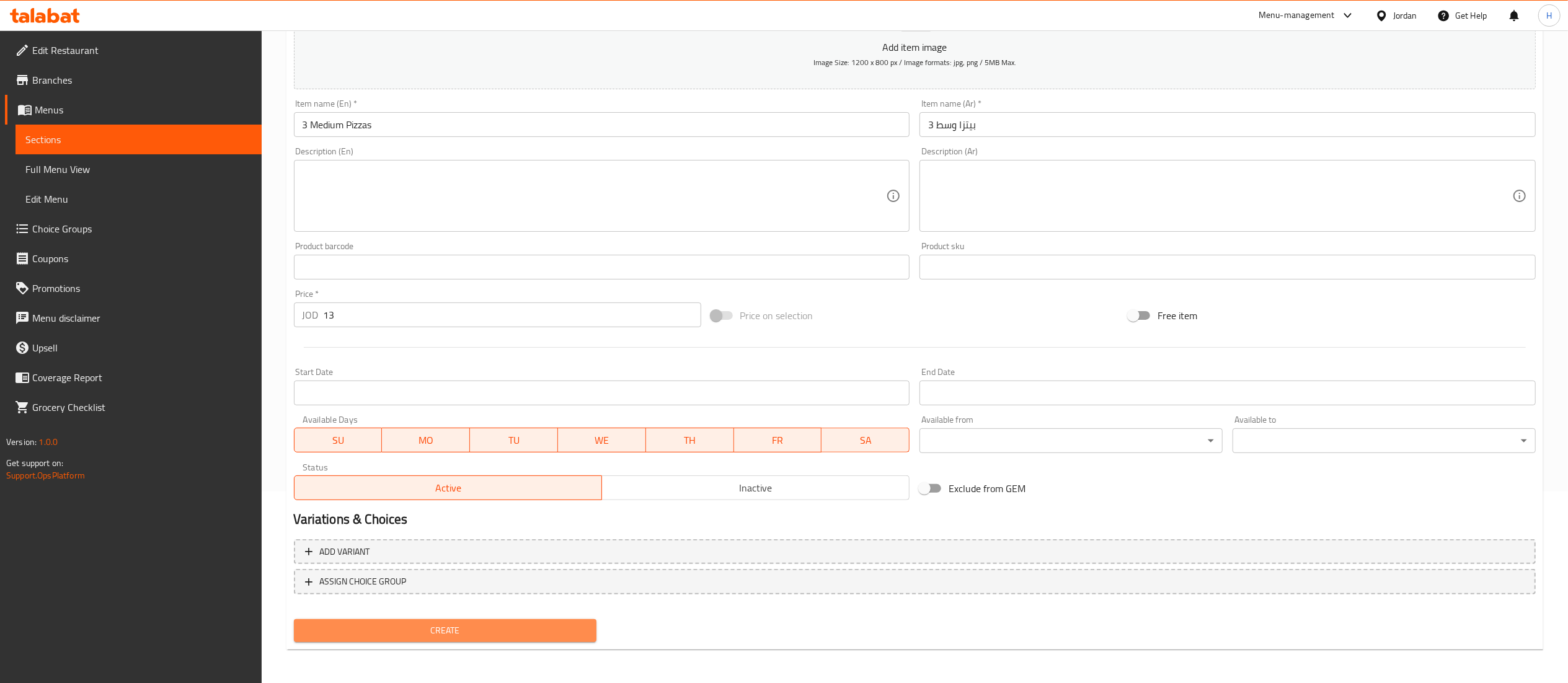
click at [489, 634] on span "Create" at bounding box center [446, 630] width 284 height 16
click at [489, 634] on div at bounding box center [784, 342] width 1568 height 683
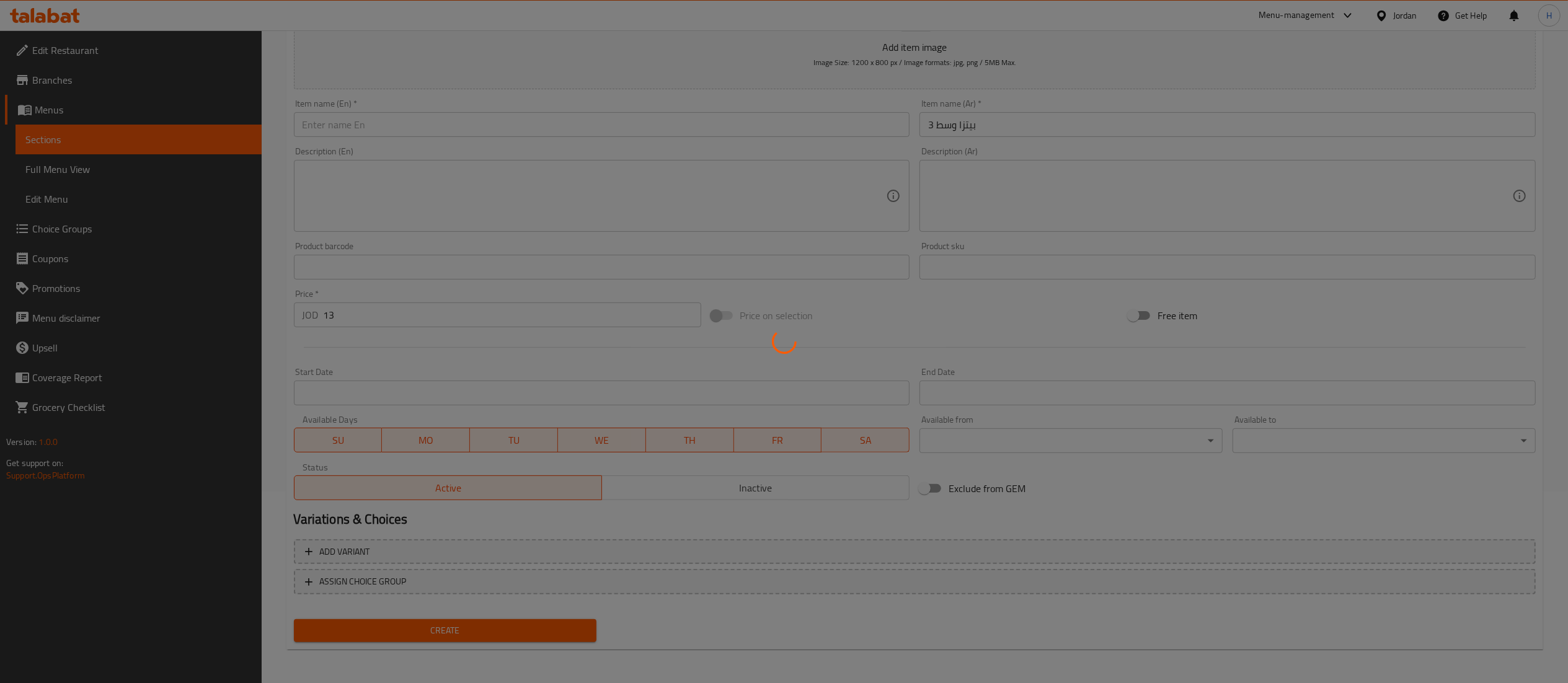
type input "0"
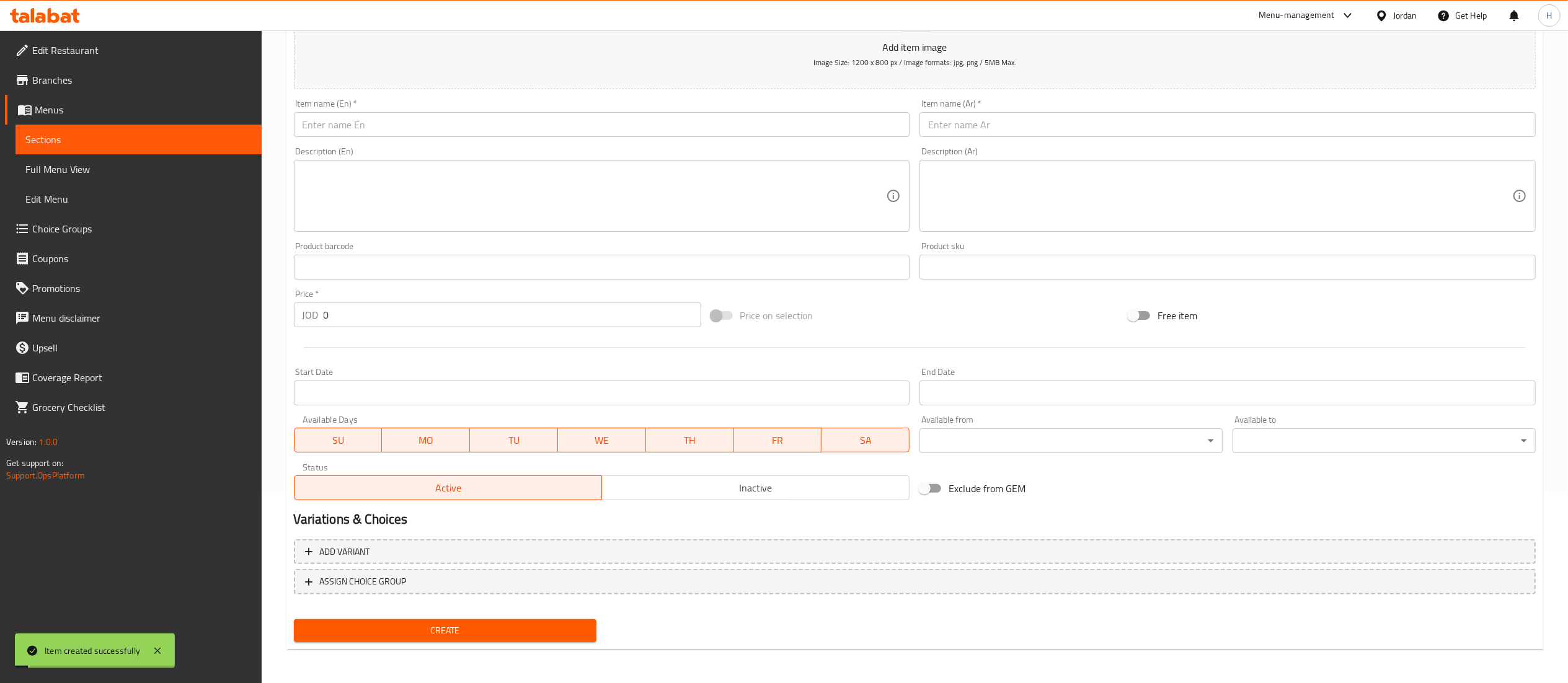
click at [643, 119] on input "text" at bounding box center [602, 124] width 616 height 25
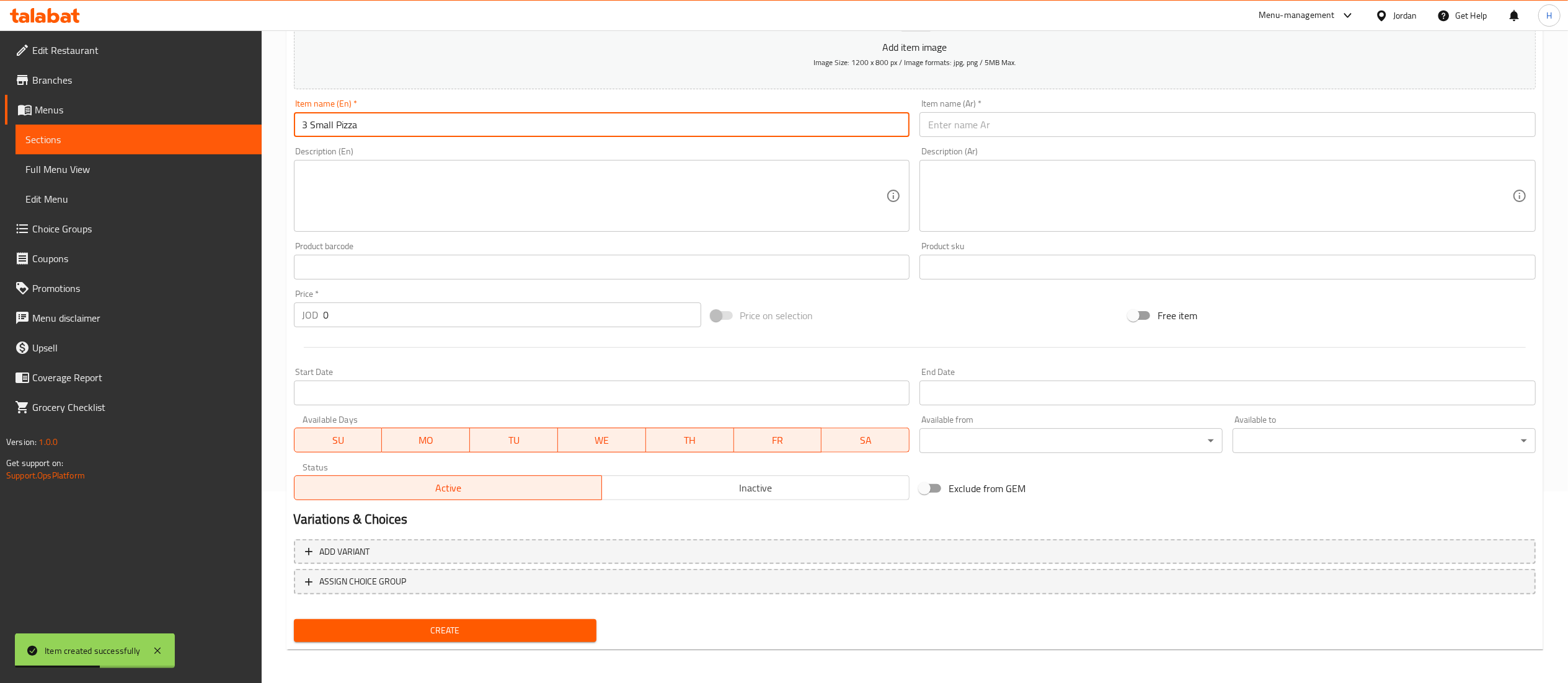
type input "3 Small Pizza"
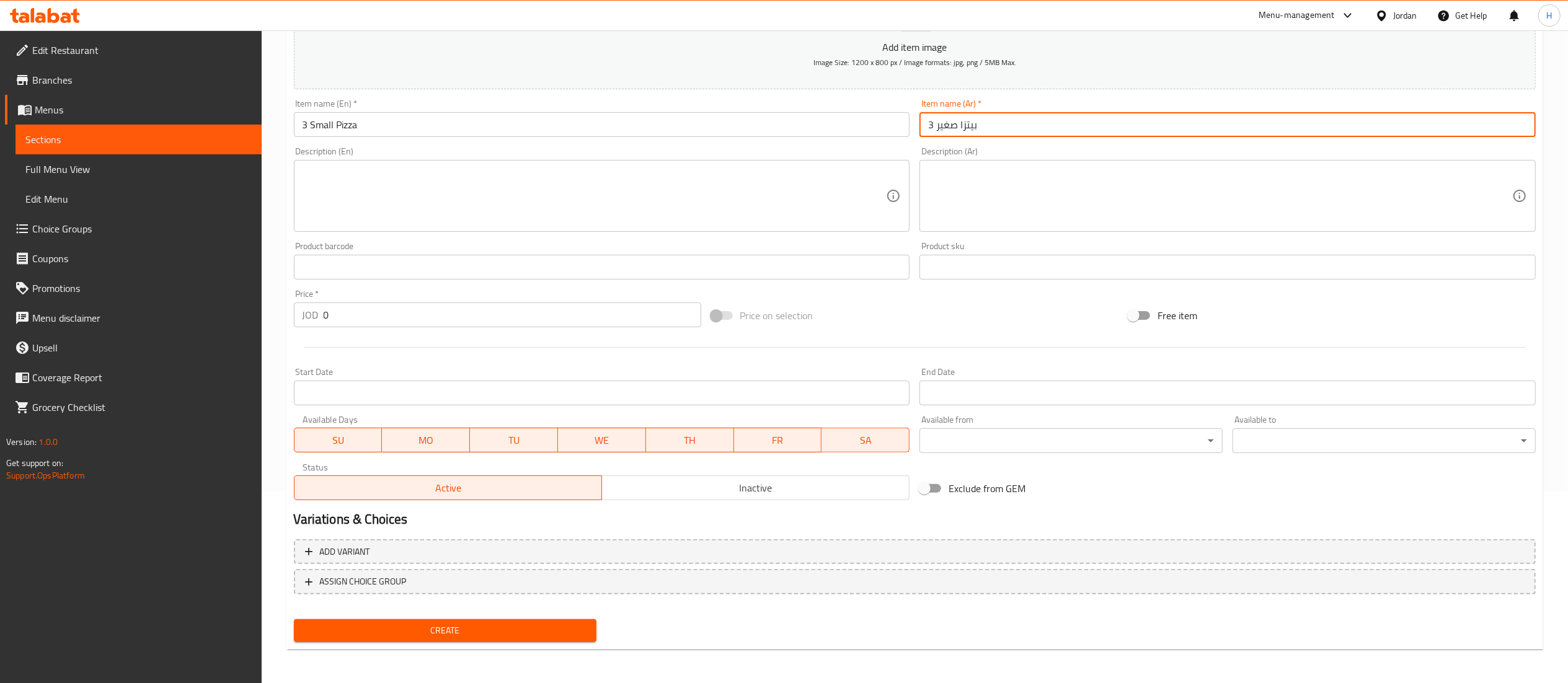
type input "3 بيتزا صغير"
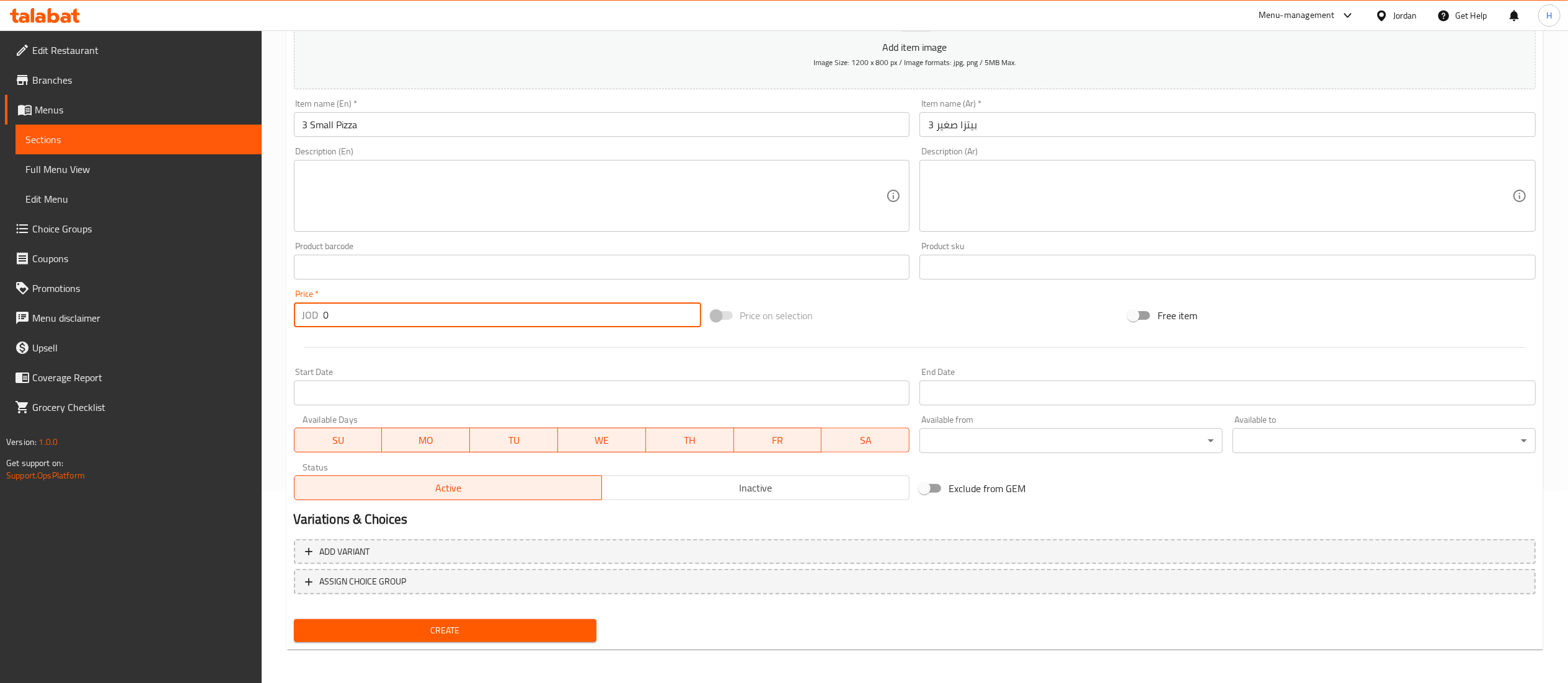
drag, startPoint x: 345, startPoint y: 322, endPoint x: 293, endPoint y: 322, distance: 52.0
click at [293, 322] on div "Price   * JOD 0 Price *" at bounding box center [497, 308] width 417 height 47
type input "9"
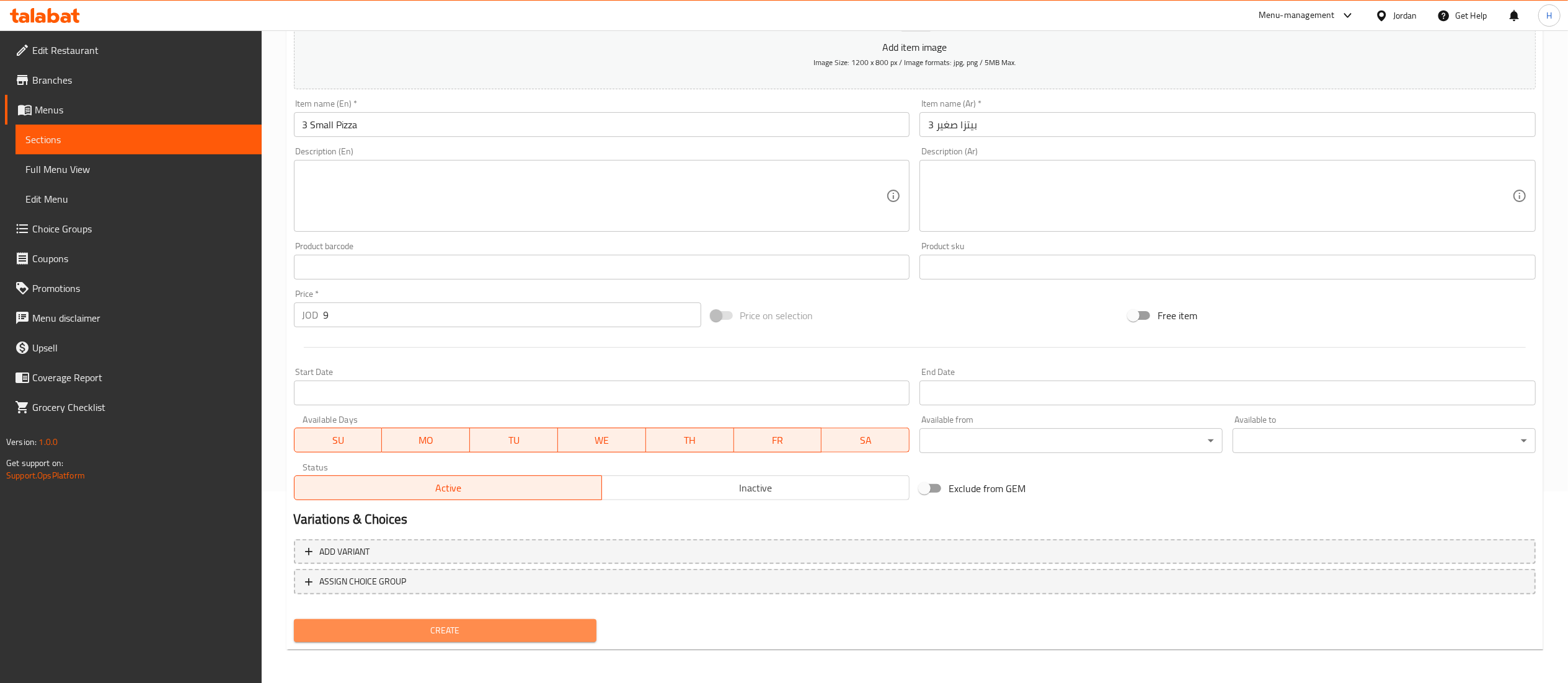
click at [447, 629] on span "Create" at bounding box center [446, 630] width 284 height 16
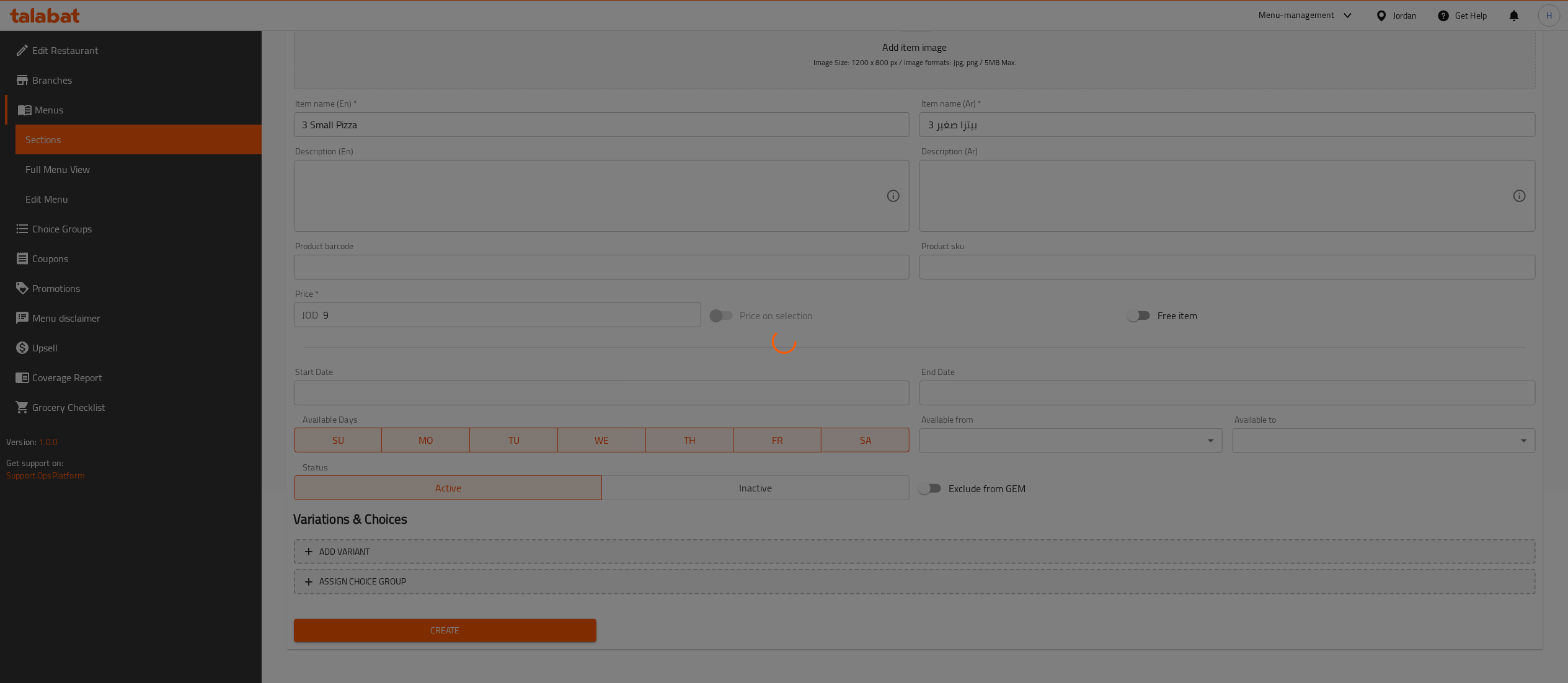
type input "0"
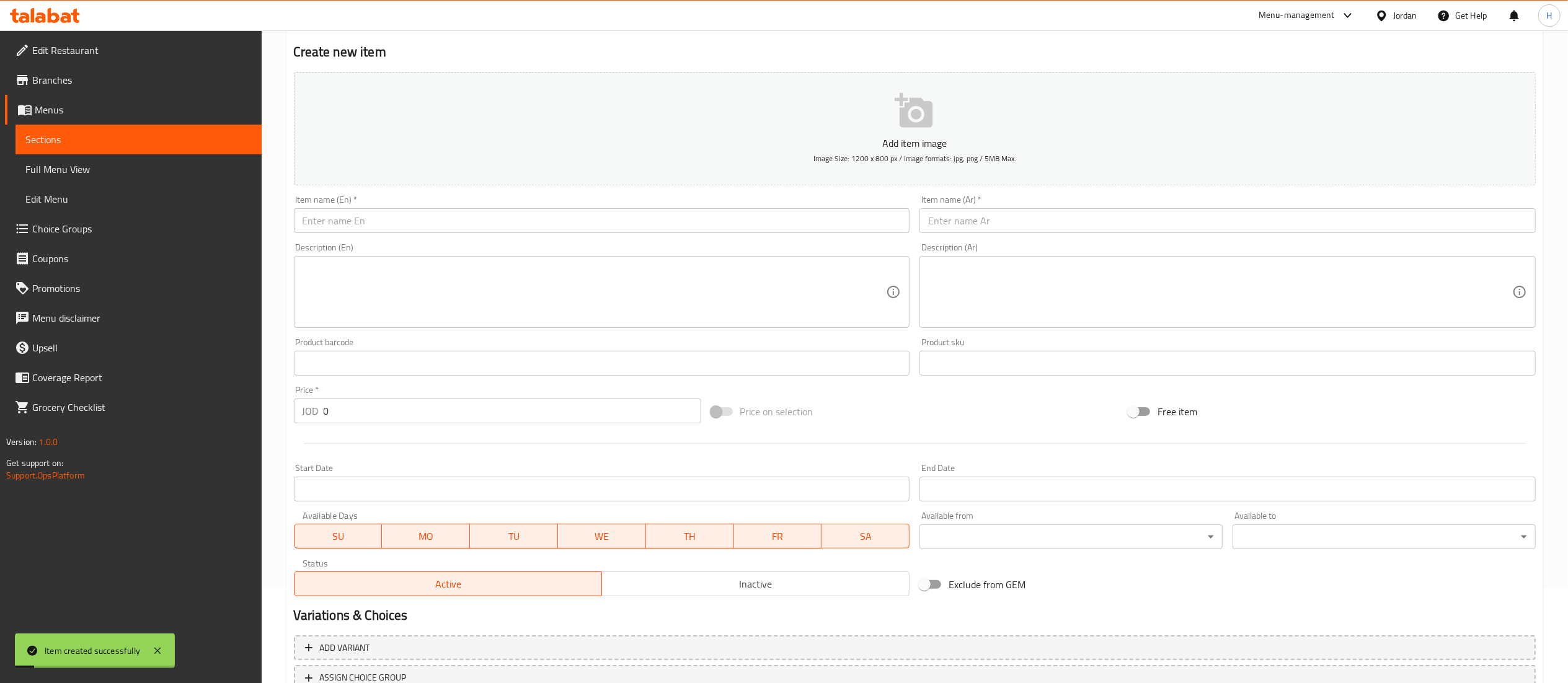
scroll to position [0, 0]
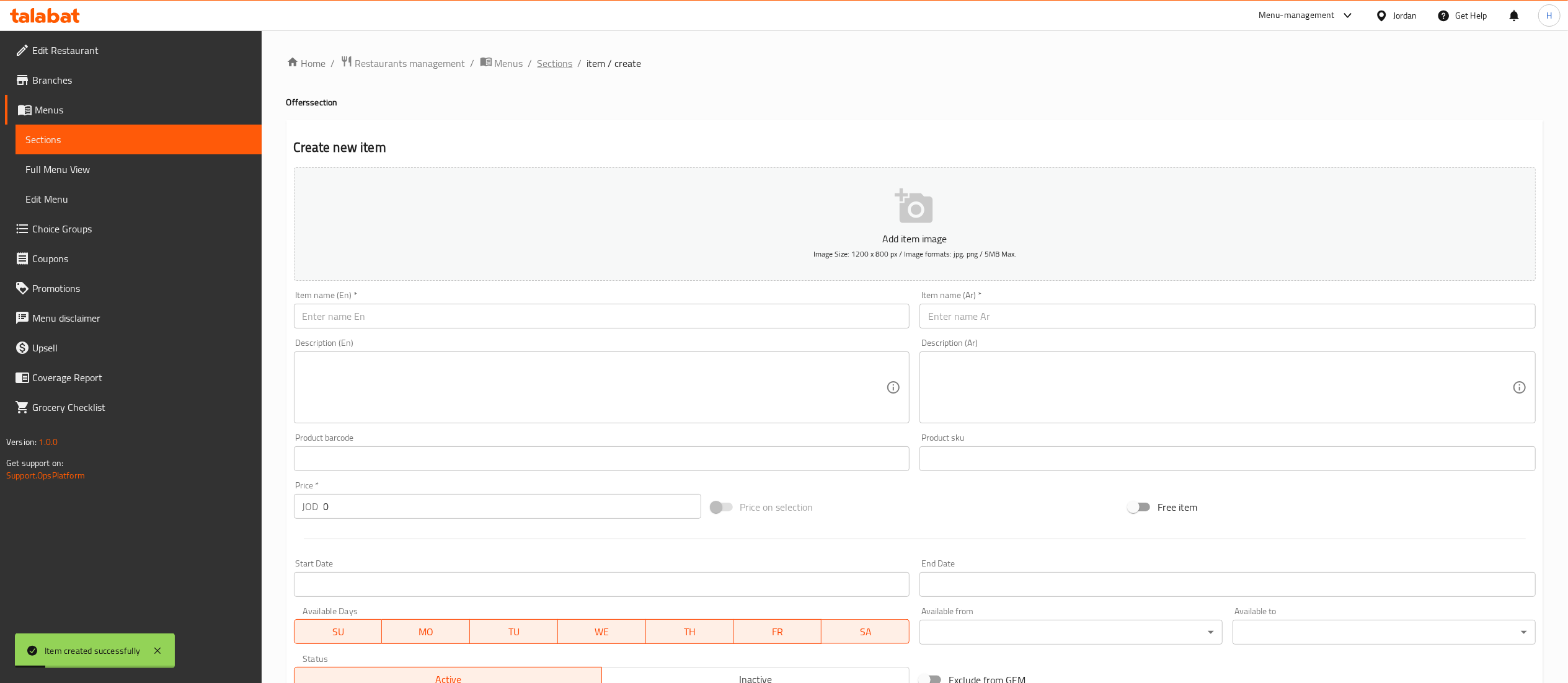
click at [551, 57] on span "Sections" at bounding box center [555, 63] width 35 height 15
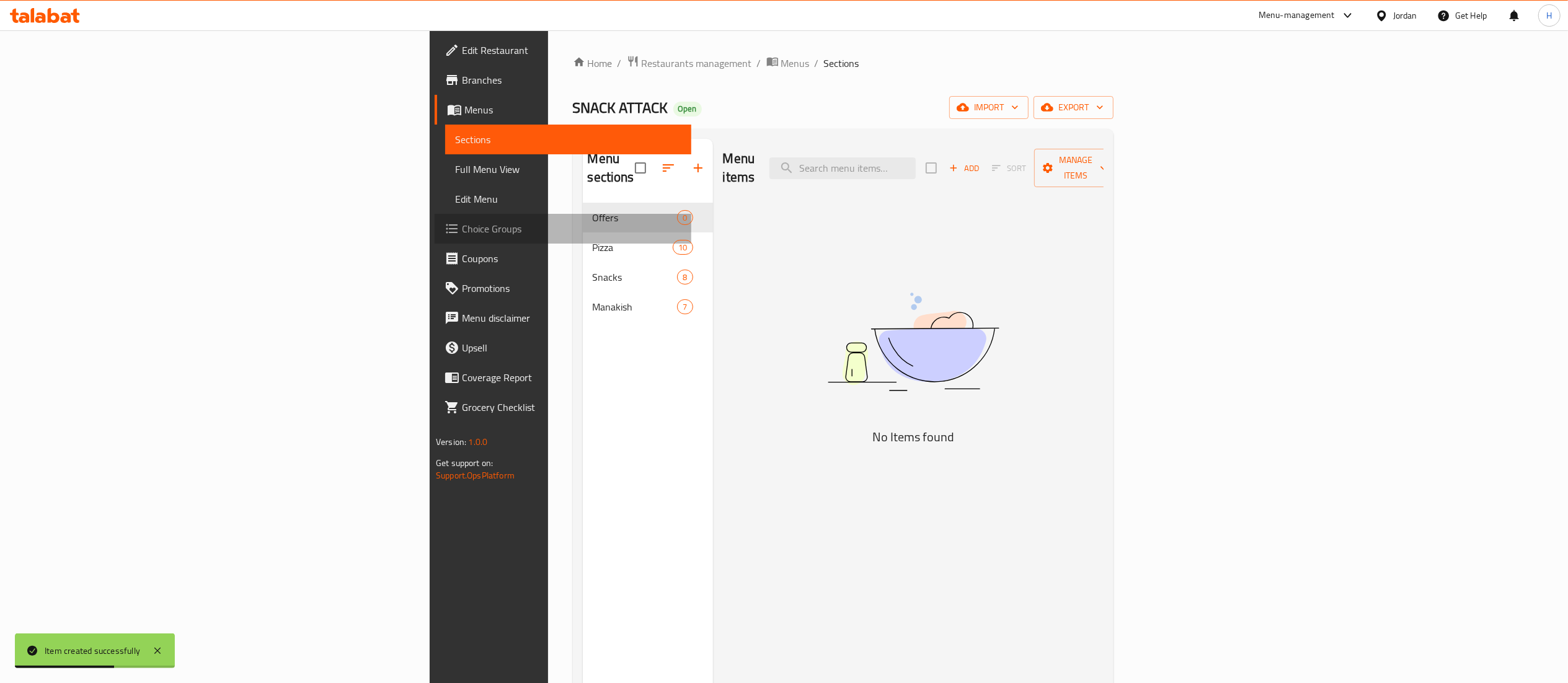
click at [462, 225] on span "Choice Groups" at bounding box center [571, 228] width 219 height 15
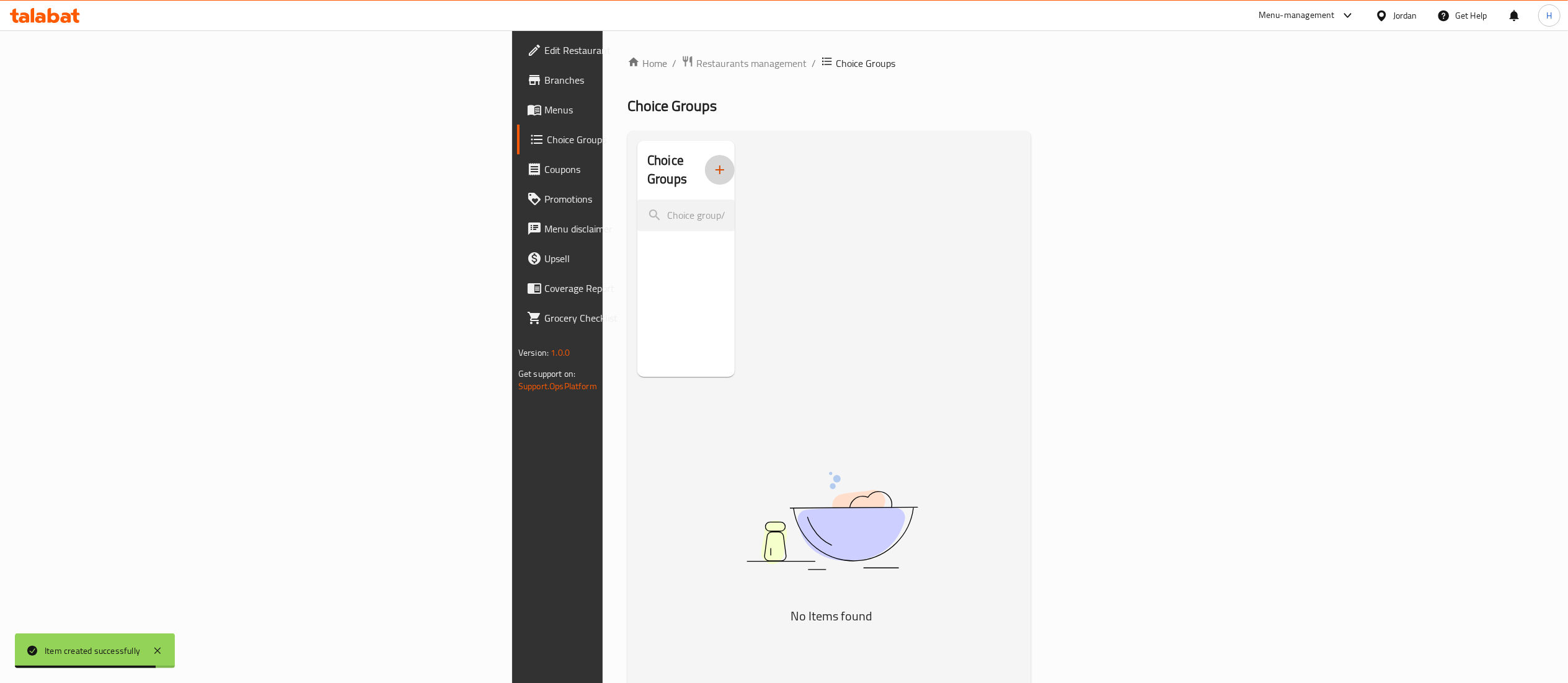
click at [712, 162] on icon "button" at bounding box center [720, 170] width 15 height 15
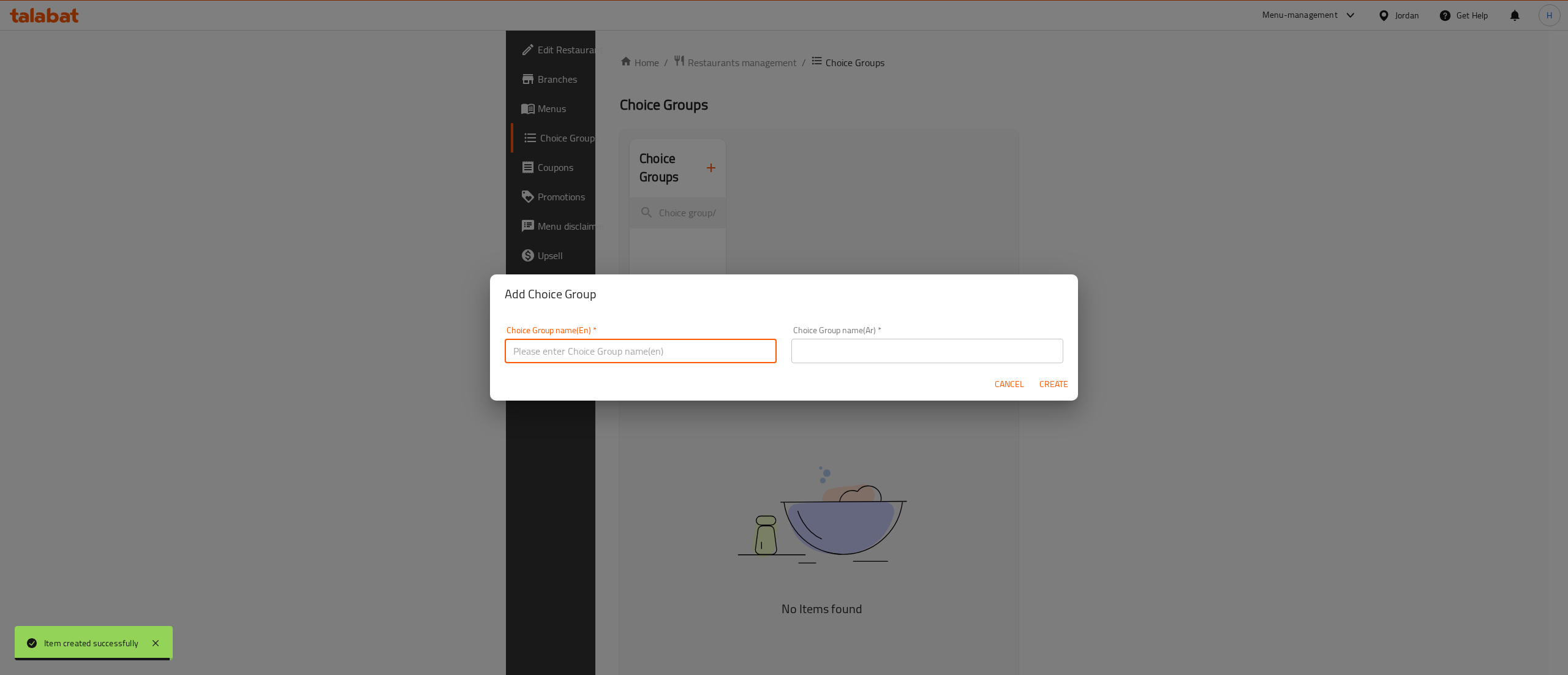
click at [559, 339] on input "text" at bounding box center [640, 351] width 272 height 25
type input "Your Choice of Pizza"
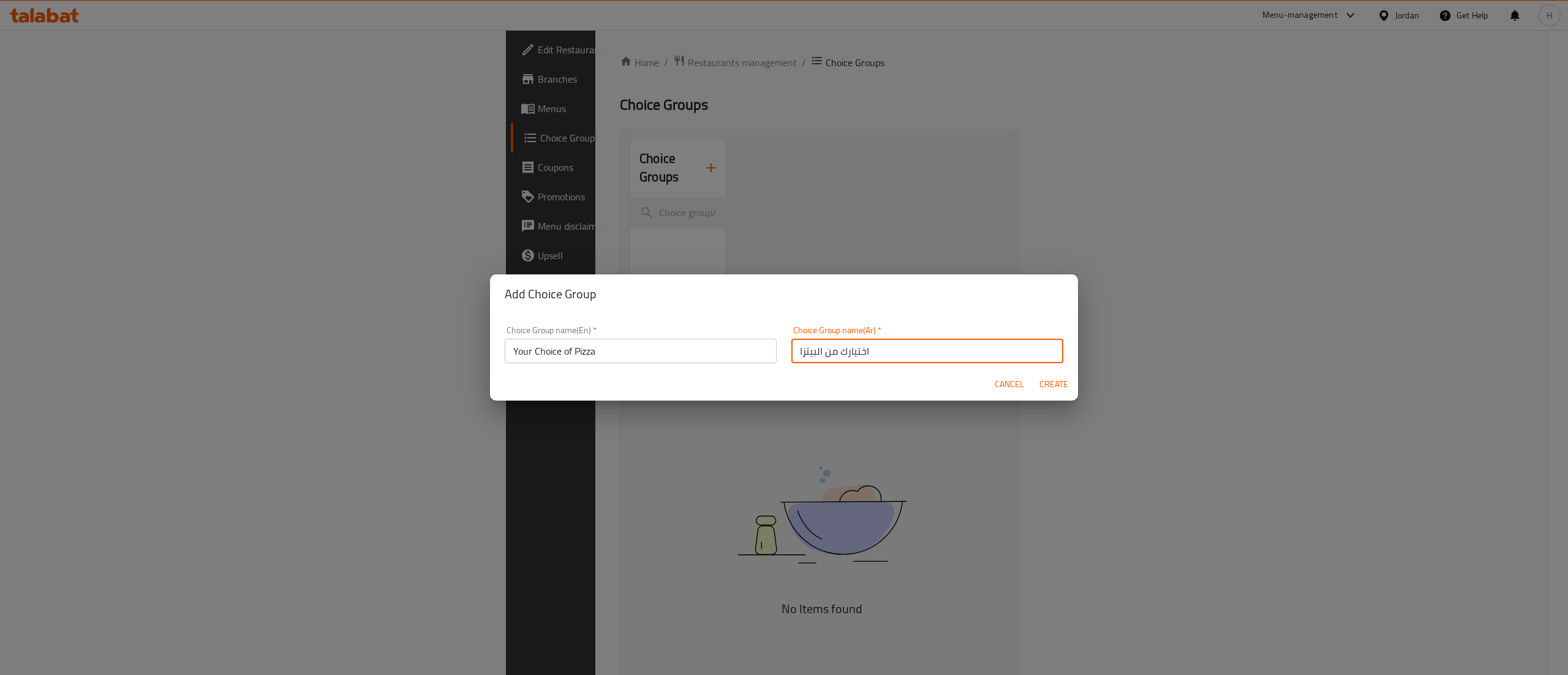
type input "اختيارك من البيتزا"
click at [1034, 373] on button "Create" at bounding box center [1053, 384] width 39 height 22
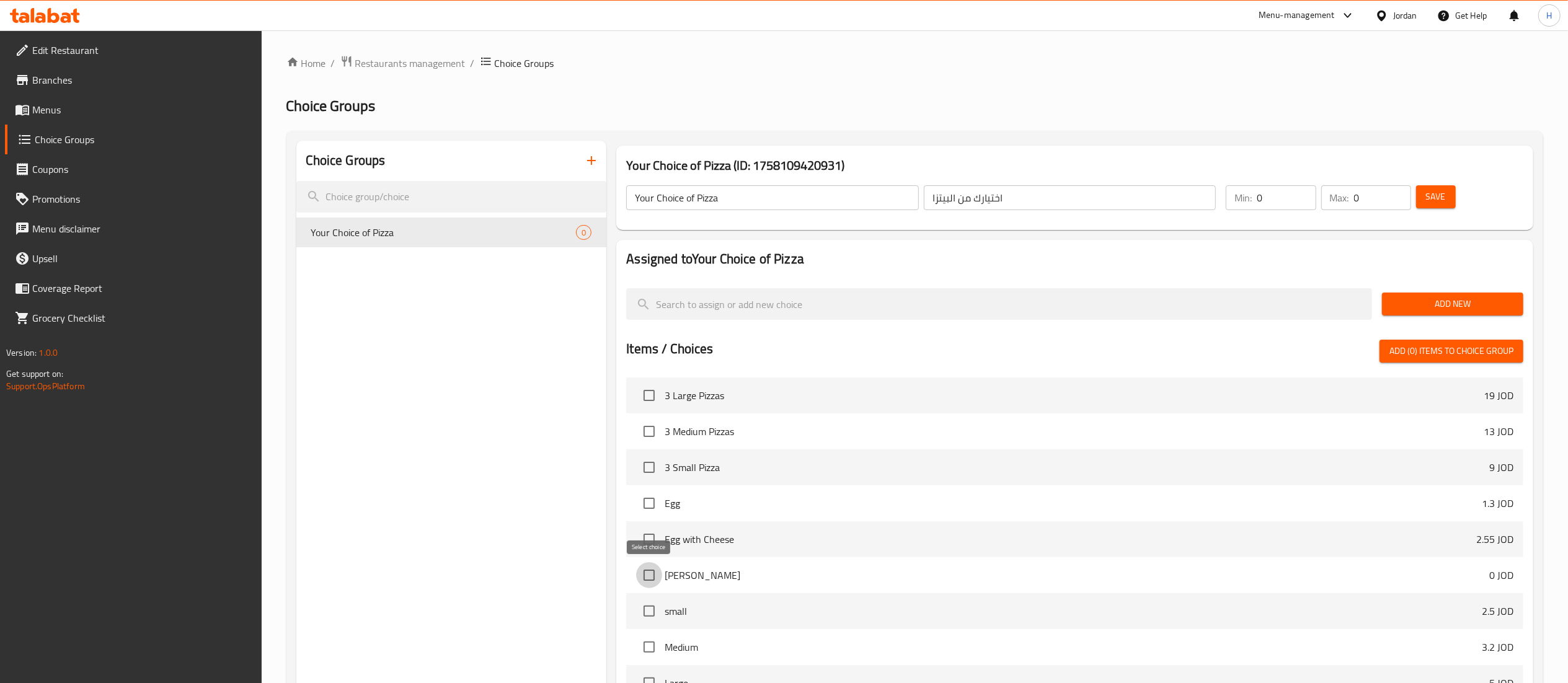
click at [643, 577] on input "checkbox" at bounding box center [649, 574] width 26 height 26
checkbox input "true"
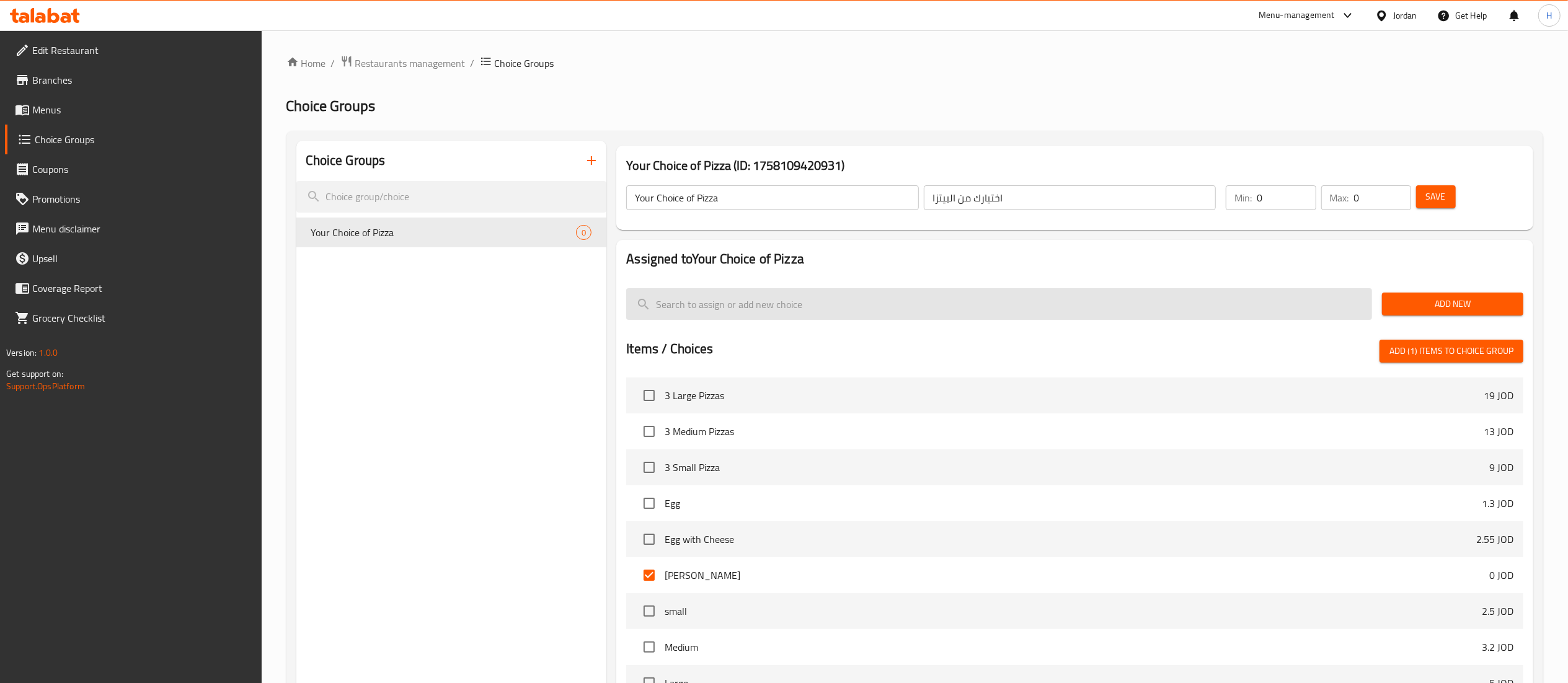
click at [707, 311] on input "search" at bounding box center [999, 304] width 746 height 32
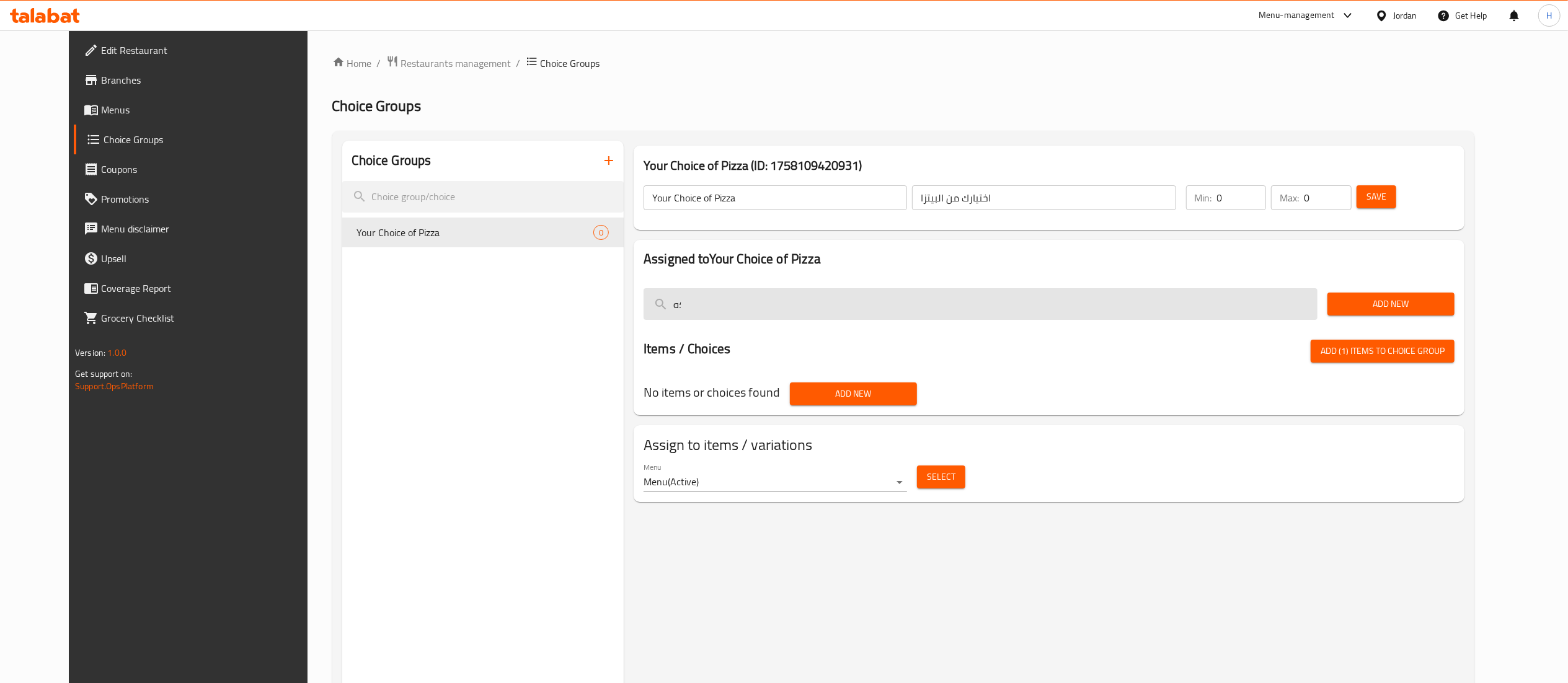
type input "؛"
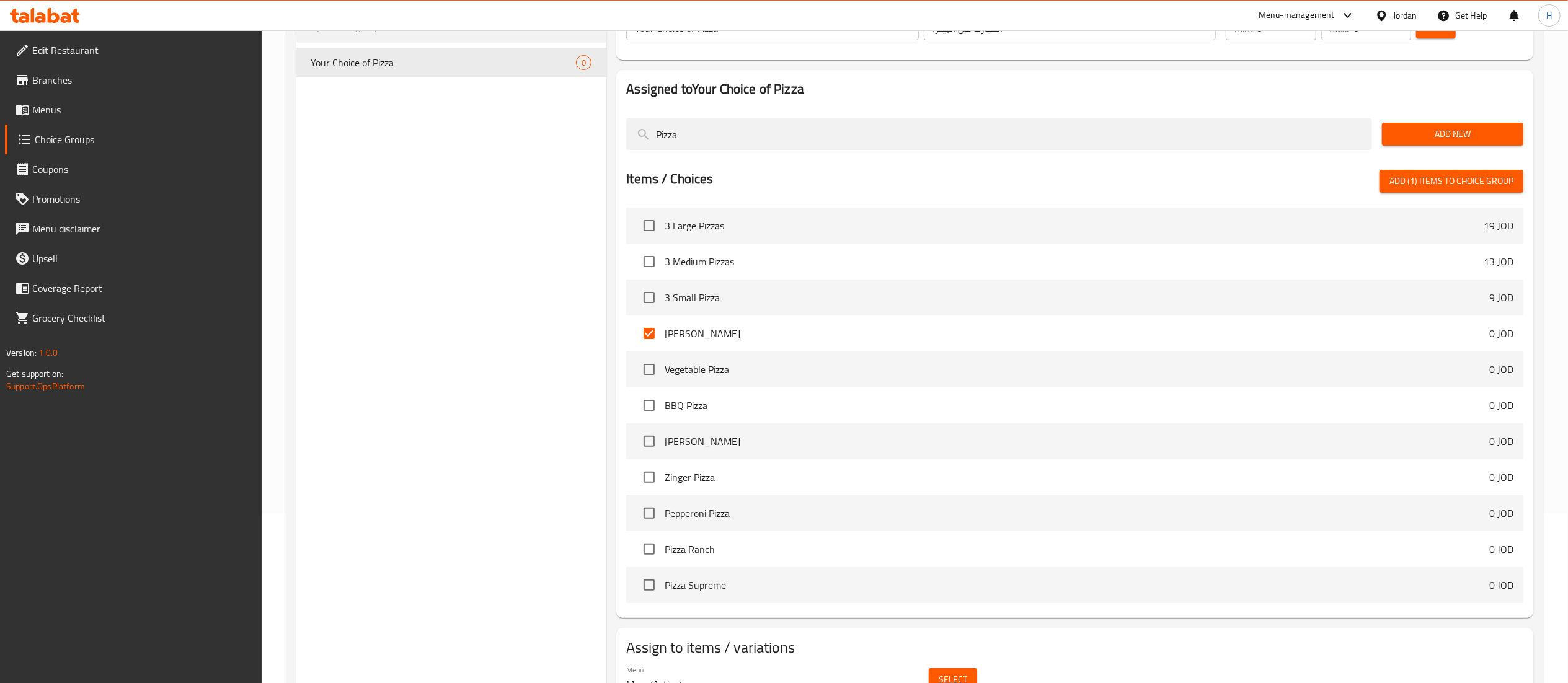
scroll to position [231, 0]
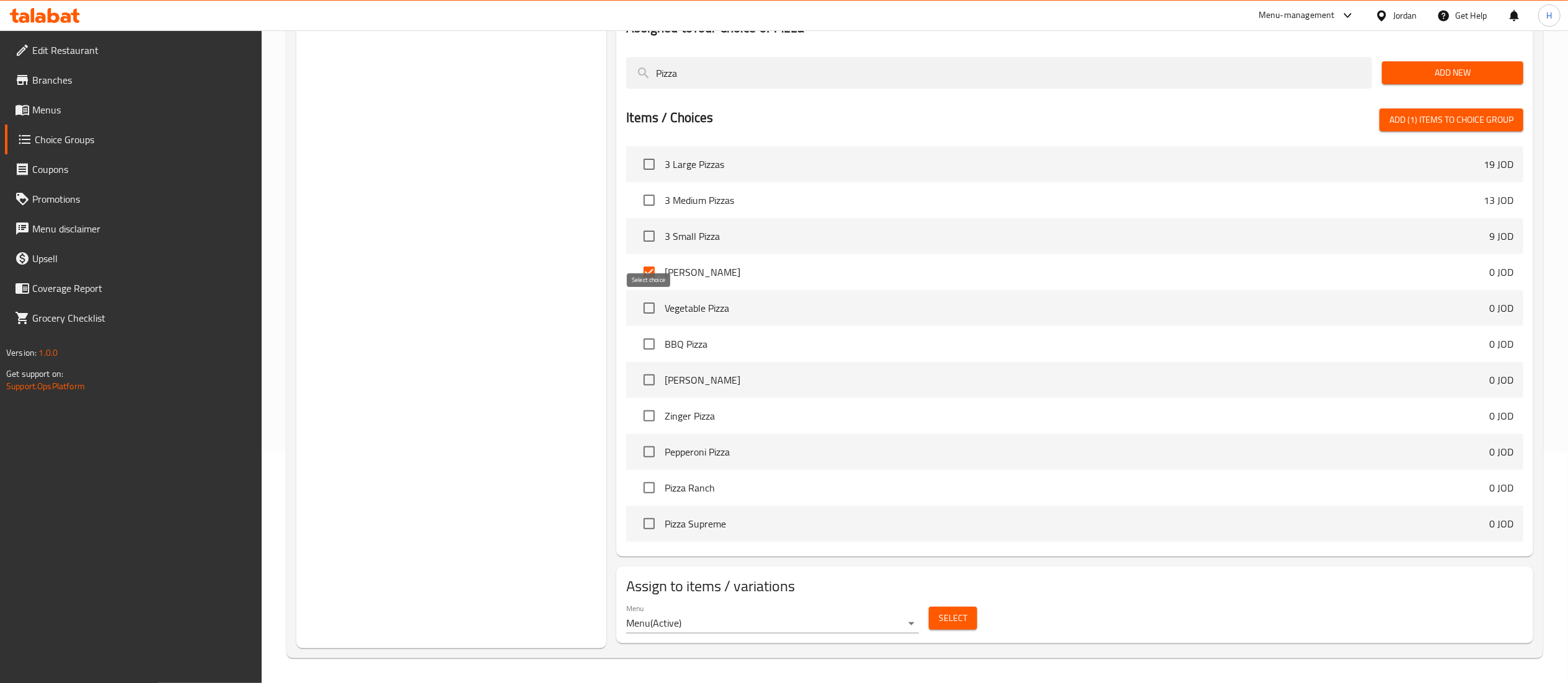
type input "Pizza"
click at [649, 311] on input "checkbox" at bounding box center [649, 308] width 26 height 26
checkbox input "true"
click at [652, 339] on input "checkbox" at bounding box center [649, 344] width 26 height 26
checkbox input "true"
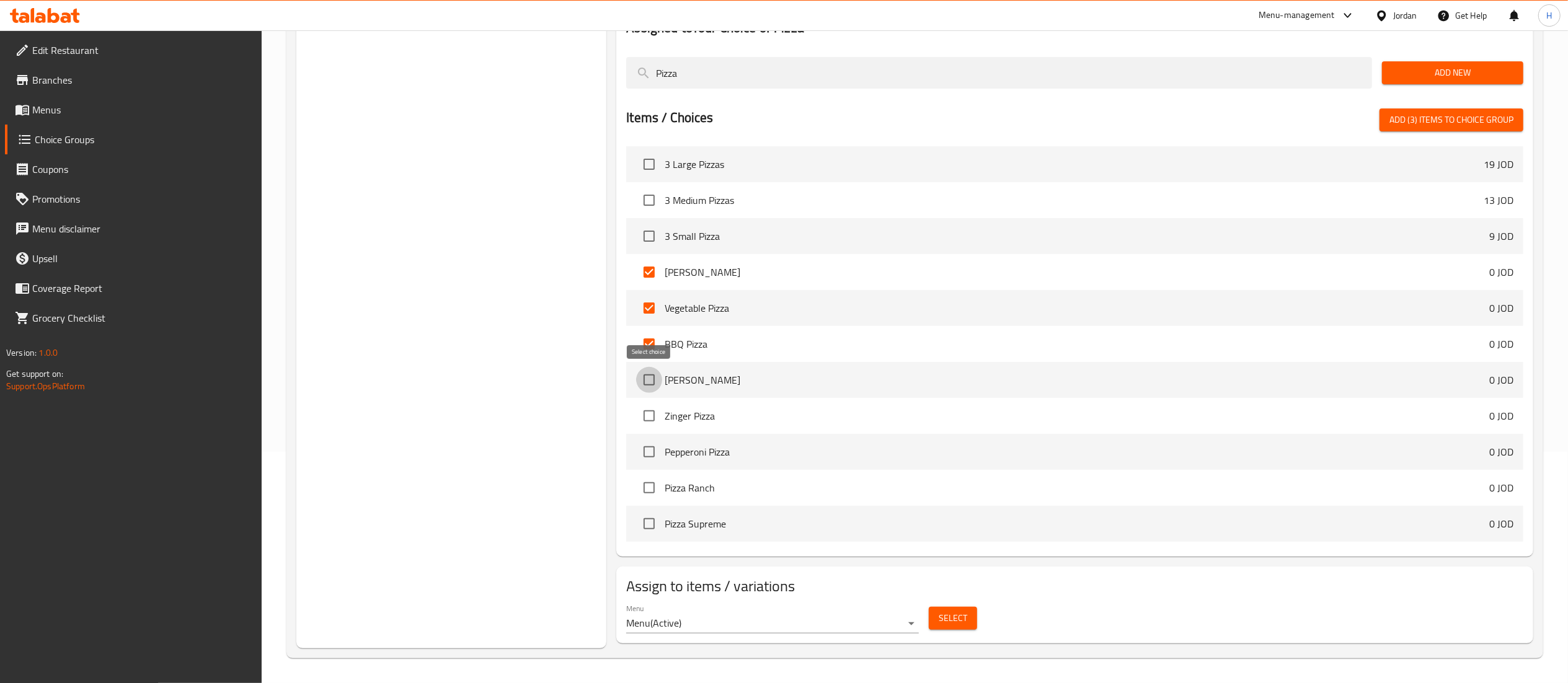
drag, startPoint x: 648, startPoint y: 384, endPoint x: 649, endPoint y: 410, distance: 26.0
click at [648, 386] on input "checkbox" at bounding box center [649, 380] width 26 height 26
checkbox input "true"
drag, startPoint x: 649, startPoint y: 415, endPoint x: 649, endPoint y: 433, distance: 18.0
click at [649, 416] on input "checkbox" at bounding box center [649, 415] width 26 height 26
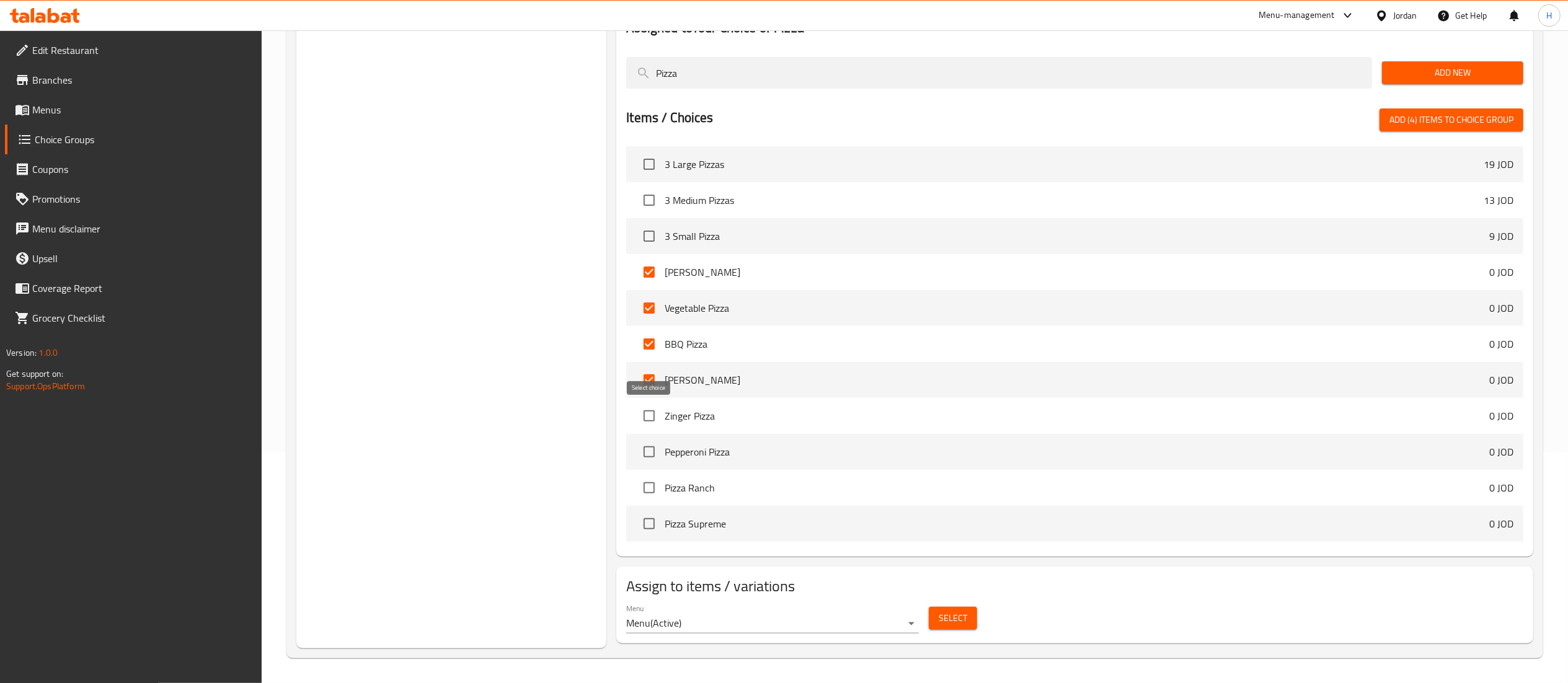
checkbox input "true"
click at [647, 458] on input "checkbox" at bounding box center [649, 452] width 26 height 26
checkbox input "true"
drag, startPoint x: 646, startPoint y: 488, endPoint x: 646, endPoint y: 497, distance: 9.0
click at [646, 489] on input "checkbox" at bounding box center [649, 488] width 26 height 26
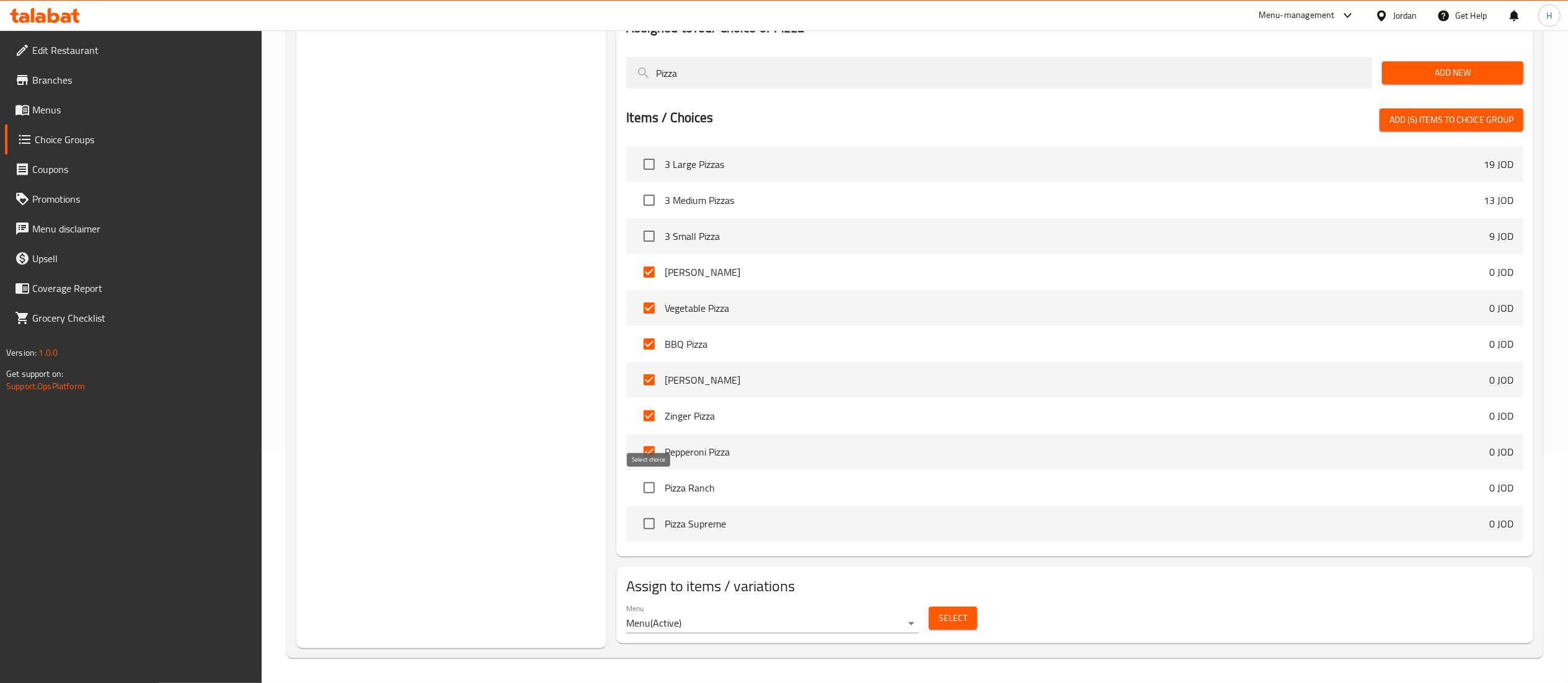
checkbox input "true"
click at [646, 525] on input "checkbox" at bounding box center [649, 523] width 26 height 26
checkbox input "true"
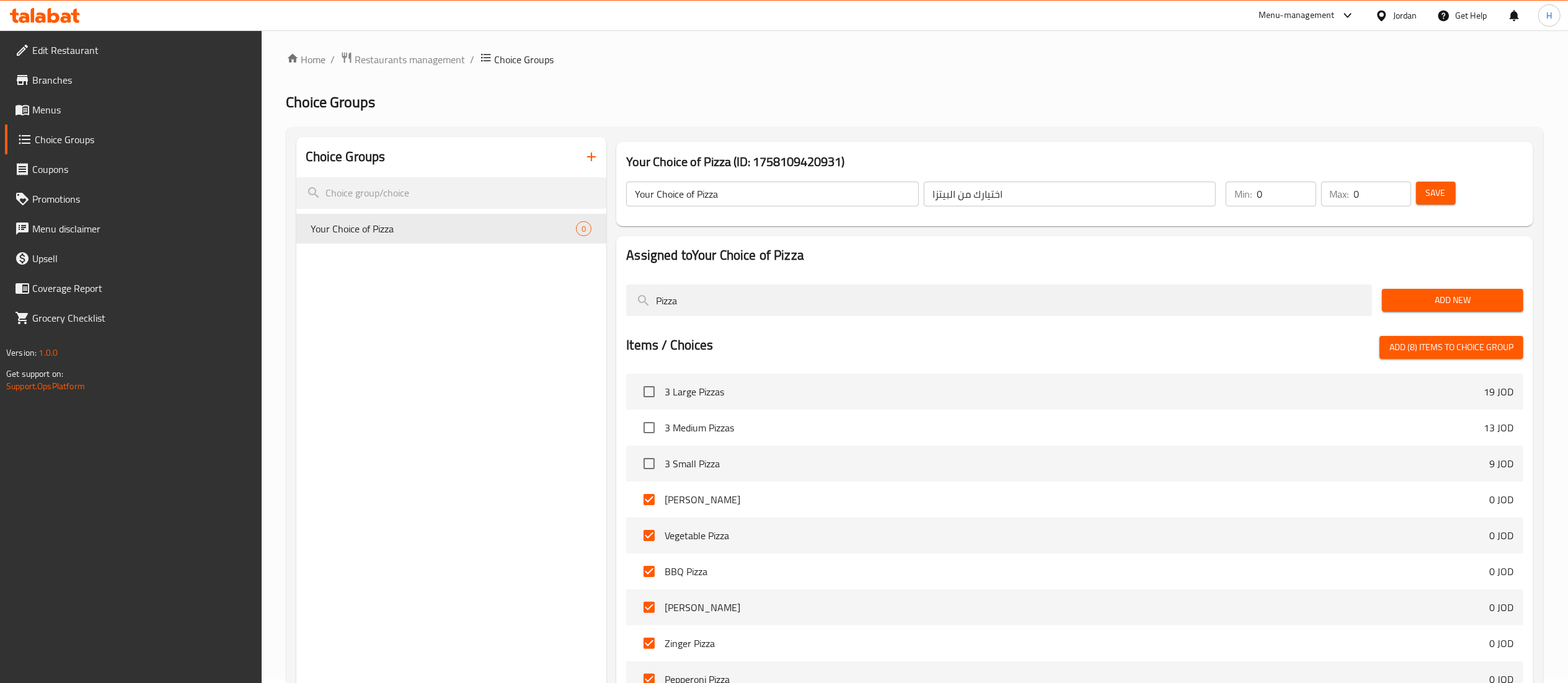
scroll to position [0, 0]
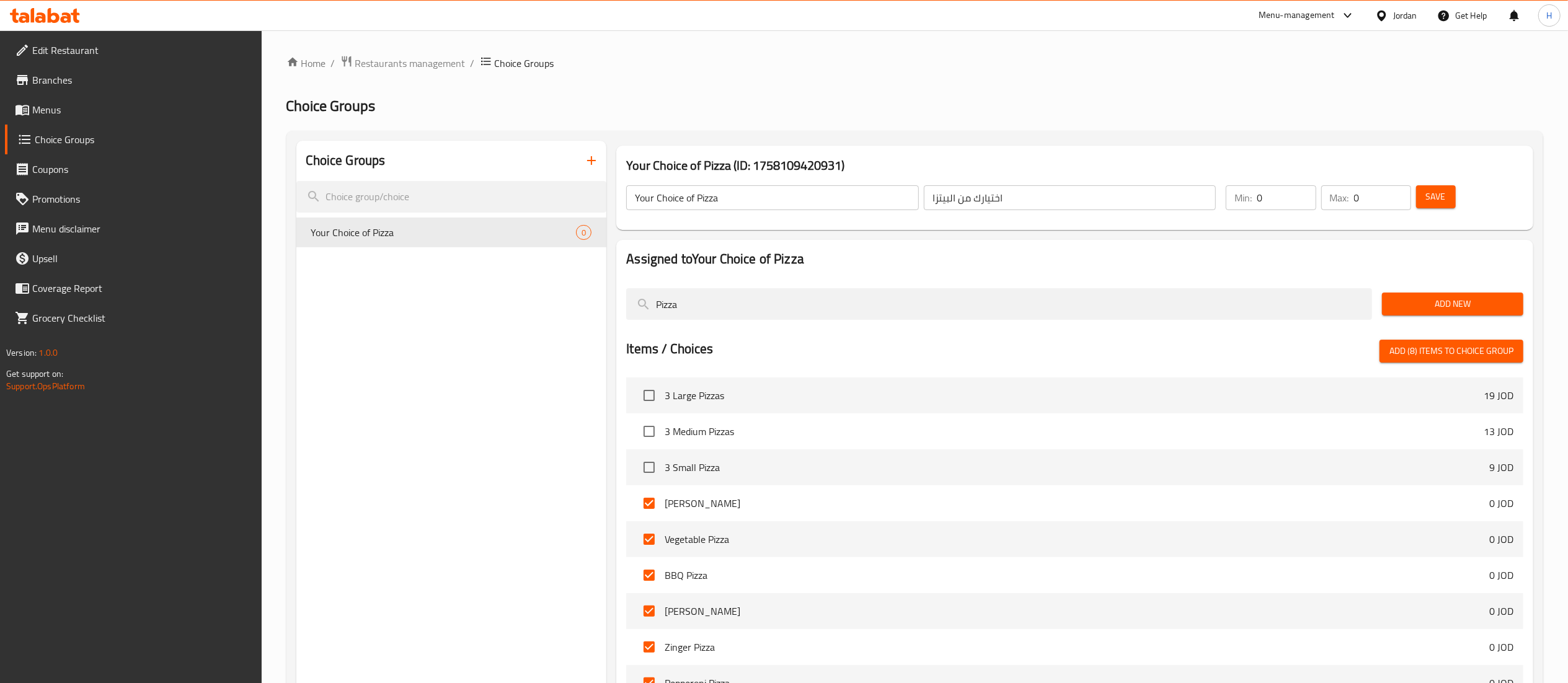
click at [1427, 354] on span "Add (8) items to choice group" at bounding box center [1451, 351] width 124 height 16
checkbox input "false"
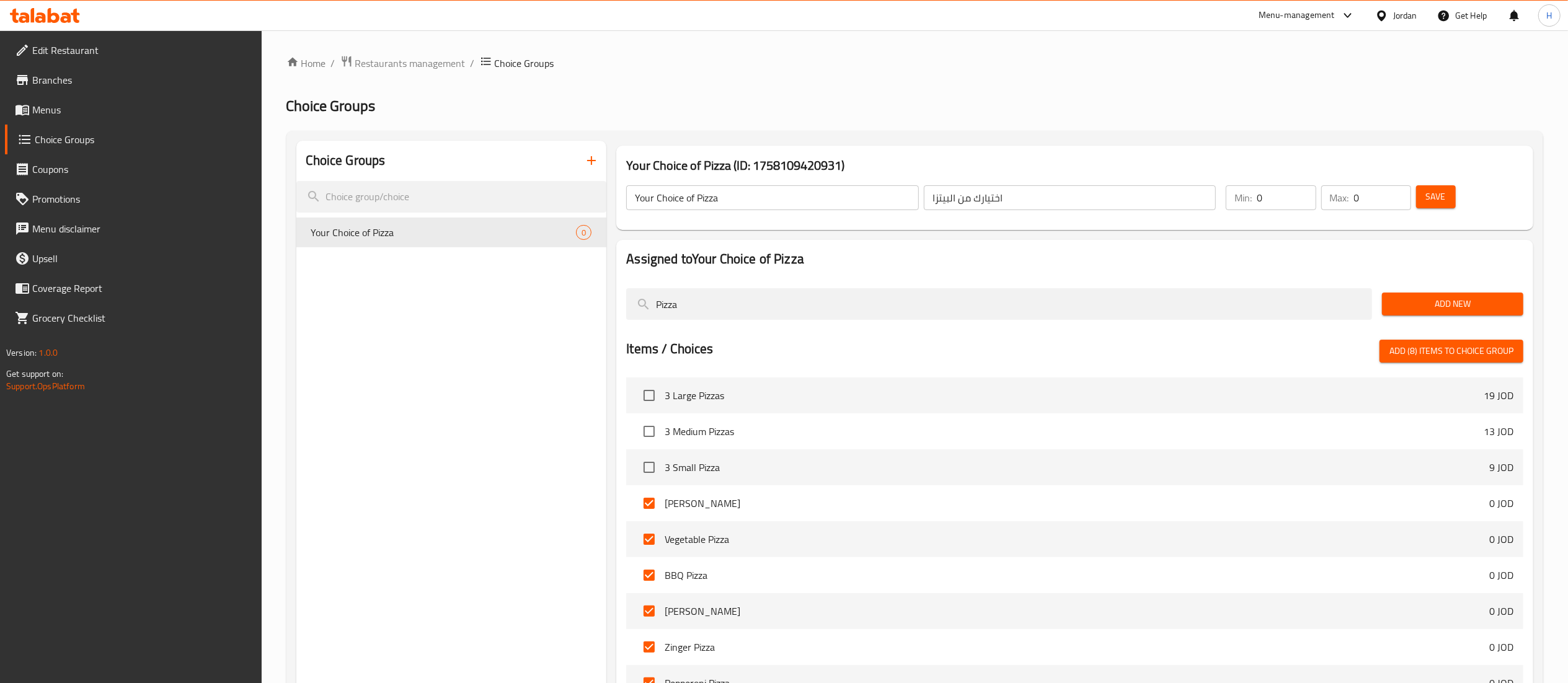
checkbox input "false"
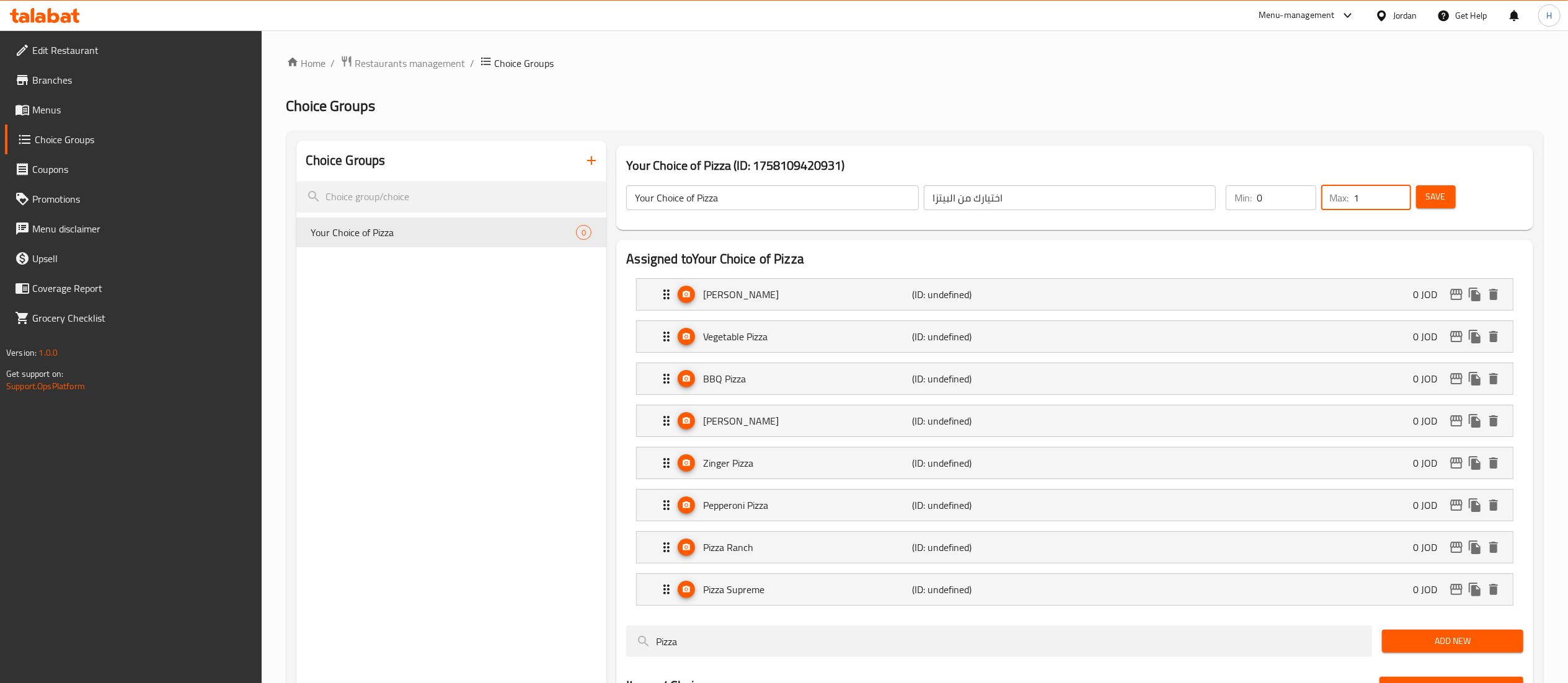
click at [1398, 193] on input "1" at bounding box center [1382, 198] width 57 height 25
click at [1398, 193] on input "2" at bounding box center [1382, 198] width 57 height 25
type input "3"
click at [1399, 190] on input "3" at bounding box center [1382, 198] width 57 height 25
click at [1303, 190] on input "1" at bounding box center [1286, 198] width 59 height 25
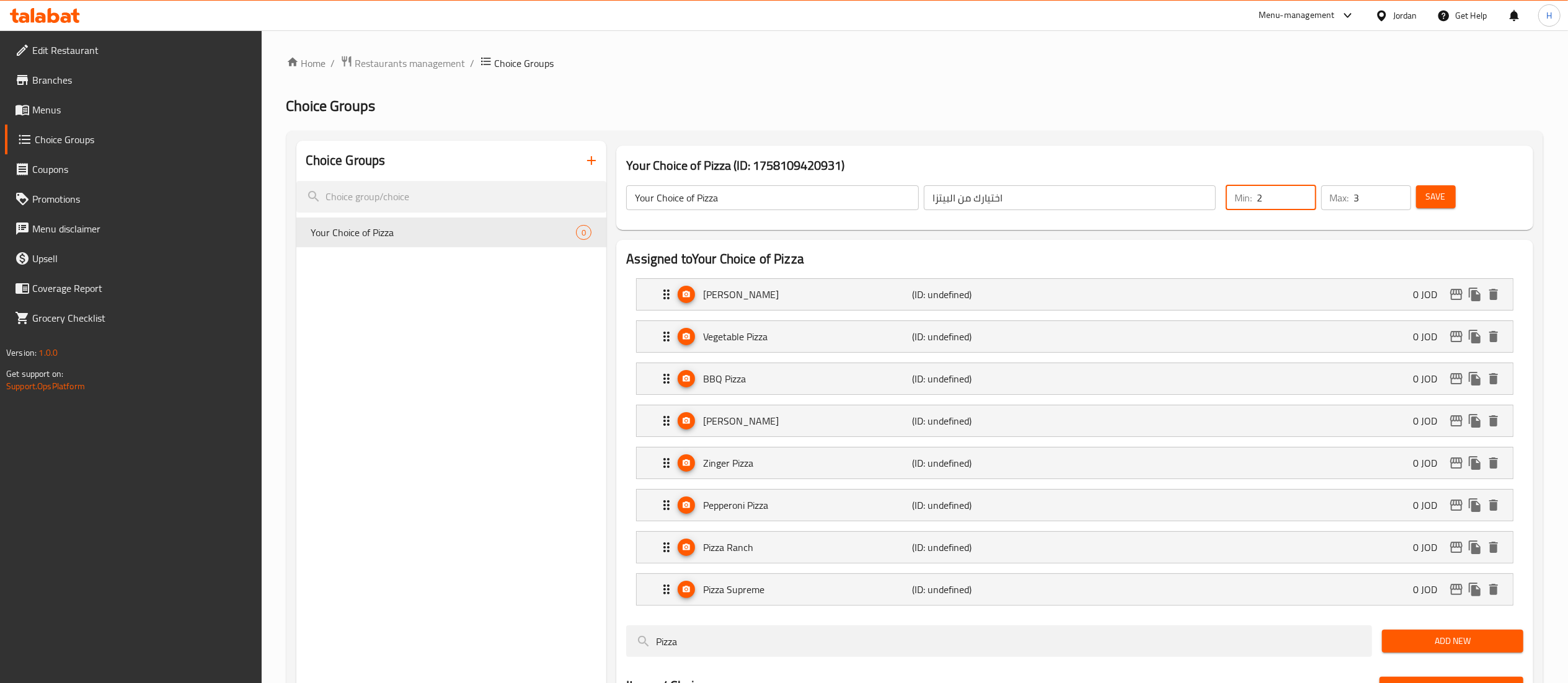
click at [1303, 190] on input "2" at bounding box center [1286, 198] width 59 height 25
type input "3"
click at [1303, 190] on input "3" at bounding box center [1286, 198] width 59 height 25
click at [1435, 204] on span "Save" at bounding box center [1435, 197] width 20 height 16
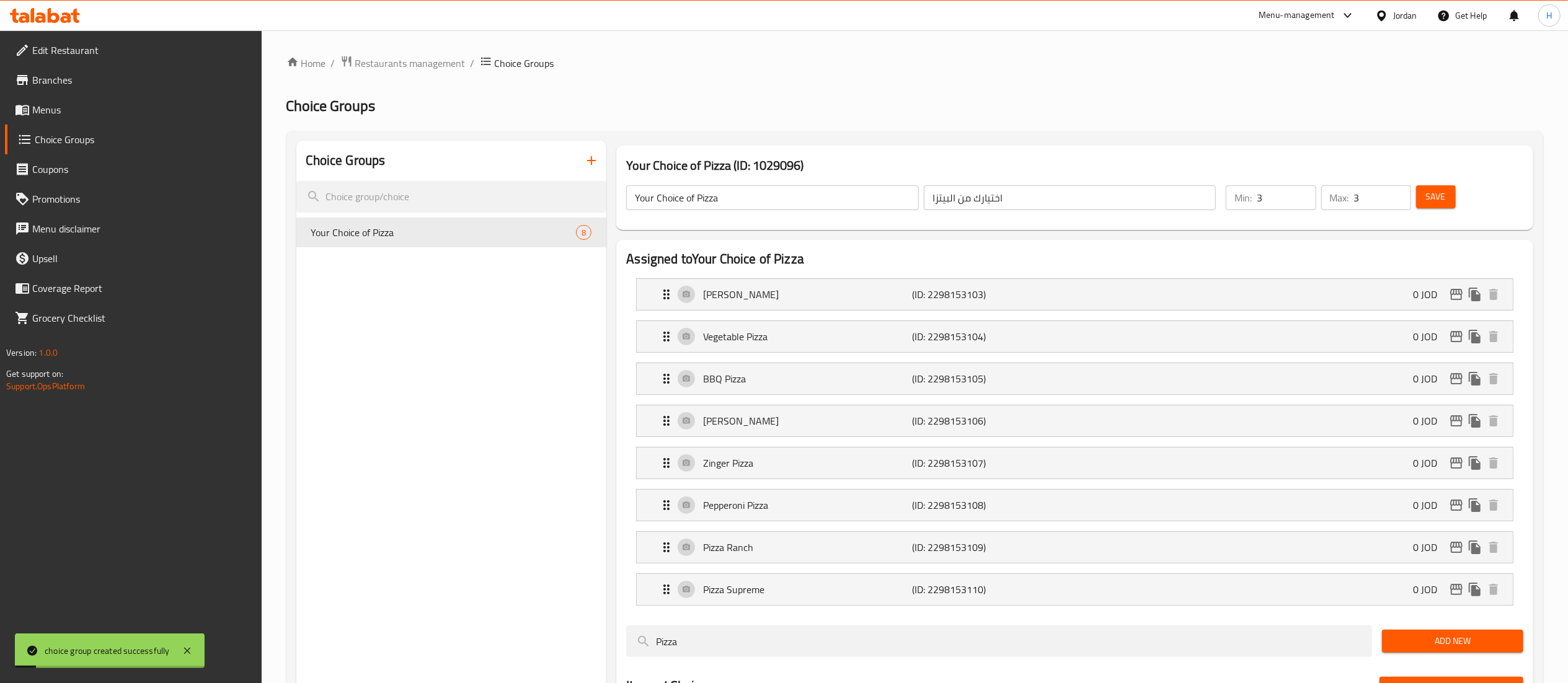
click at [547, 290] on div "Choice Groups Your Choice of Pizza 8" at bounding box center [452, 678] width 311 height 1076
click at [590, 161] on icon "button" at bounding box center [591, 161] width 9 height 9
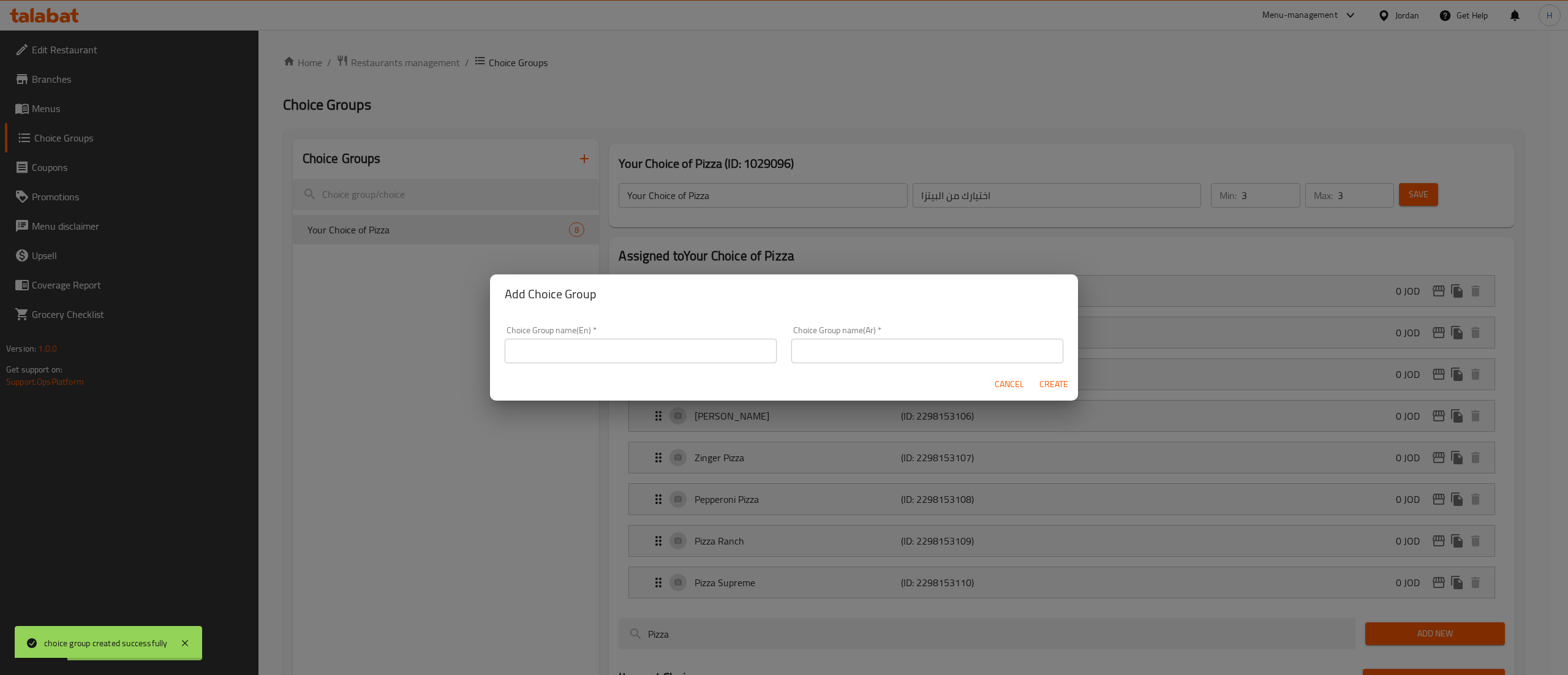
click at [547, 355] on input "text" at bounding box center [640, 351] width 272 height 25
type input "Your Choice of"
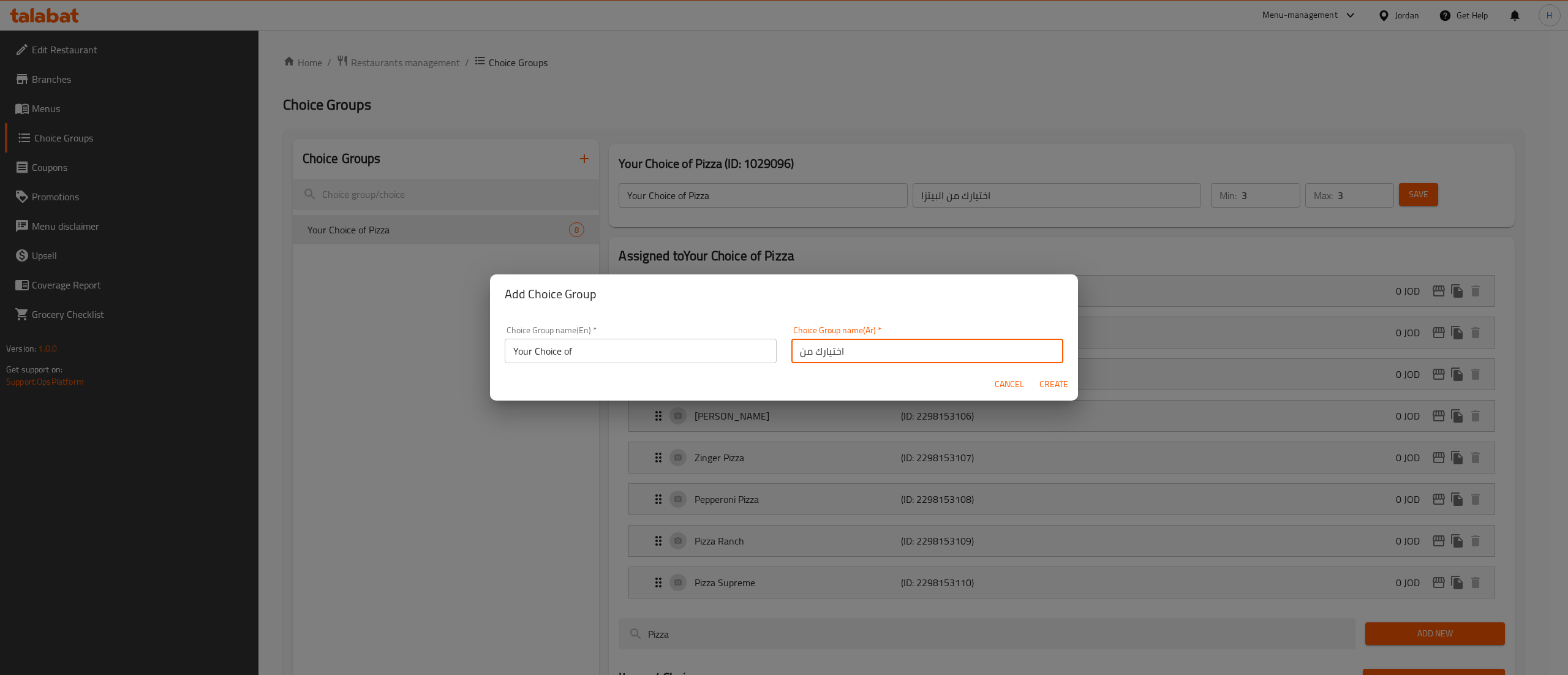
type input "اختيارك من"
click at [1034, 373] on button "Create" at bounding box center [1053, 384] width 39 height 22
type input "Your Choice of"
type input "اختيارك من"
type input "0"
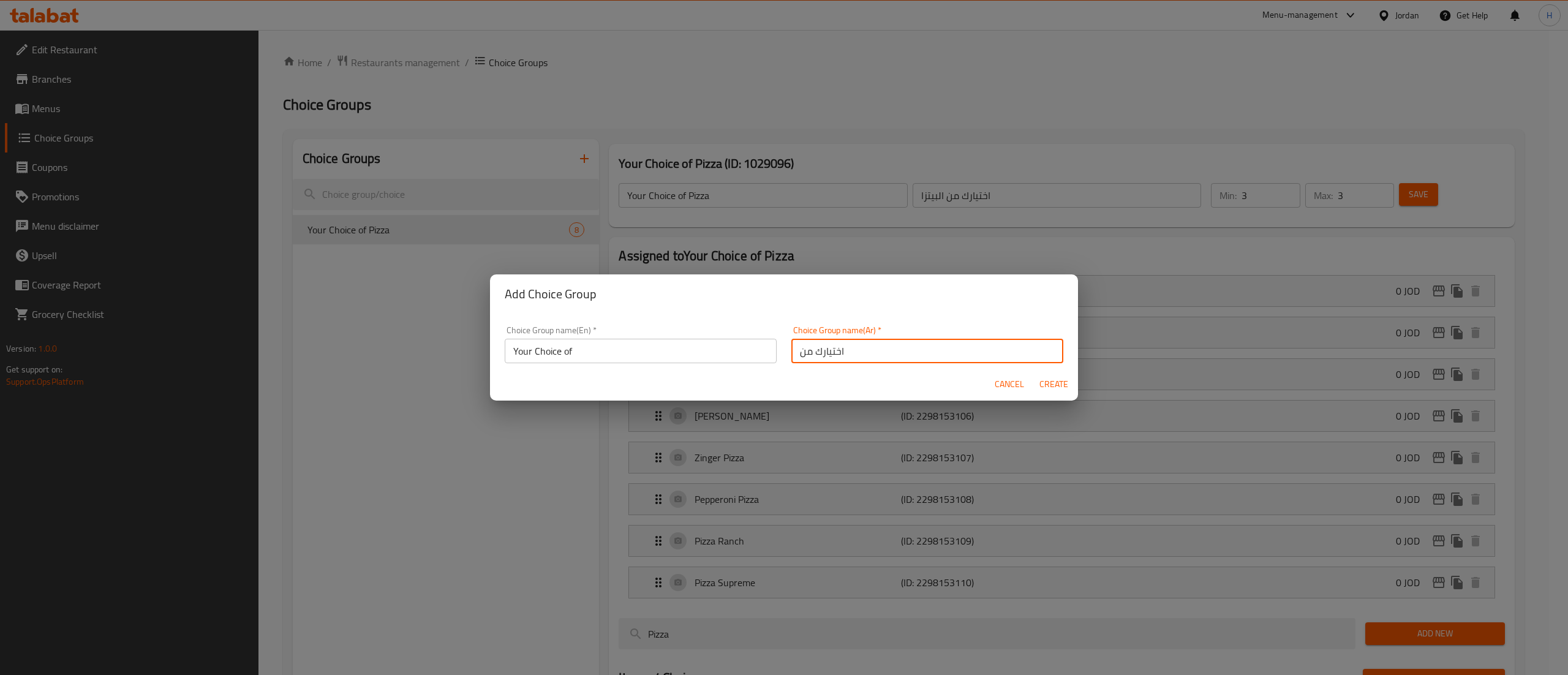
type input "0"
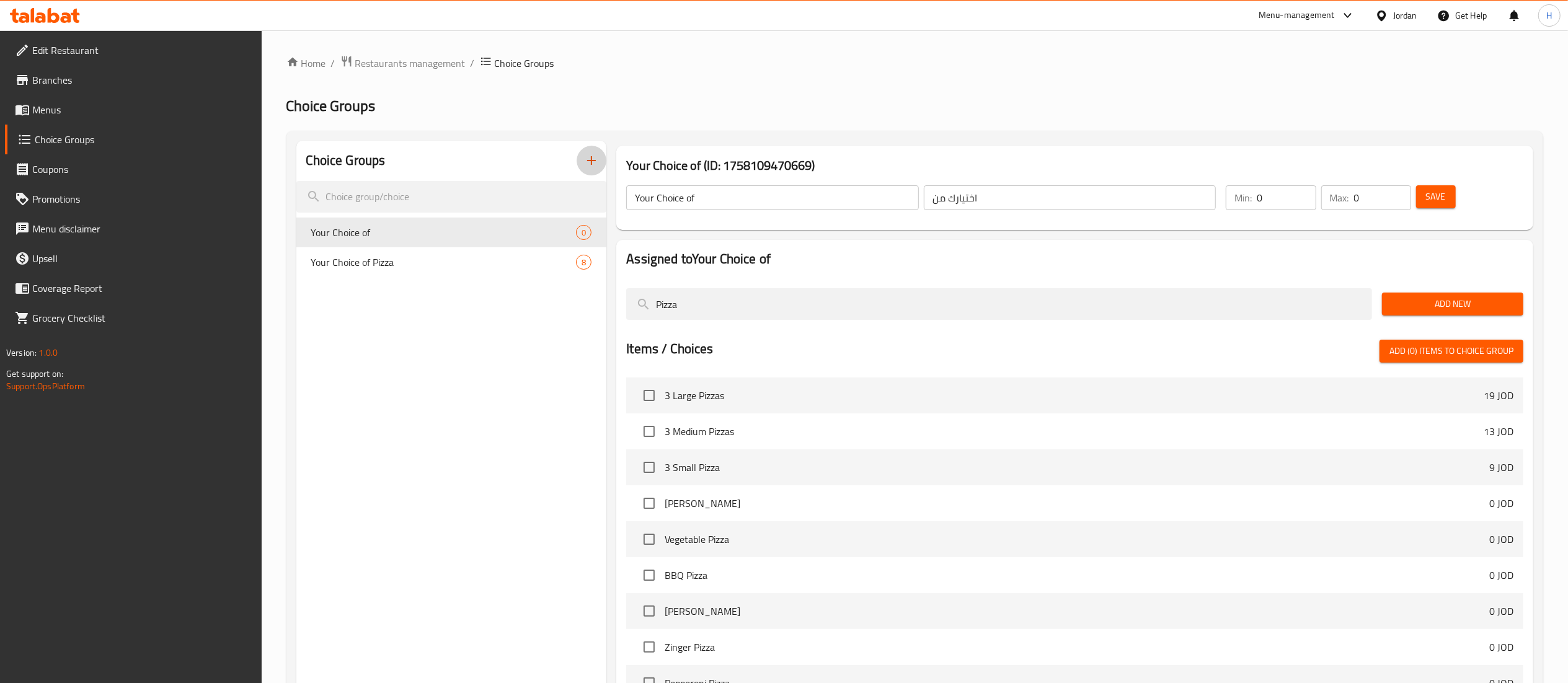
click at [479, 323] on div "Choice Groups Your Choice of 0 Your Choice of Pizza 8" at bounding box center [452, 510] width 311 height 739
click at [485, 240] on span "Your Choice of" at bounding box center [425, 232] width 228 height 15
drag, startPoint x: 502, startPoint y: 296, endPoint x: 467, endPoint y: 292, distance: 35.2
click at [467, 292] on div "Choice Groups Your Choice of 0 Your Choice of Pizza 8 Your Choice of (ID: 17581…" at bounding box center [917, 510] width 1241 height 739
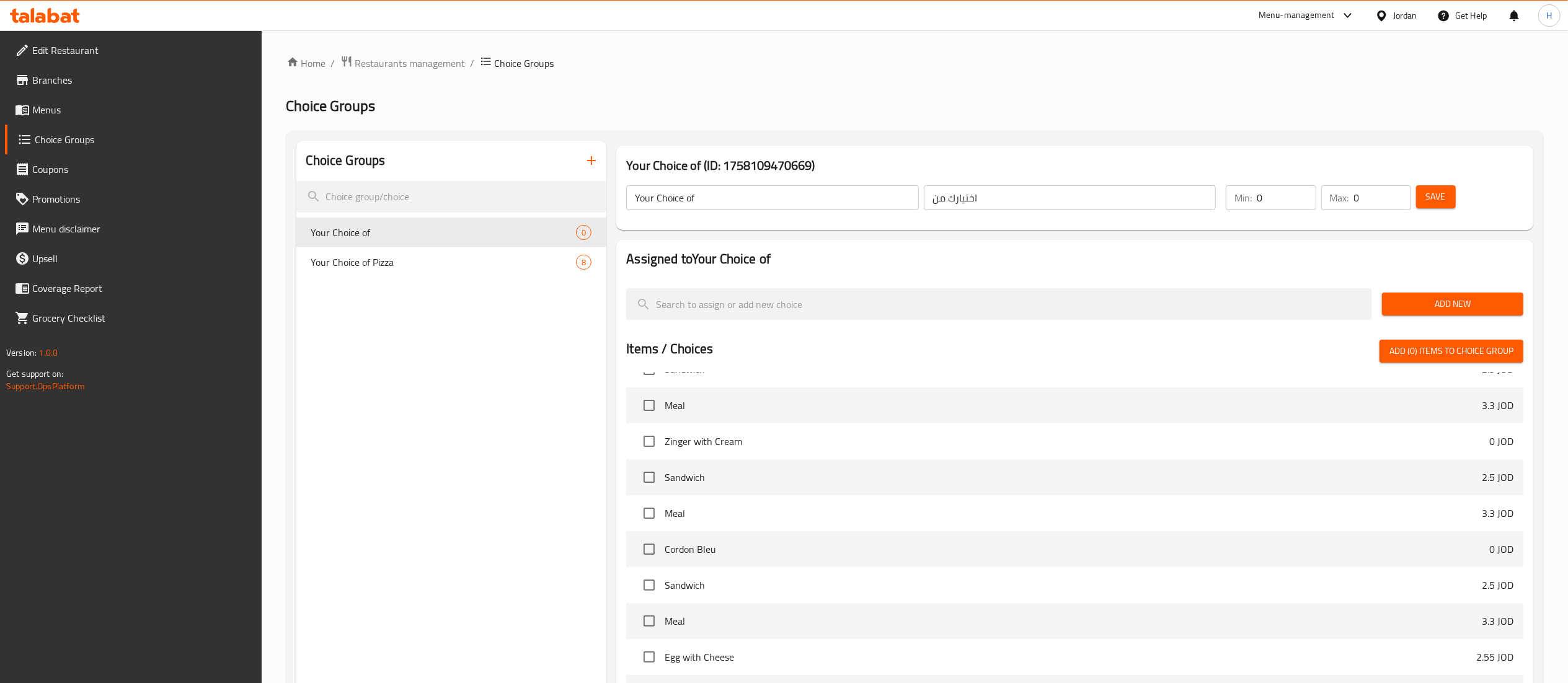
scroll to position [1971, 0]
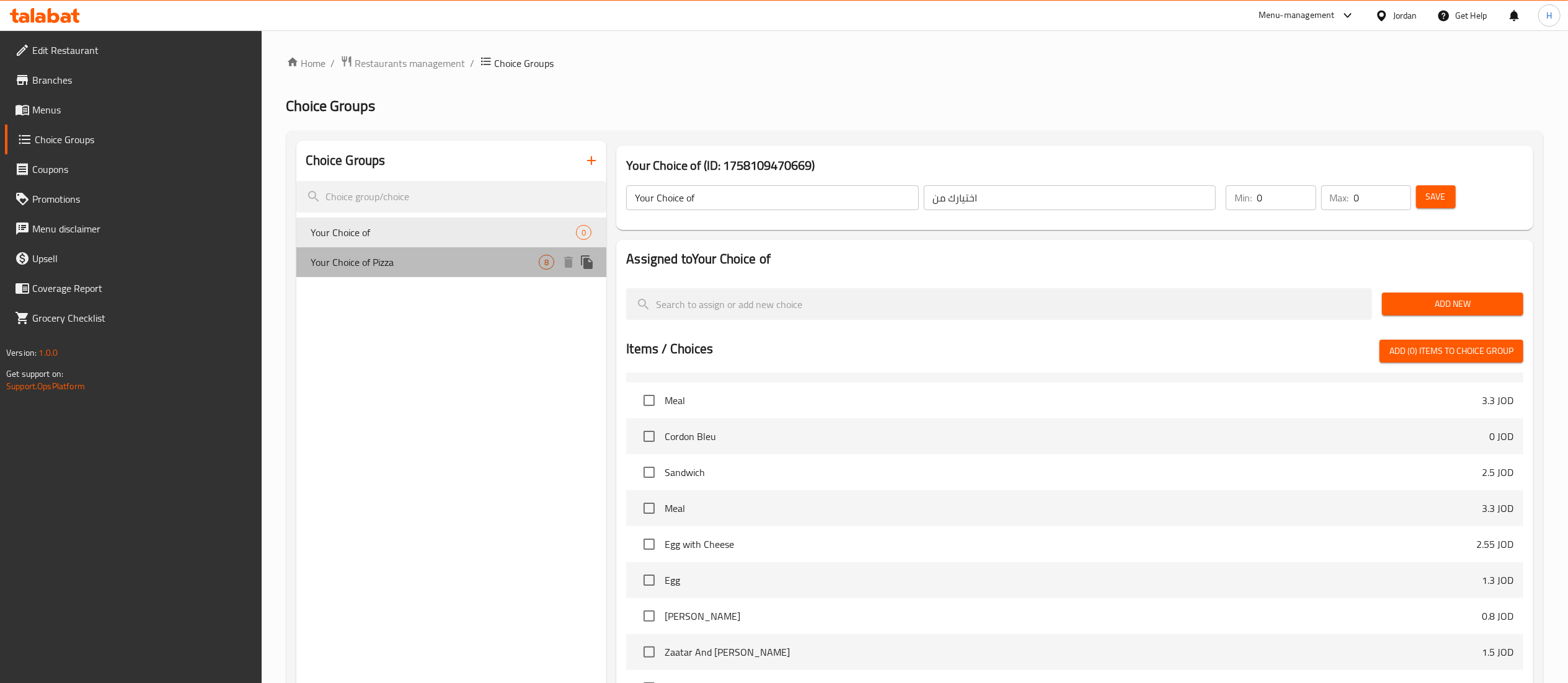
click at [415, 256] on span "Your Choice of Pizza" at bounding box center [425, 262] width 228 height 15
type input "Your Choice of Pizza"
type input "اختيارك من البيتزا"
type input "3"
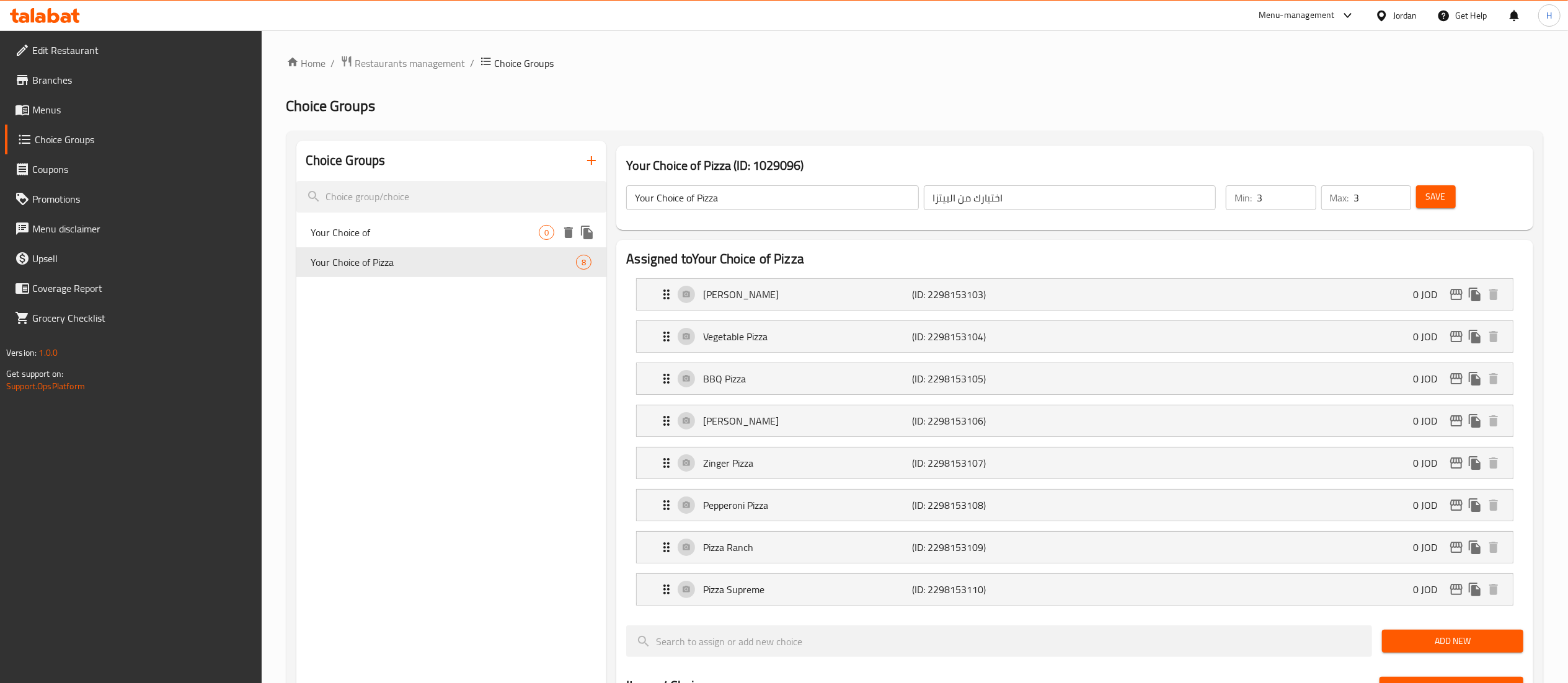
click at [388, 237] on span "Your Choice of" at bounding box center [425, 232] width 228 height 15
type input "Your Choice of"
type input "اختيارك من"
type input "0"
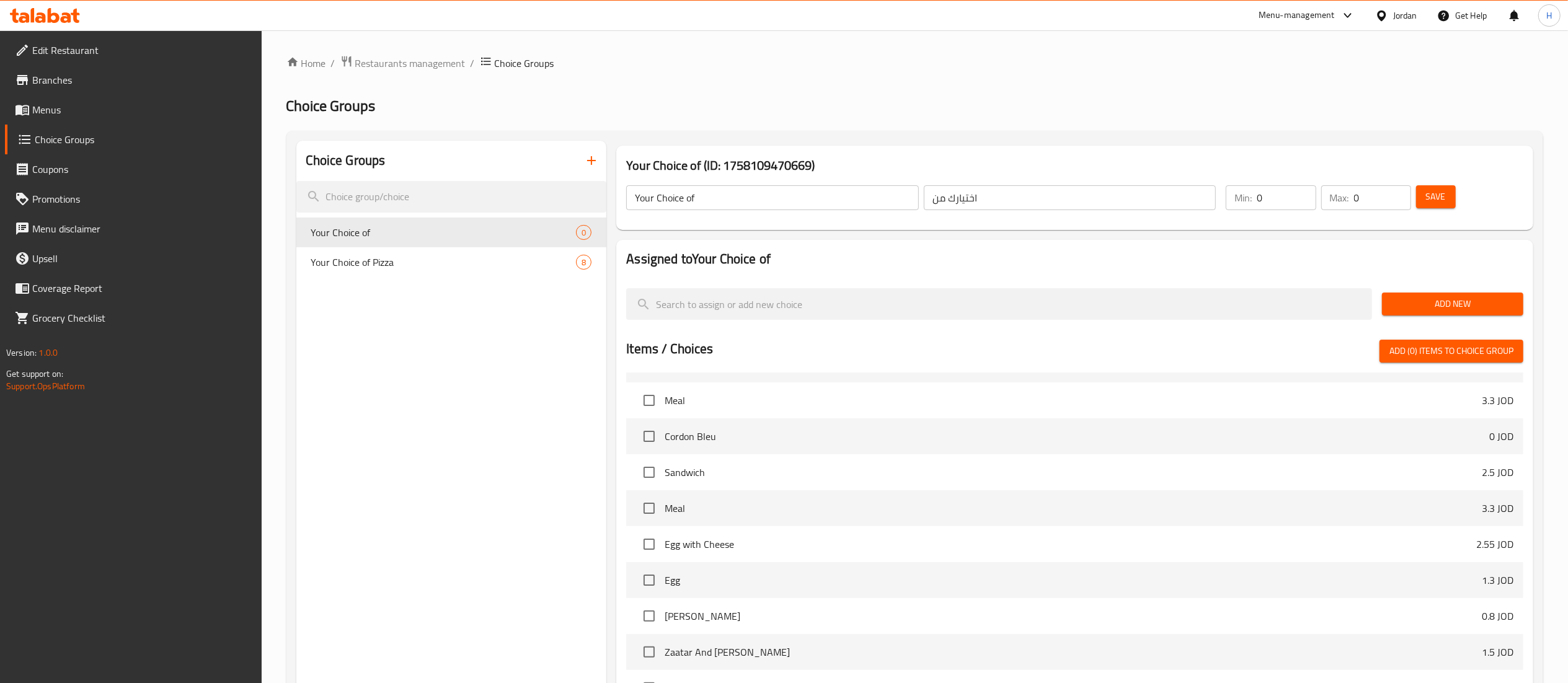
click at [50, 106] on span "Menus" at bounding box center [142, 110] width 219 height 15
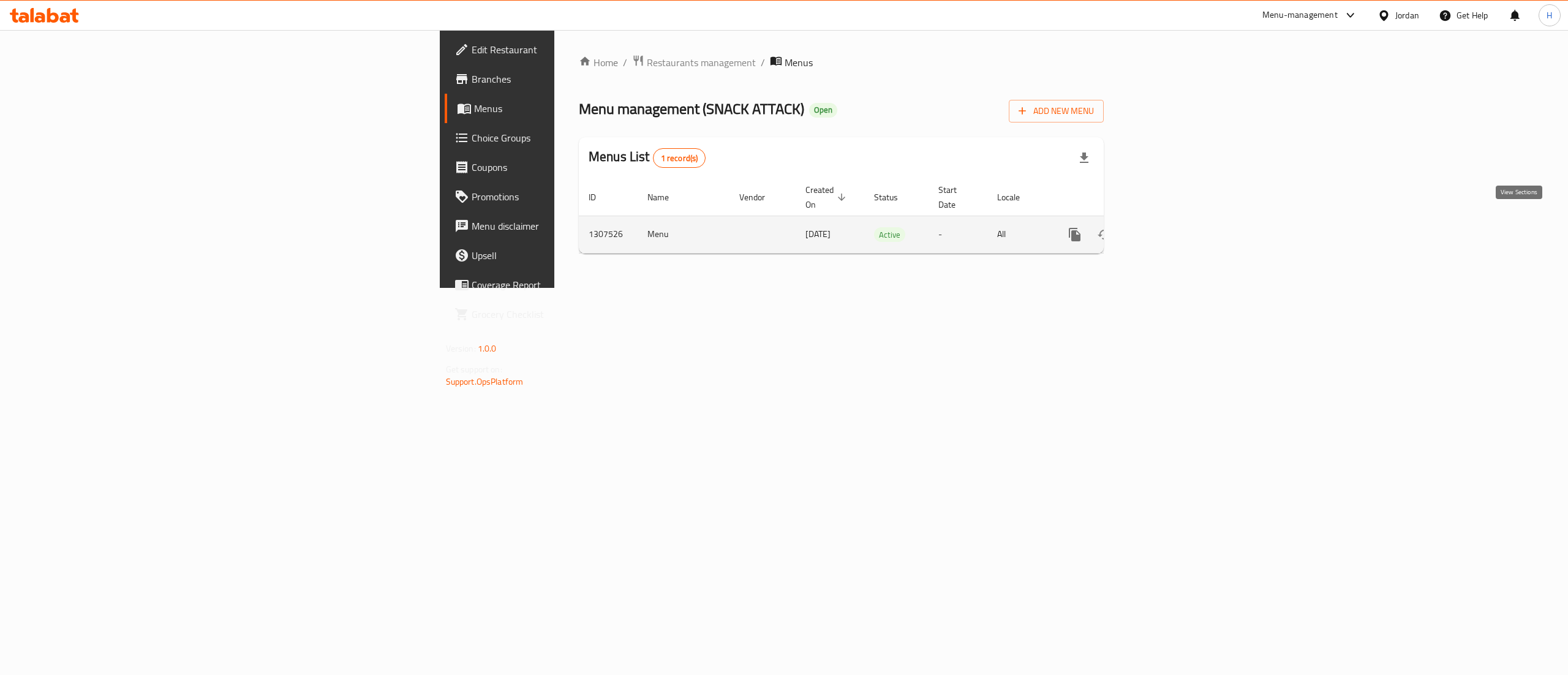
click at [1178, 232] on link "enhanced table" at bounding box center [1163, 234] width 29 height 29
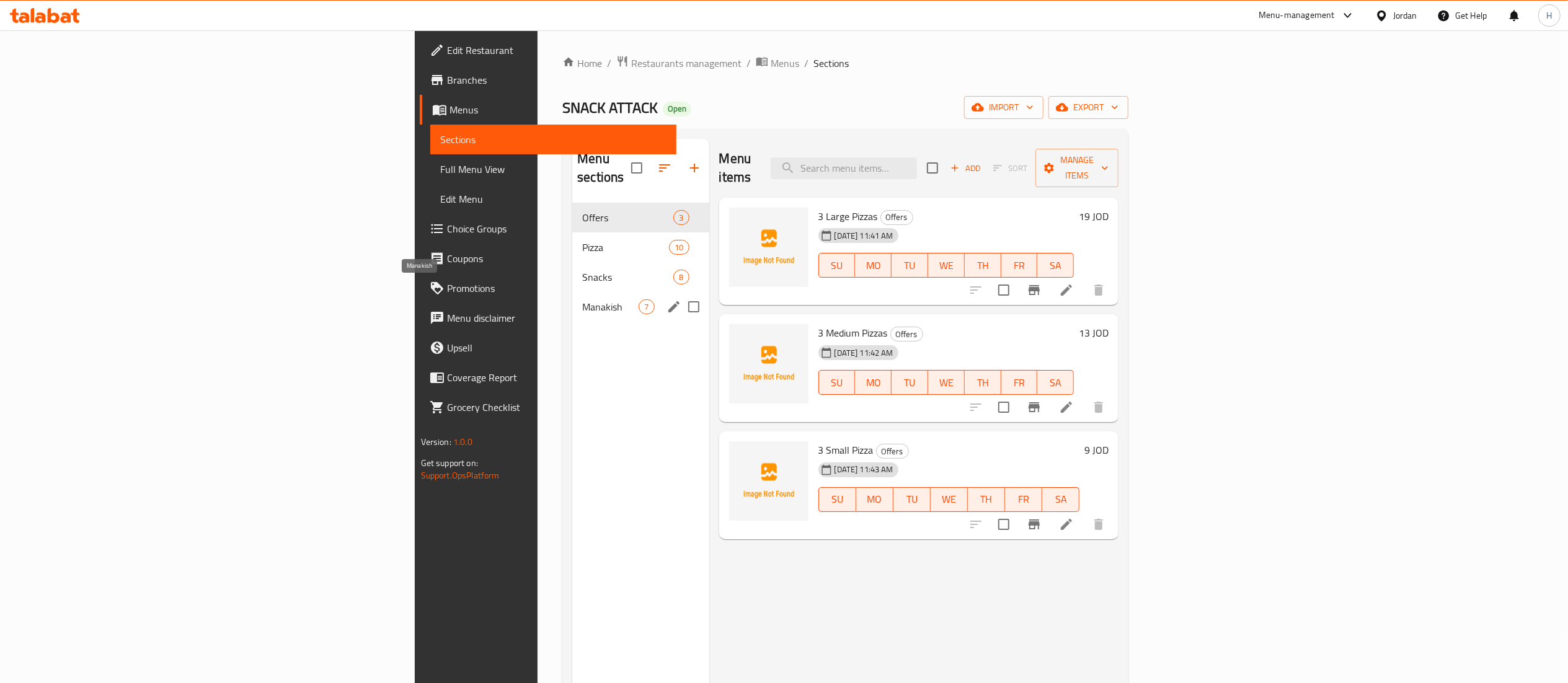
click at [582, 299] on span "Manakish" at bounding box center [610, 307] width 57 height 15
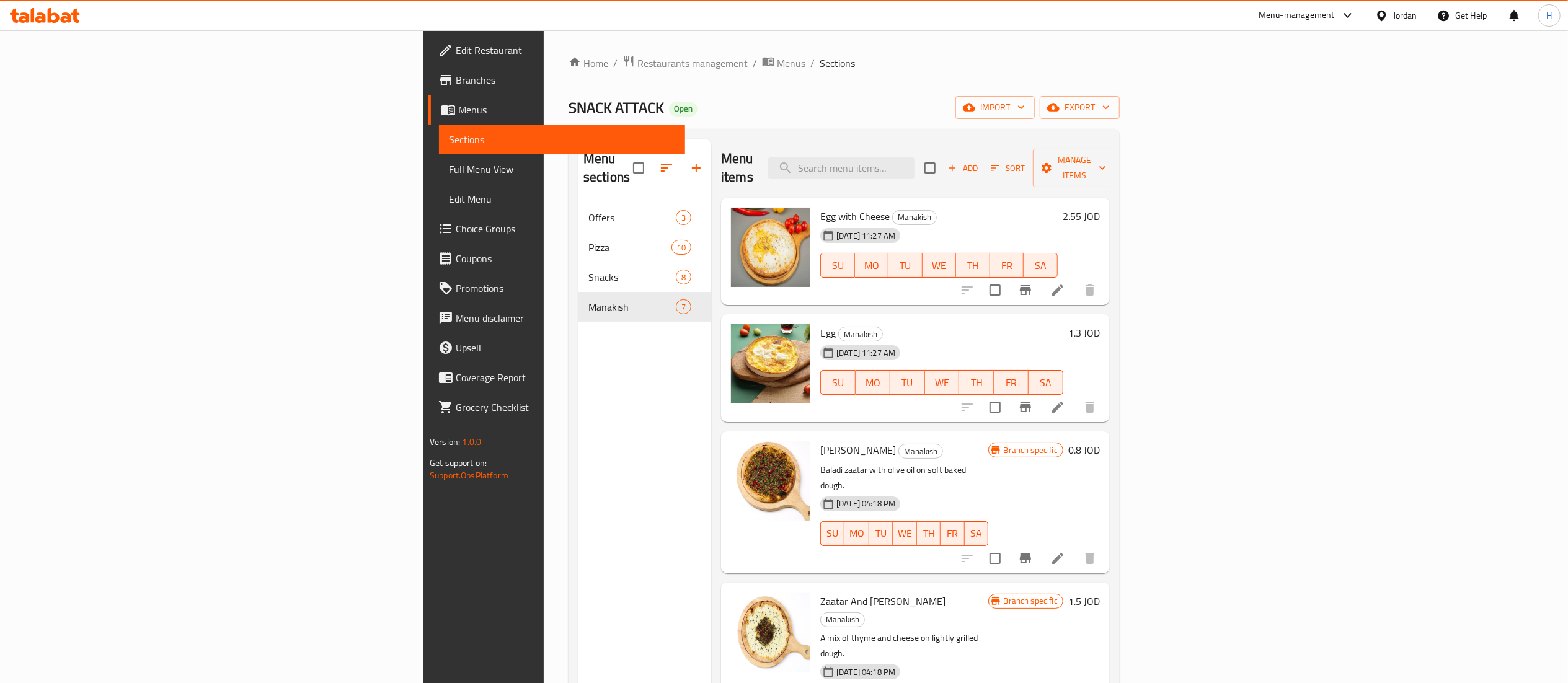
click at [456, 234] on span "Choice Groups" at bounding box center [565, 228] width 219 height 15
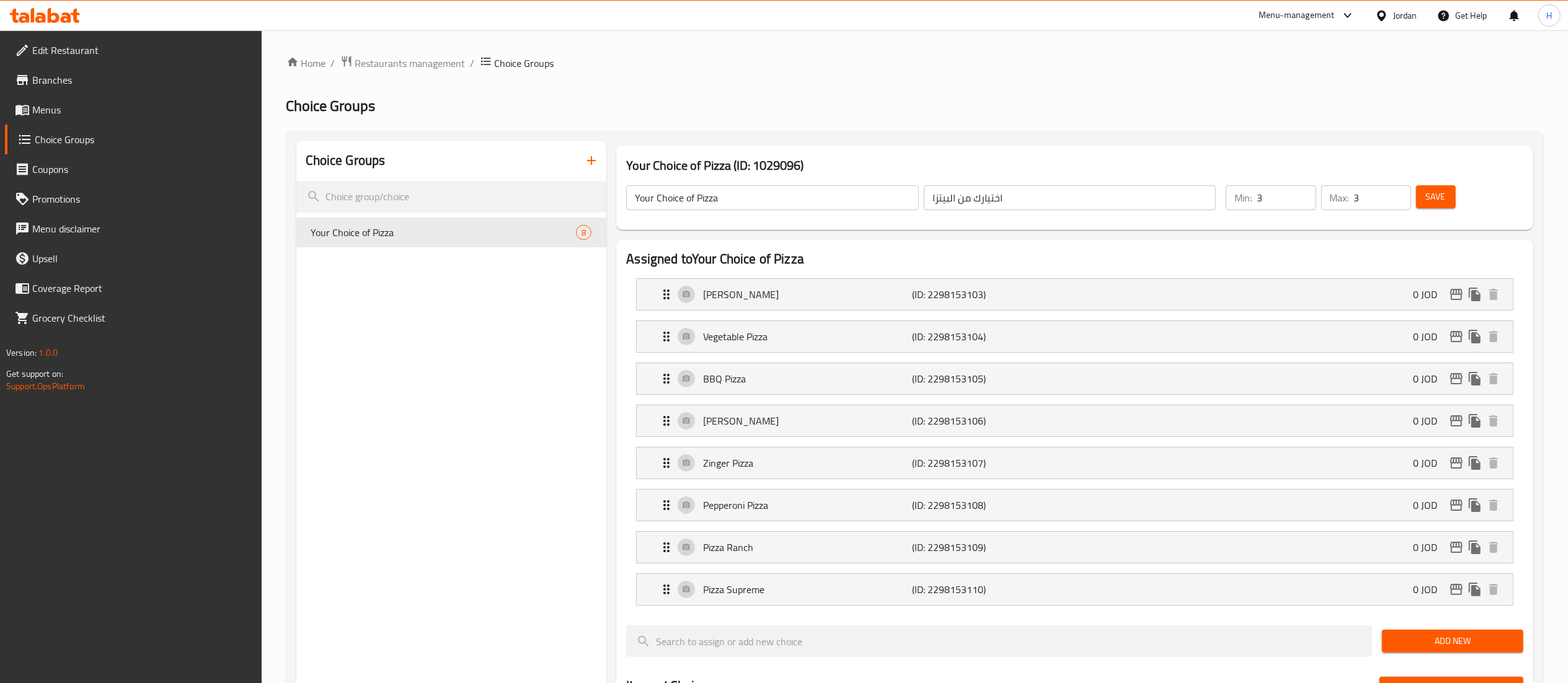
drag, startPoint x: 389, startPoint y: 274, endPoint x: 444, endPoint y: 249, distance: 60.4
click at [389, 275] on div "Choice Groups Your Choice of Pizza 8" at bounding box center [452, 681] width 311 height 1080
click at [584, 155] on icon "button" at bounding box center [591, 161] width 15 height 15
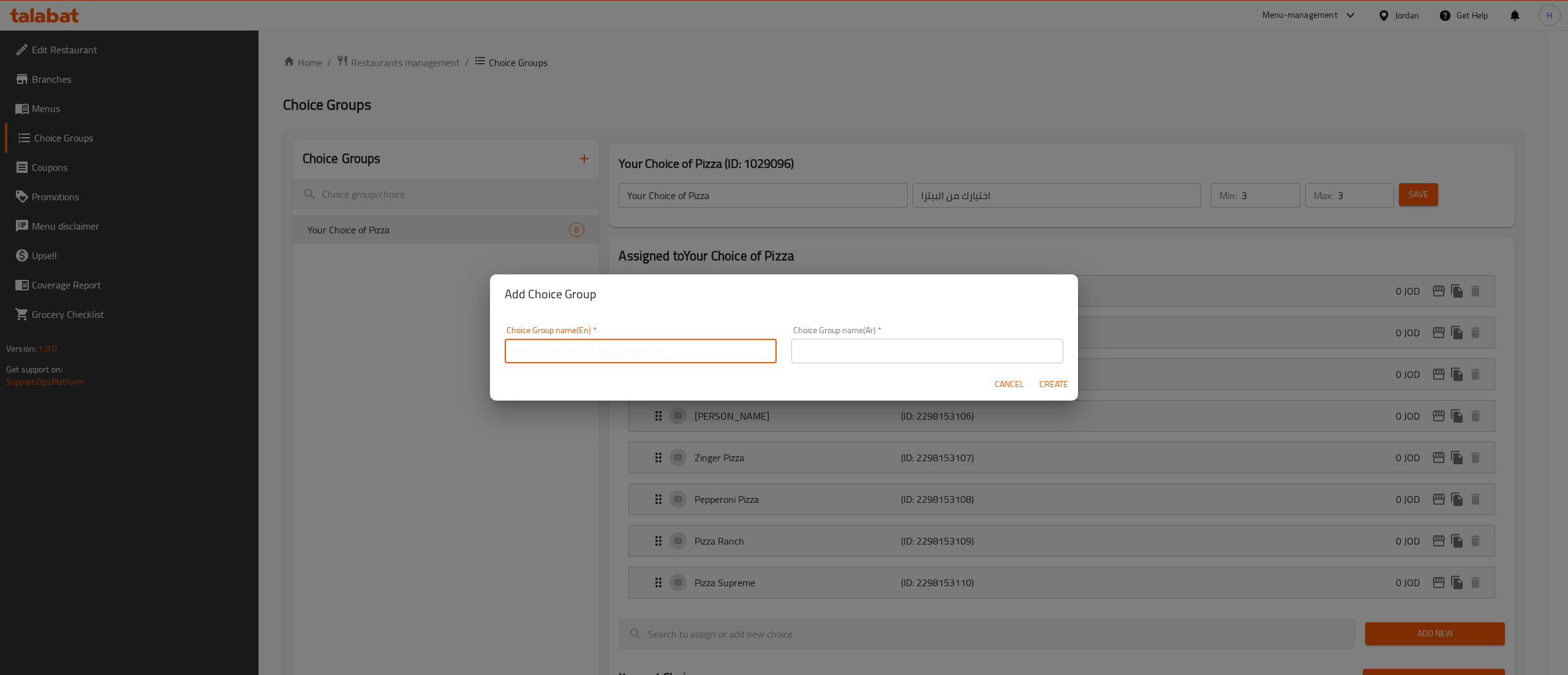
drag, startPoint x: 600, startPoint y: 346, endPoint x: 609, endPoint y: 340, distance: 10.8
click at [600, 346] on input "text" at bounding box center [640, 351] width 272 height 25
type input "إ"
type input "Your Choice Of"
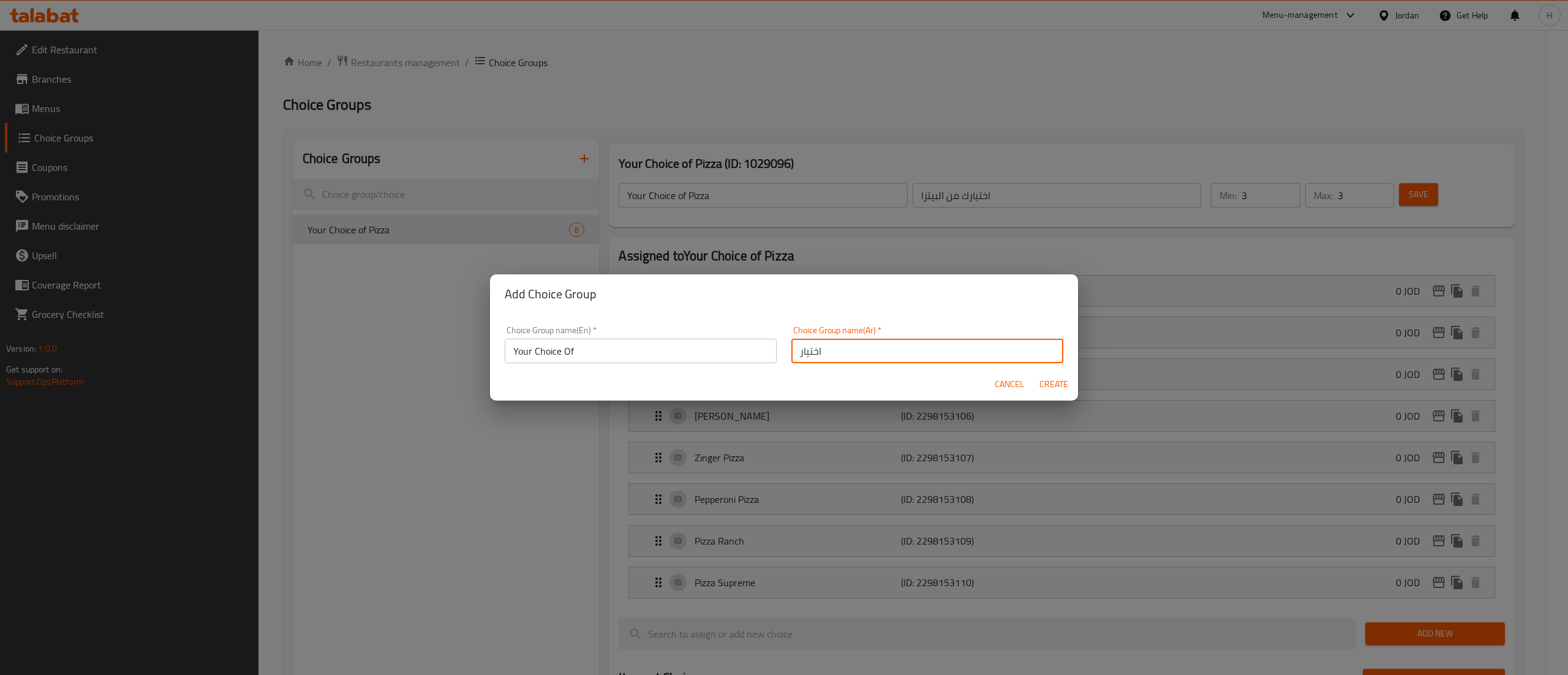
type input "اختيارك من"
click at [1034, 373] on button "Create" at bounding box center [1053, 384] width 39 height 22
type input "Your Choice Of"
type input "اختيارك من"
type input "0"
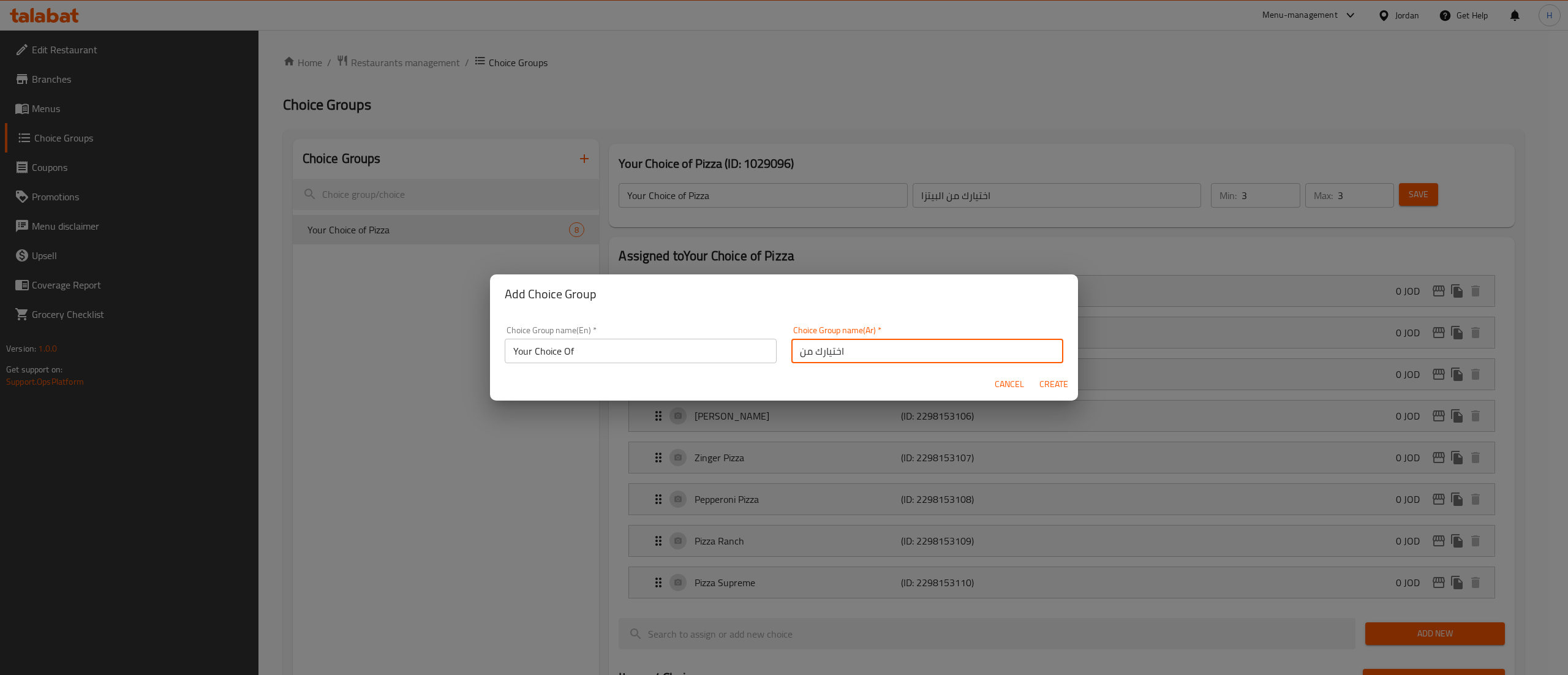
type input "0"
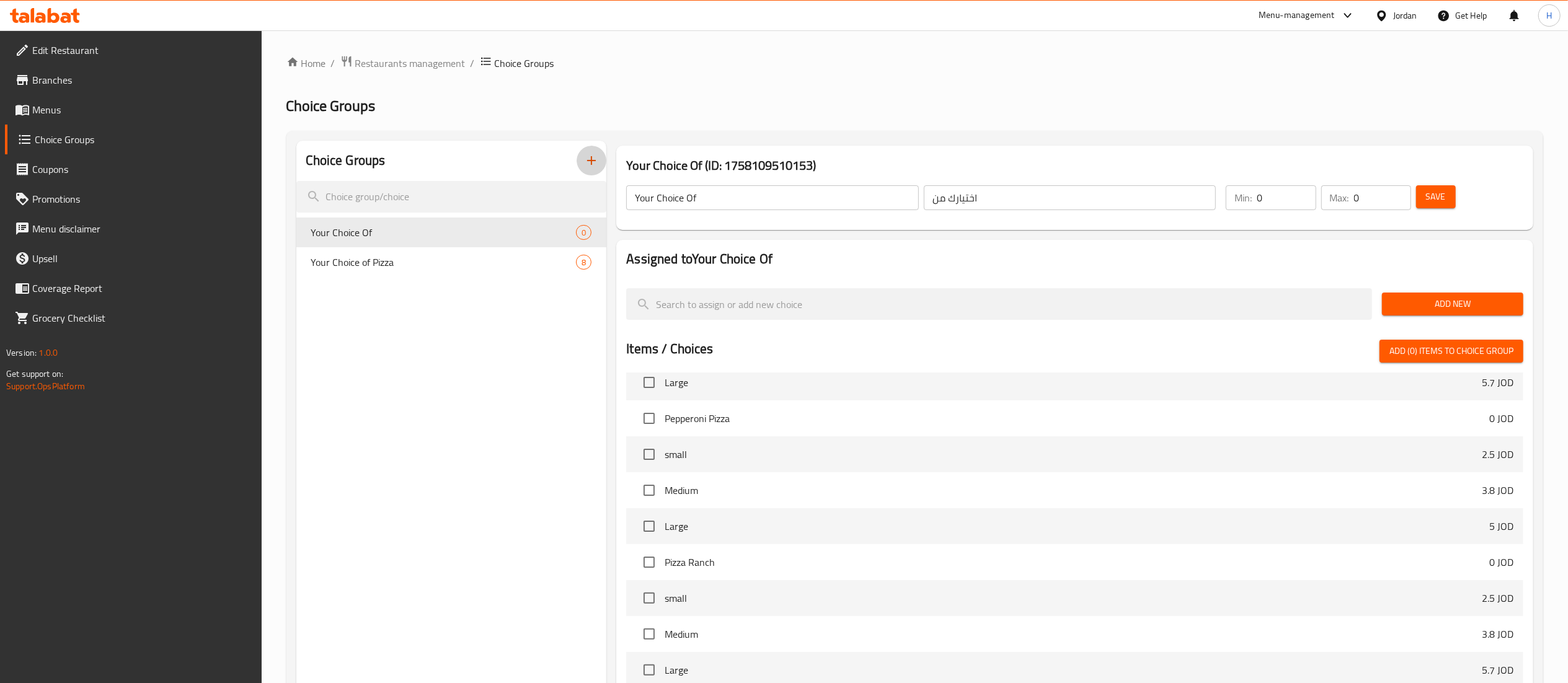
scroll to position [1115, 0]
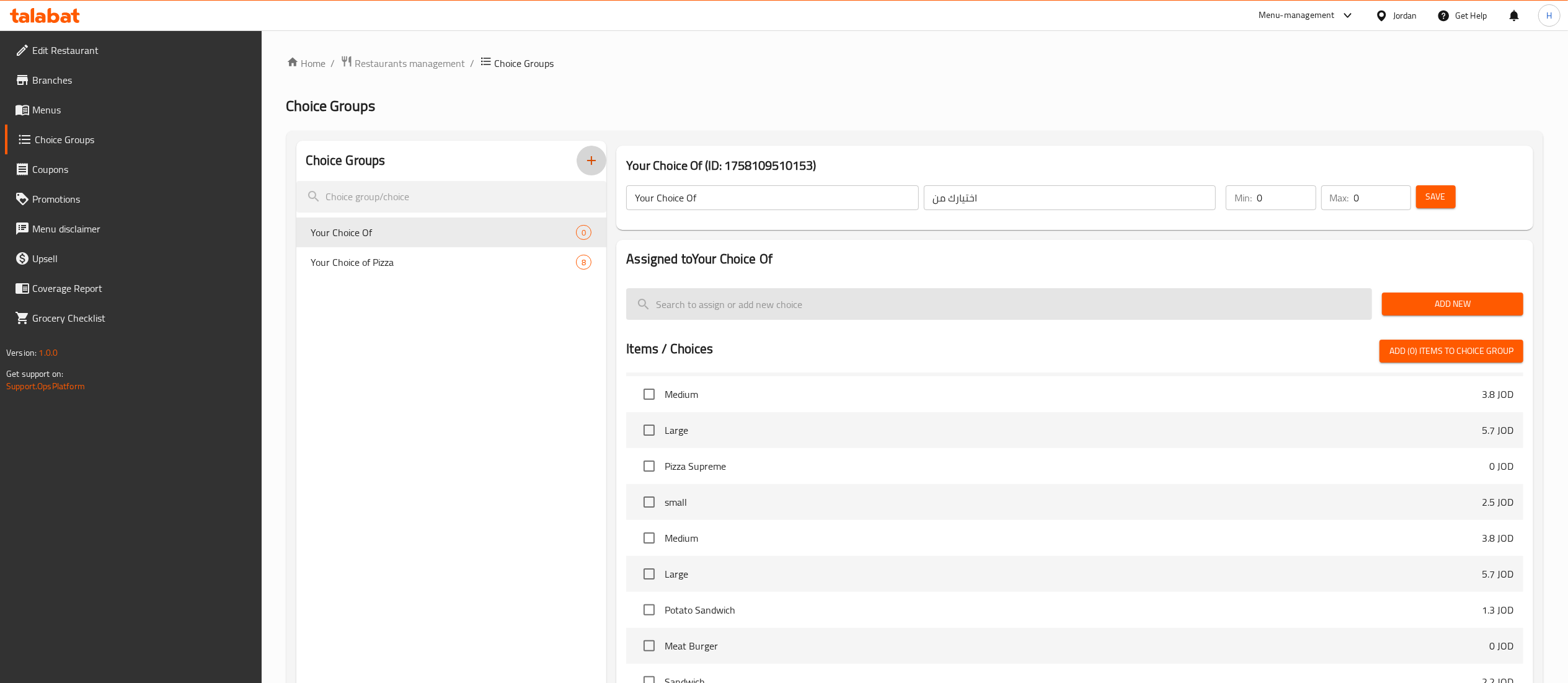
click at [703, 302] on input "search" at bounding box center [999, 304] width 746 height 32
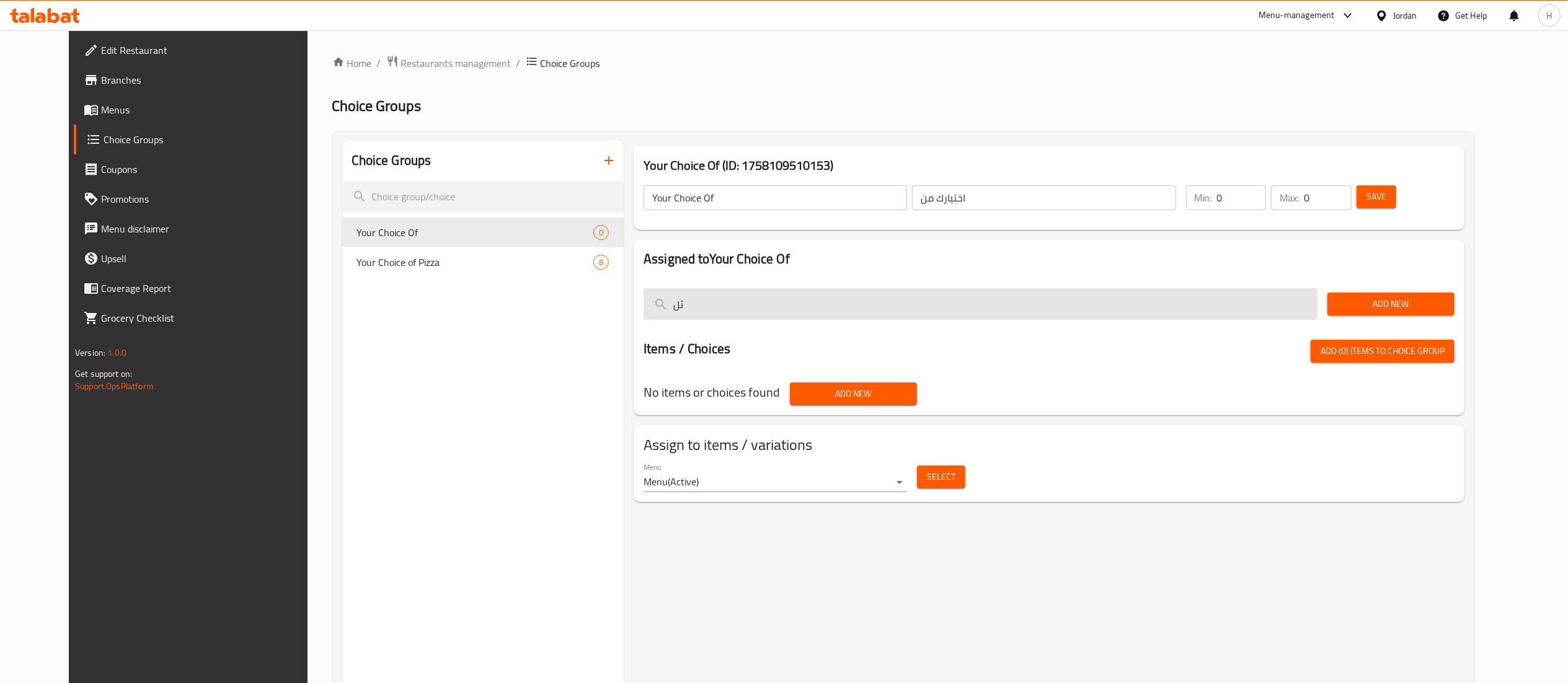
scroll to position [0, 0]
type input "ث"
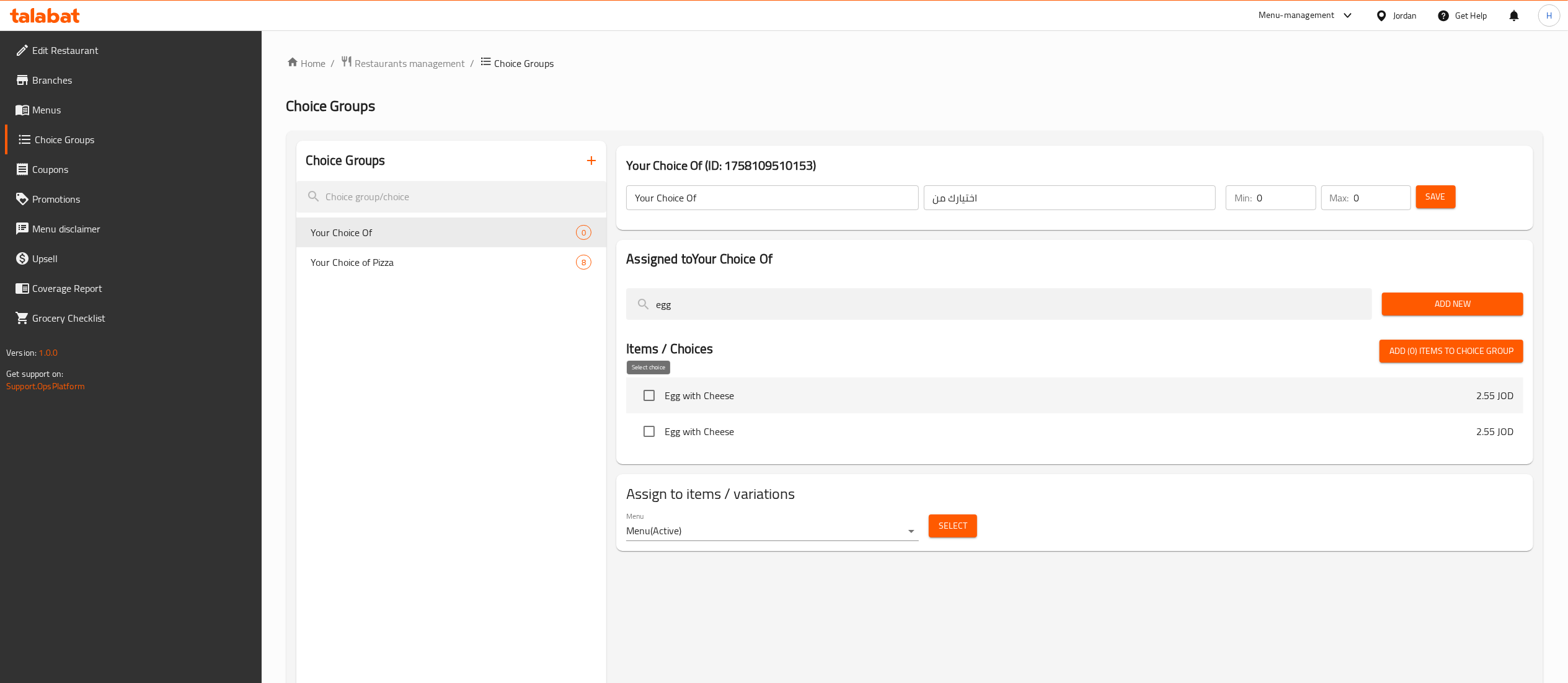
type input "egg"
click at [649, 403] on input "checkbox" at bounding box center [649, 395] width 26 height 26
checkbox input "true"
drag, startPoint x: 760, startPoint y: 305, endPoint x: 471, endPoint y: 314, distance: 289.1
click at [471, 314] on div "Choice Groups Your Choice Of 0 Your Choice of Pizza 8 Your Choice Of (ID: 17581…" at bounding box center [917, 482] width 1241 height 683
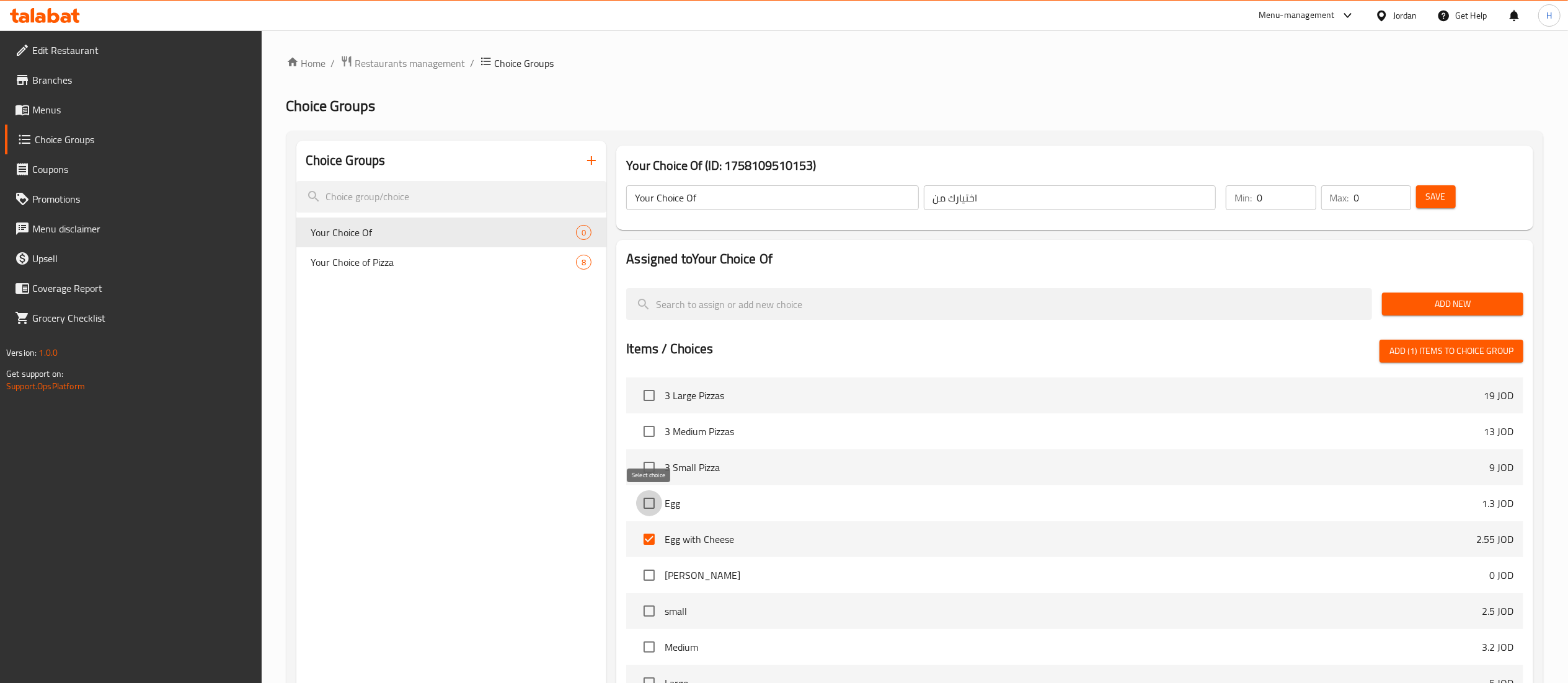
click at [653, 501] on input "checkbox" at bounding box center [649, 503] width 26 height 26
click at [651, 501] on input "checkbox" at bounding box center [649, 503] width 26 height 26
checkbox input "true"
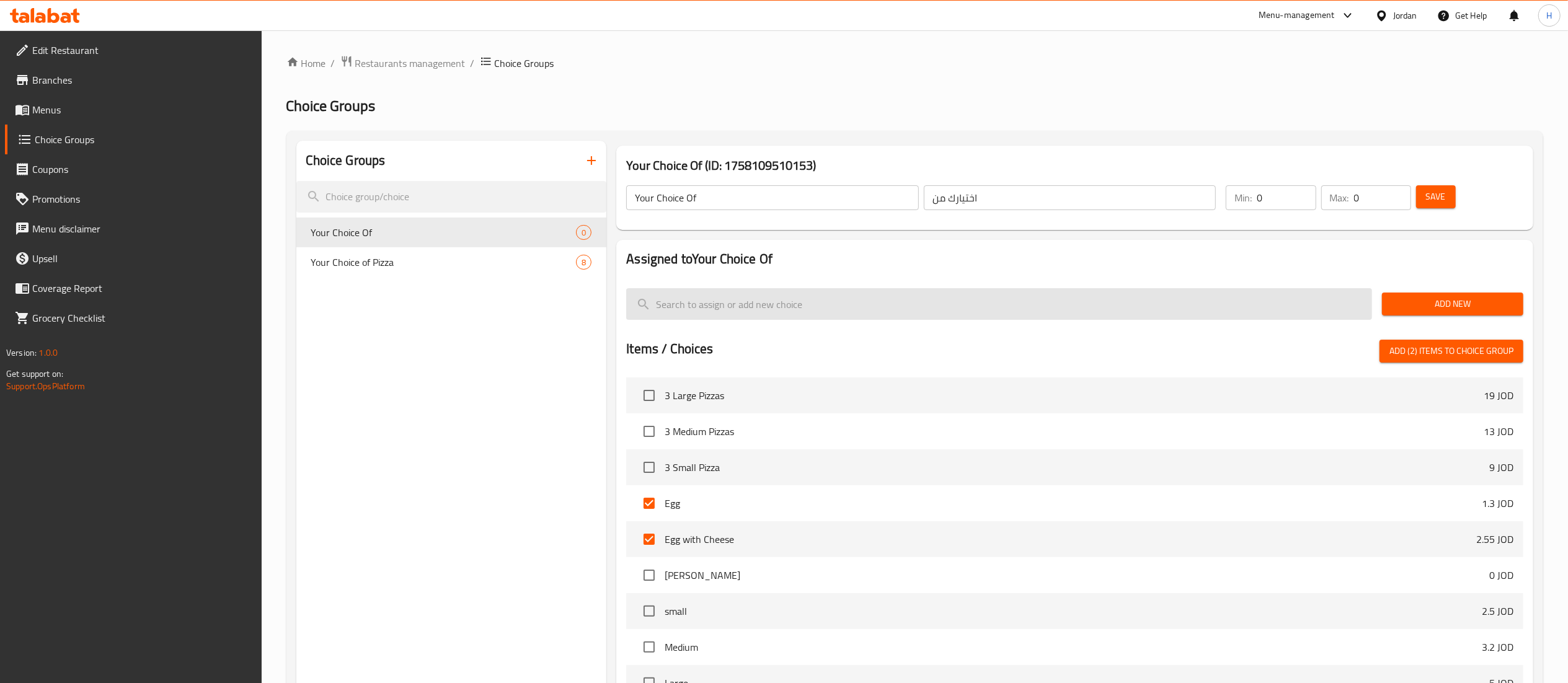
click at [786, 310] on input "search" at bounding box center [999, 304] width 746 height 32
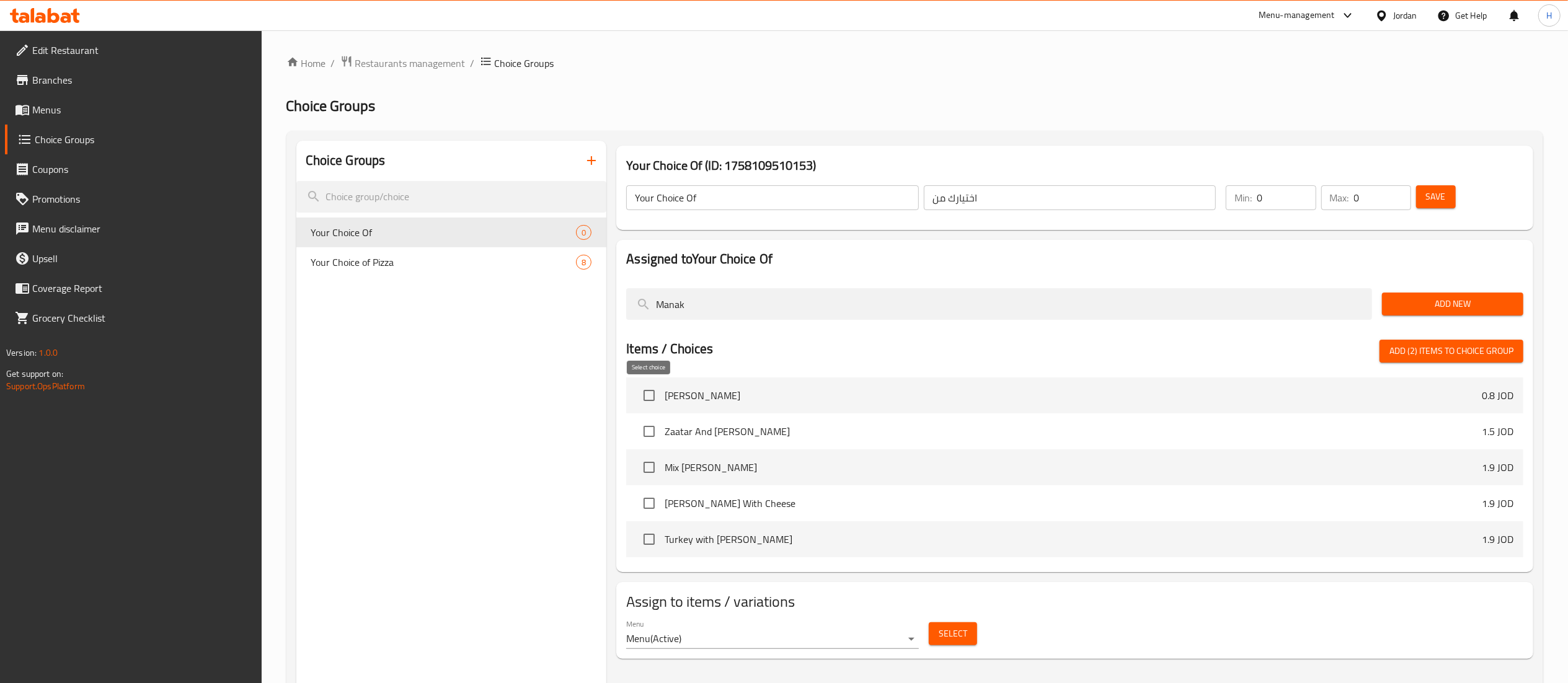
type input "Manak"
click at [652, 393] on input "checkbox" at bounding box center [649, 395] width 26 height 26
checkbox input "true"
click at [655, 435] on input "checkbox" at bounding box center [649, 431] width 26 height 26
checkbox input "true"
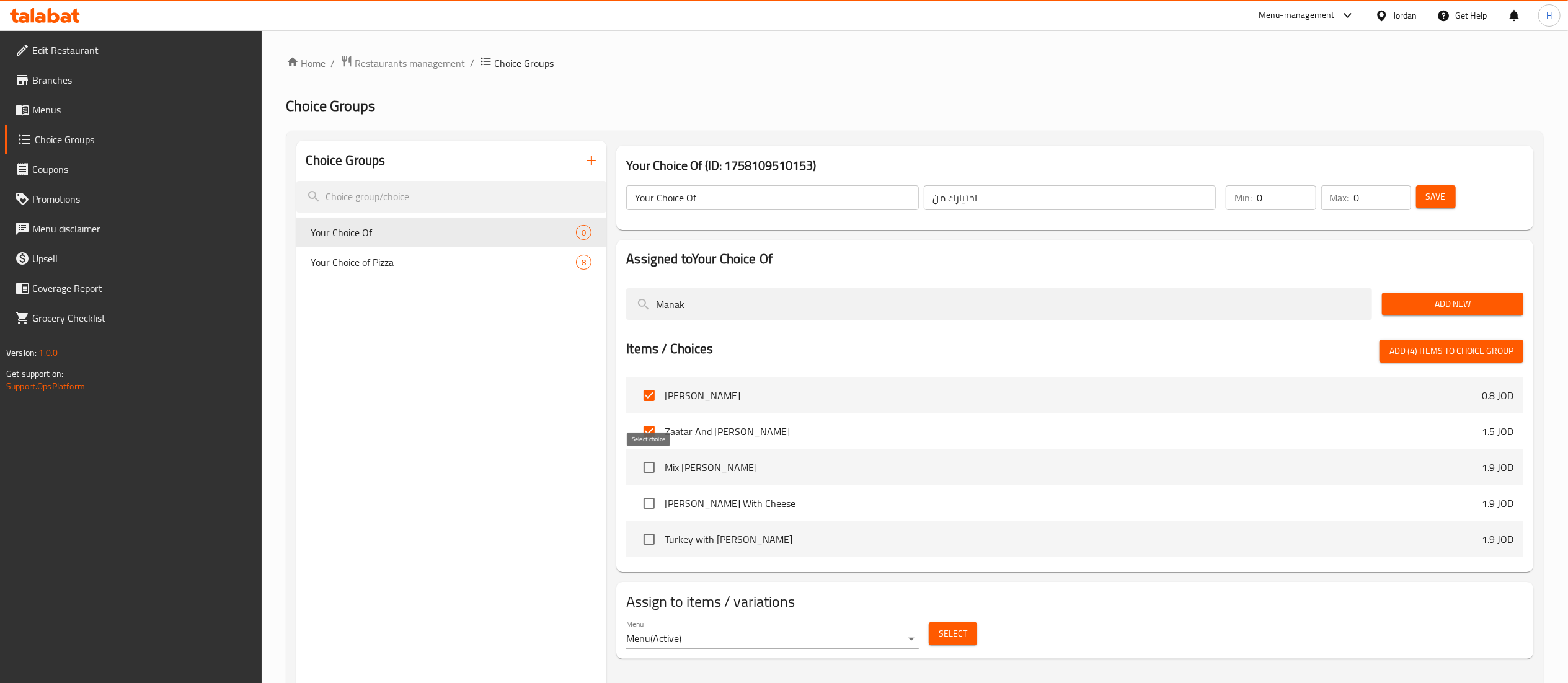
click at [655, 466] on input "checkbox" at bounding box center [649, 467] width 26 height 26
checkbox input "true"
click at [657, 498] on input "checkbox" at bounding box center [649, 503] width 26 height 26
checkbox input "true"
click at [649, 540] on input "checkbox" at bounding box center [649, 539] width 26 height 26
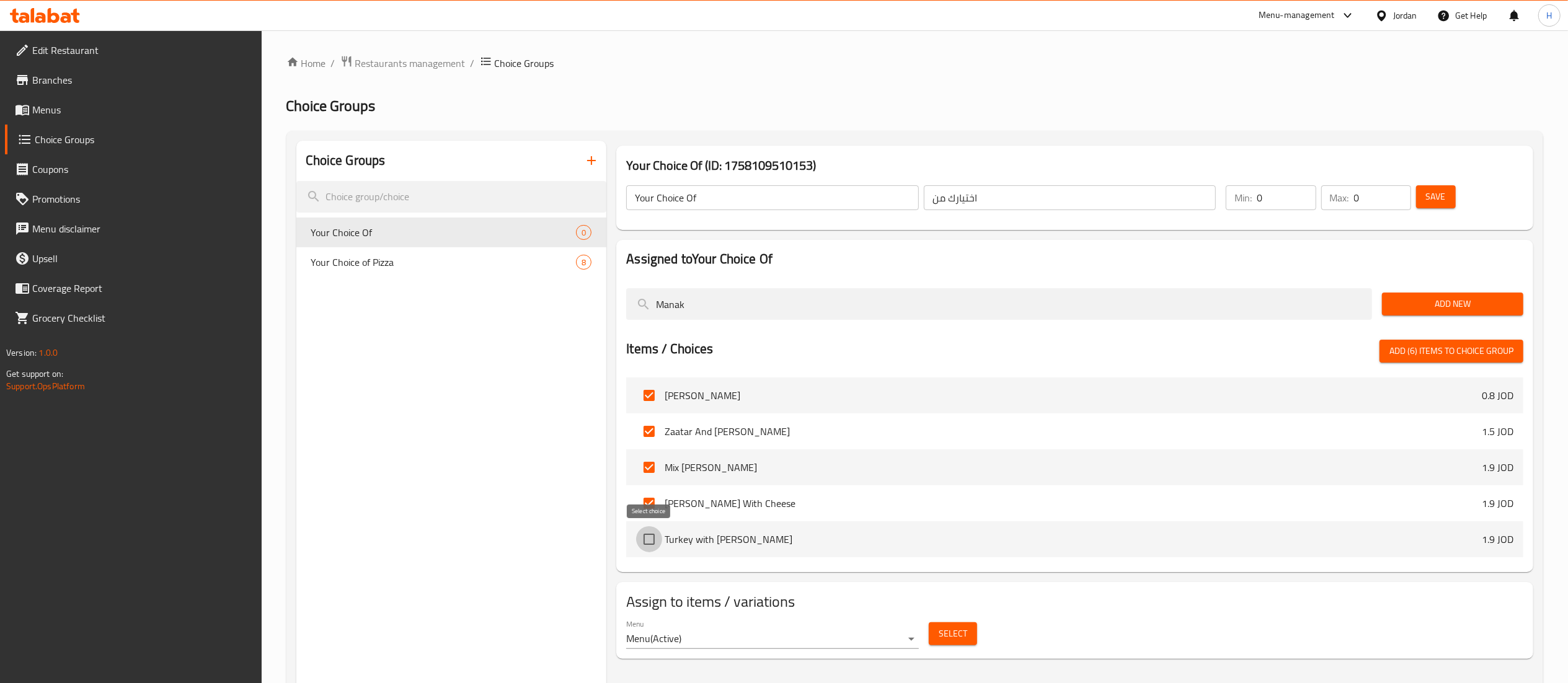
checkbox input "true"
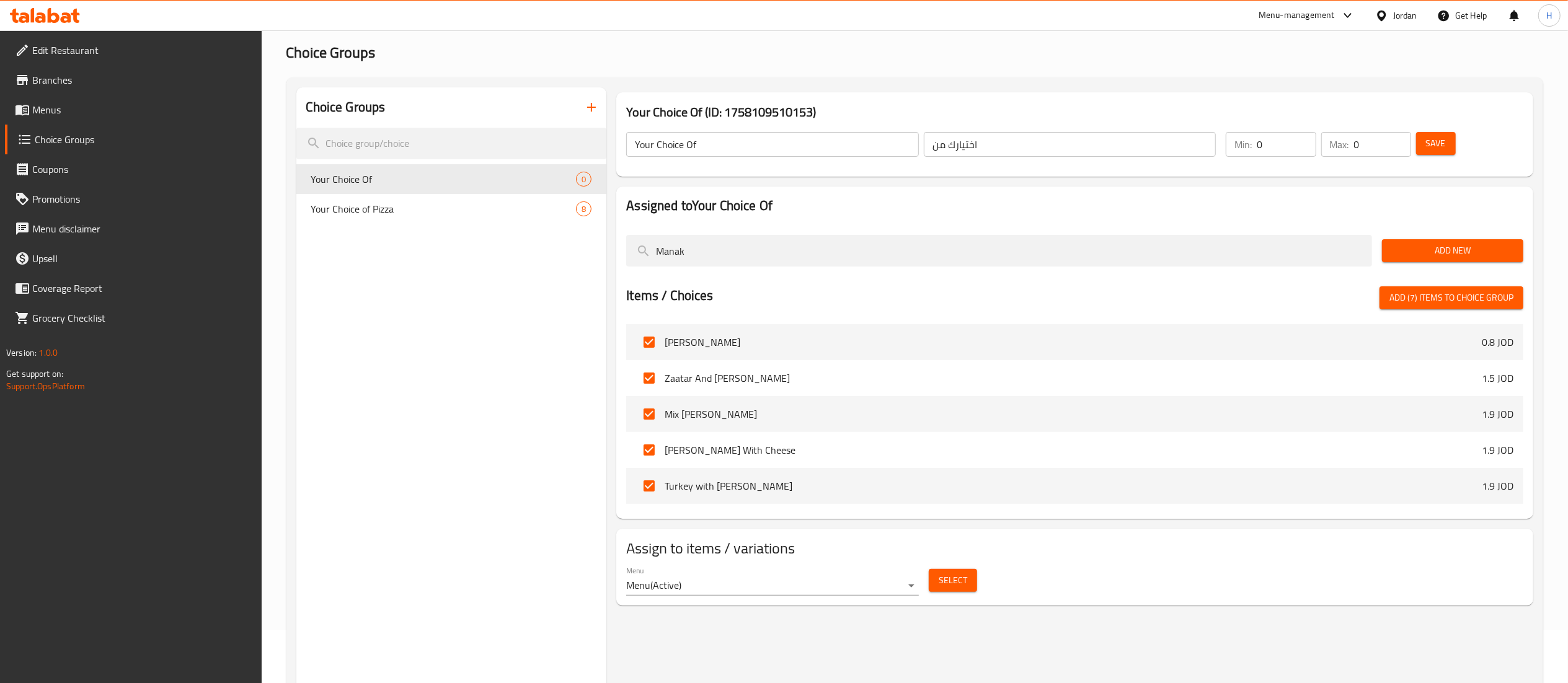
scroll to position [52, 0]
click at [651, 383] on input "checkbox" at bounding box center [649, 379] width 26 height 26
checkbox input "false"
click at [653, 416] on input "checkbox" at bounding box center [649, 415] width 26 height 26
checkbox input "false"
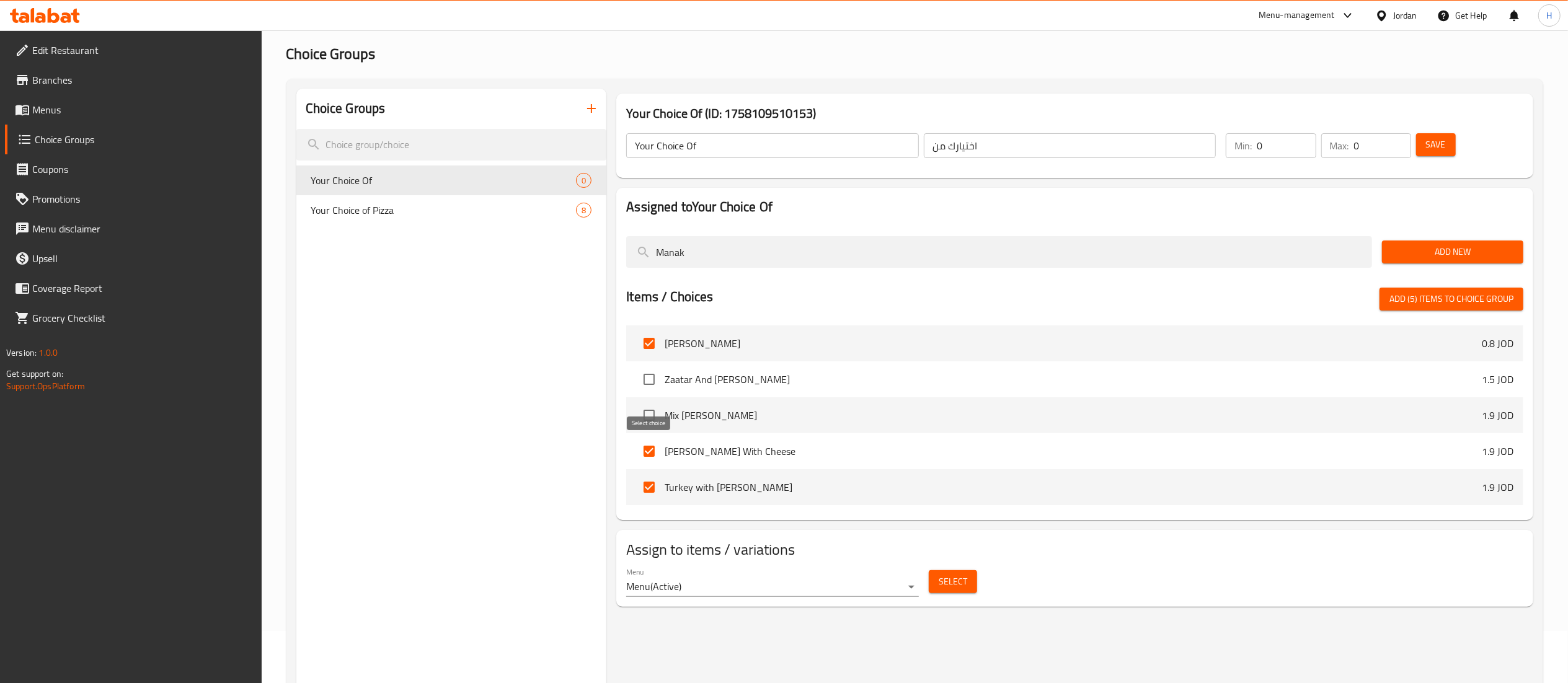
drag, startPoint x: 652, startPoint y: 448, endPoint x: 655, endPoint y: 480, distance: 32.1
click at [652, 450] on input "checkbox" at bounding box center [649, 451] width 26 height 26
checkbox input "false"
click at [656, 492] on input "checkbox" at bounding box center [649, 487] width 26 height 26
checkbox input "false"
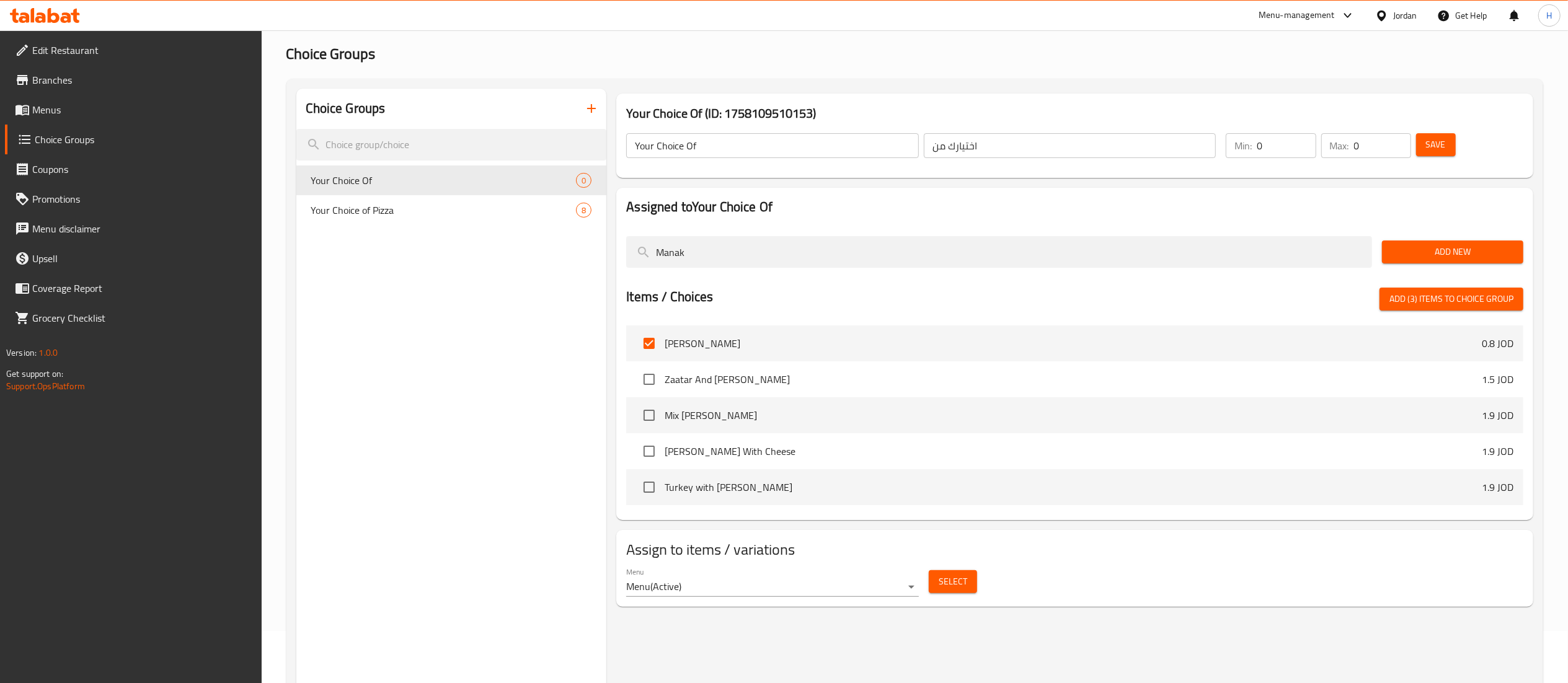
scroll to position [0, 0]
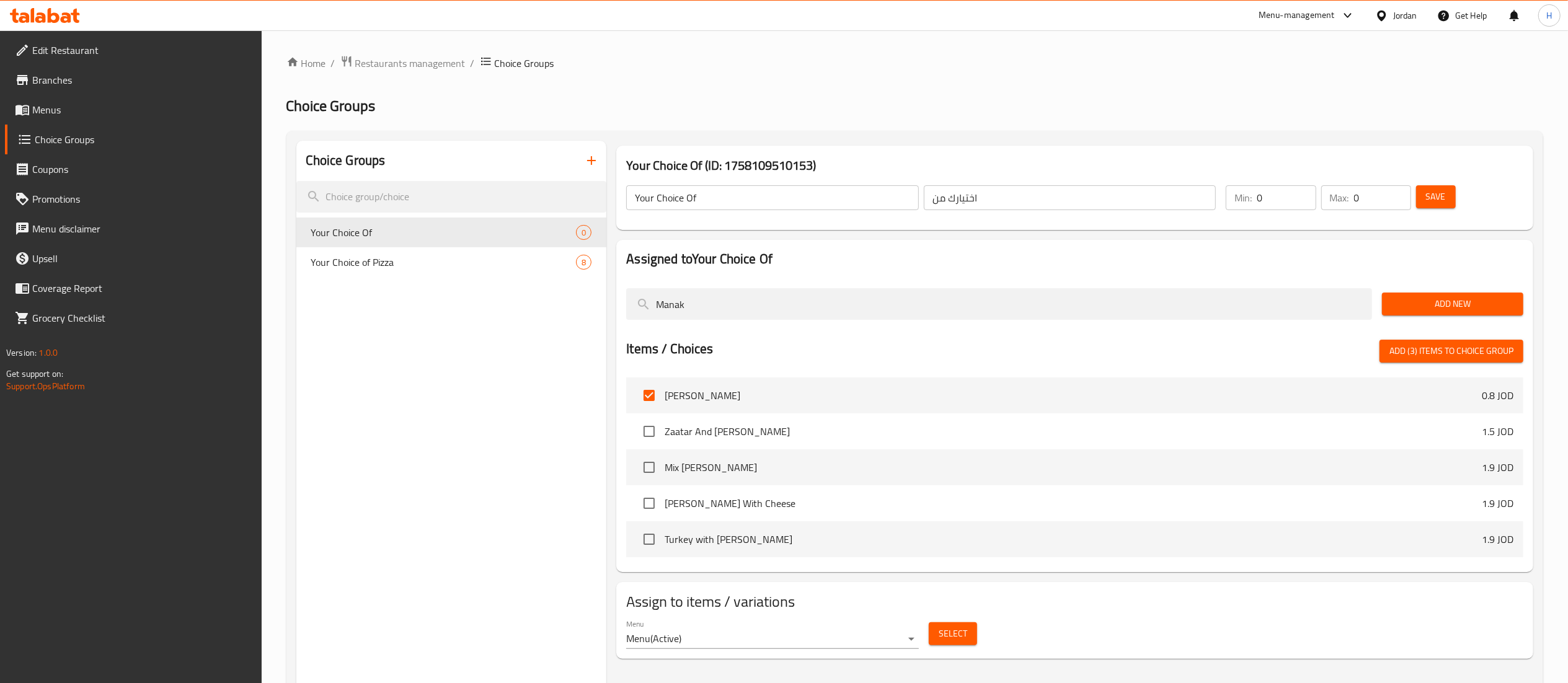
drag, startPoint x: 701, startPoint y: 308, endPoint x: 427, endPoint y: 287, distance: 274.8
click at [427, 287] on div "Choice Groups Your Choice Of 0 Your Choice of Pizza 8 Your Choice Of (ID: 17581…" at bounding box center [917, 482] width 1241 height 683
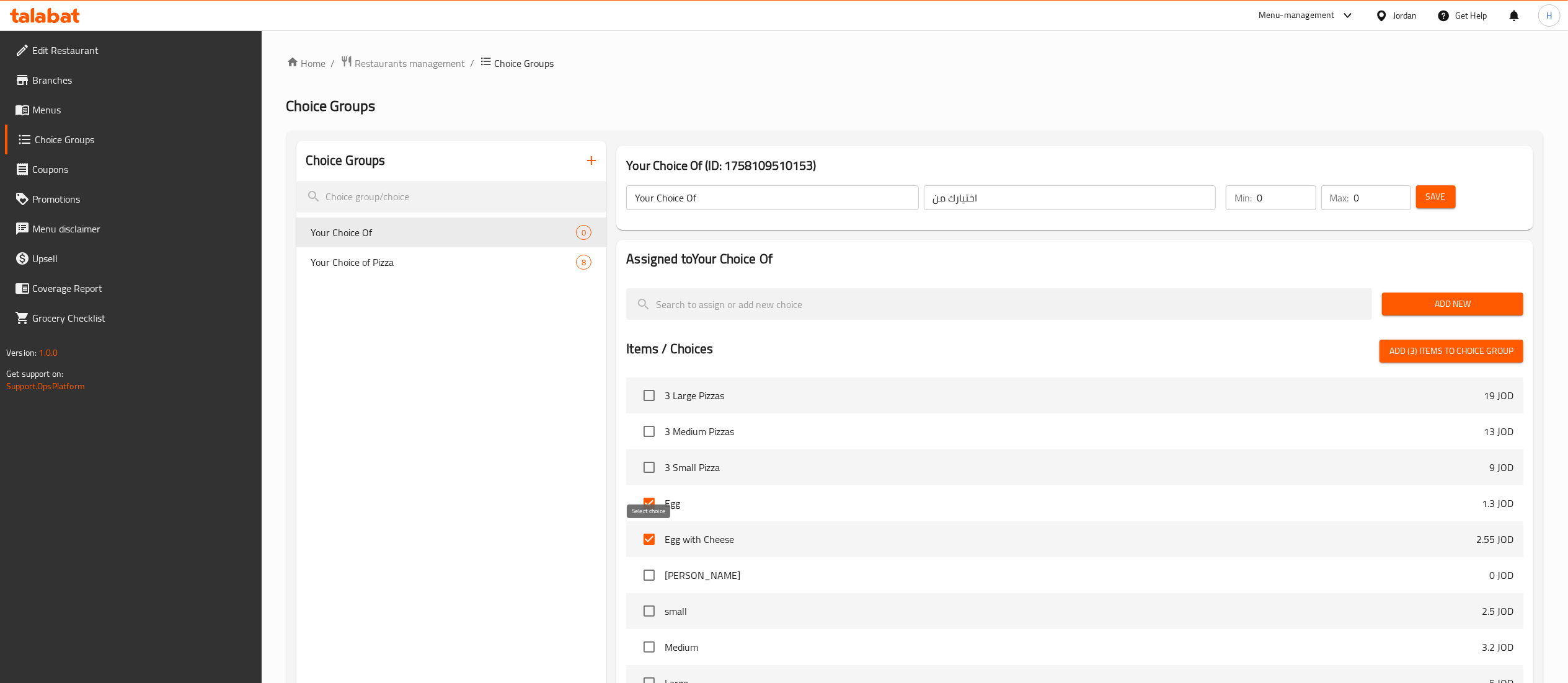
click at [651, 541] on input "checkbox" at bounding box center [649, 539] width 26 height 26
checkbox input "false"
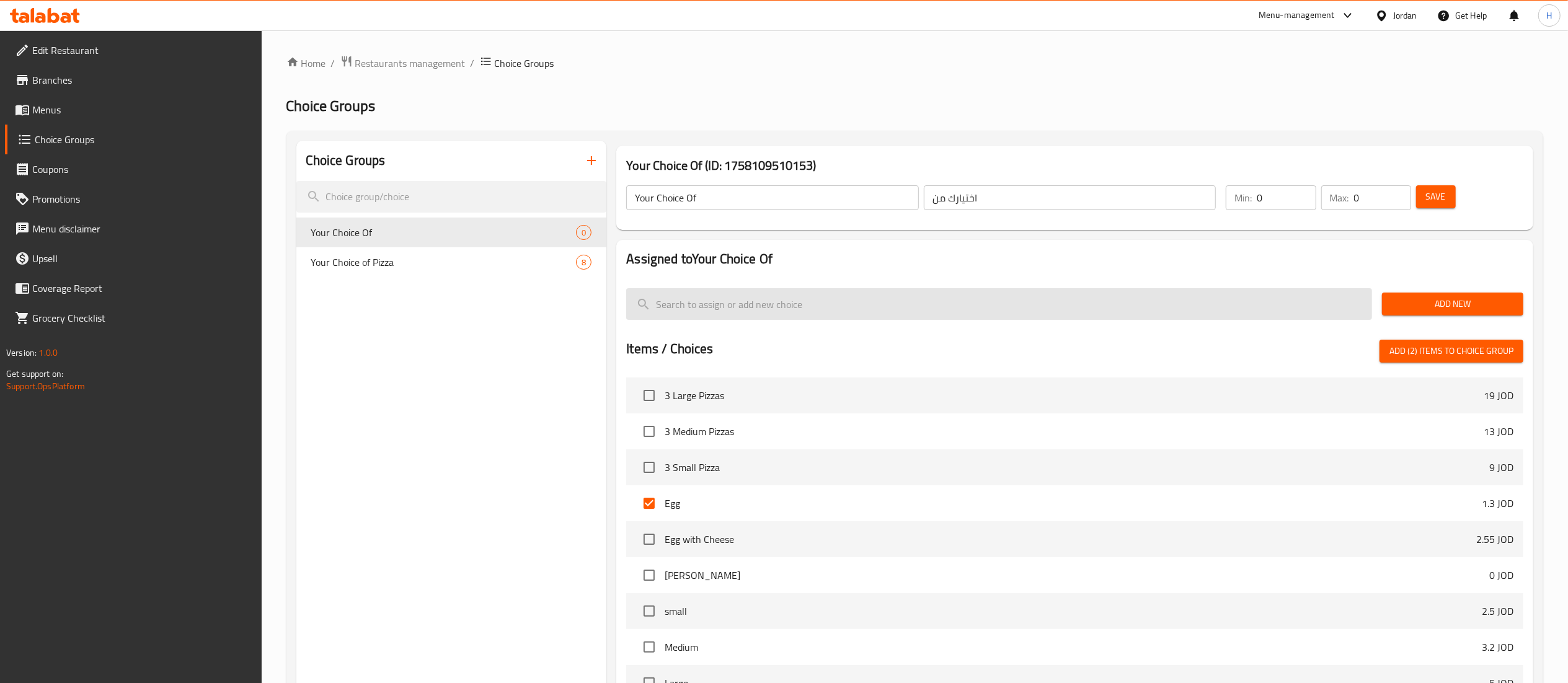
click at [712, 305] on input "search" at bounding box center [999, 304] width 746 height 32
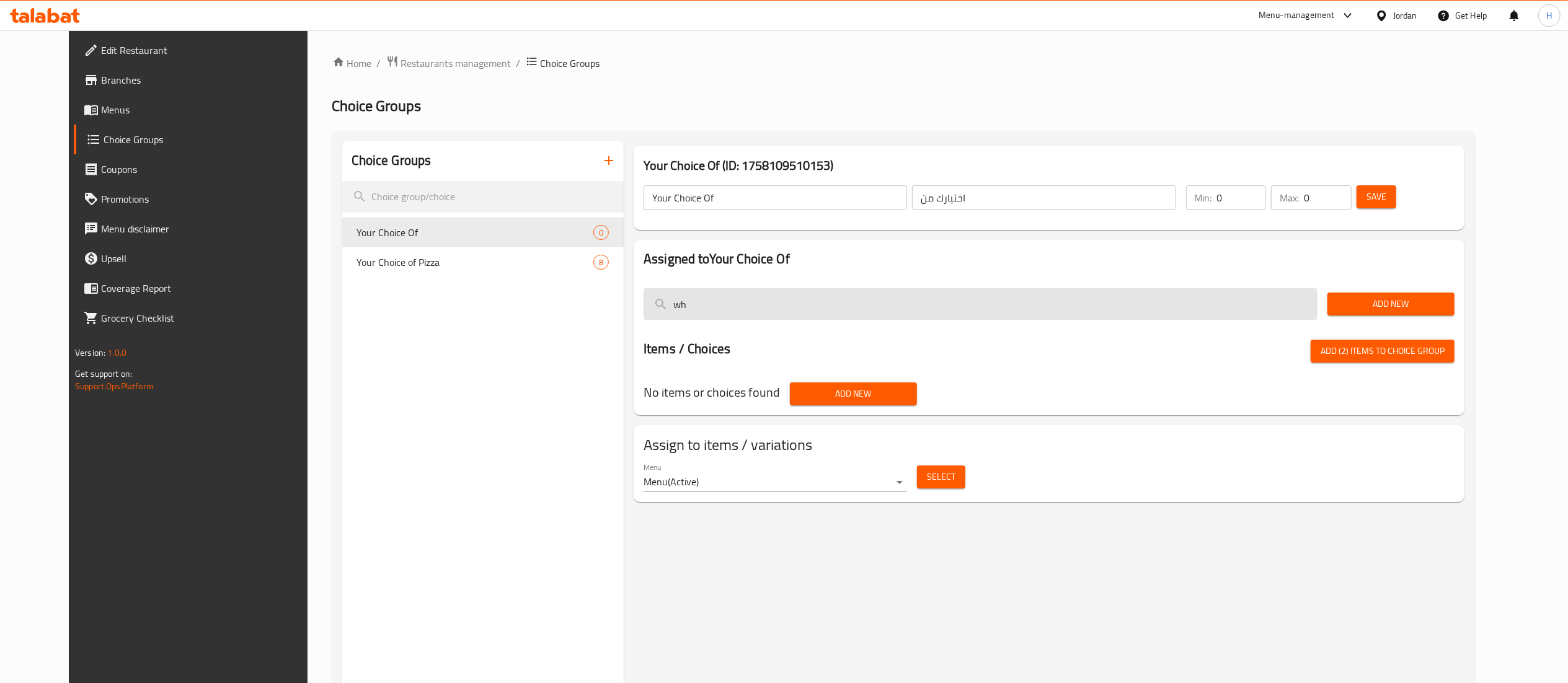
type input "w"
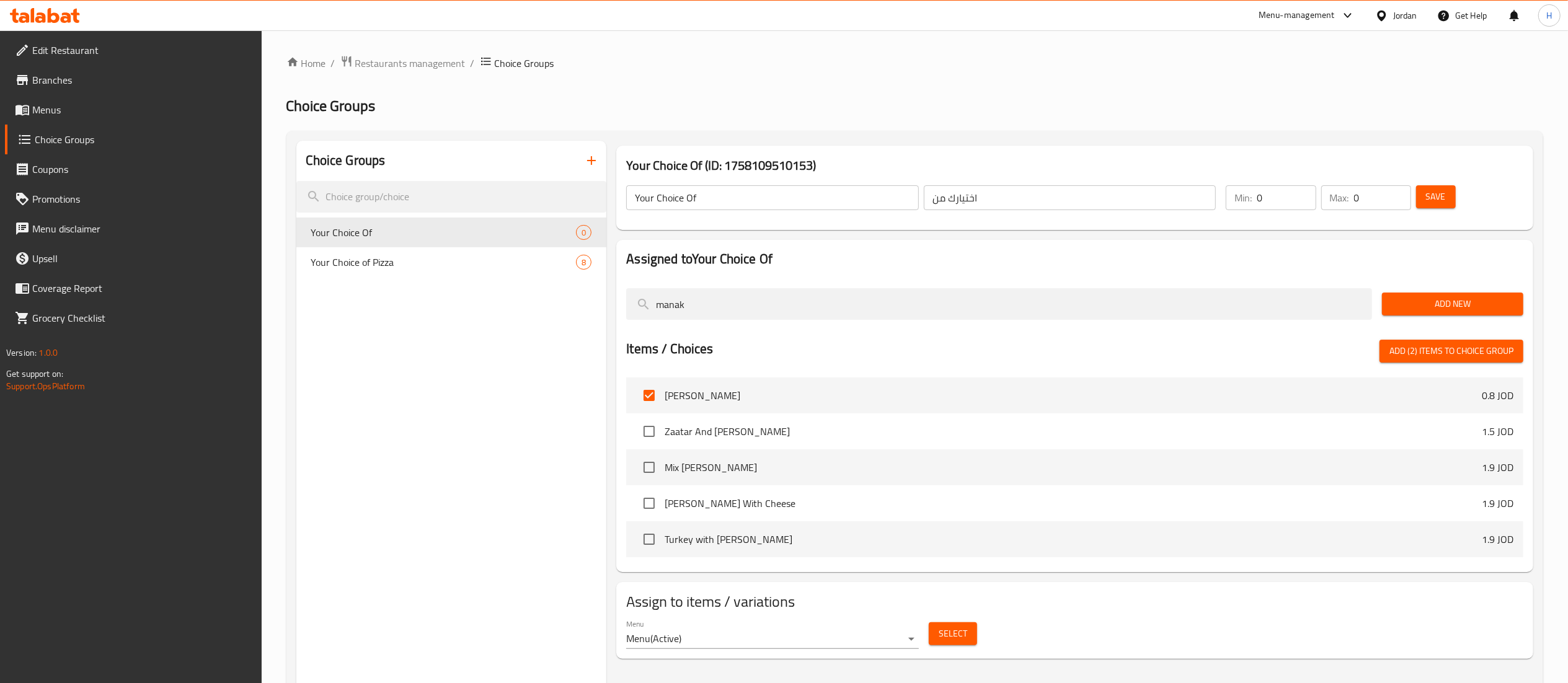
type input "manak"
click at [648, 502] on input "checkbox" at bounding box center [649, 503] width 26 height 26
checkbox input "true"
drag, startPoint x: 701, startPoint y: 305, endPoint x: 566, endPoint y: 305, distance: 135.0
click at [566, 305] on div "Choice Groups Your Choice Of 0 Your Choice of Pizza 8 Your Choice Of (ID: 17581…" at bounding box center [917, 482] width 1241 height 683
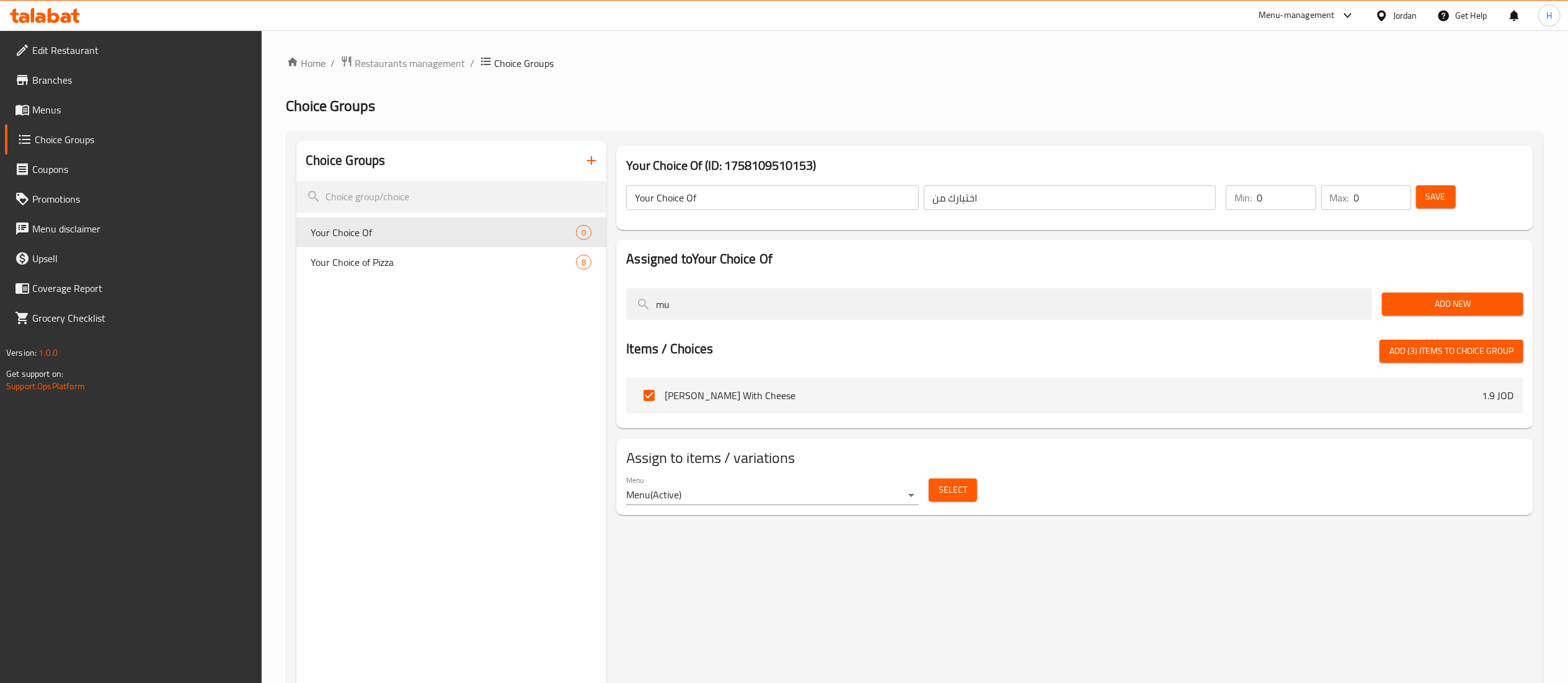
type input "m"
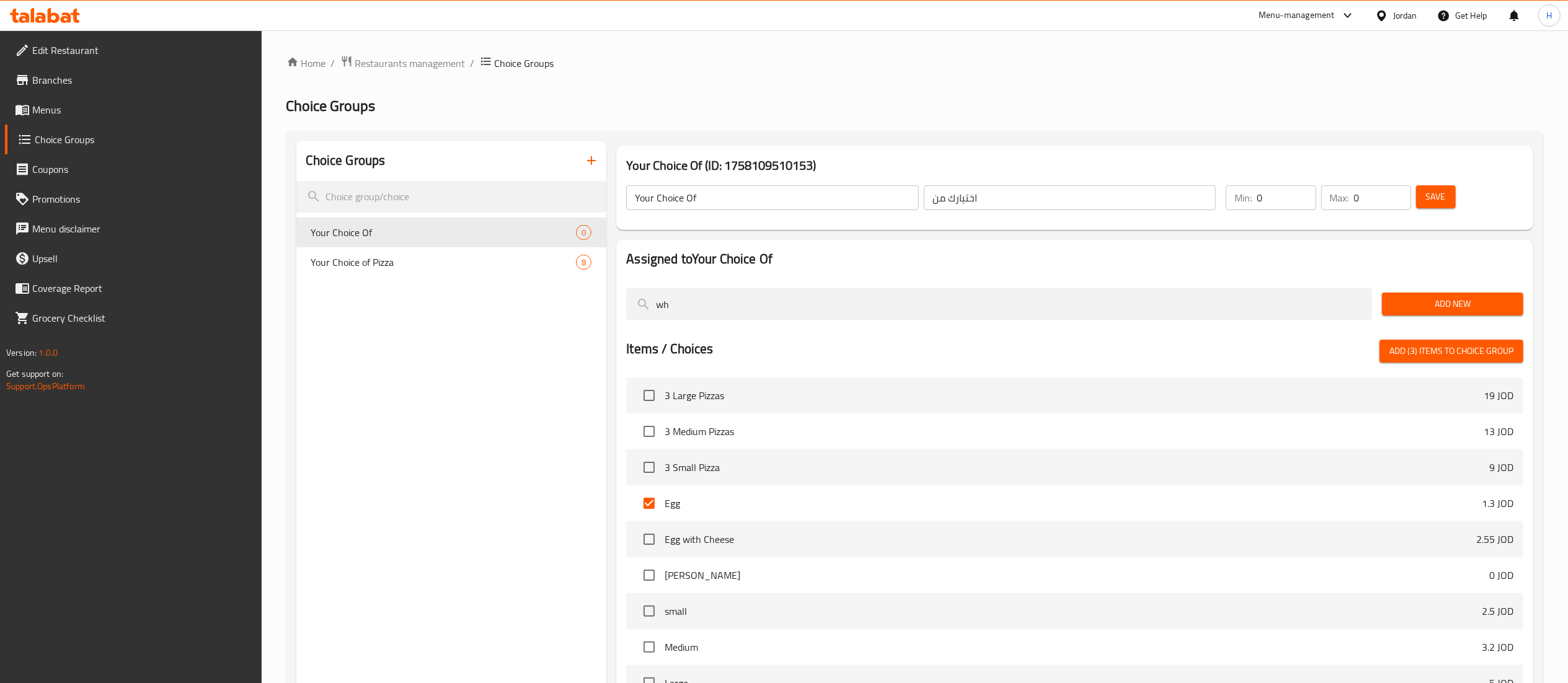
type input "w"
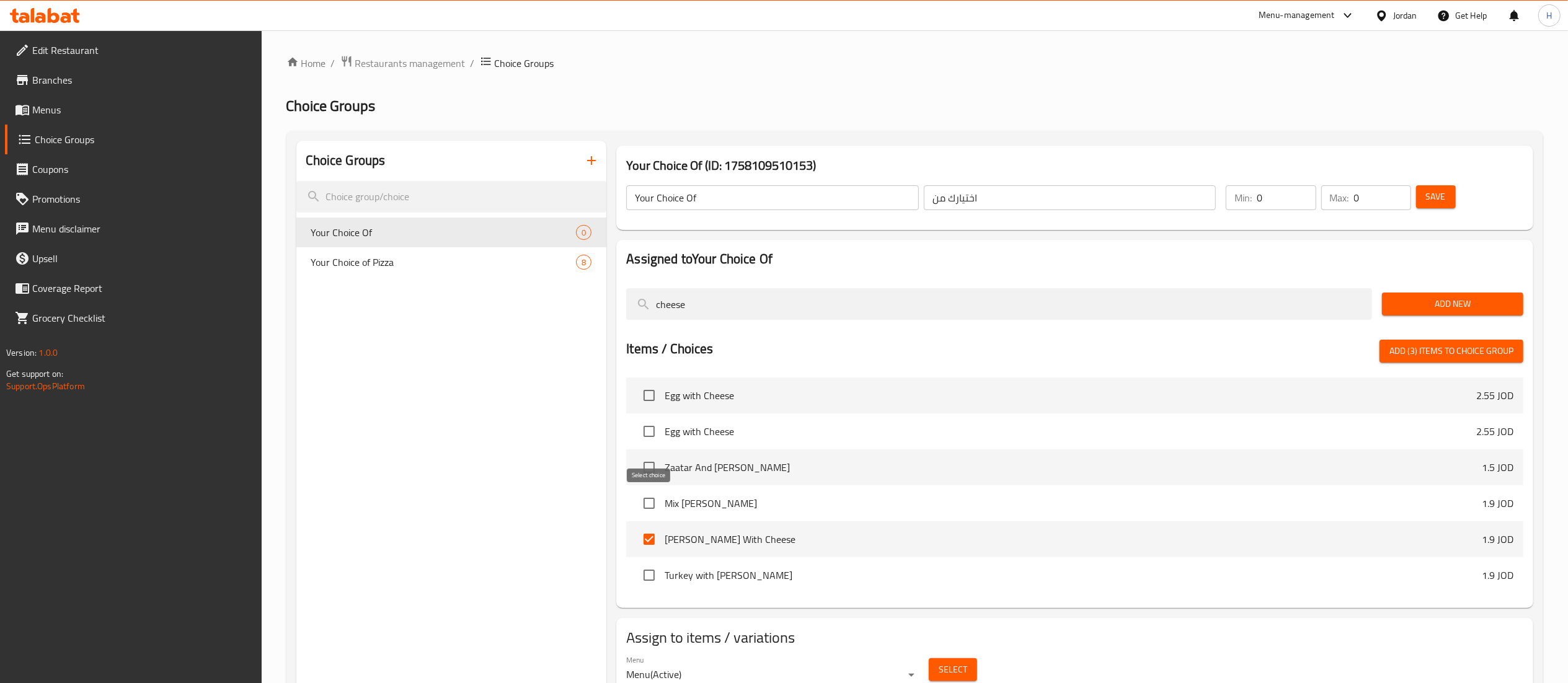
type input "cheese"
click at [645, 490] on input "checkbox" at bounding box center [649, 503] width 26 height 26
click at [1462, 351] on span "Add (4) items to choice group" at bounding box center [1451, 351] width 124 height 16
checkbox input "false"
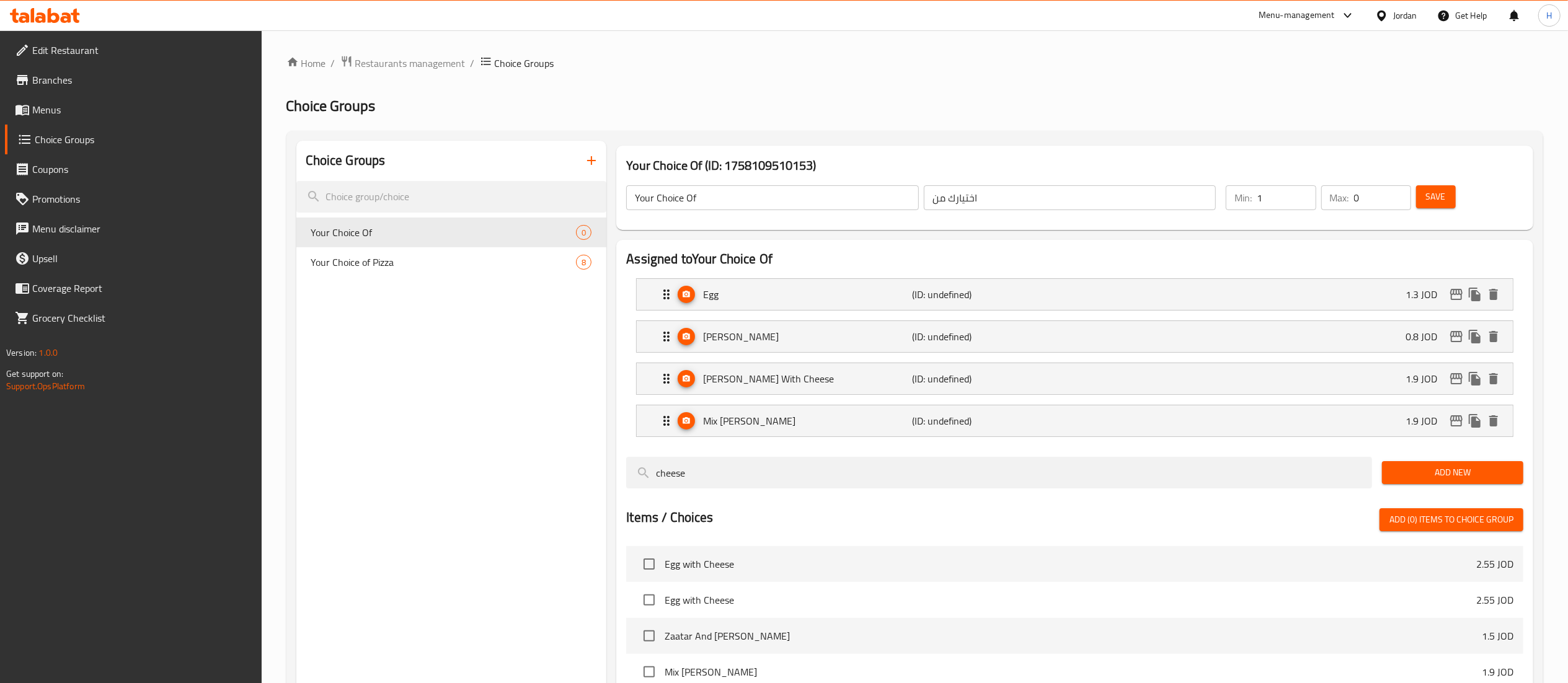
click at [1306, 193] on input "1" at bounding box center [1286, 198] width 59 height 25
type input "2"
click at [1306, 193] on input "2" at bounding box center [1286, 198] width 59 height 25
click at [1397, 191] on input "1" at bounding box center [1382, 198] width 57 height 25
type input "2"
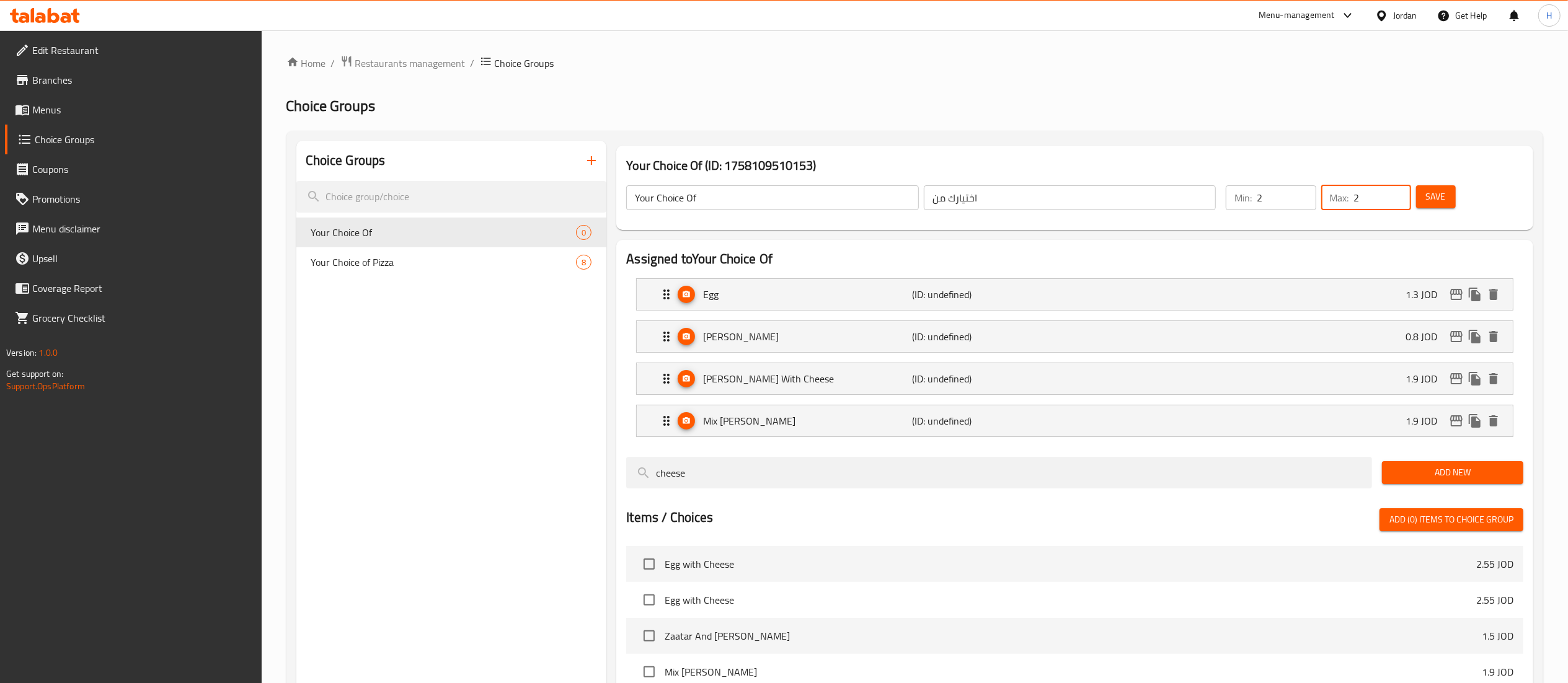
click at [1397, 191] on input "2" at bounding box center [1382, 198] width 57 height 25
click at [1444, 207] on button "Save" at bounding box center [1435, 197] width 40 height 23
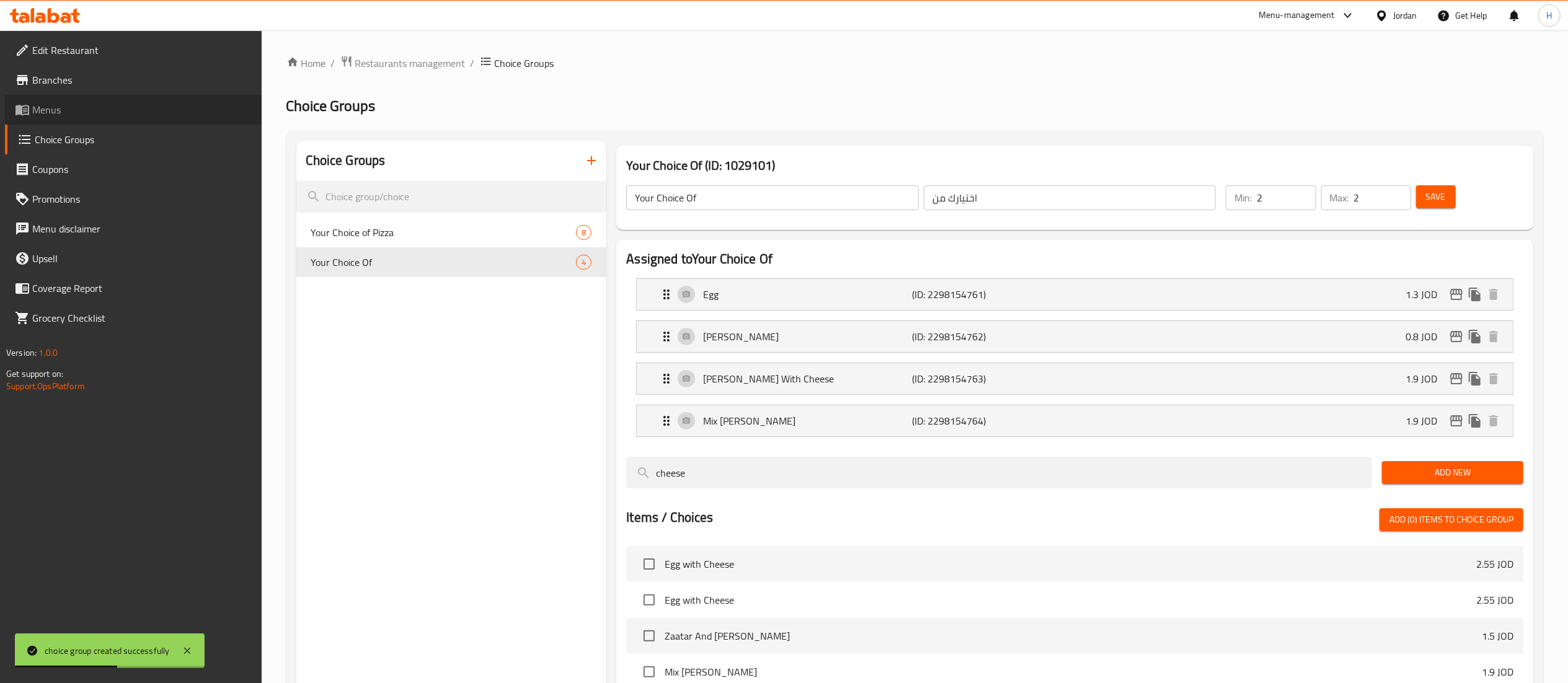
click at [55, 115] on span "Menus" at bounding box center [142, 110] width 219 height 15
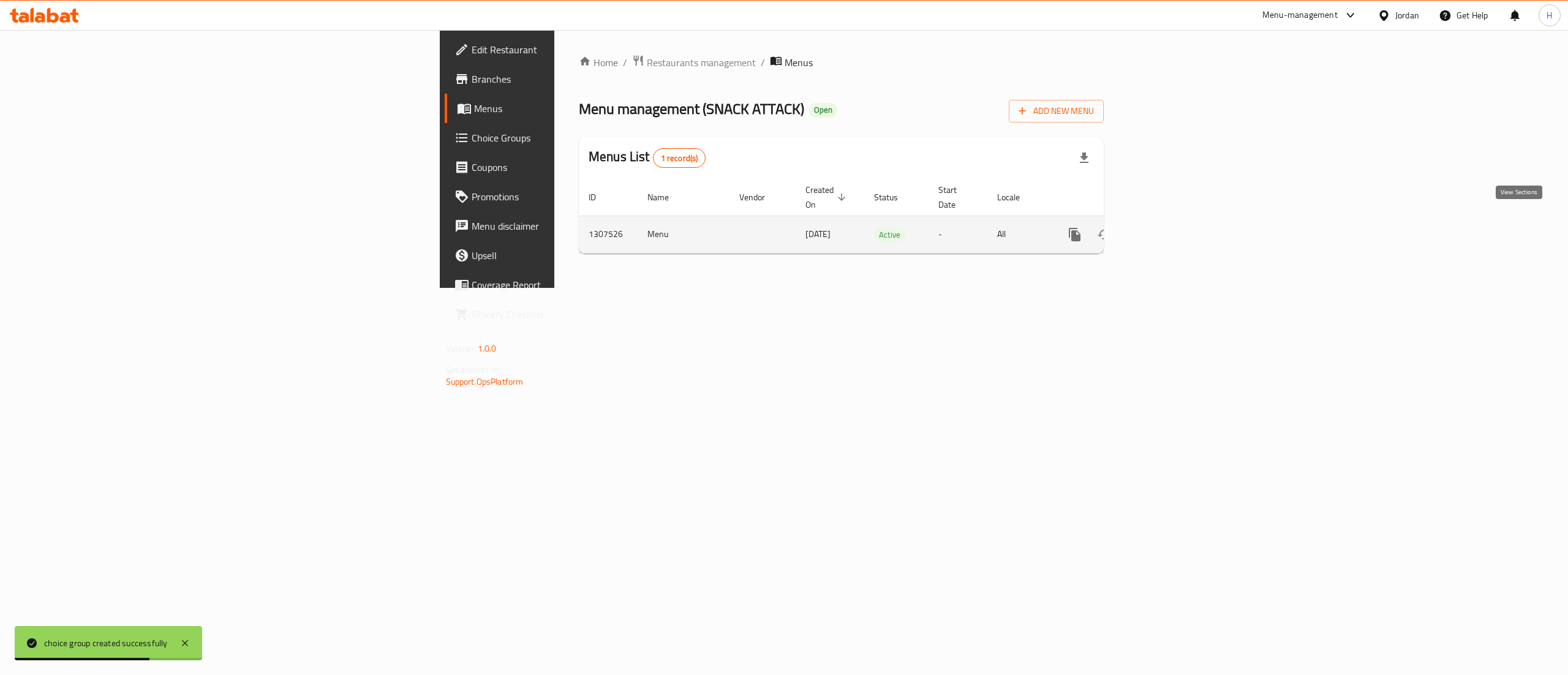
click at [1171, 227] on icon "enhanced table" at bounding box center [1163, 235] width 15 height 15
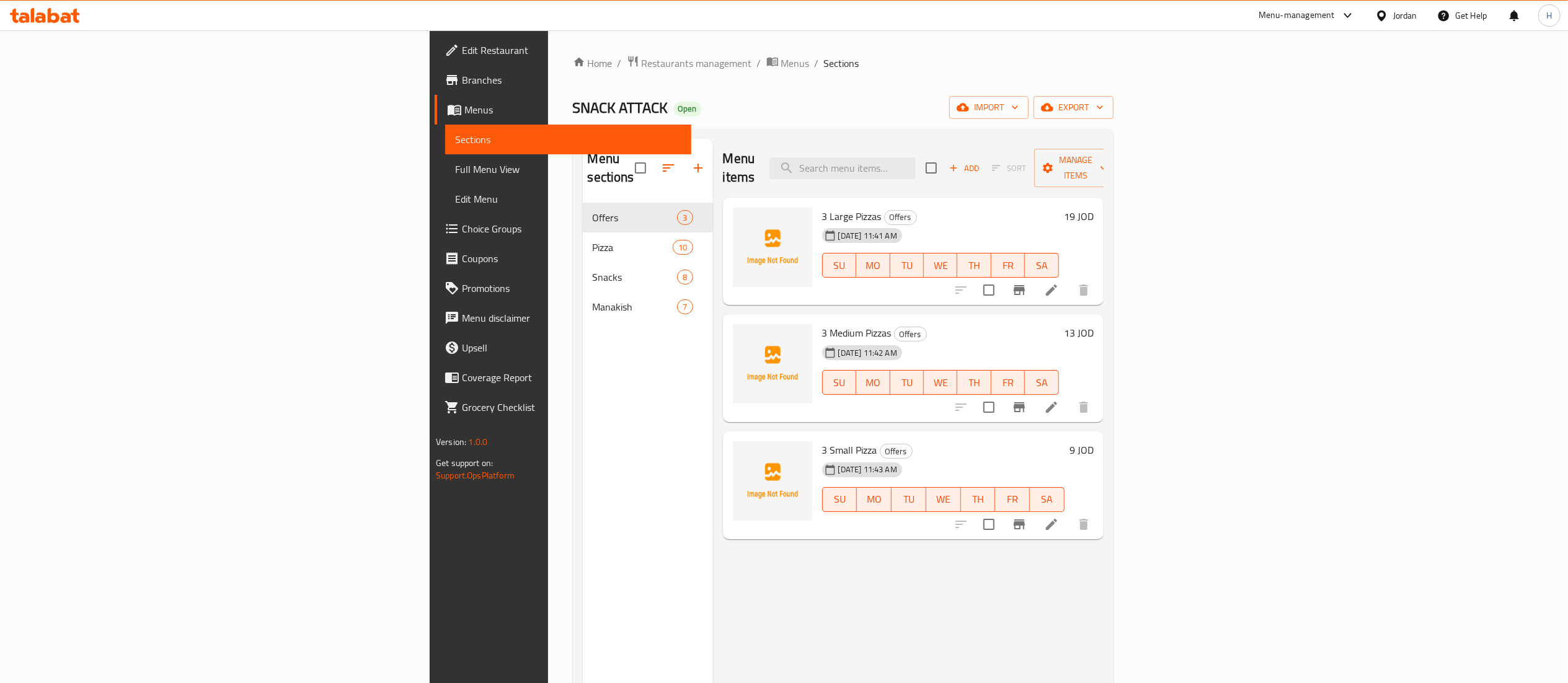
click at [583, 378] on div "Menu sections Offers 3 Pizza 10 Snacks 8 Manakish 7" at bounding box center [648, 480] width 130 height 683
click at [980, 161] on span "Add" at bounding box center [964, 168] width 33 height 14
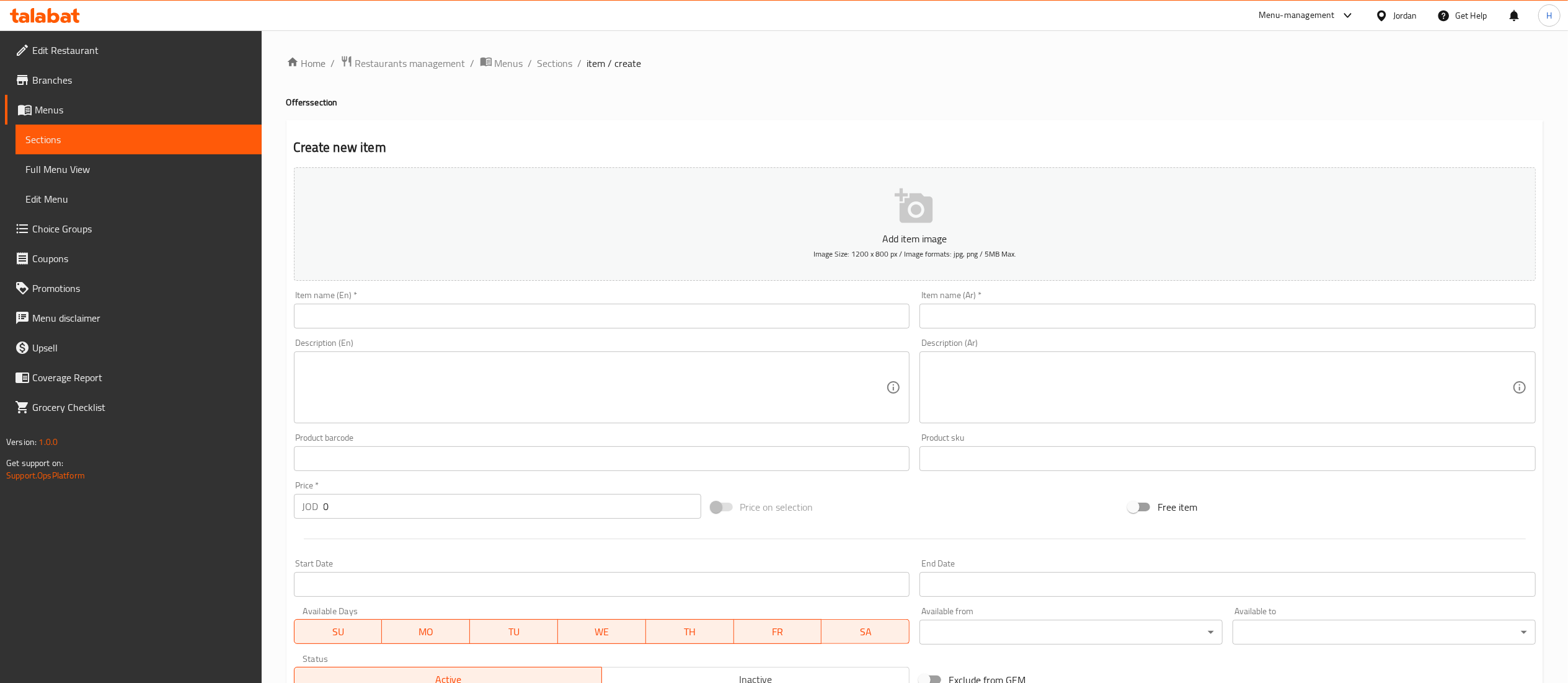
drag, startPoint x: 430, startPoint y: 333, endPoint x: 437, endPoint y: 334, distance: 7.1
click at [430, 334] on div "Description (En) Description (En)" at bounding box center [602, 381] width 626 height 95
click at [435, 324] on input "text" at bounding box center [602, 316] width 616 height 25
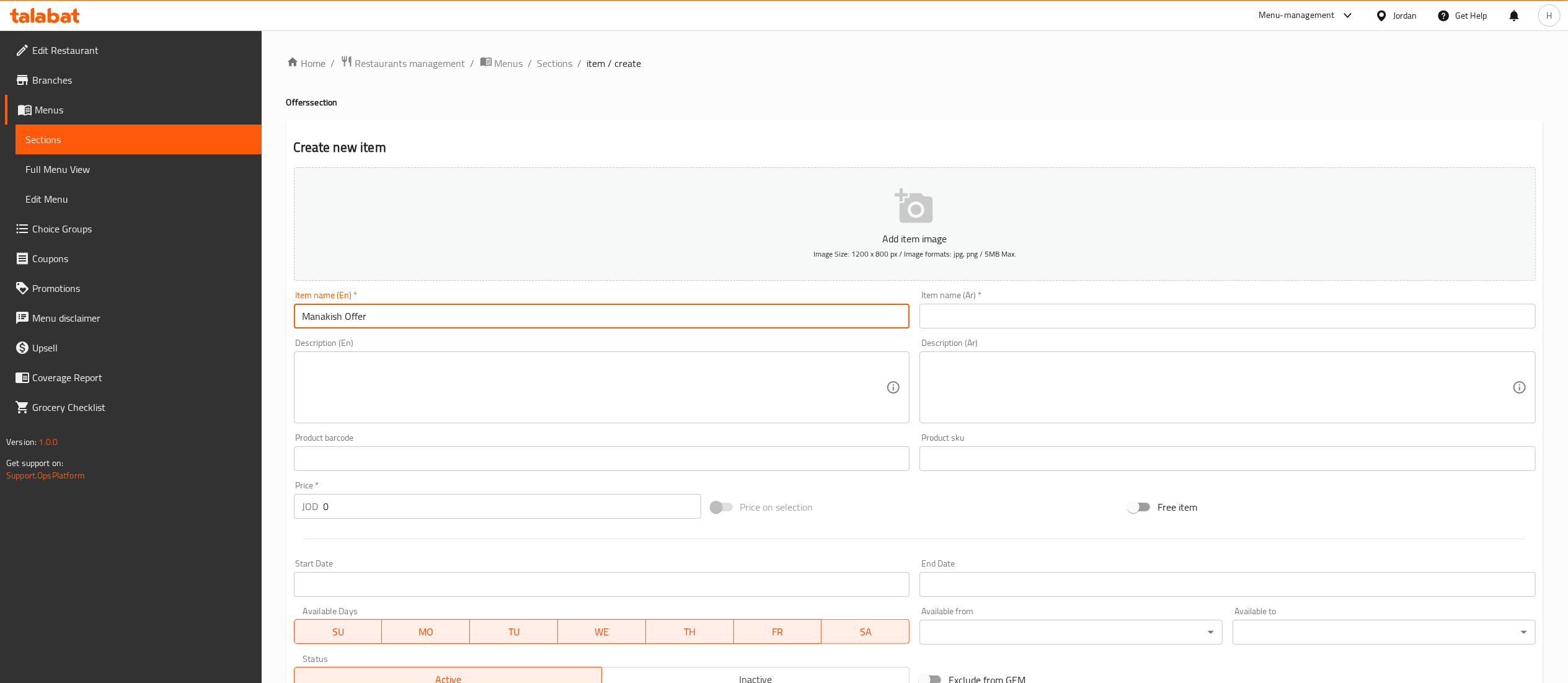
type input "Manakish Offer"
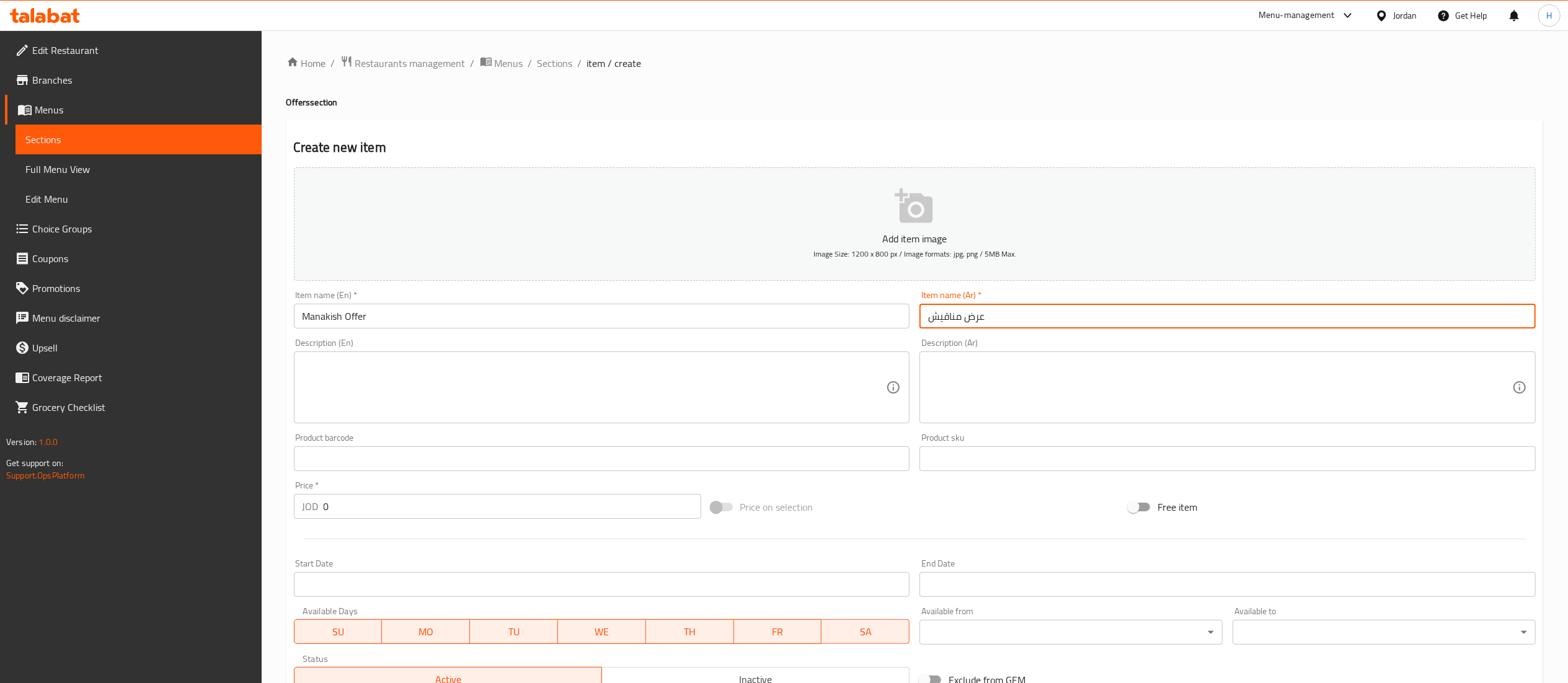
type input "عرض مناقيش"
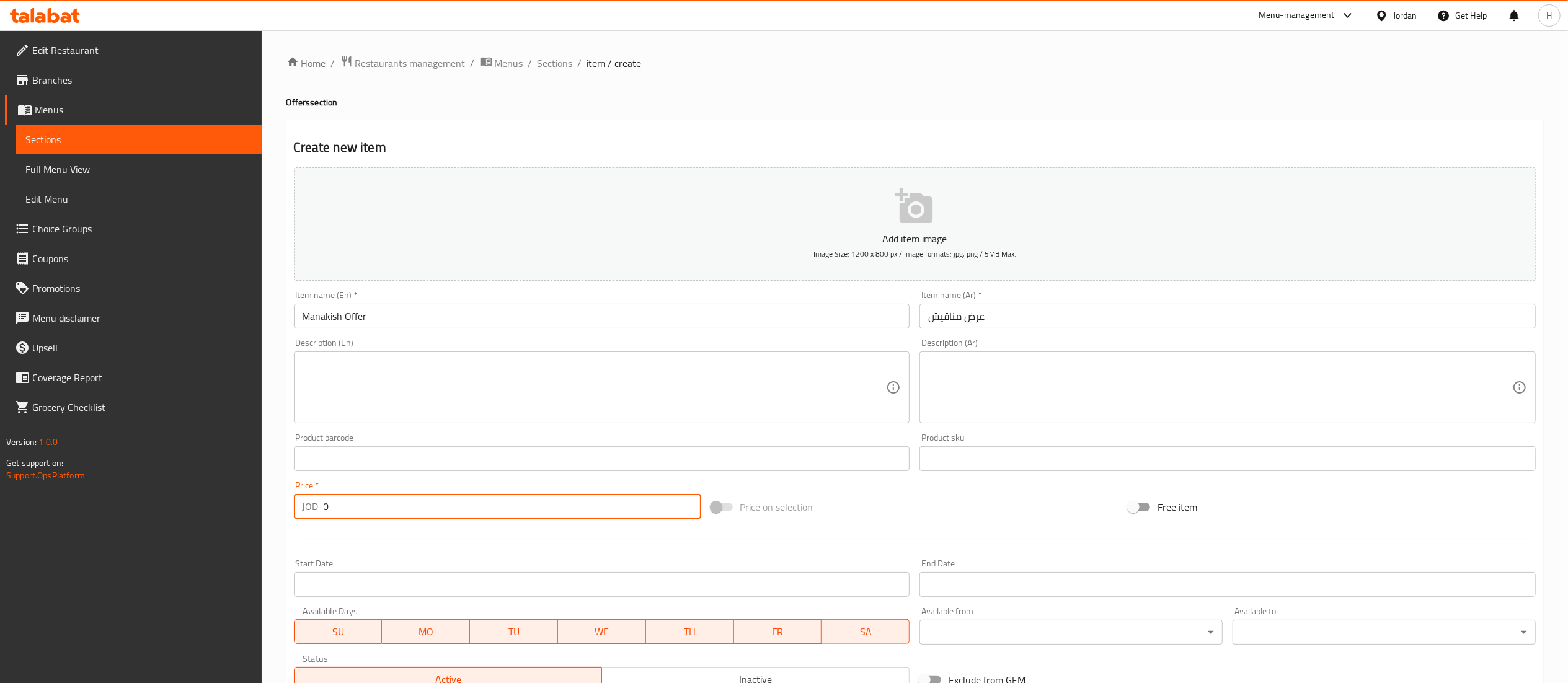
drag, startPoint x: 333, startPoint y: 502, endPoint x: 147, endPoint y: 505, distance: 186.0
click at [147, 505] on div "Edit Restaurant Branches Menus Sections Full Menu View Edit Menu Choice Groups …" at bounding box center [784, 452] width 1568 height 845
type input "1"
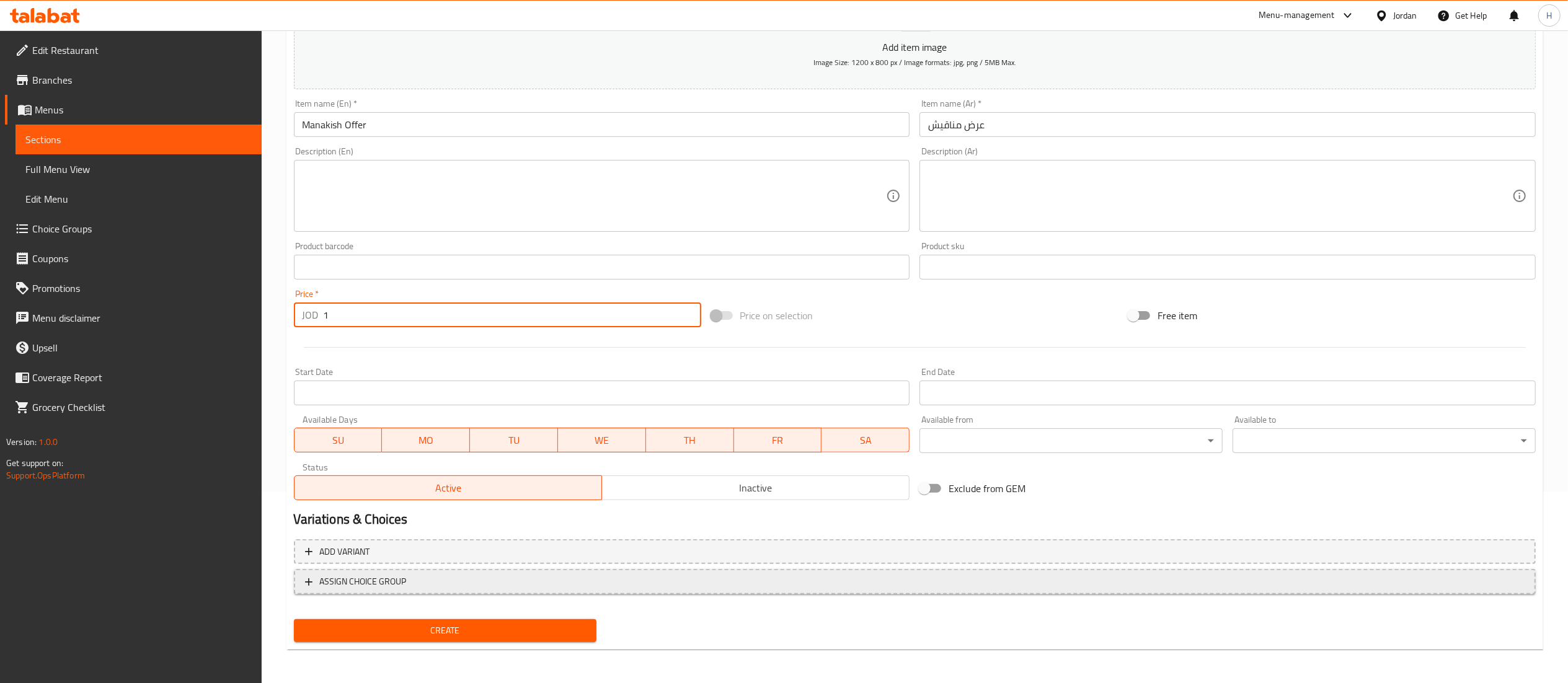
click at [467, 582] on span "ASSIGN CHOICE GROUP" at bounding box center [914, 581] width 1220 height 16
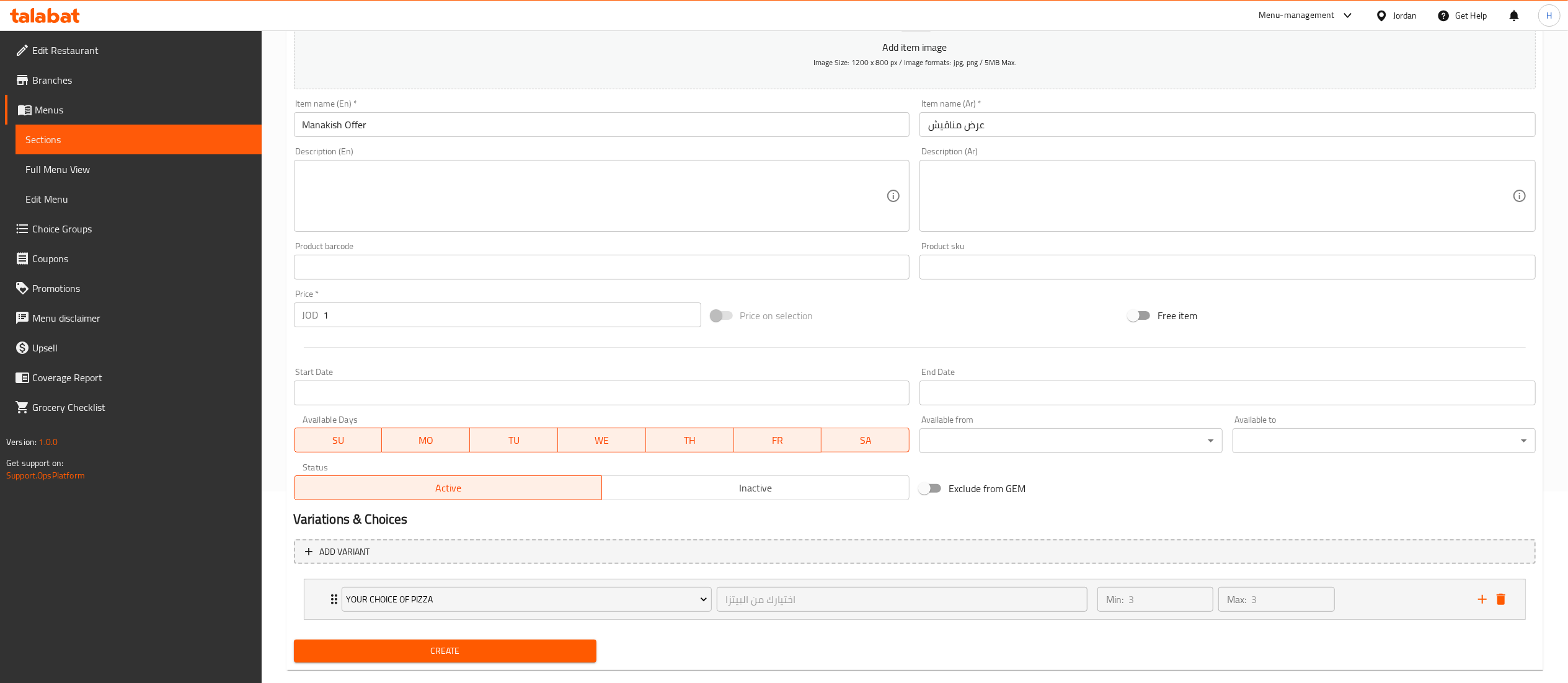
scroll to position [214, 0]
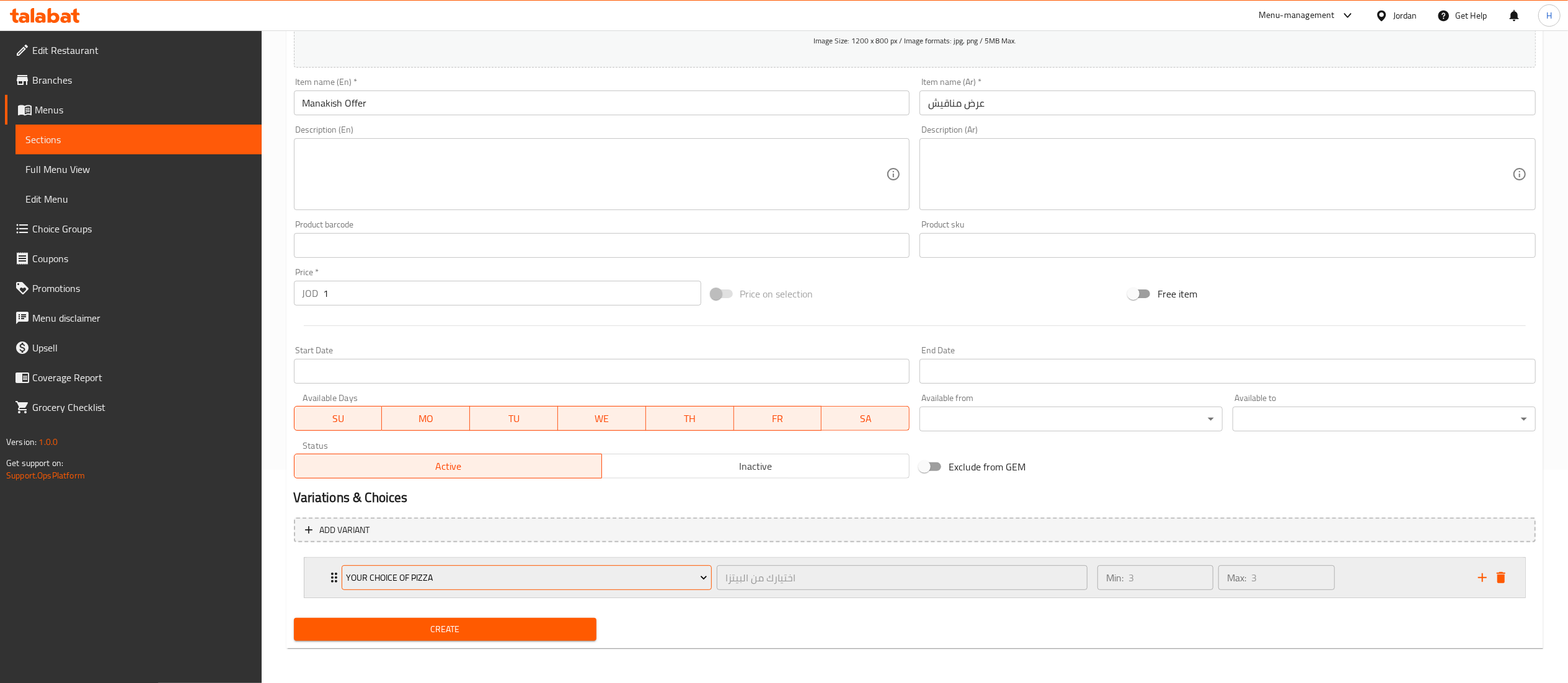
click at [459, 584] on span "Your Choice of Pizza" at bounding box center [526, 577] width 361 height 16
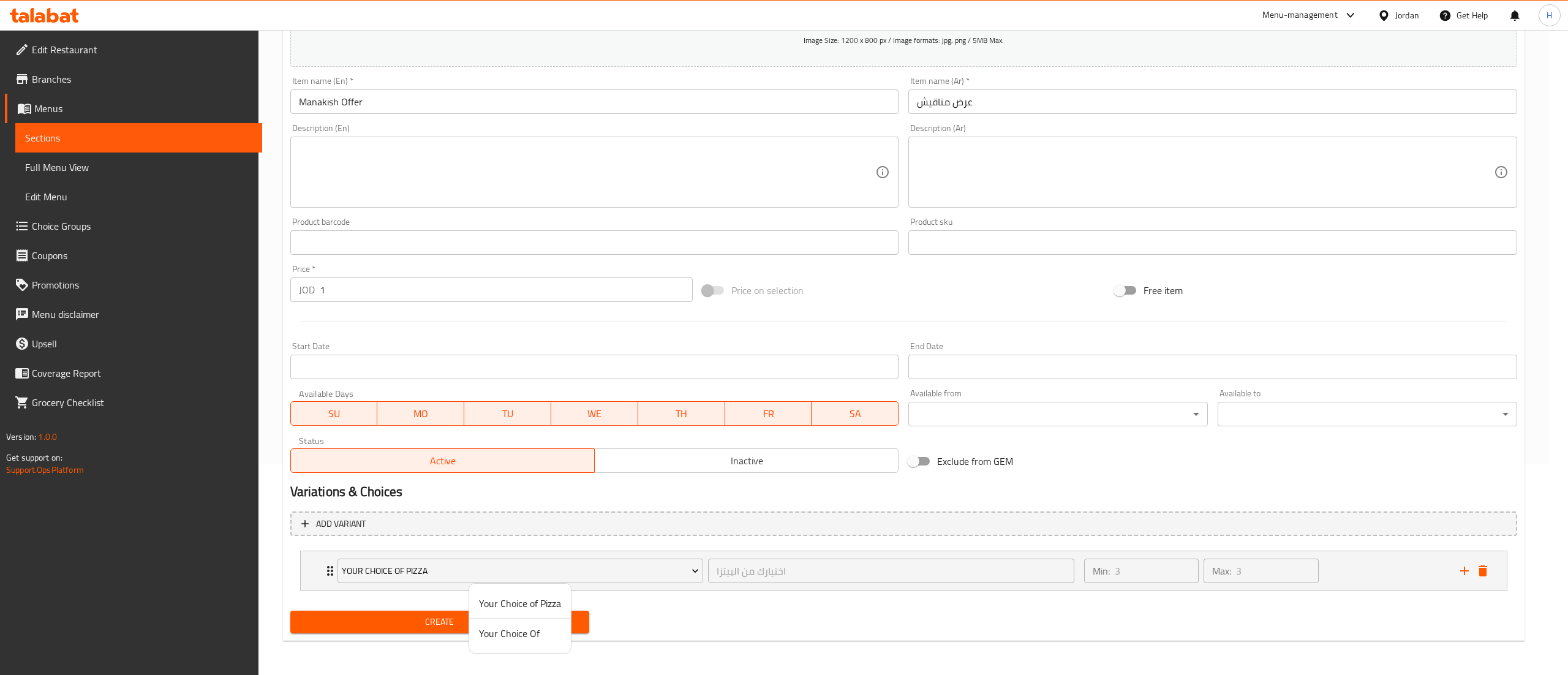
click at [483, 628] on span "Your Choice Of" at bounding box center [520, 633] width 82 height 15
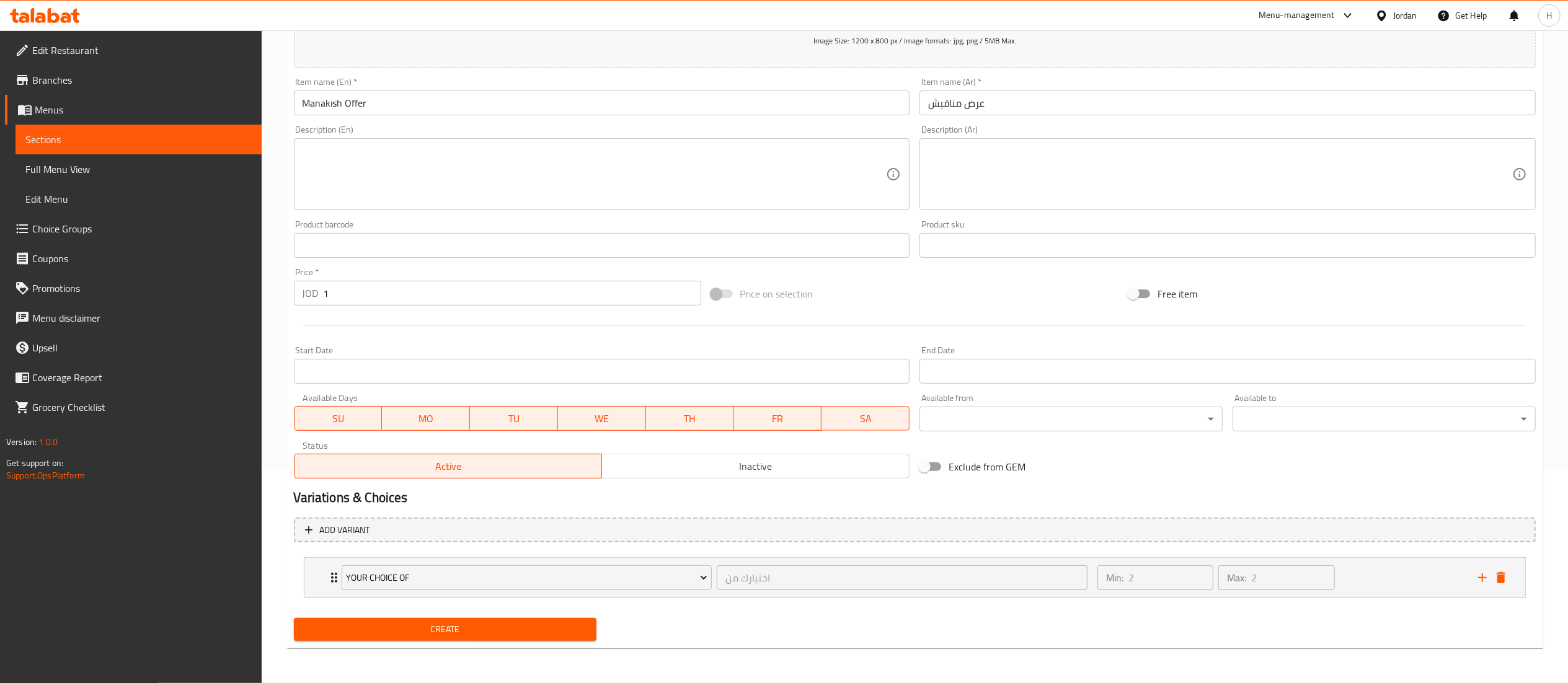
click at [457, 627] on span "Create" at bounding box center [446, 629] width 284 height 16
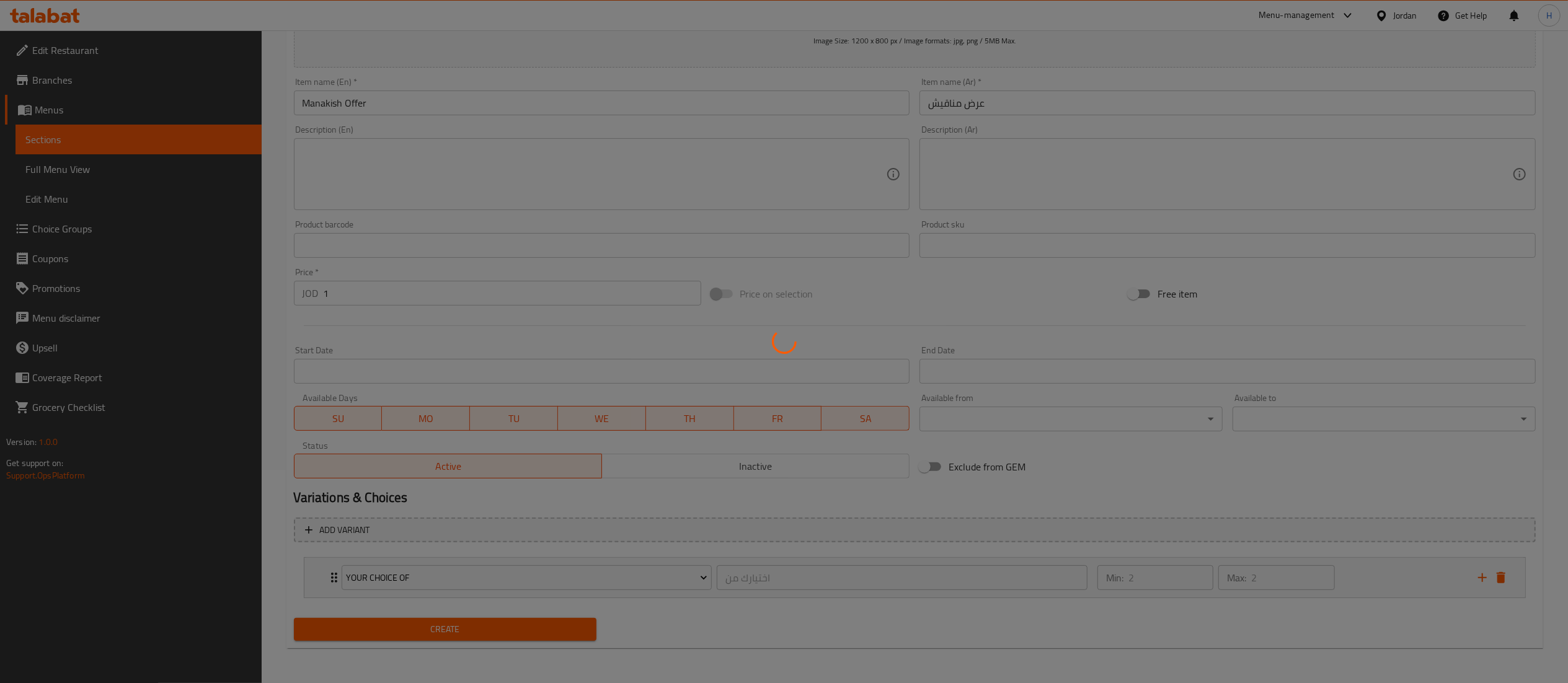
scroll to position [0, 0]
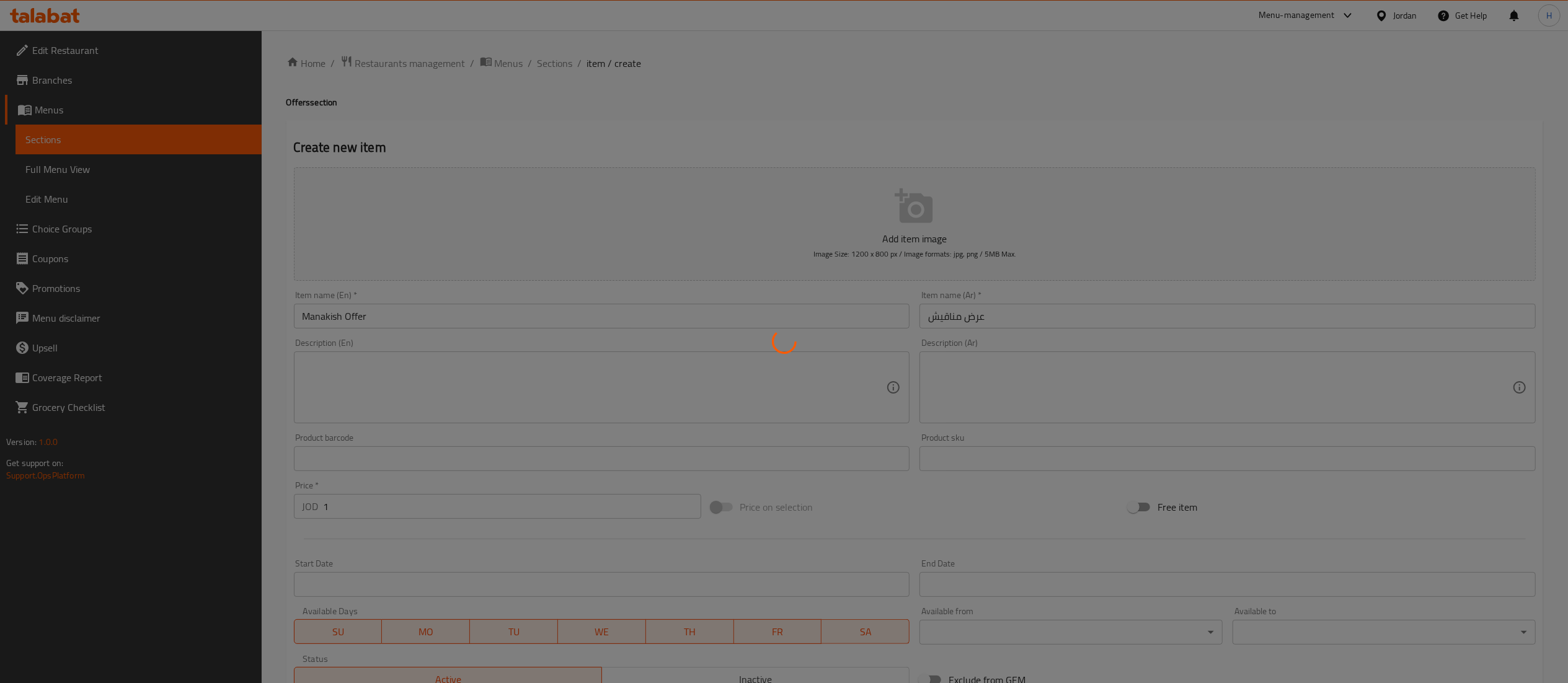
type input "0"
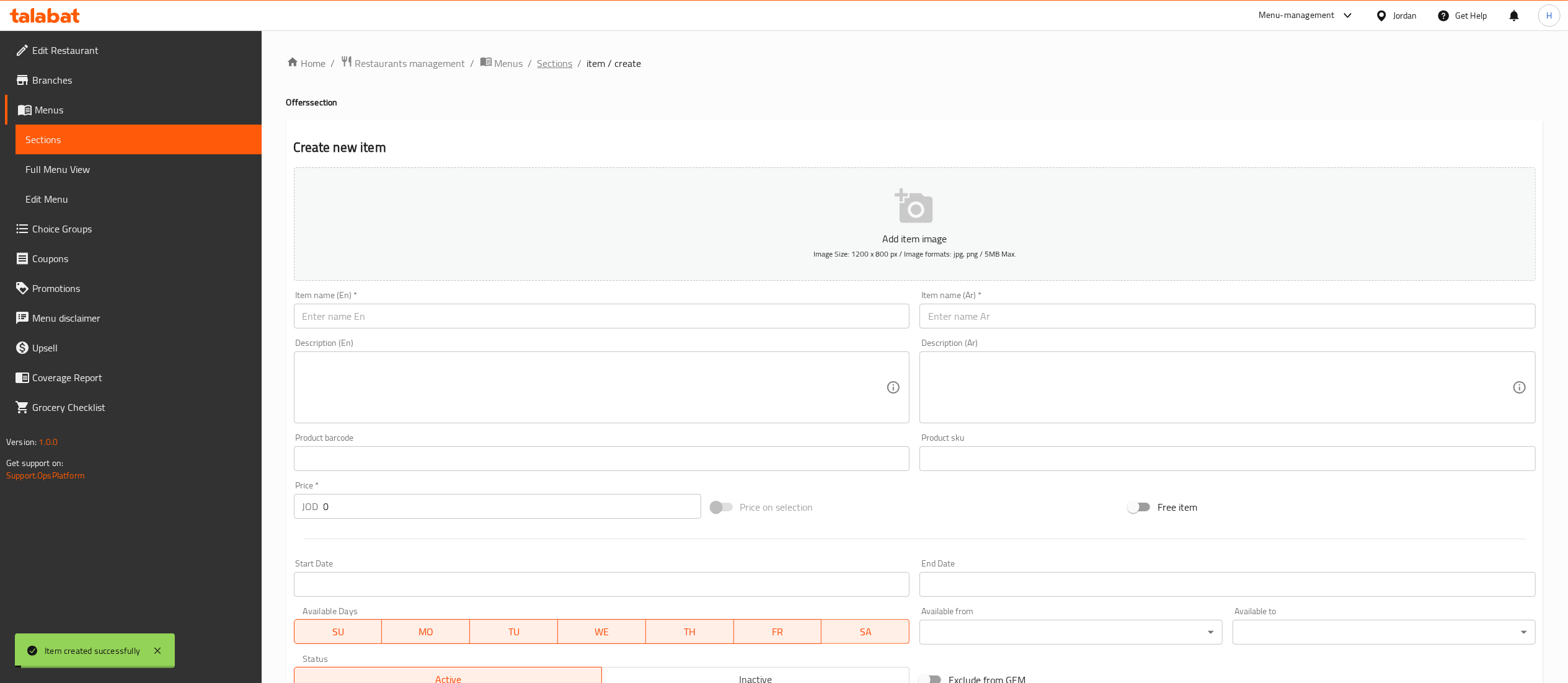
click at [538, 66] on span "Sections" at bounding box center [555, 63] width 35 height 15
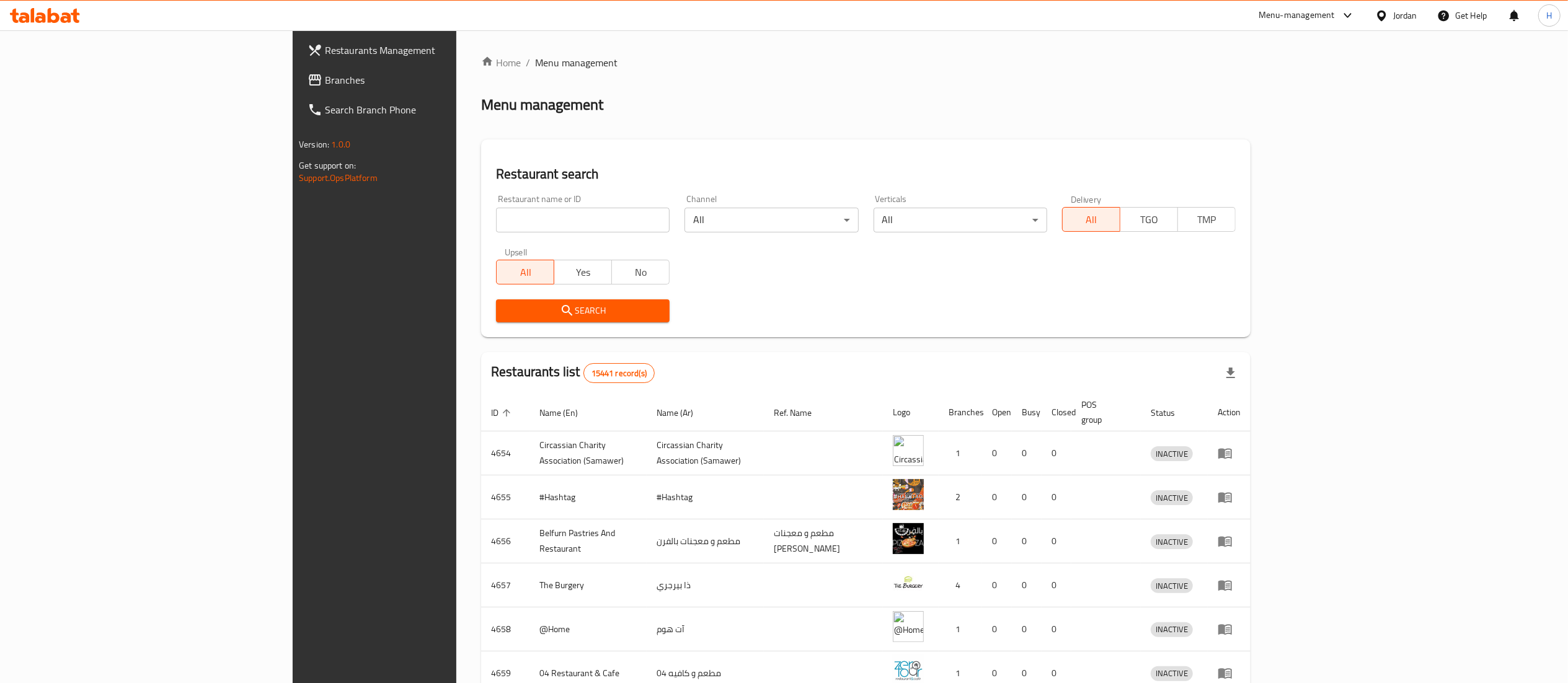
click at [496, 218] on input "search" at bounding box center [583, 219] width 173 height 25
paste input "775288"
type input "775288"
click button "Search" at bounding box center [583, 311] width 173 height 23
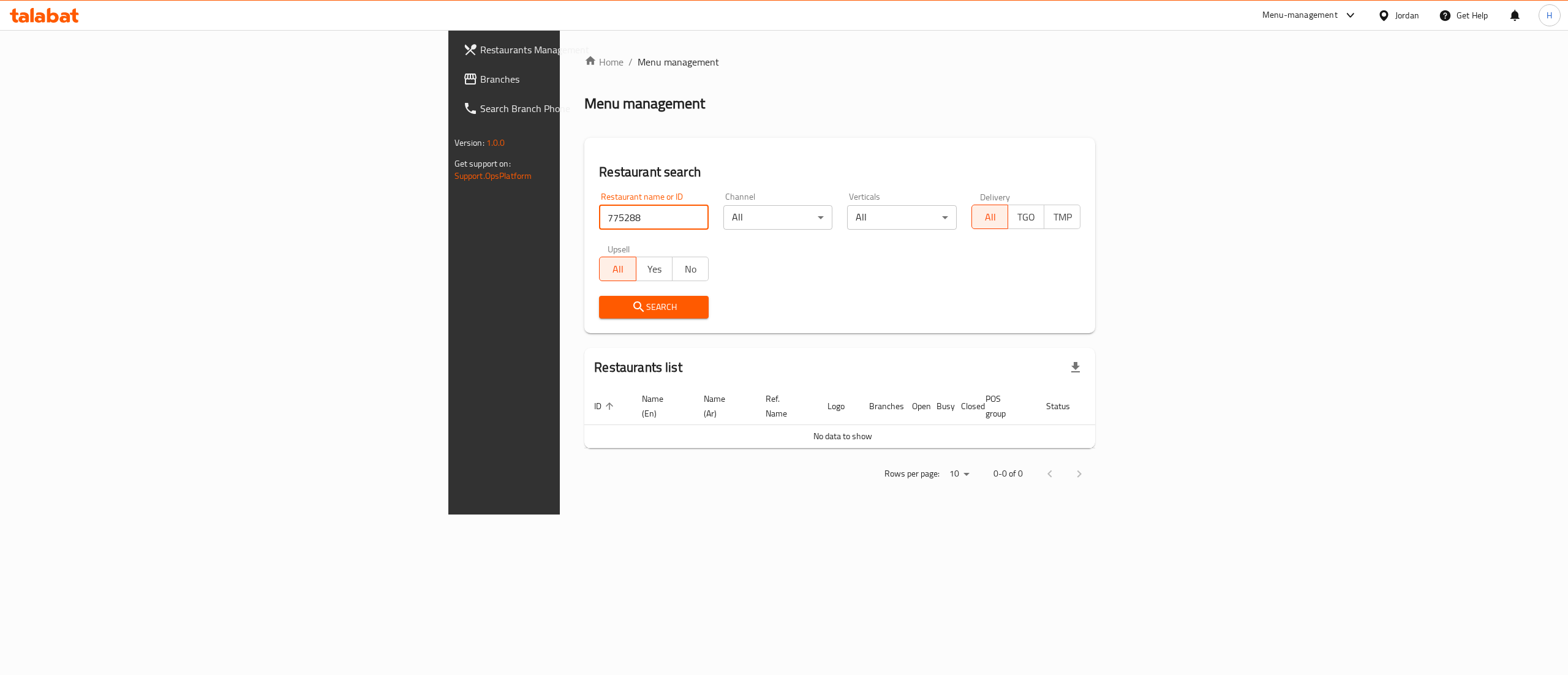
click at [480, 82] on span "Branches" at bounding box center [590, 79] width 221 height 15
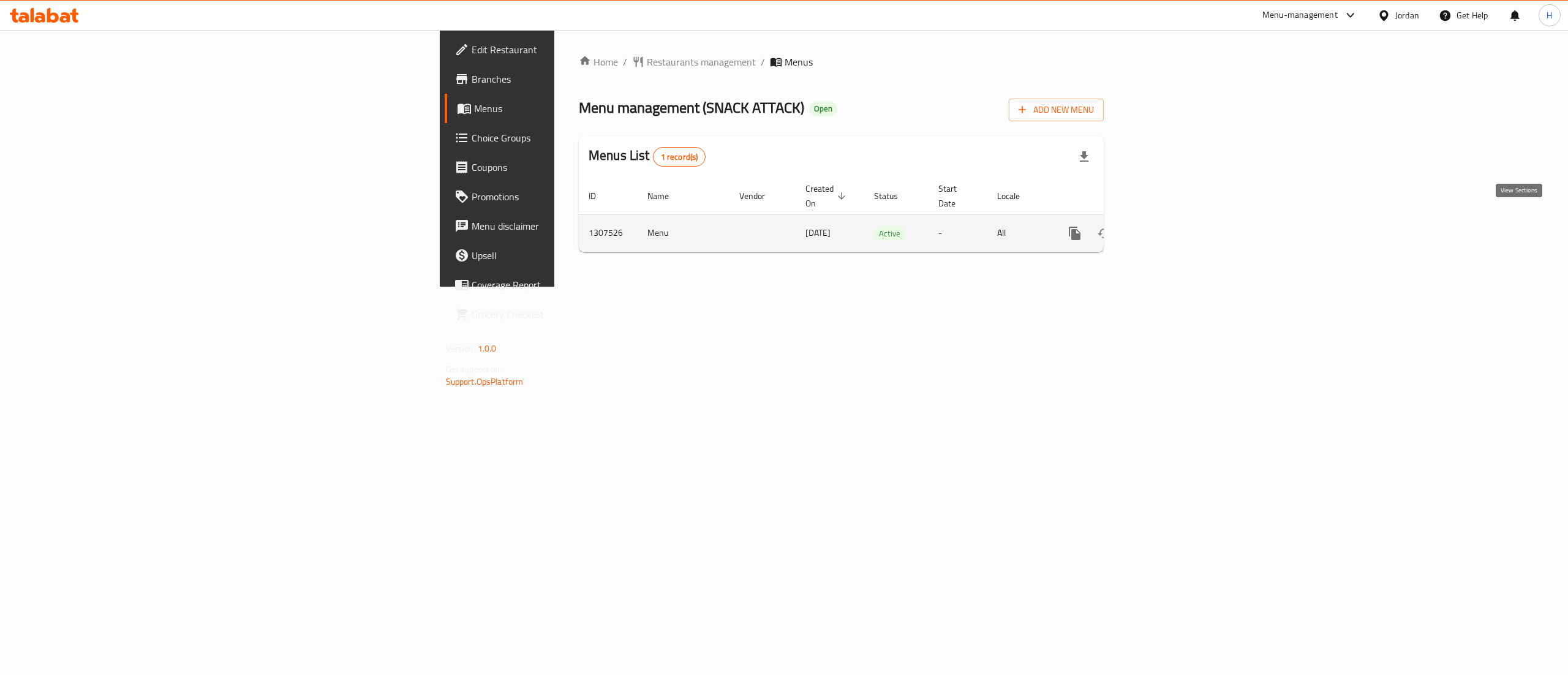
click at [1178, 218] on link "enhanced table" at bounding box center [1163, 232] width 29 height 29
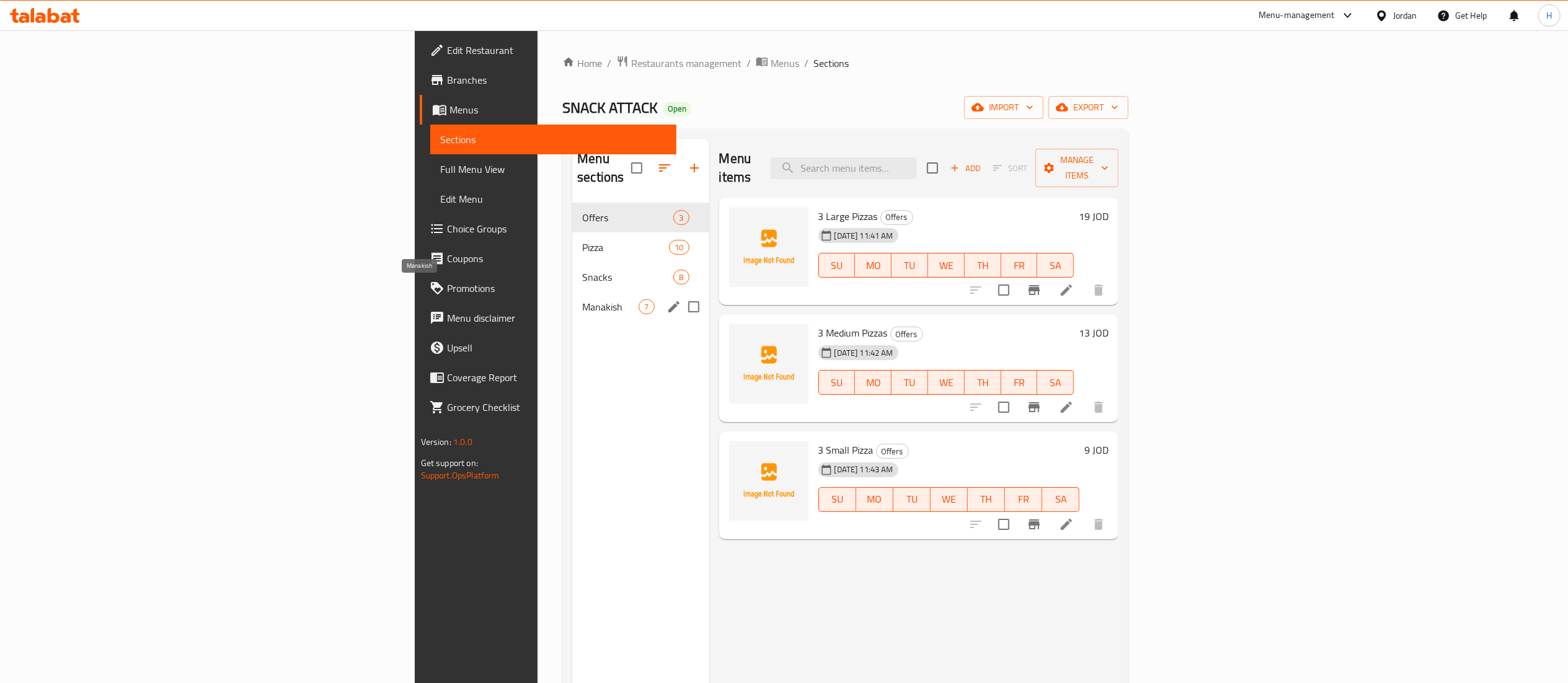
click at [582, 299] on span "Manakish" at bounding box center [610, 307] width 57 height 15
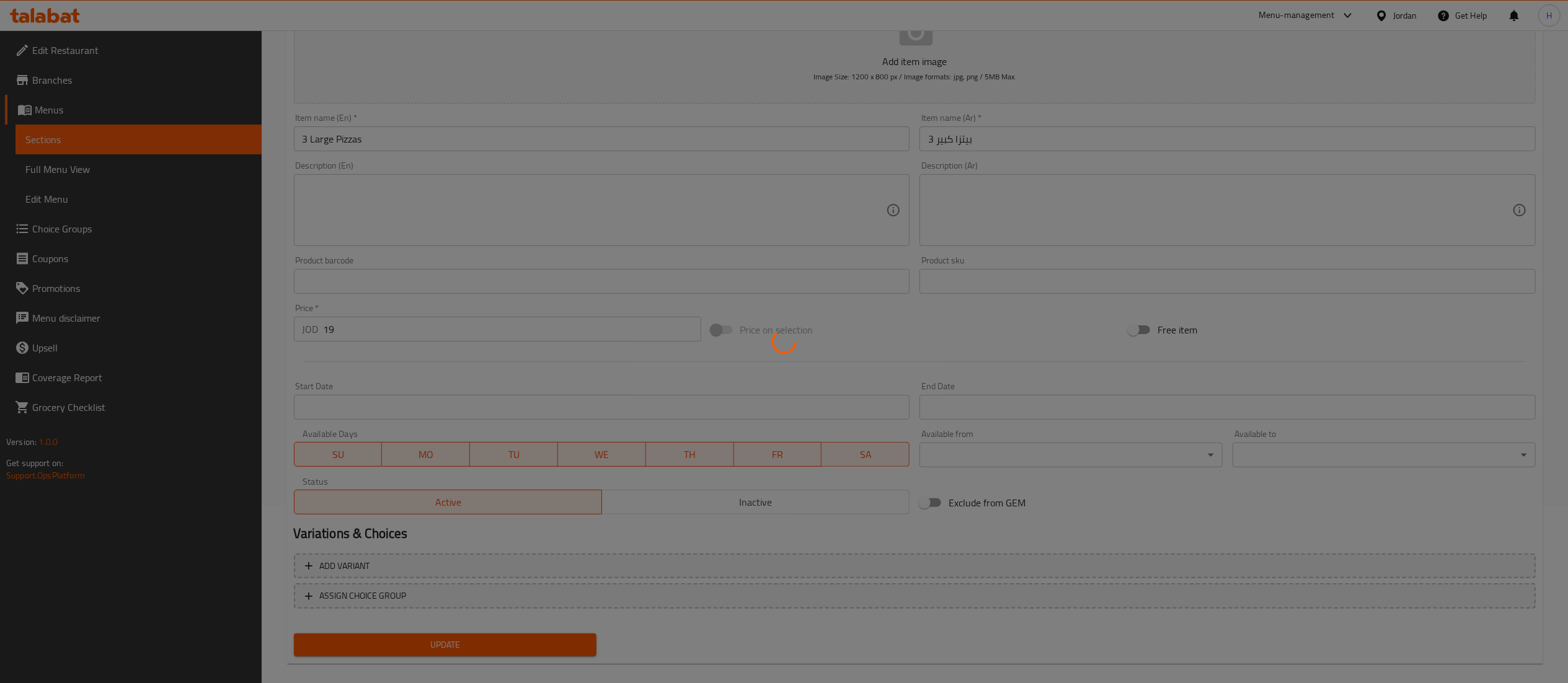
scroll to position [191, 0]
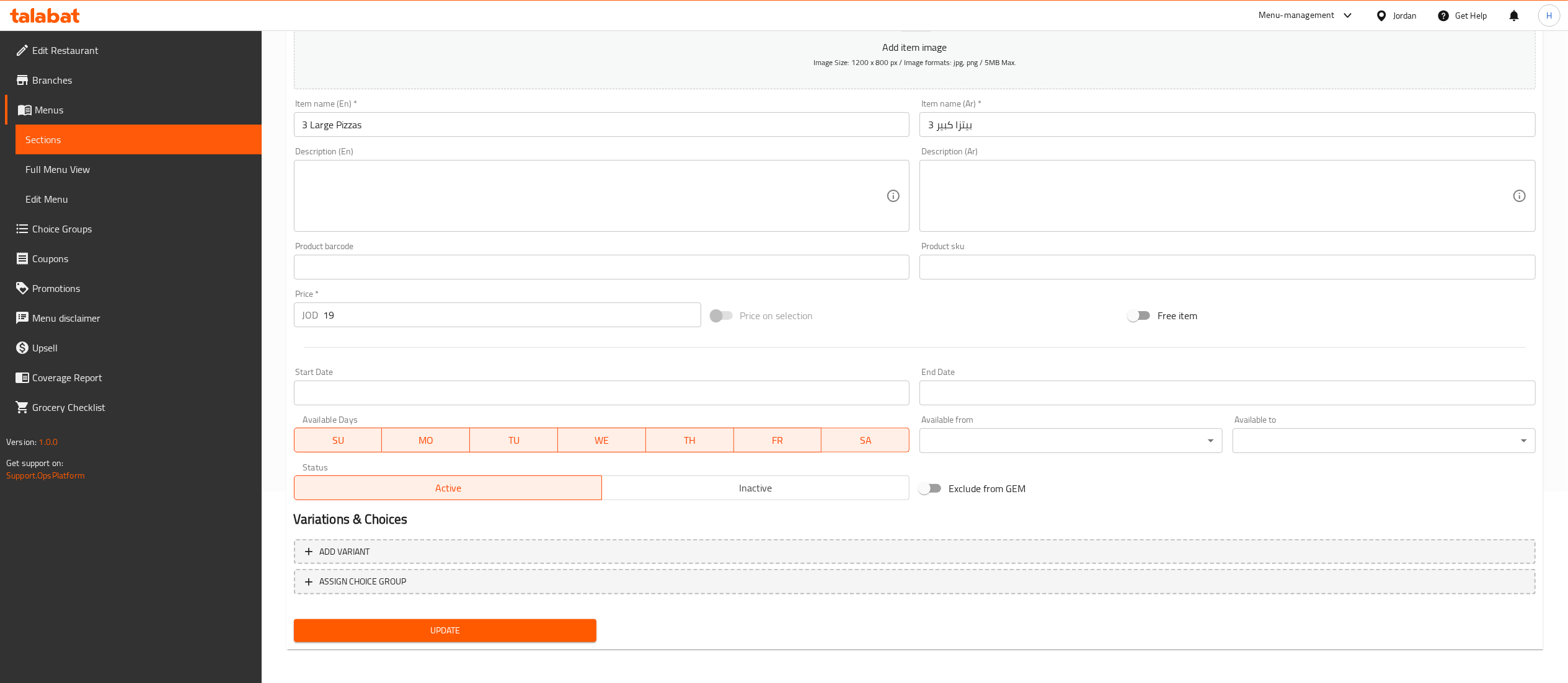
click at [581, 590] on button "ASSIGN CHOICE GROUP" at bounding box center [915, 582] width 1241 height 26
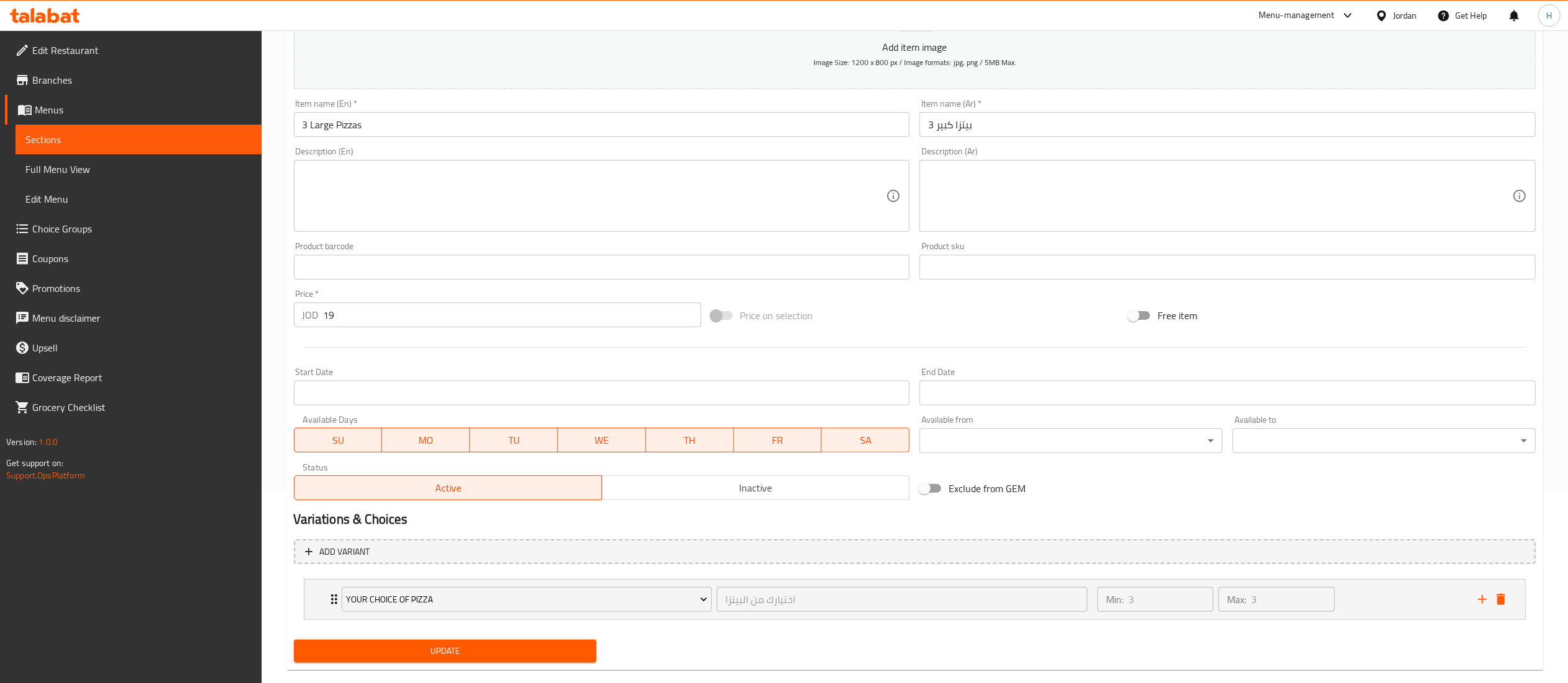
click at [531, 654] on span "Update" at bounding box center [446, 651] width 284 height 16
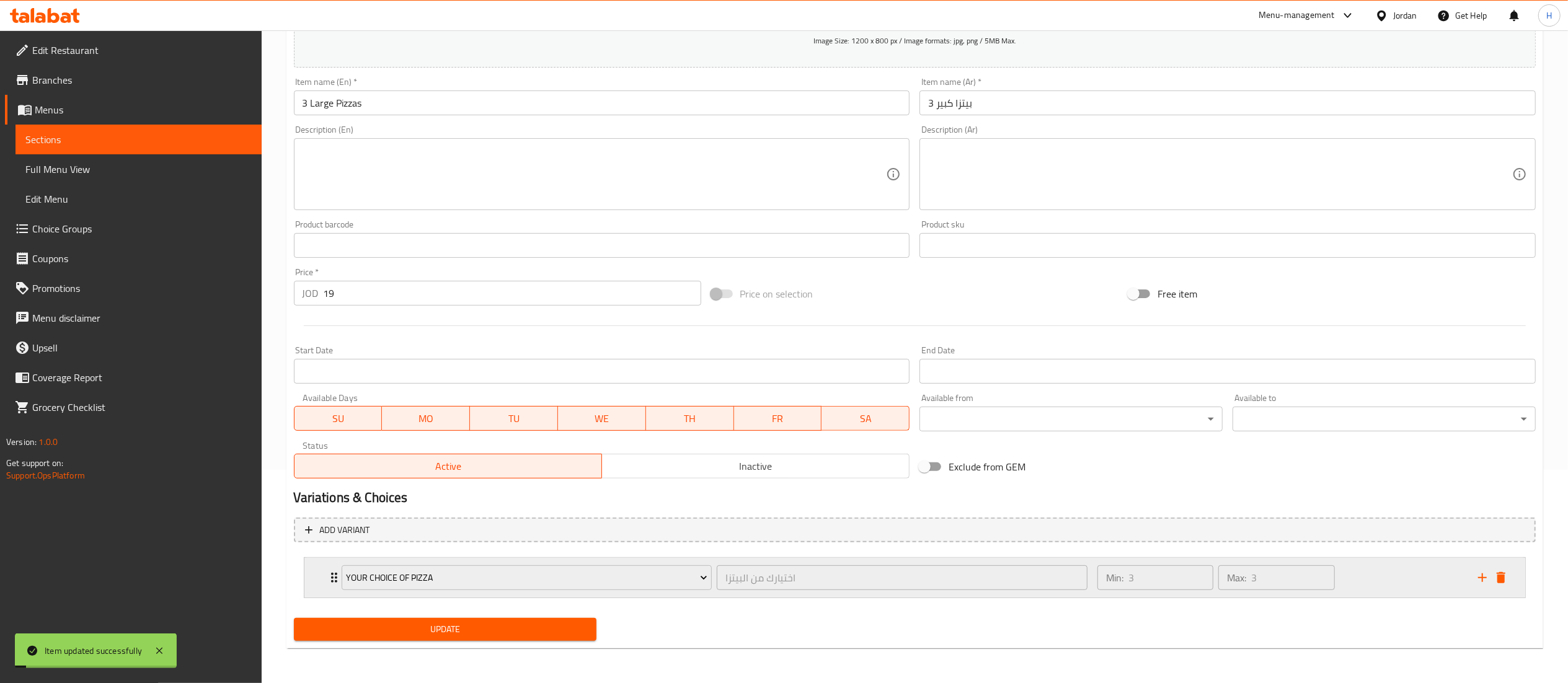
click at [1404, 574] on div "Min: 3 ​ Max: 3 ​" at bounding box center [1280, 577] width 381 height 40
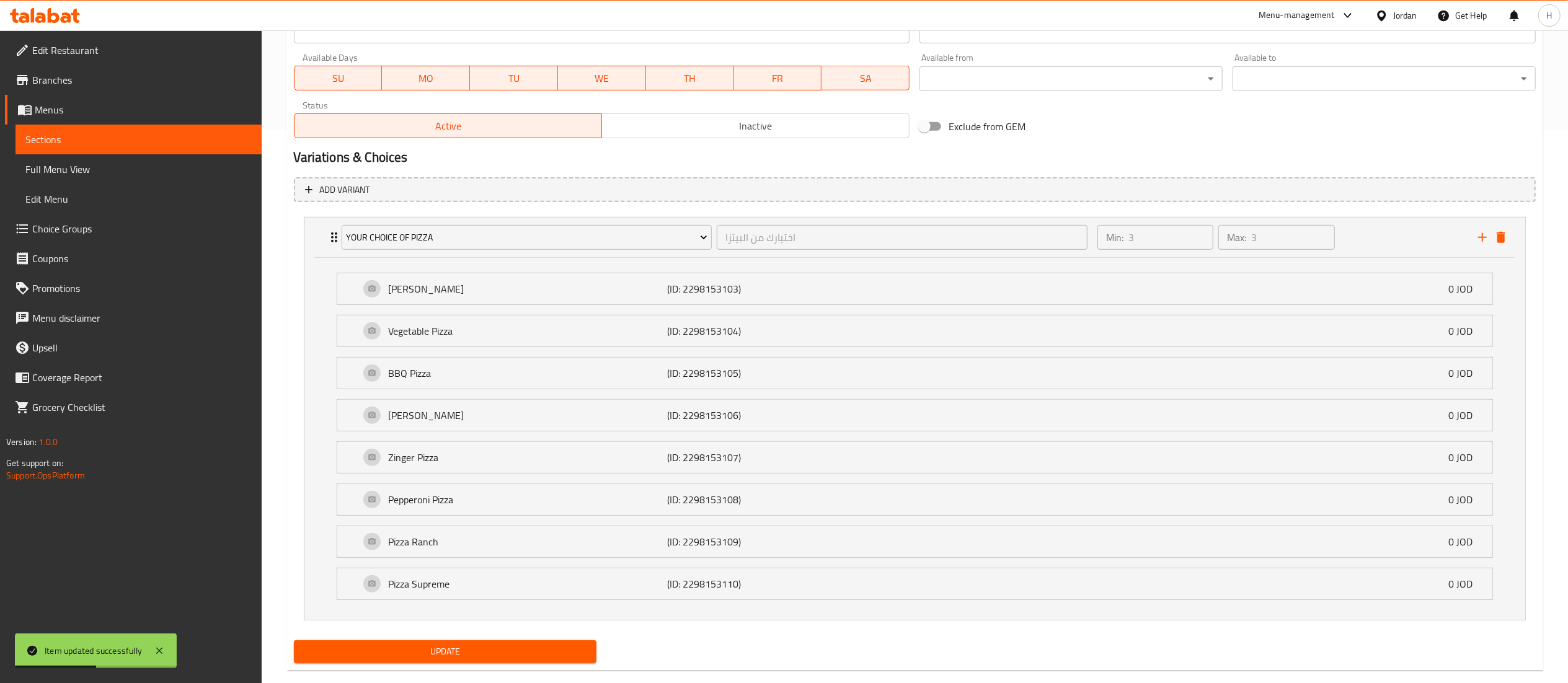
scroll to position [580, 0]
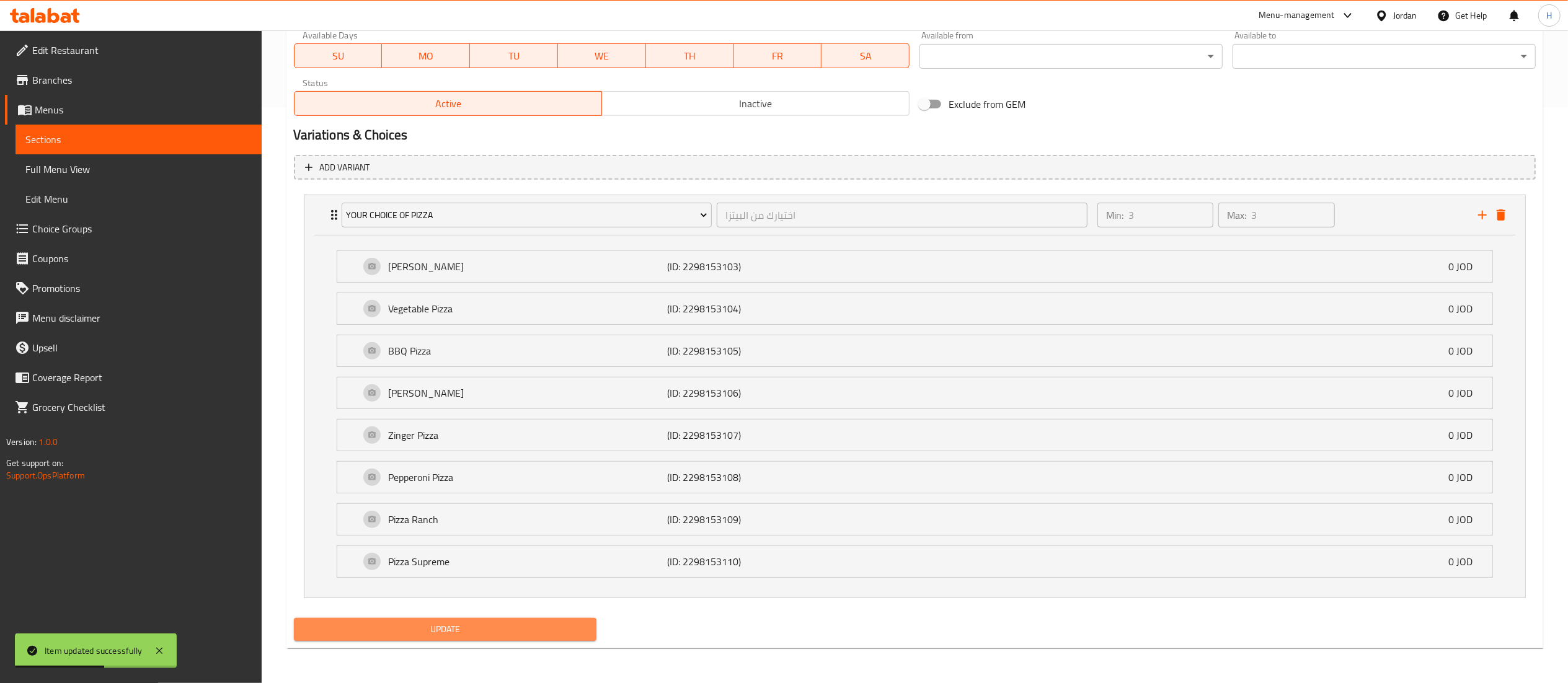
click at [460, 624] on span "Update" at bounding box center [446, 629] width 284 height 16
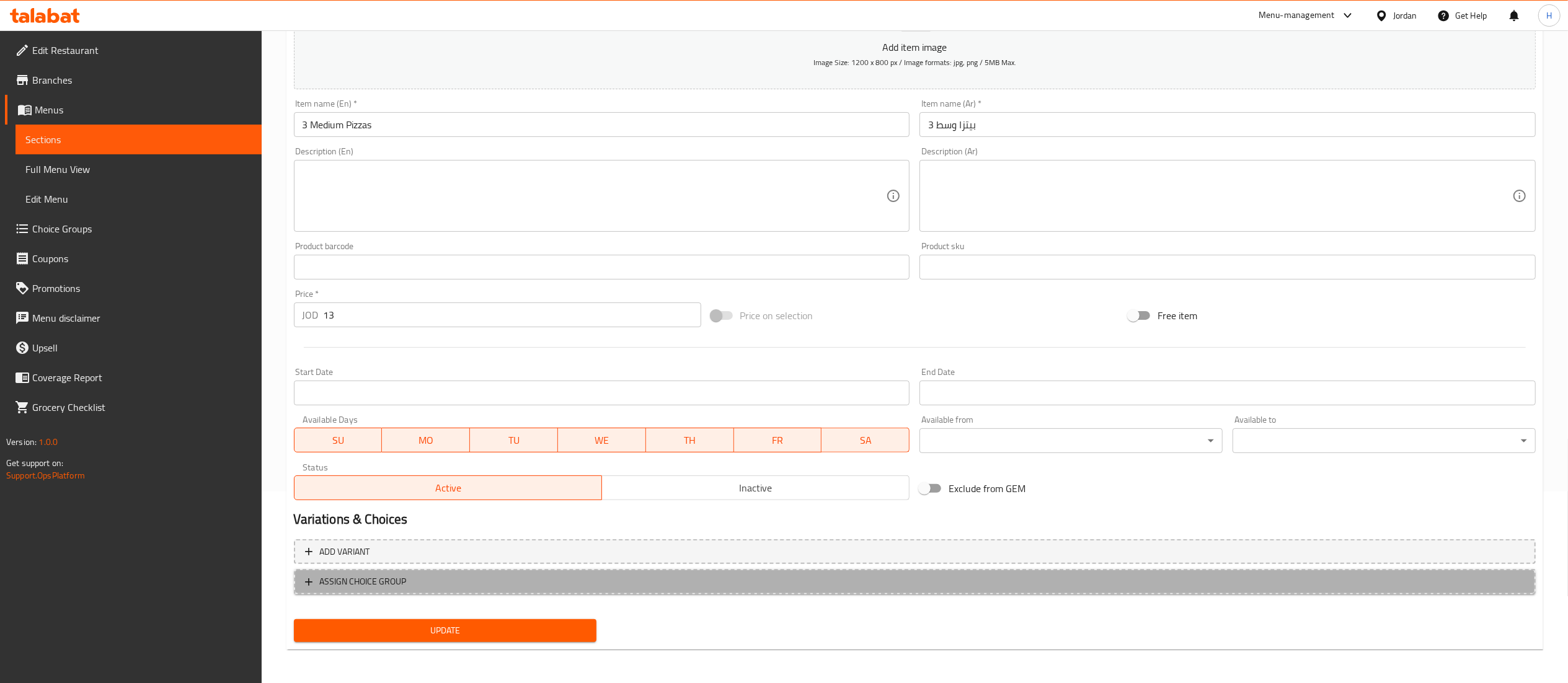
click at [450, 580] on span "ASSIGN CHOICE GROUP" at bounding box center [914, 581] width 1220 height 16
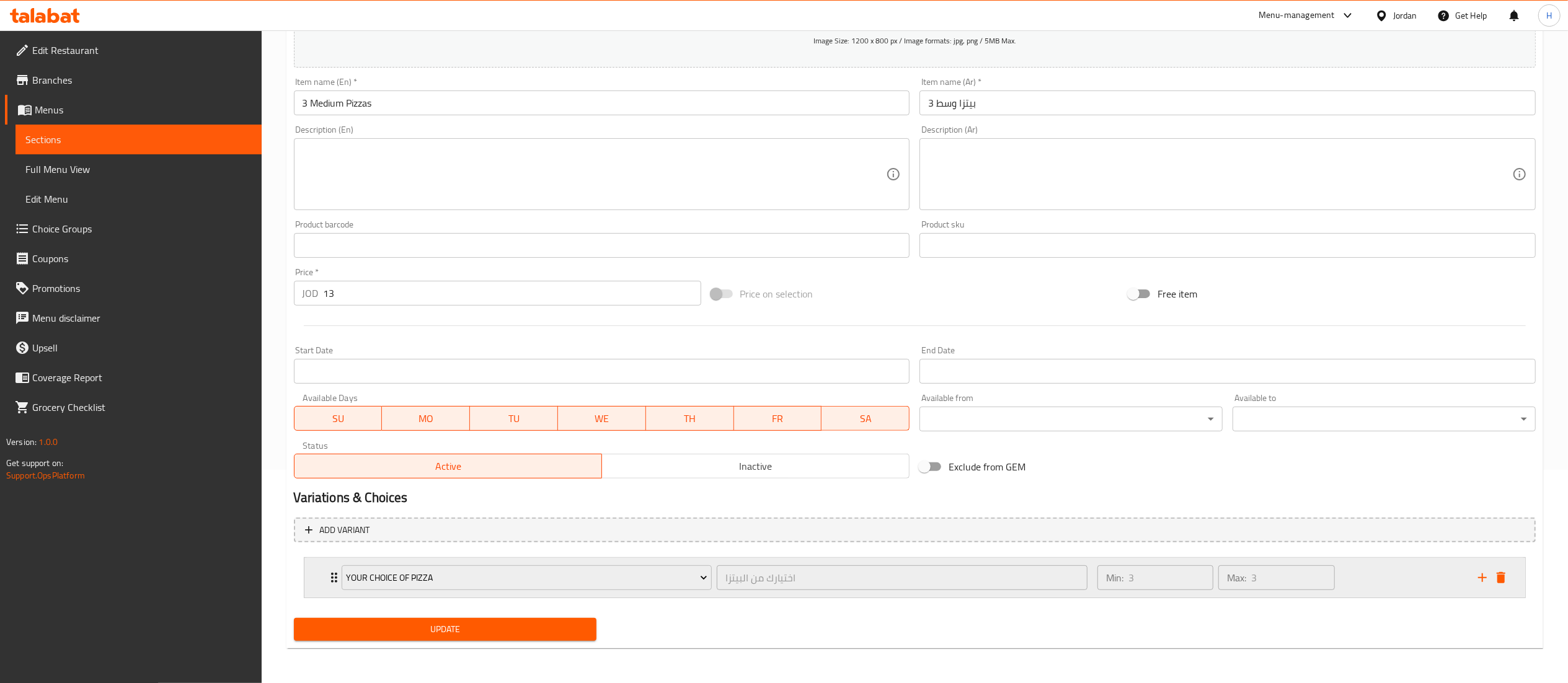
click at [1364, 565] on div "Min: 3 ​ Max: 3 ​" at bounding box center [1280, 577] width 381 height 40
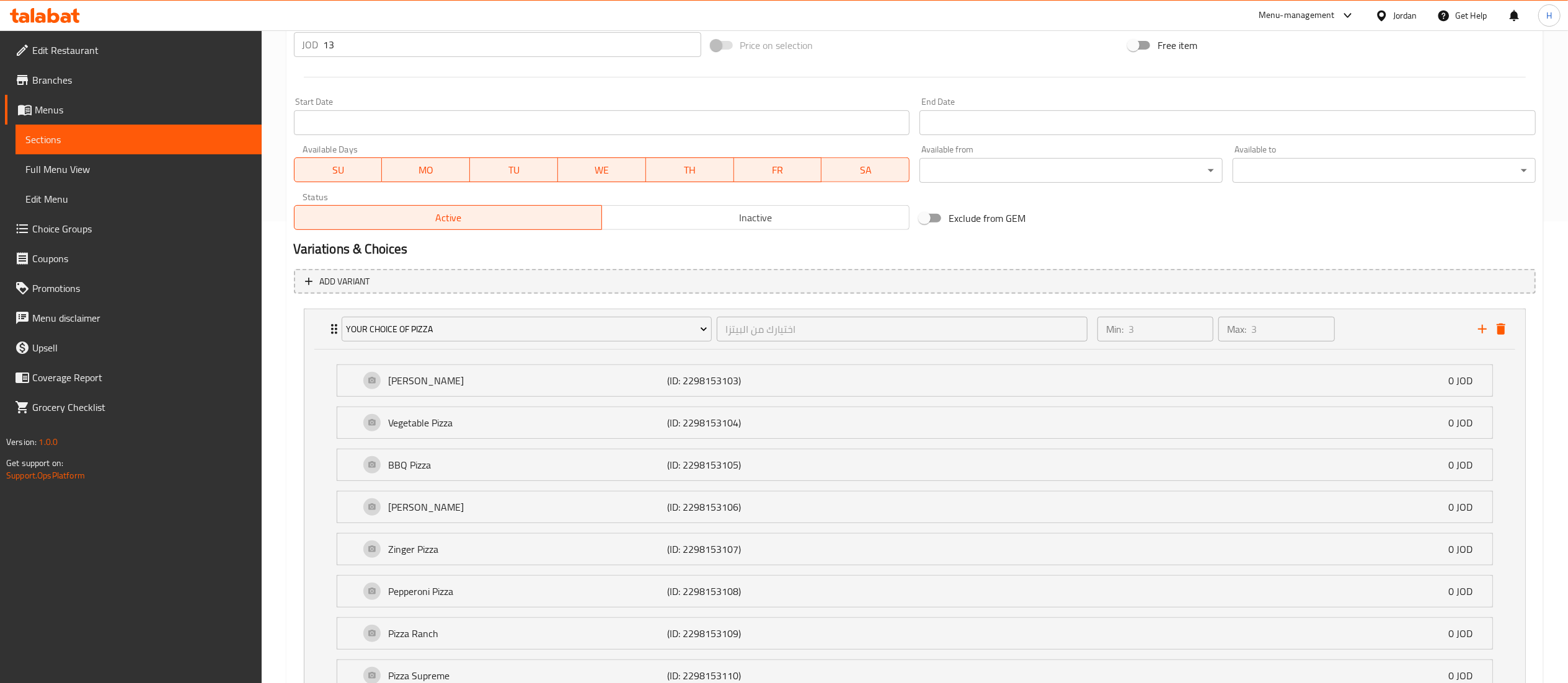
scroll to position [574, 0]
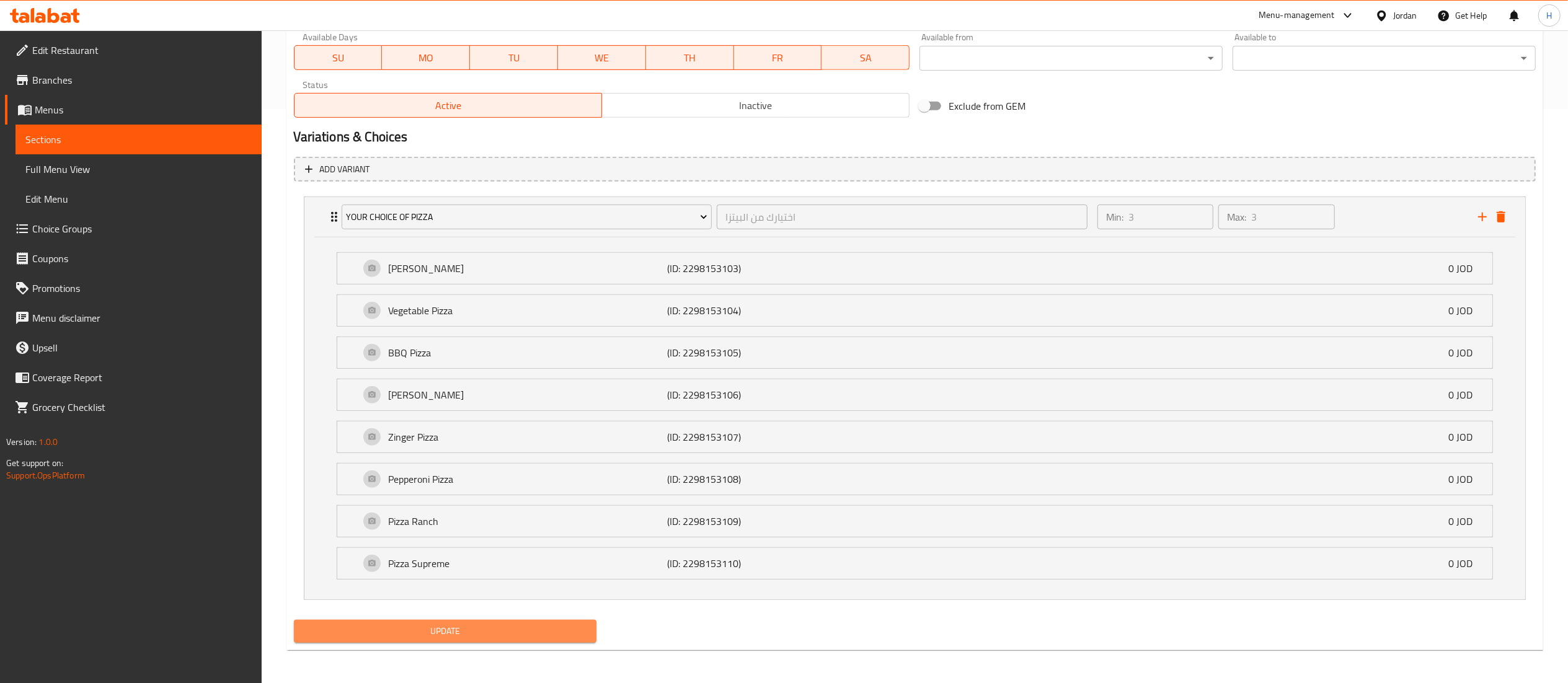
click at [546, 642] on button "Update" at bounding box center [446, 631] width 303 height 23
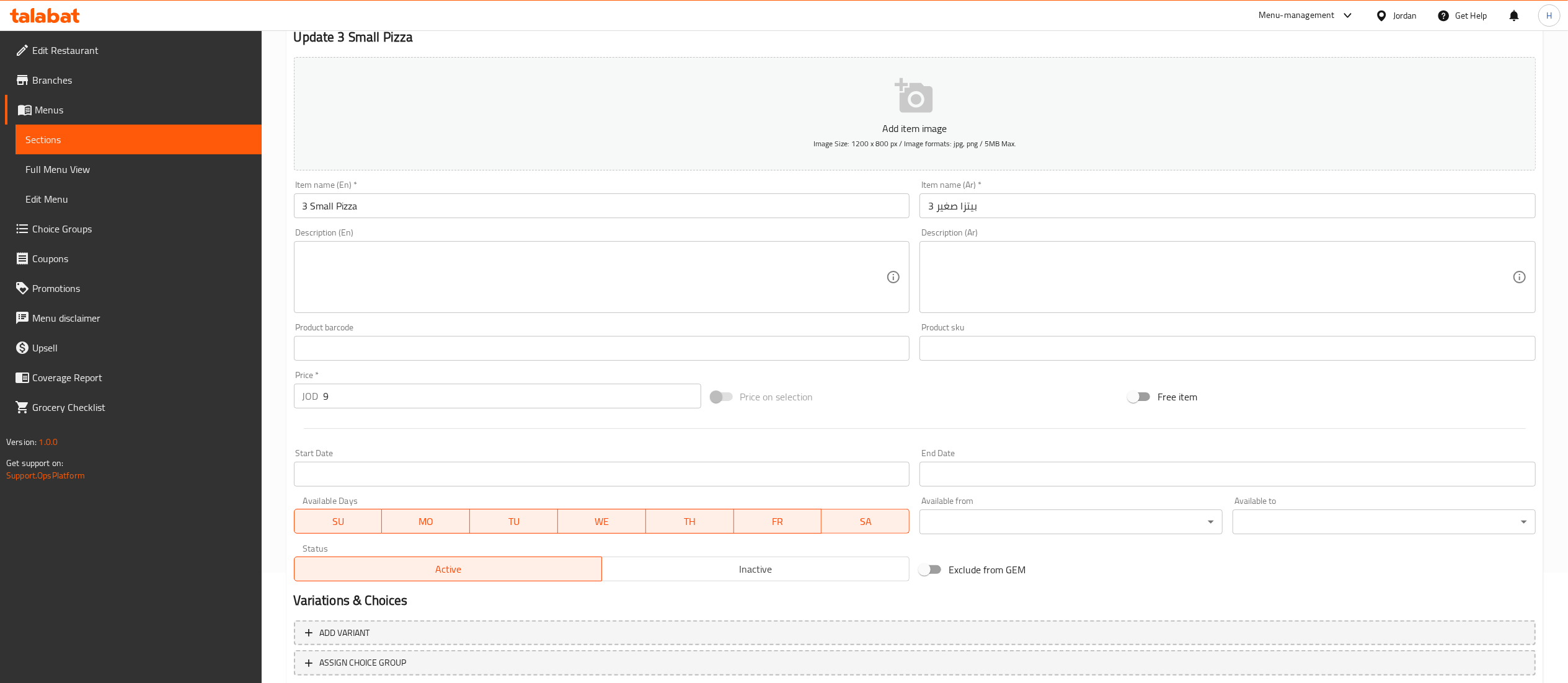
scroll to position [191, 0]
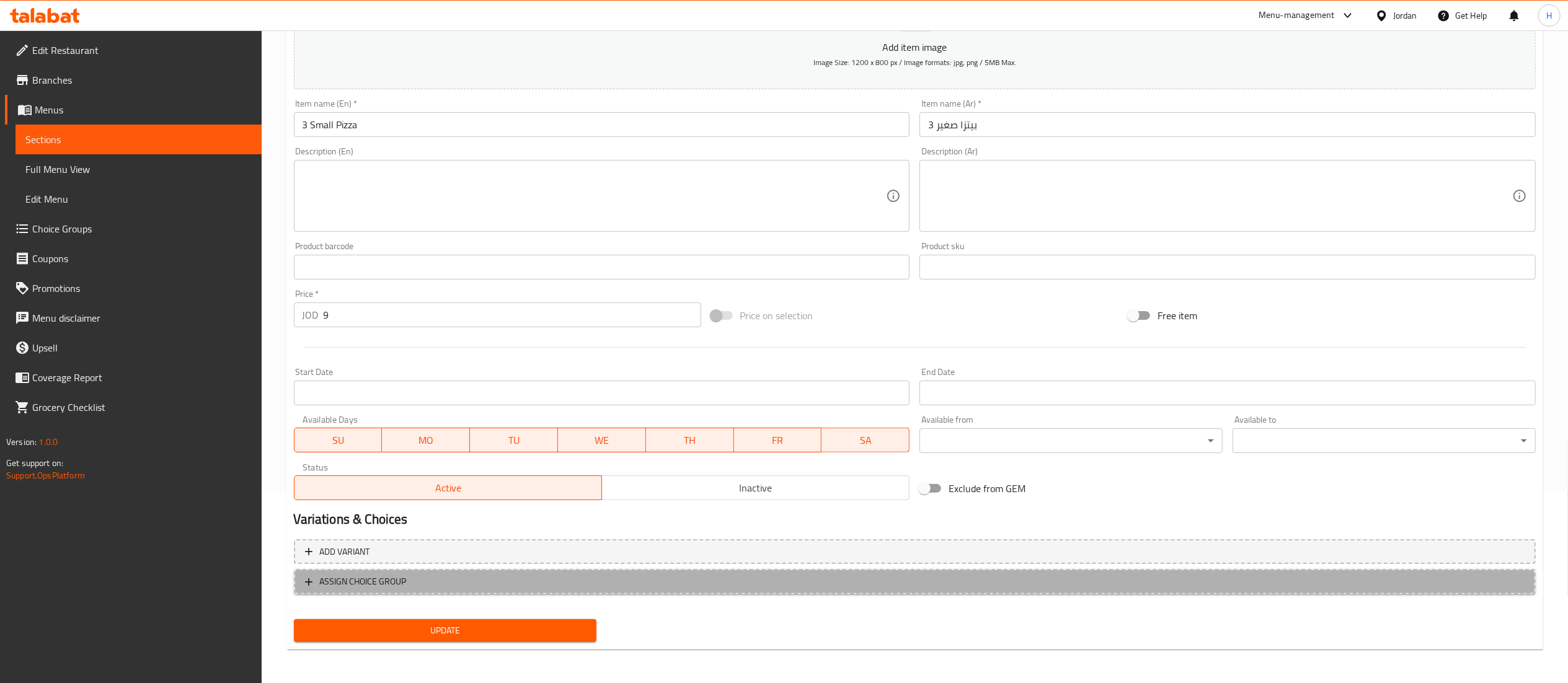
click at [440, 569] on button "ASSIGN CHOICE GROUP" at bounding box center [915, 582] width 1241 height 26
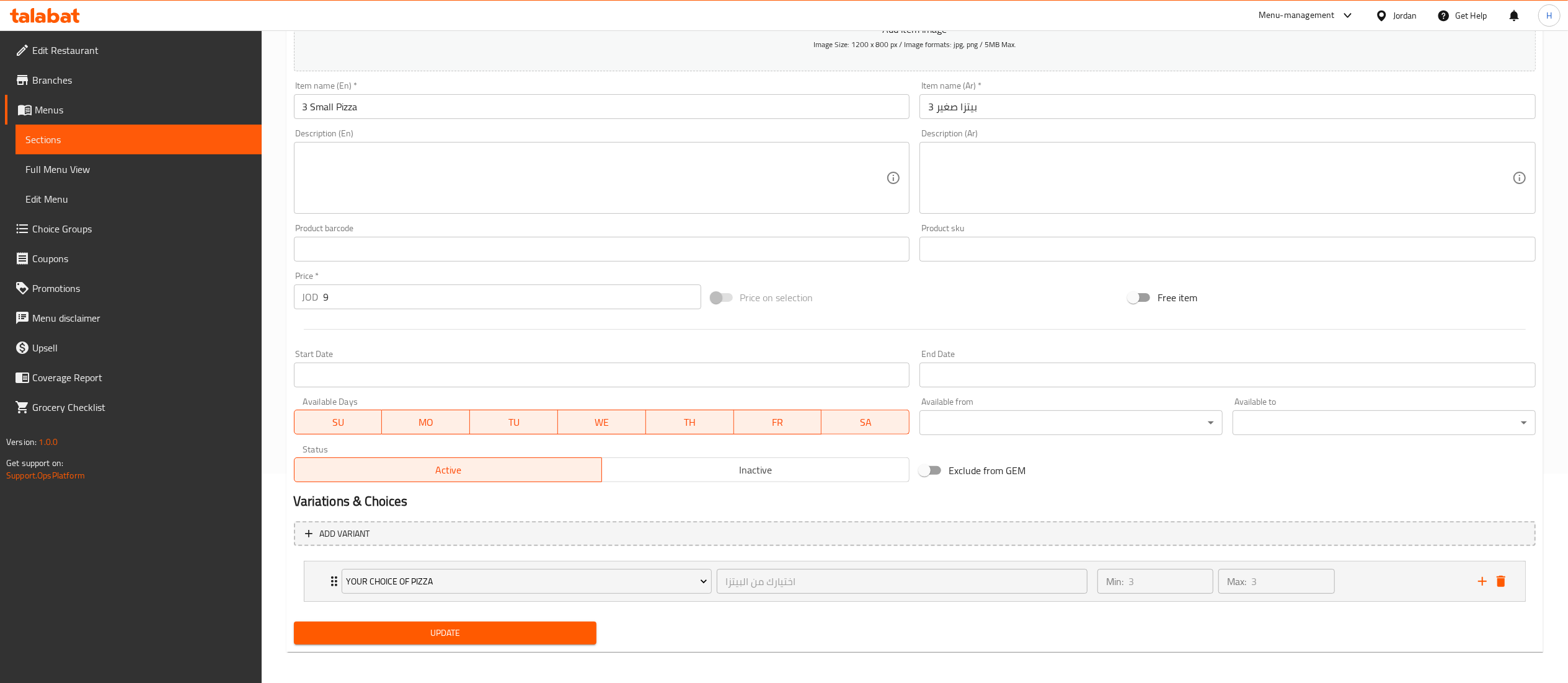
scroll to position [214, 0]
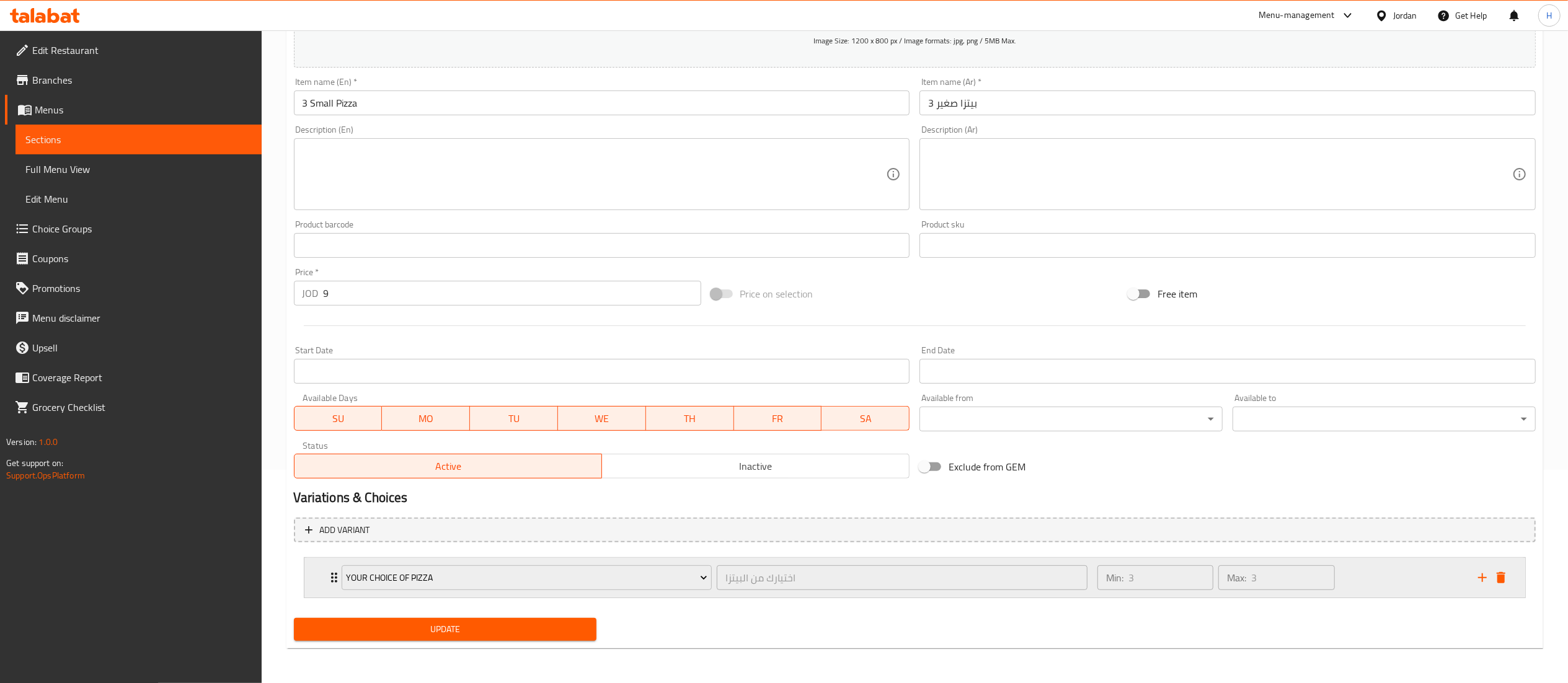
click at [1377, 574] on div "Min: 3 ​ Max: 3 ​" at bounding box center [1280, 577] width 381 height 40
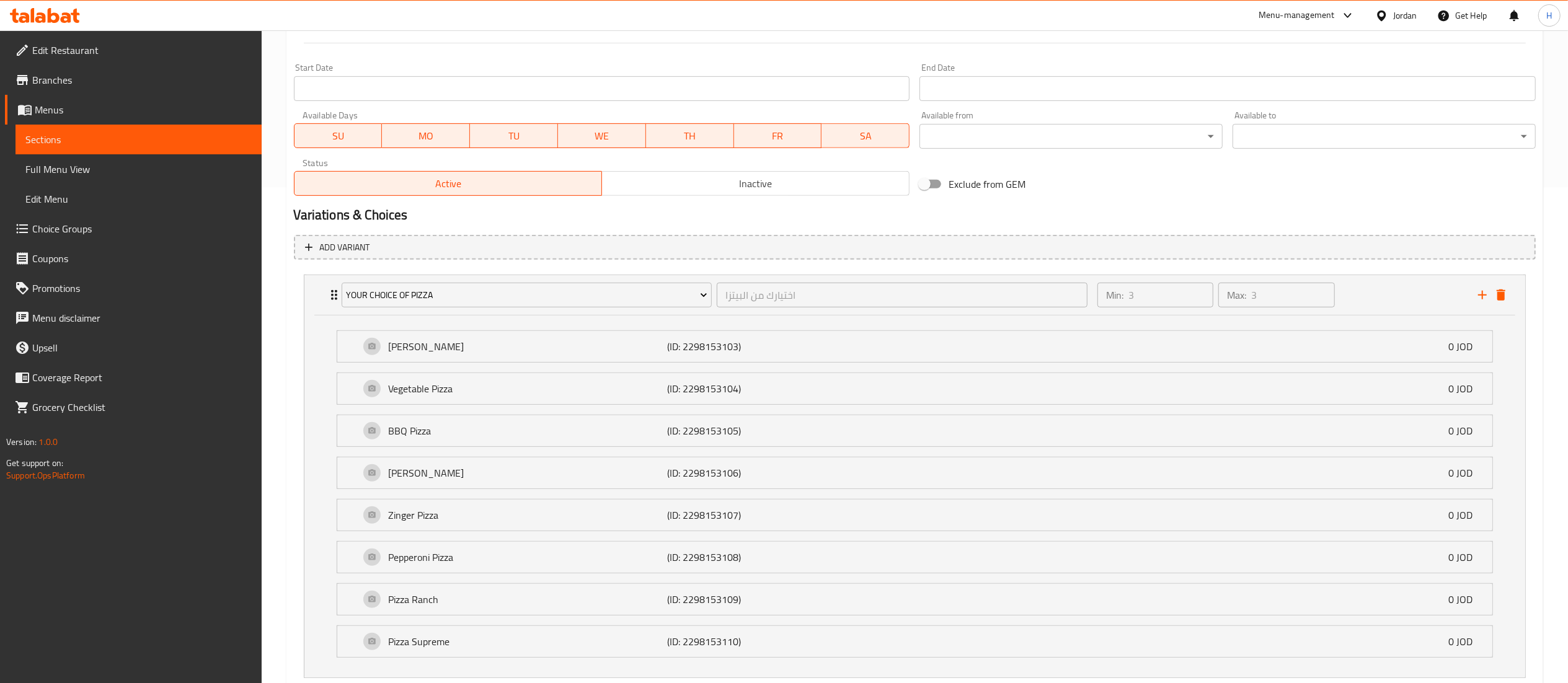
scroll to position [580, 0]
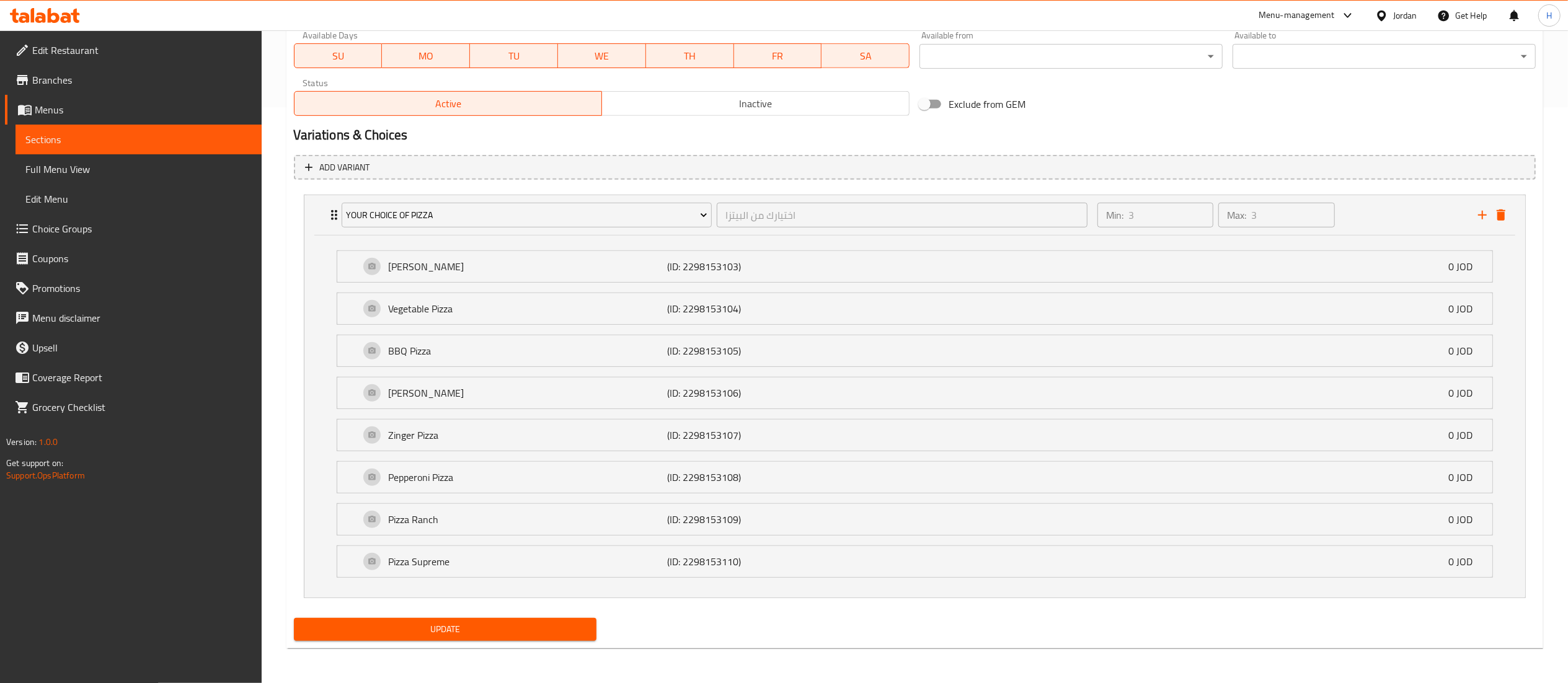
click at [502, 632] on span "Update" at bounding box center [446, 629] width 284 height 16
